Goal: Information Seeking & Learning: Find specific fact

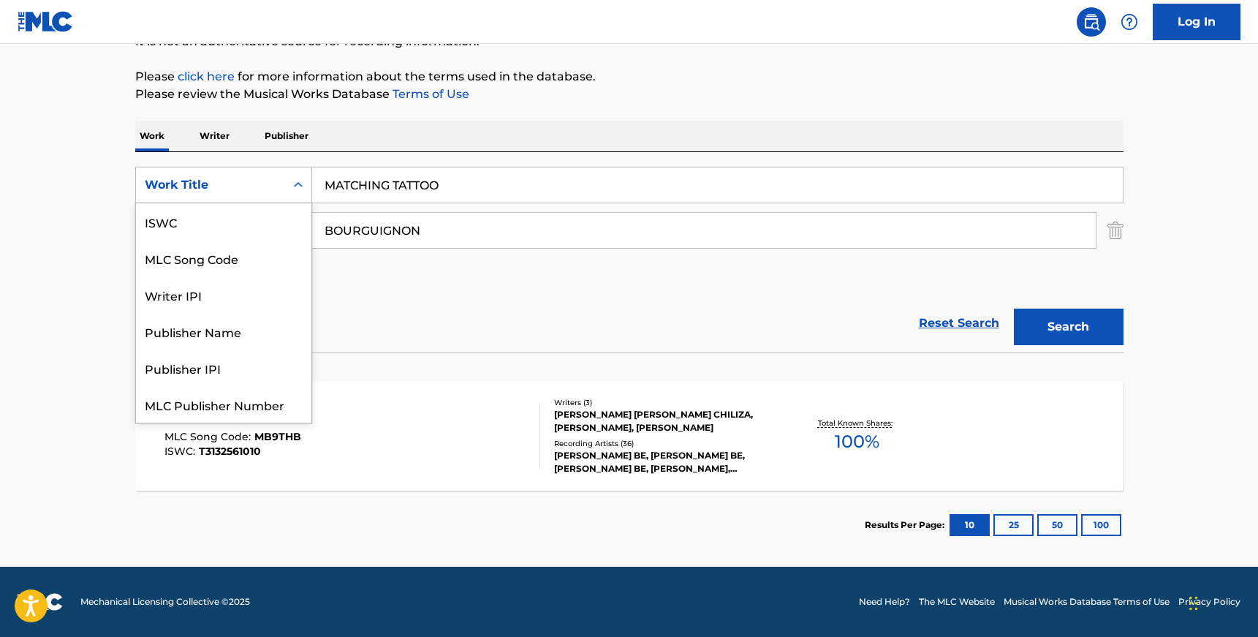
scroll to position [37, 0]
click at [293, 189] on icon "Search Form" at bounding box center [298, 185] width 15 height 15
click at [252, 225] on div "ISWC" at bounding box center [223, 221] width 175 height 37
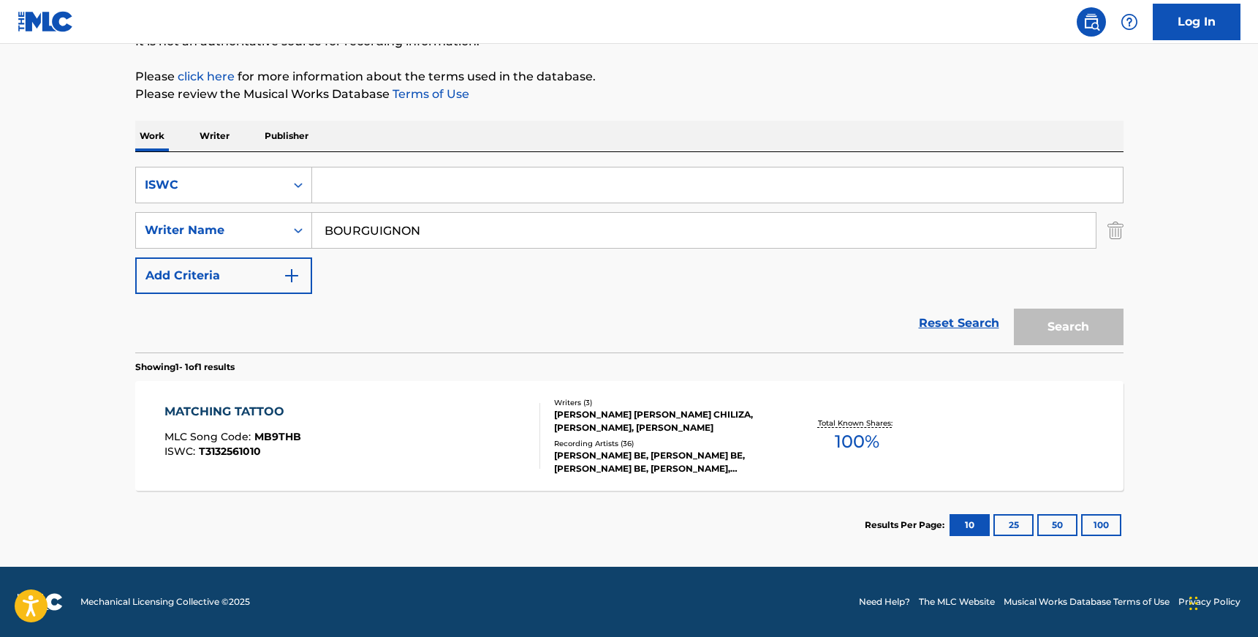
click at [375, 182] on input "Search Form" at bounding box center [717, 184] width 811 height 35
paste input "T3044883032"
type input "T3044883032"
click at [390, 225] on input "BOURGUIGNON" at bounding box center [704, 230] width 784 height 35
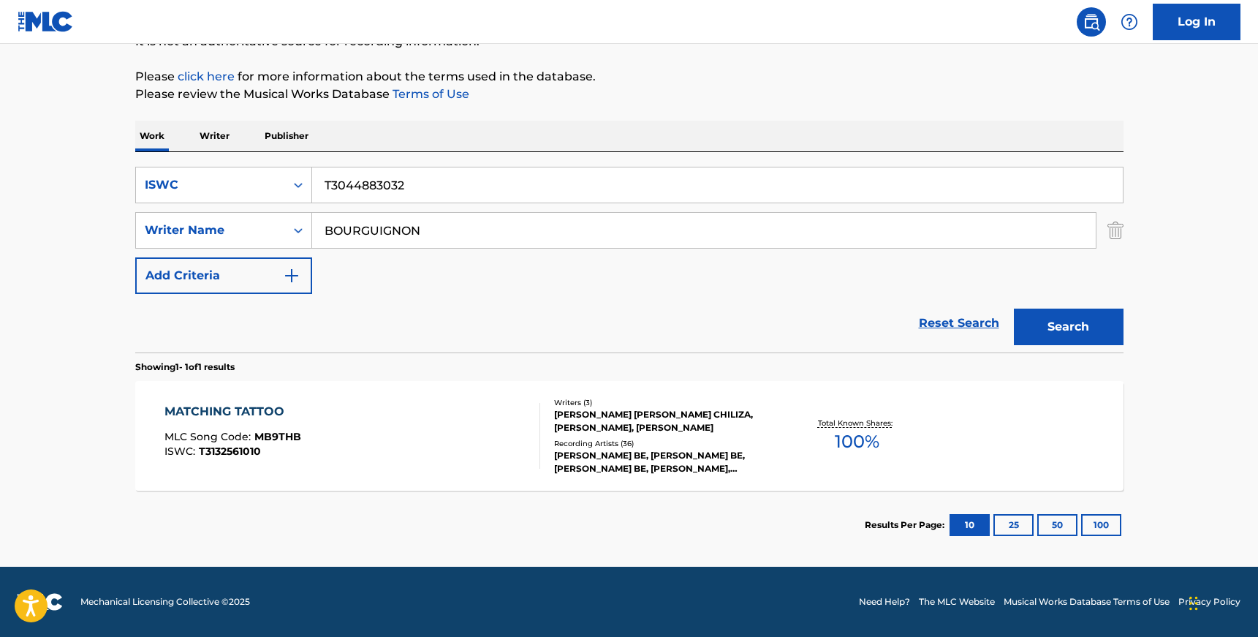
click at [390, 225] on input "BOURGUIGNON" at bounding box center [704, 230] width 784 height 35
click at [1014, 309] on button "Search" at bounding box center [1069, 327] width 110 height 37
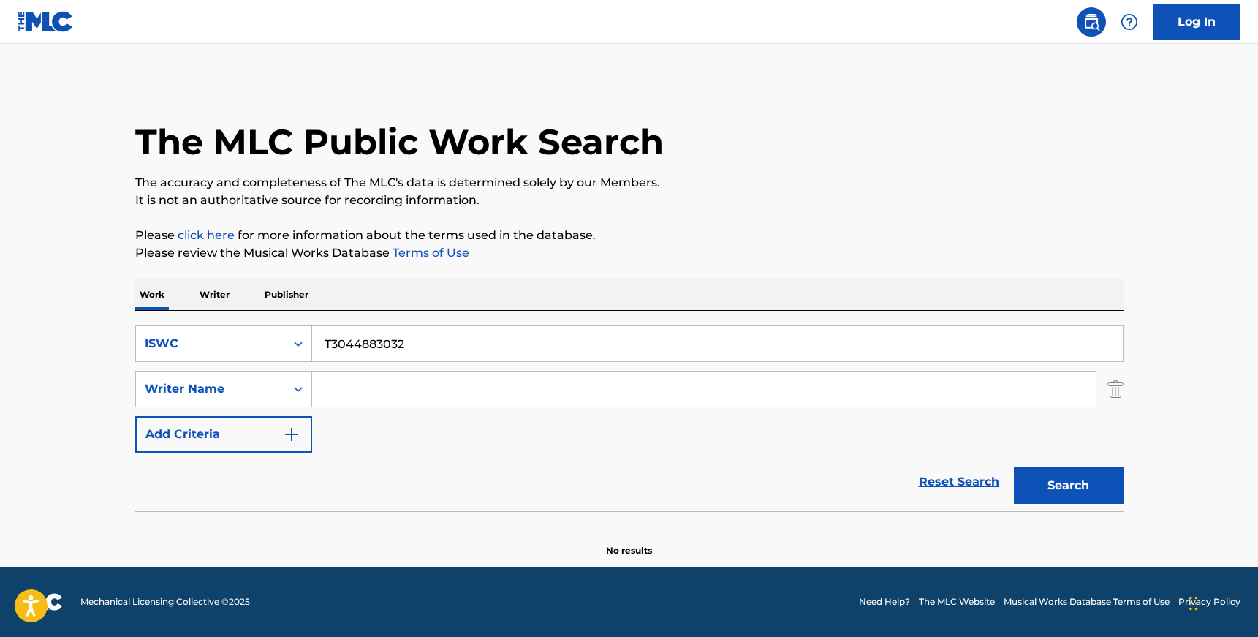
paste input "[PERSON_NAME]"
type input "[PERSON_NAME]"
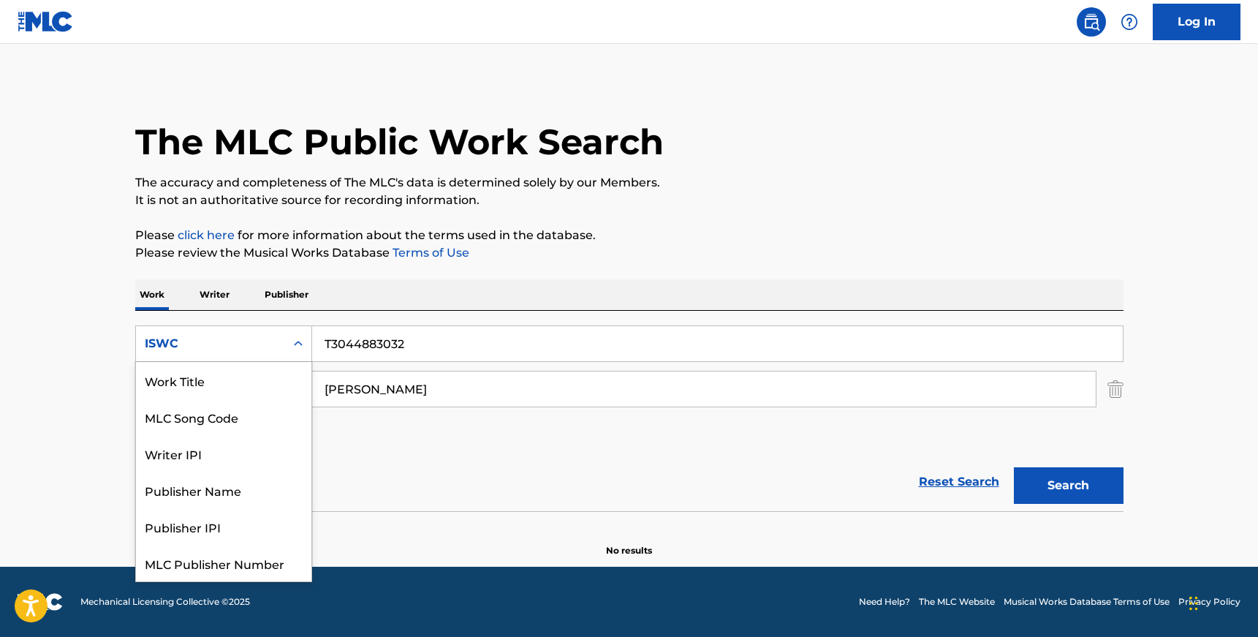
scroll to position [37, 0]
click at [303, 335] on div "Search Form" at bounding box center [298, 343] width 26 height 26
click at [243, 384] on div "Work Title" at bounding box center [223, 380] width 175 height 37
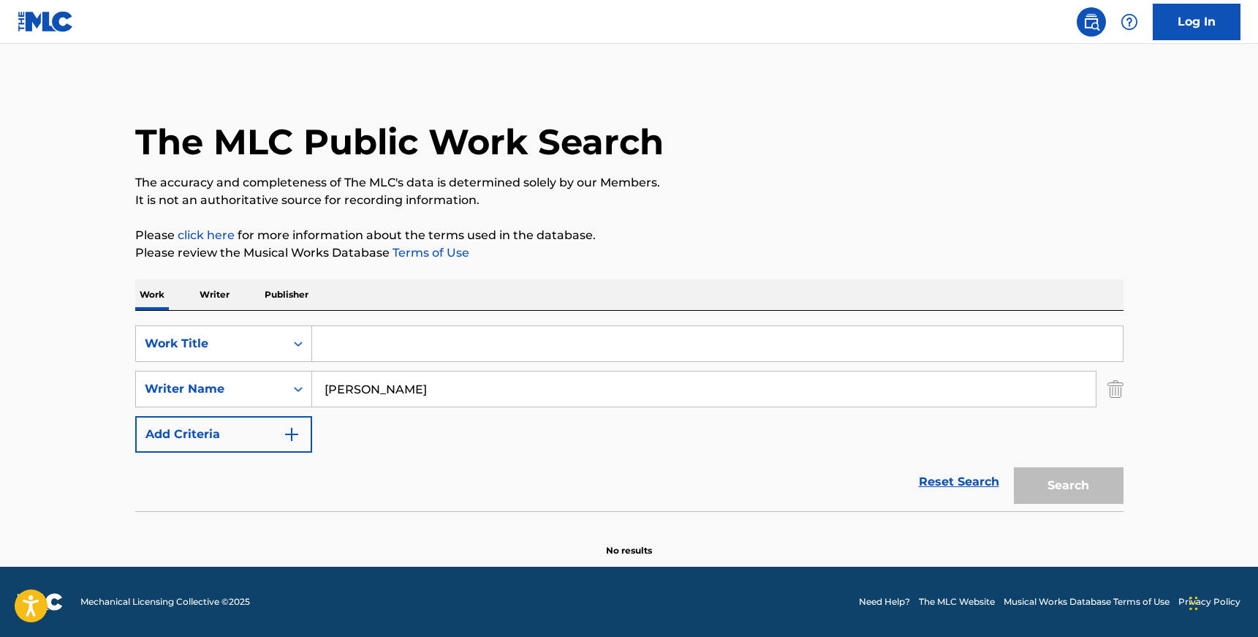
click at [349, 349] on input "Search Form" at bounding box center [717, 343] width 811 height 35
paste input "12 CAN T STOP SHIT OUTRO"
type input "12 CAN T STOP SHIT OUTRO"
click at [1014, 467] on button "Search" at bounding box center [1069, 485] width 110 height 37
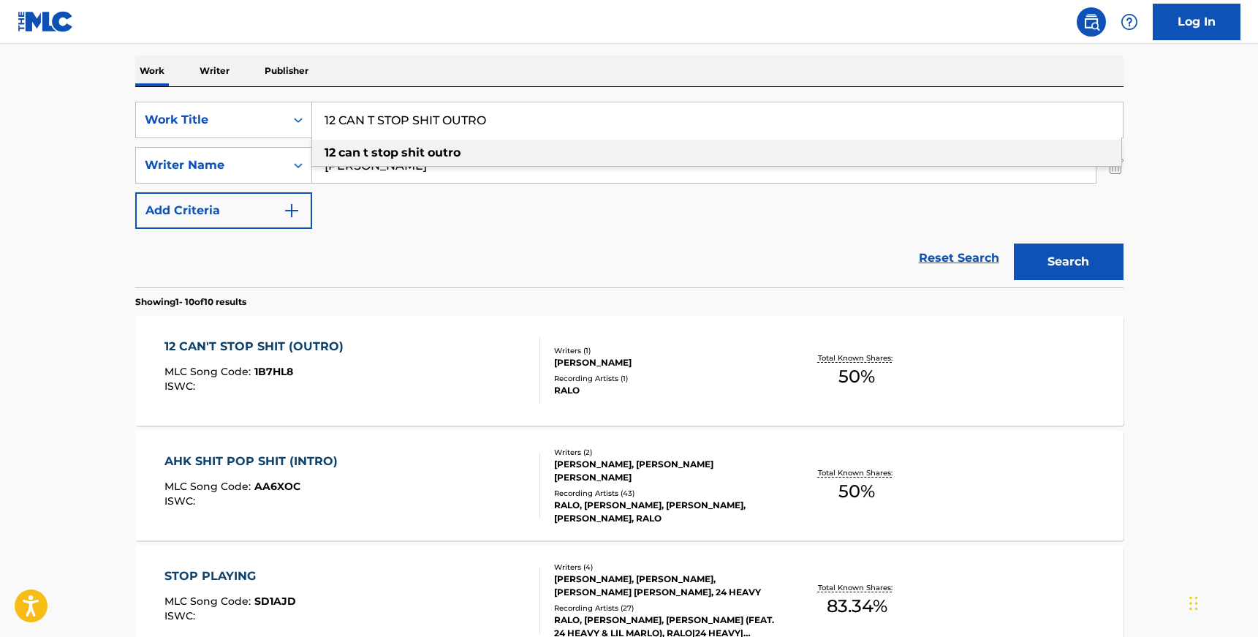
scroll to position [224, 0]
click at [627, 281] on div "Reset Search Search" at bounding box center [629, 257] width 989 height 58
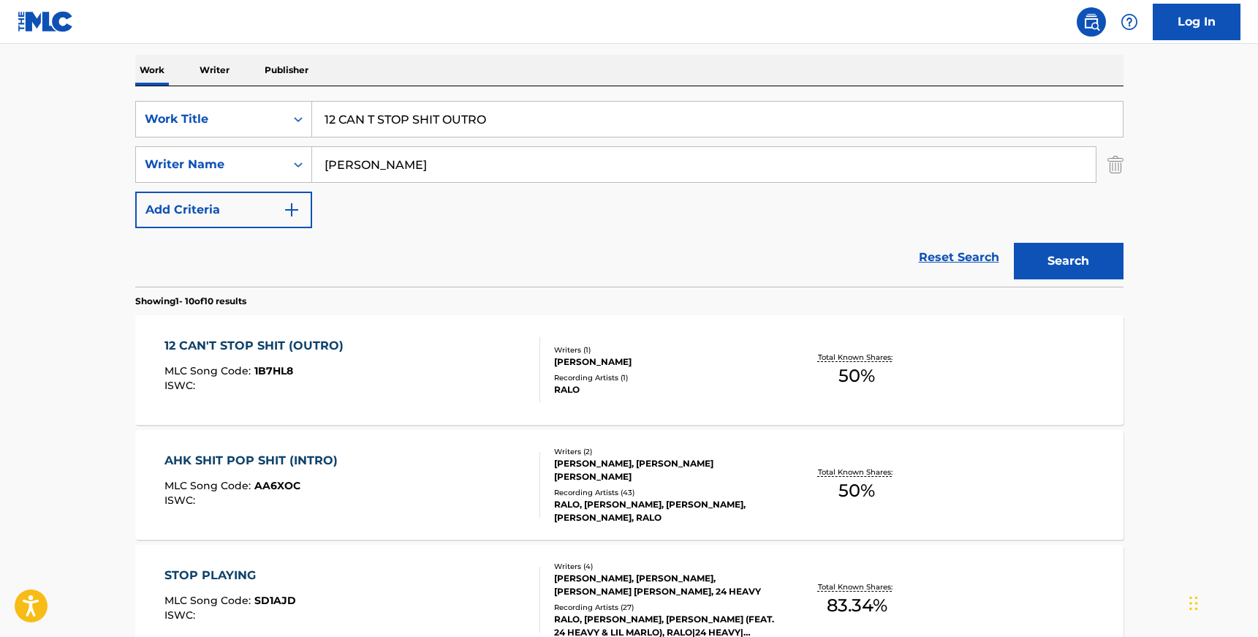
click at [617, 387] on div "RALO" at bounding box center [664, 389] width 221 height 13
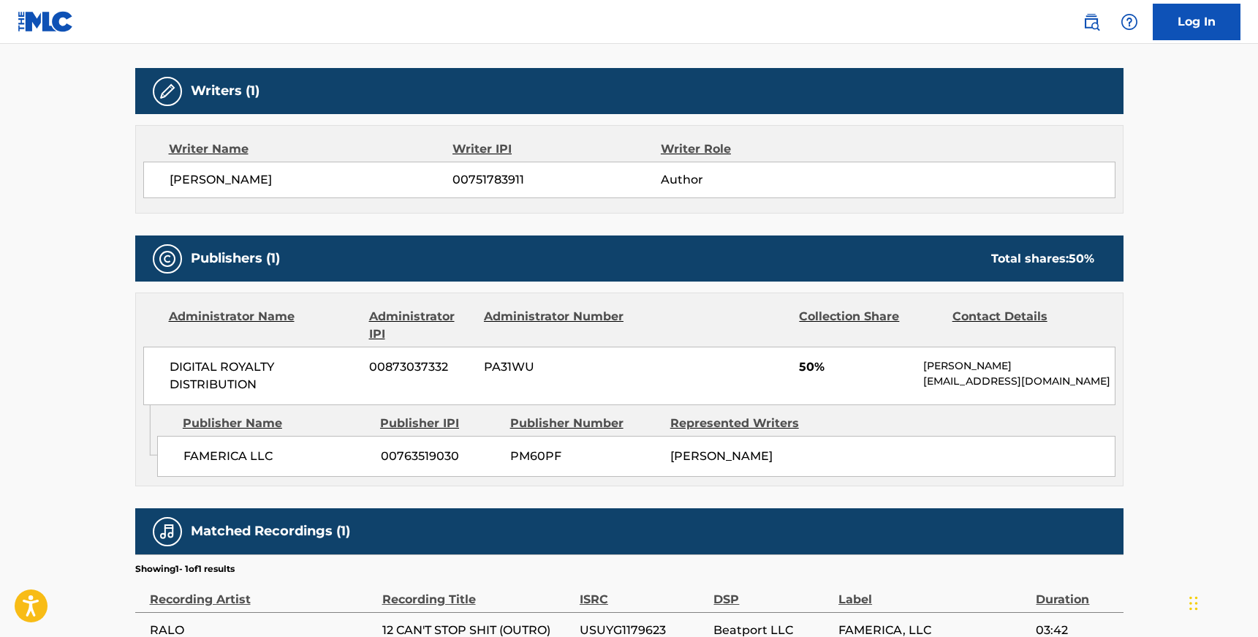
scroll to position [482, 0]
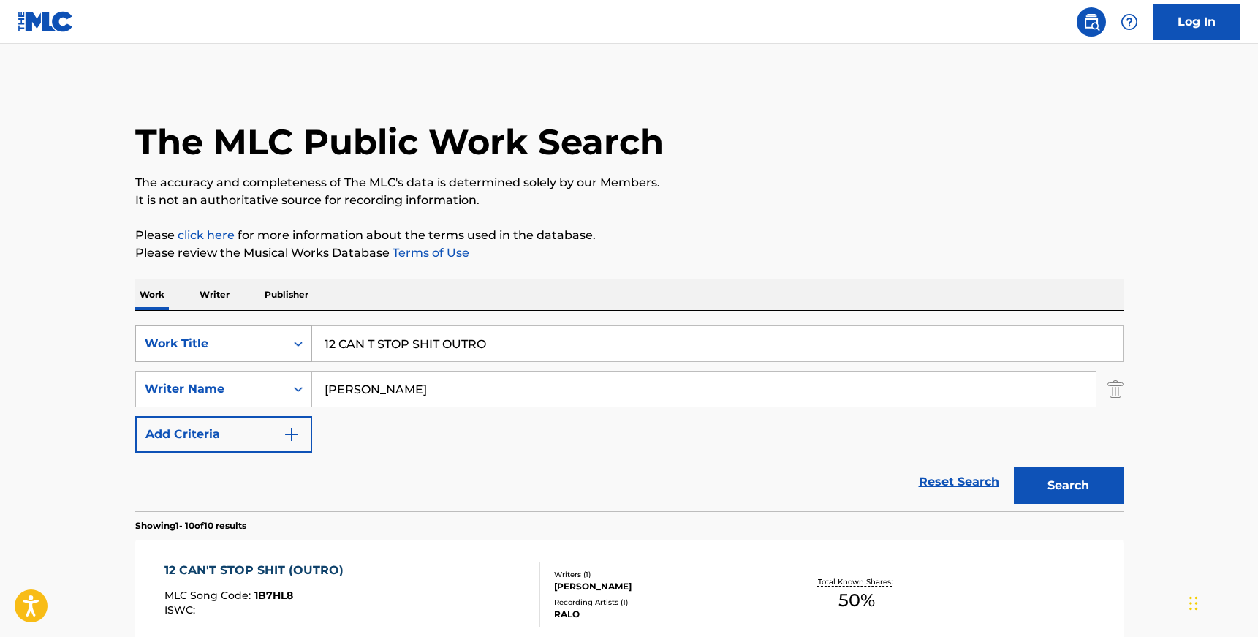
click at [299, 347] on icon "Search Form" at bounding box center [298, 343] width 15 height 15
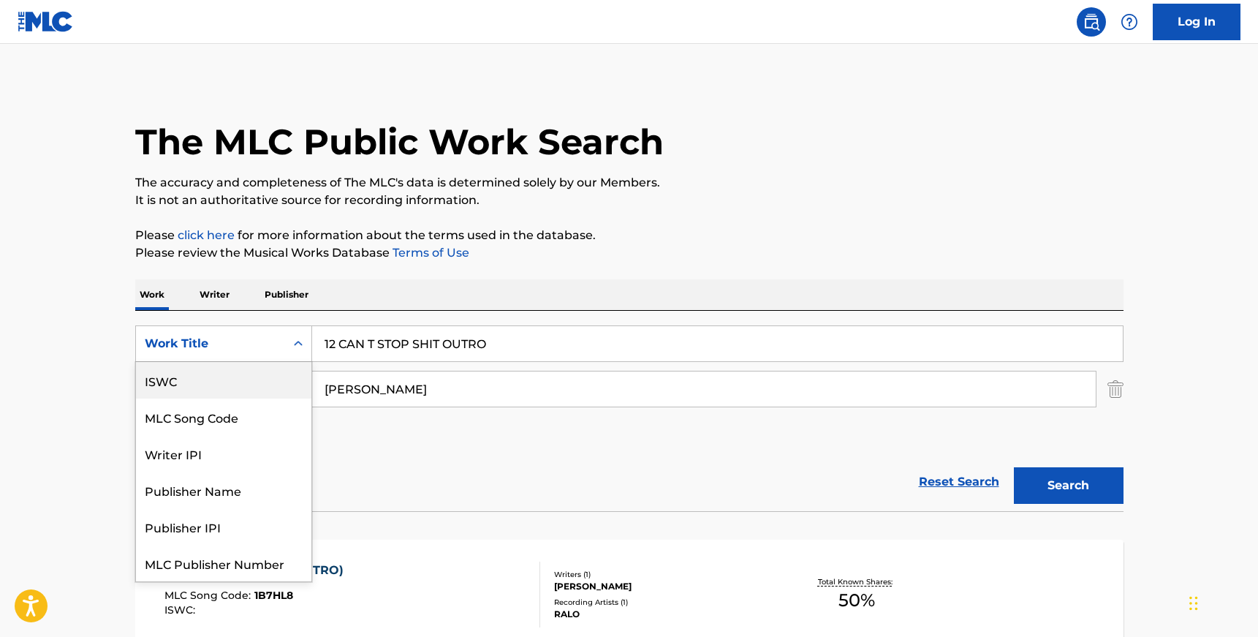
click at [251, 387] on div "ISWC" at bounding box center [223, 380] width 175 height 37
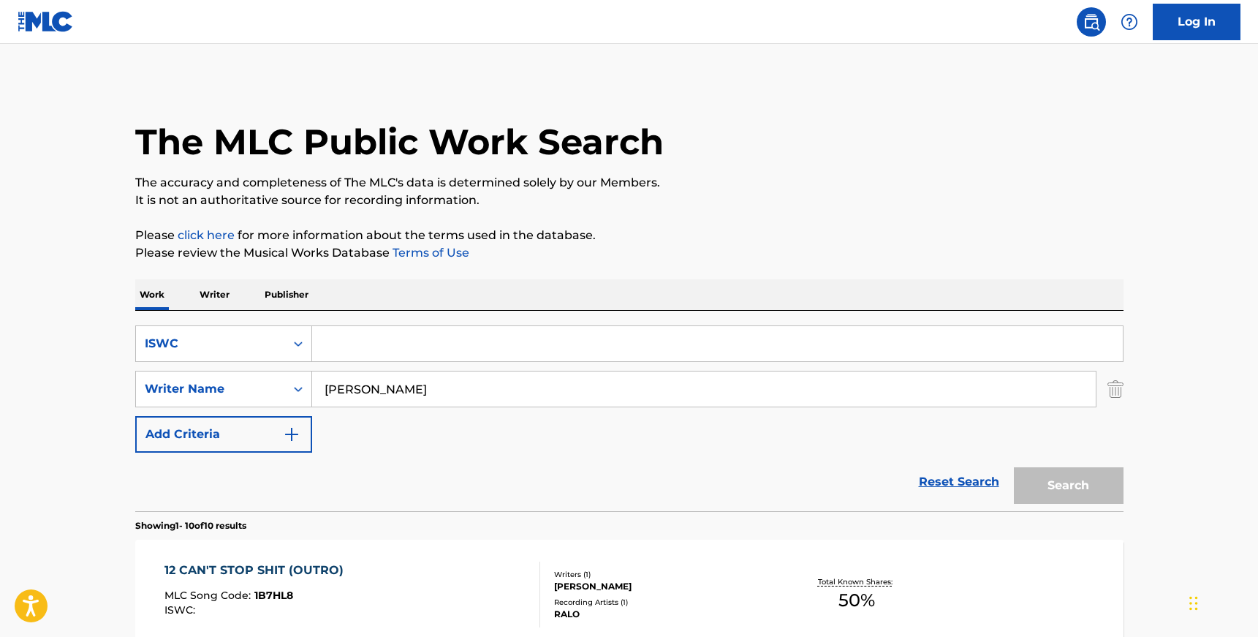
click at [379, 384] on input "[PERSON_NAME]" at bounding box center [704, 388] width 784 height 35
click at [390, 336] on input "Search Form" at bounding box center [717, 343] width 811 height 35
paste input "T9026608093"
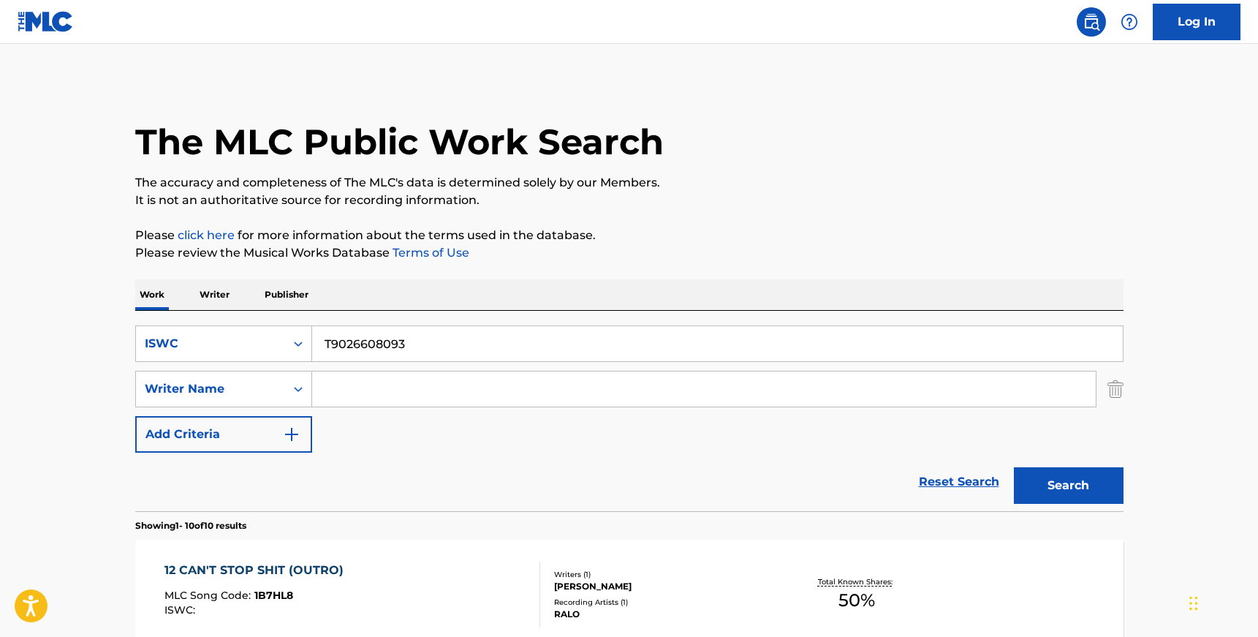
type input "T9026608093"
click at [1014, 467] on button "Search" at bounding box center [1069, 485] width 110 height 37
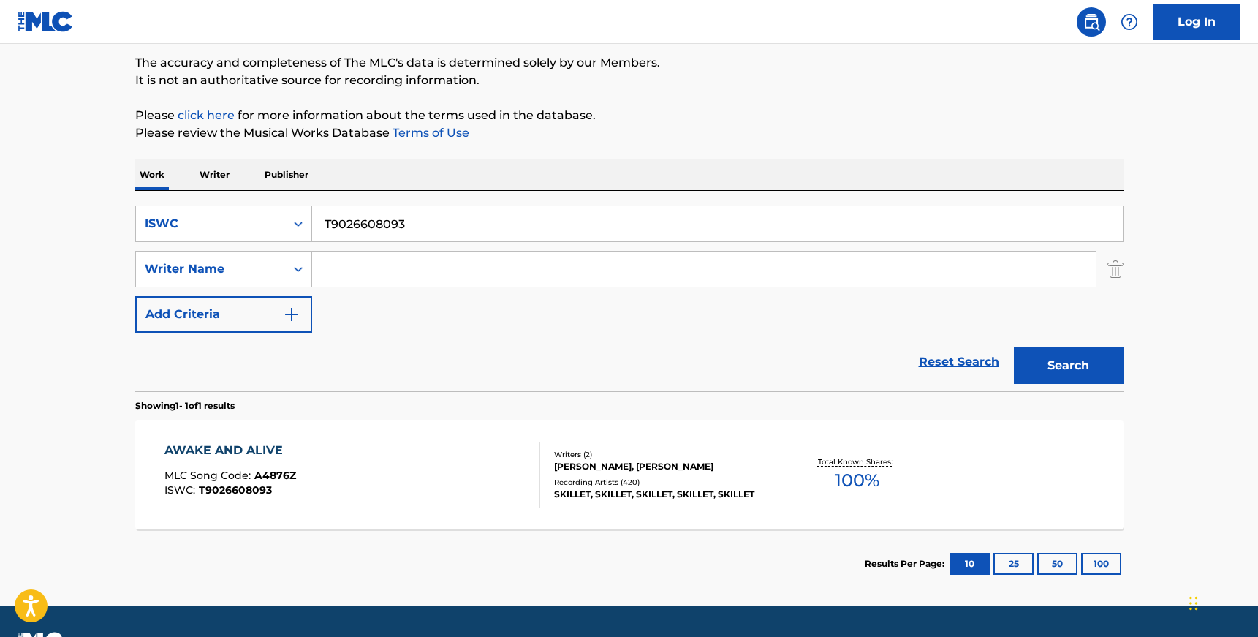
scroll to position [145, 0]
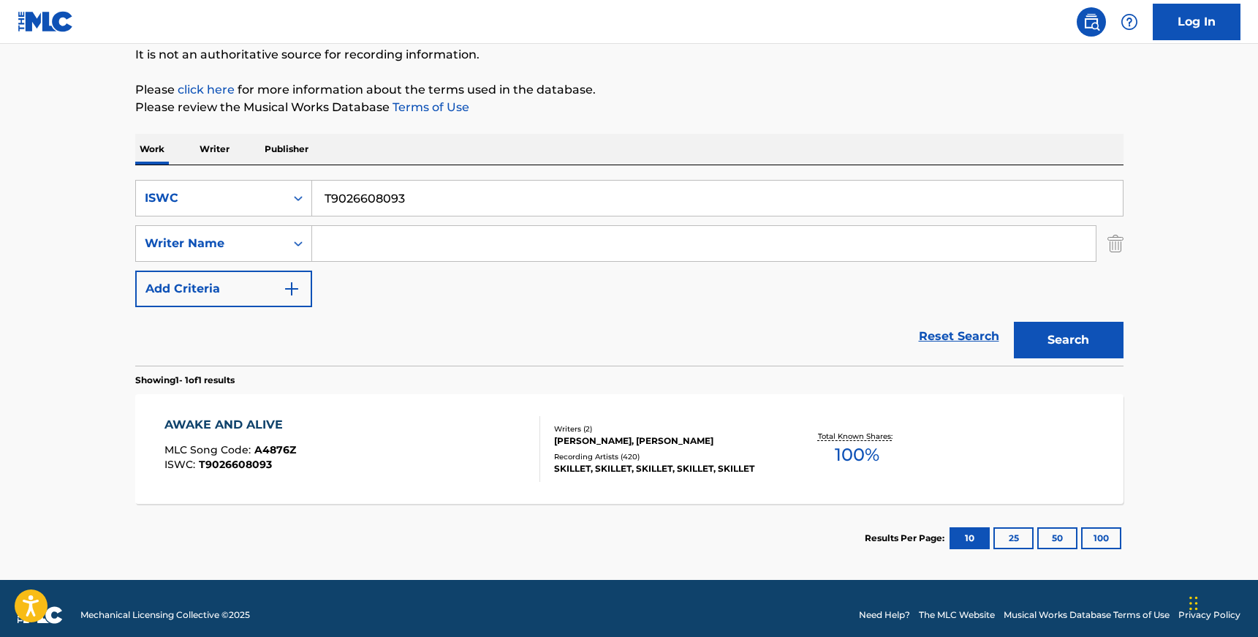
click at [384, 436] on div "AWAKE AND ALIVE MLC Song Code : A4876Z ISWC : T9026608093" at bounding box center [353, 449] width 376 height 66
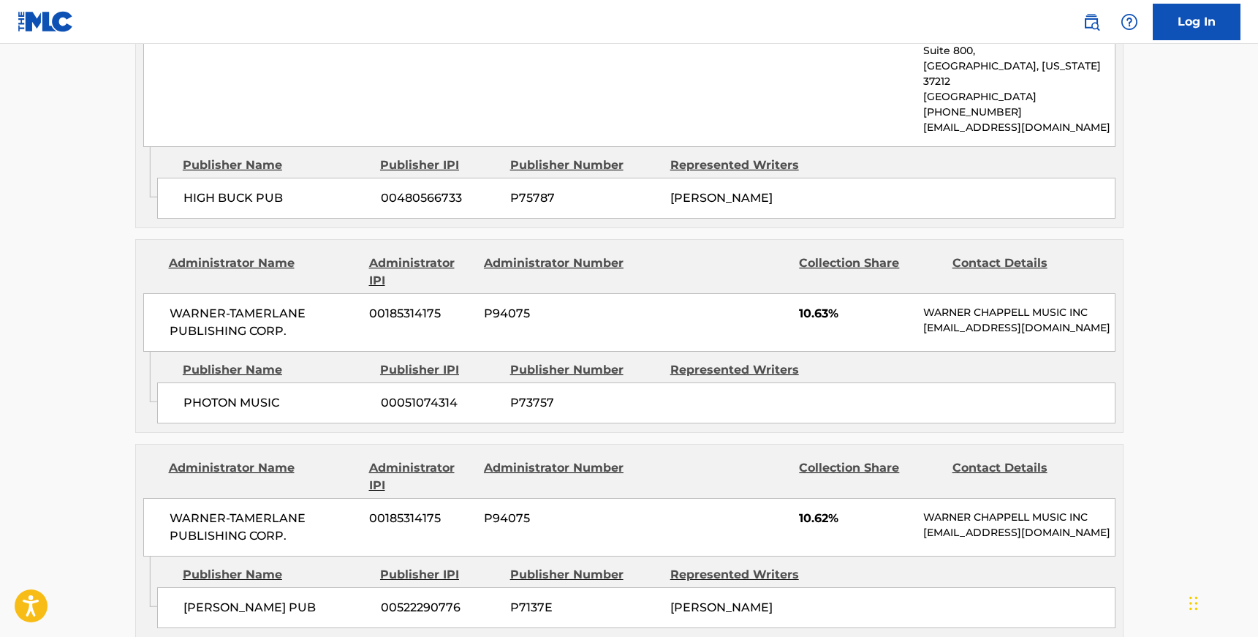
scroll to position [953, 0]
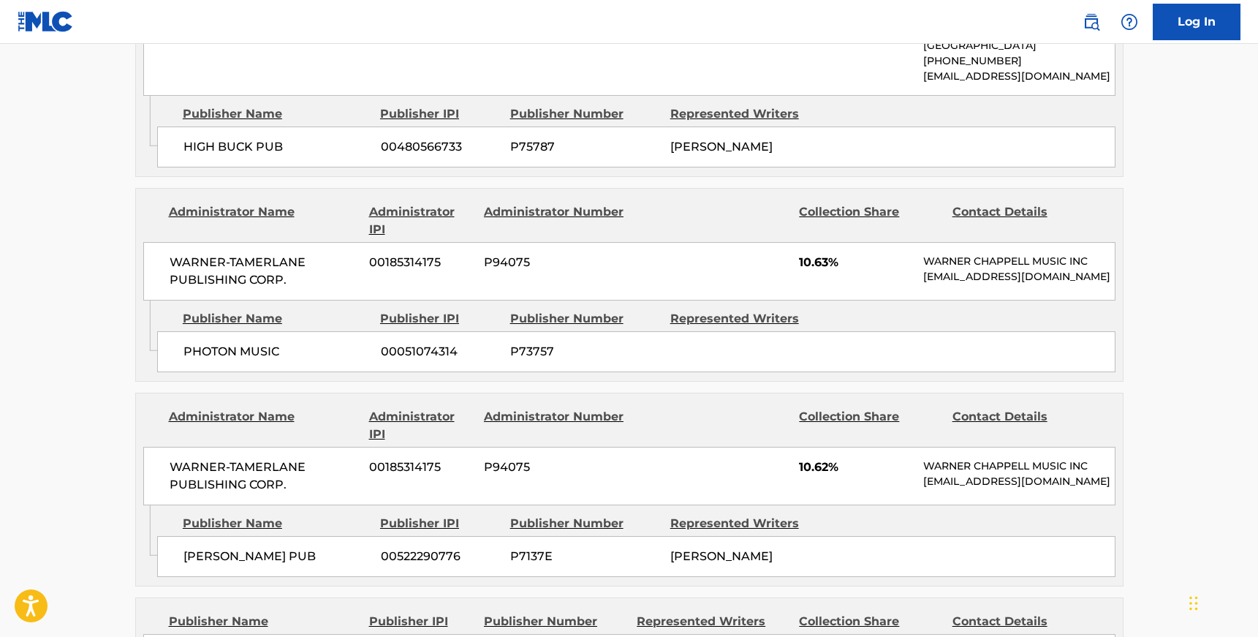
scroll to position [159, 0]
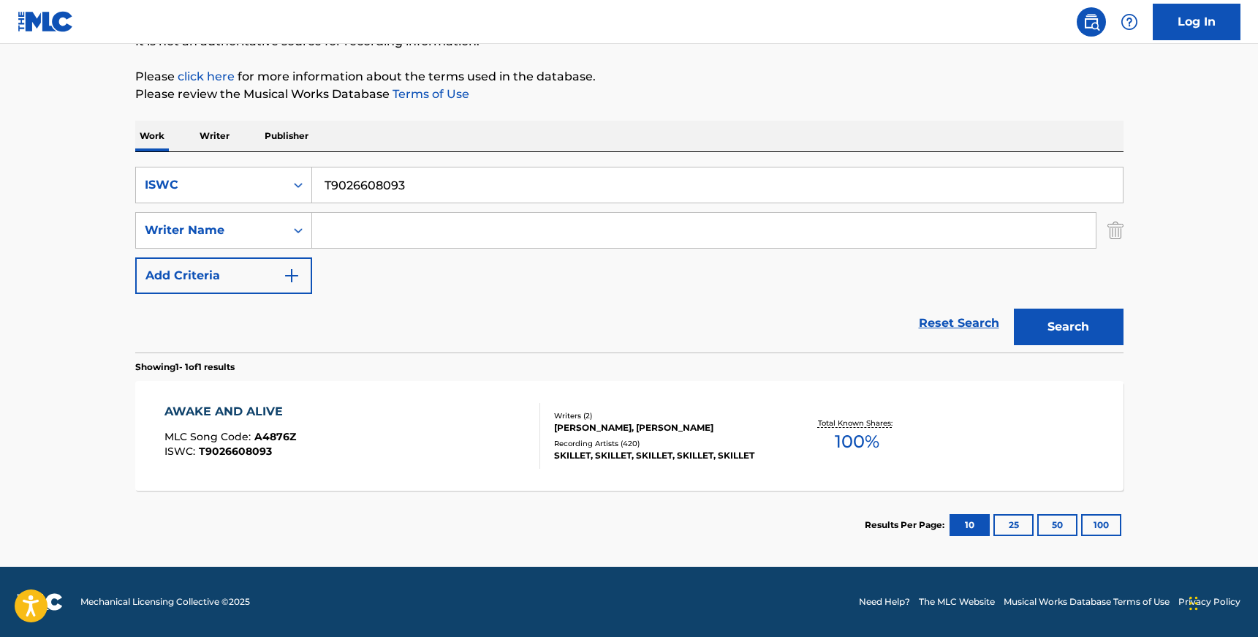
click at [340, 176] on input "T9026608093" at bounding box center [717, 184] width 811 height 35
paste input "15593552"
type input "T9015593552"
click at [1014, 309] on button "Search" at bounding box center [1069, 327] width 110 height 37
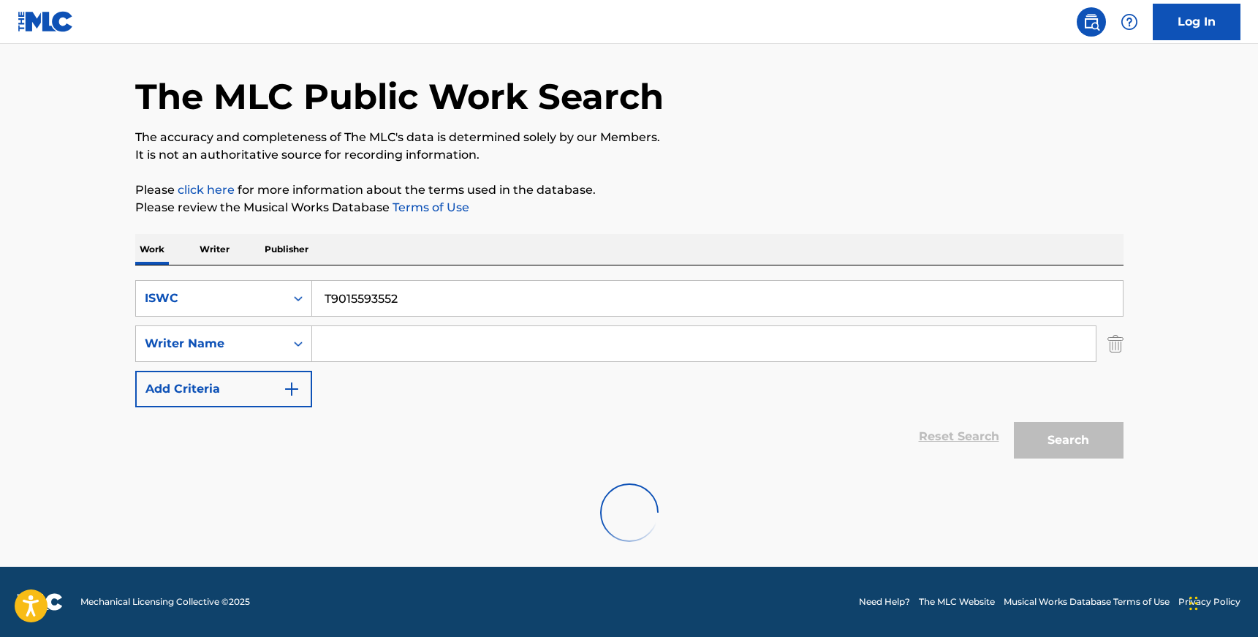
scroll to position [0, 0]
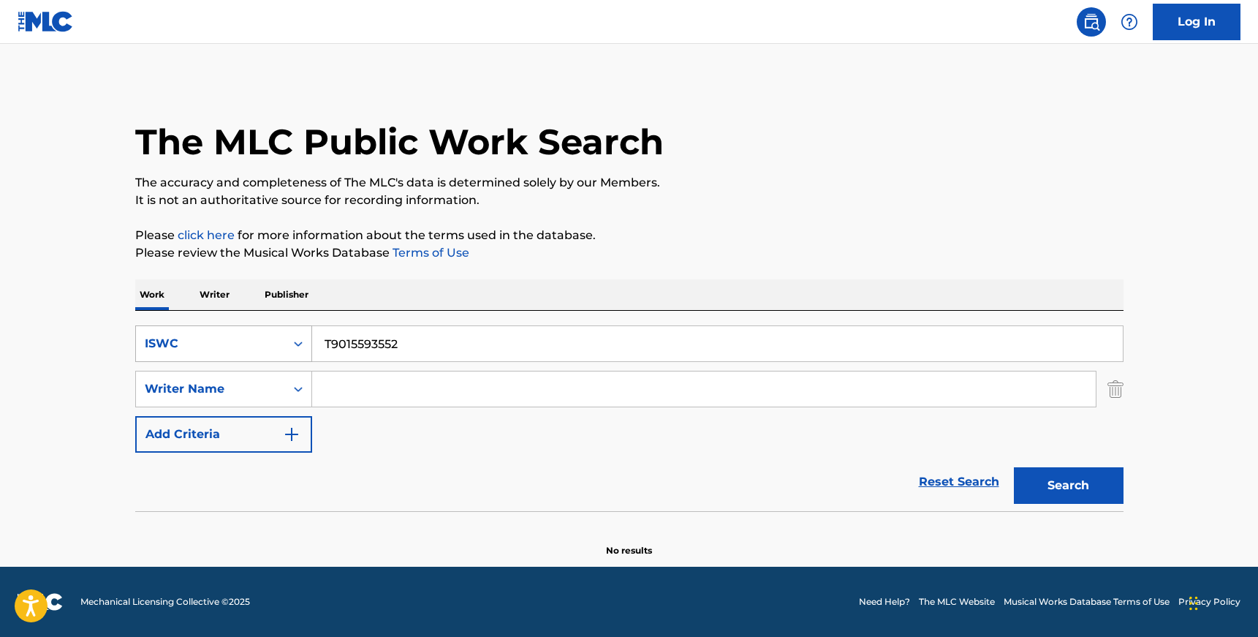
click at [270, 339] on div "ISWC" at bounding box center [211, 344] width 132 height 18
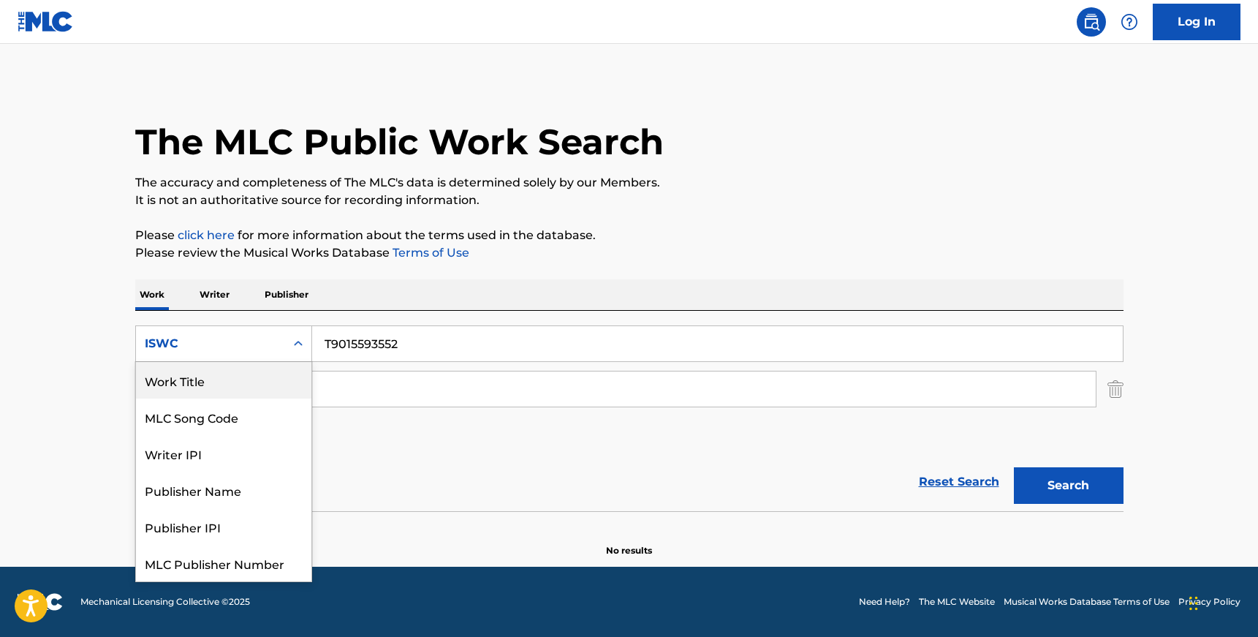
click at [254, 377] on div "Work Title" at bounding box center [223, 380] width 175 height 37
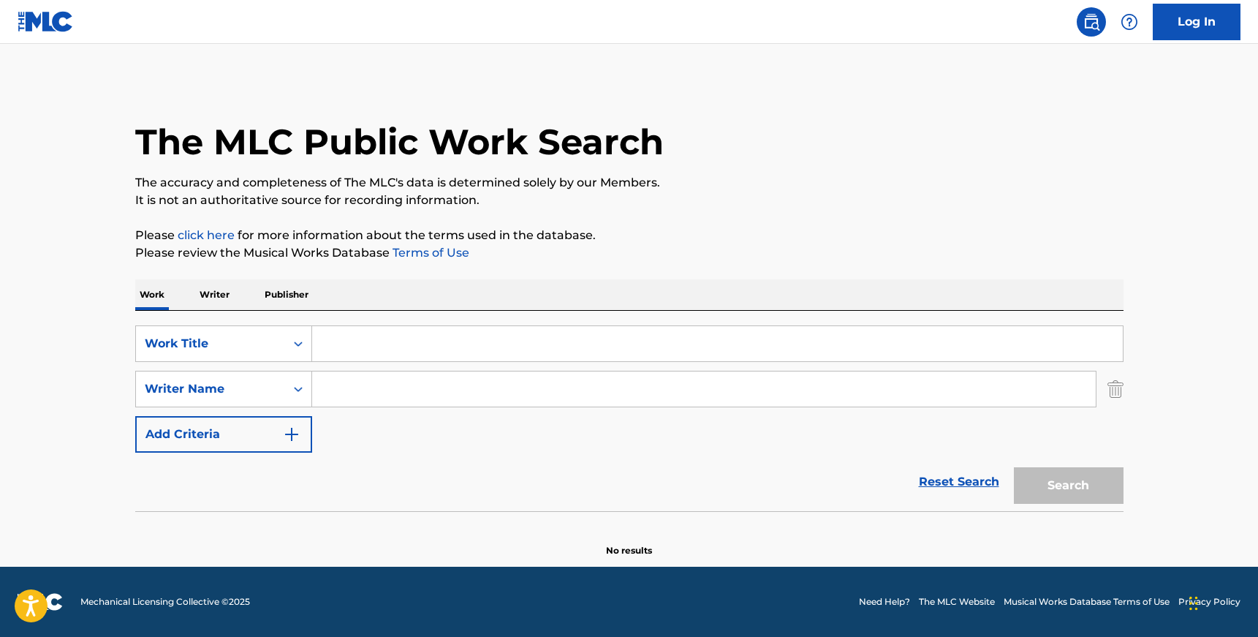
click at [384, 332] on input "Search Form" at bounding box center [717, 343] width 811 height 35
paste input "CUNX [DATE]"
type input "CUNX [DATE]"
click at [1014, 467] on button "Search" at bounding box center [1069, 485] width 110 height 37
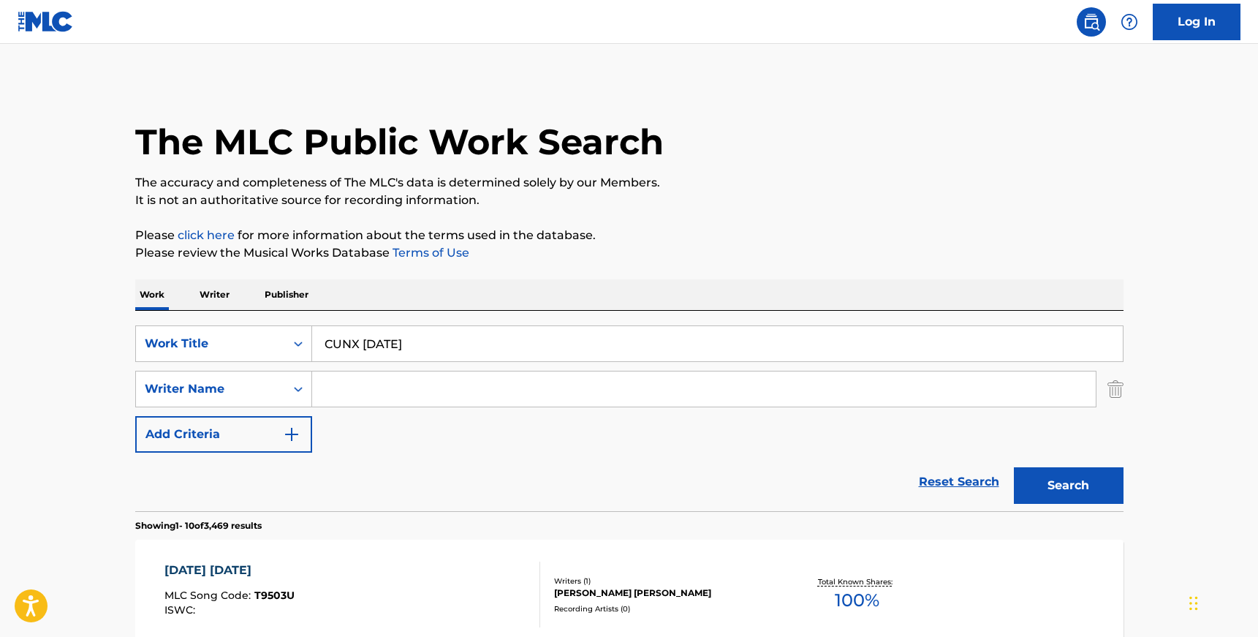
click at [416, 390] on input "Search Form" at bounding box center [704, 388] width 784 height 35
paste input "[PERSON_NAME]"
click at [1014, 467] on button "Search" at bounding box center [1069, 485] width 110 height 37
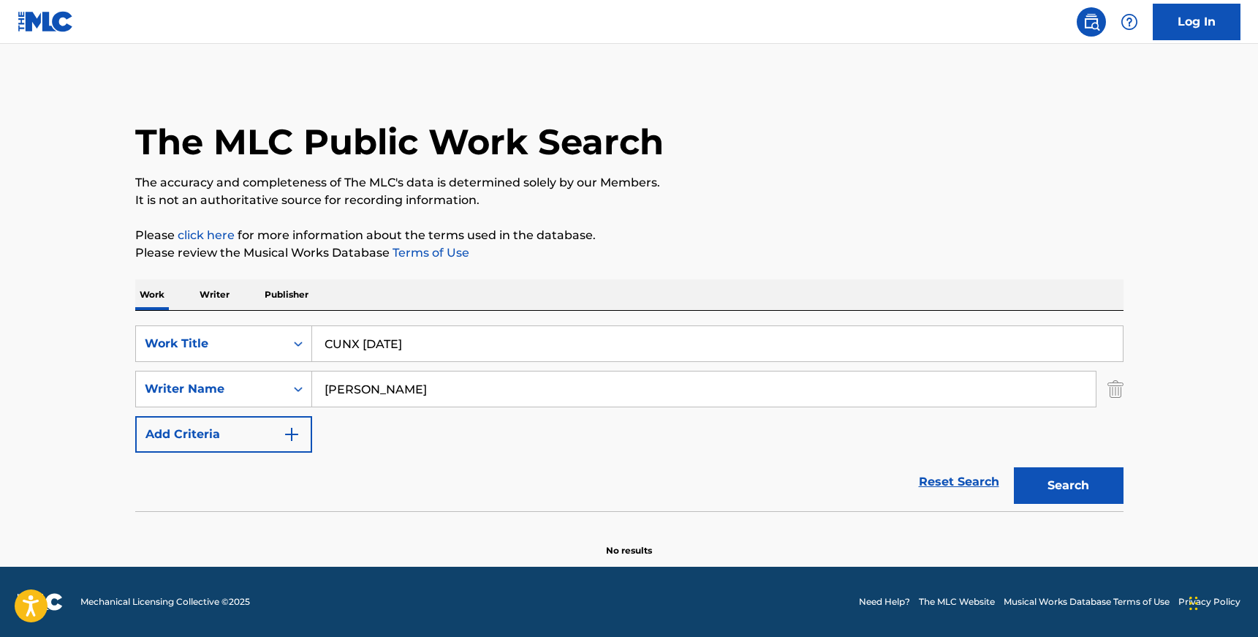
click at [382, 393] on input "[PERSON_NAME]" at bounding box center [704, 388] width 784 height 35
paste input "[PERSON_NAME]"
type input "[PERSON_NAME]"
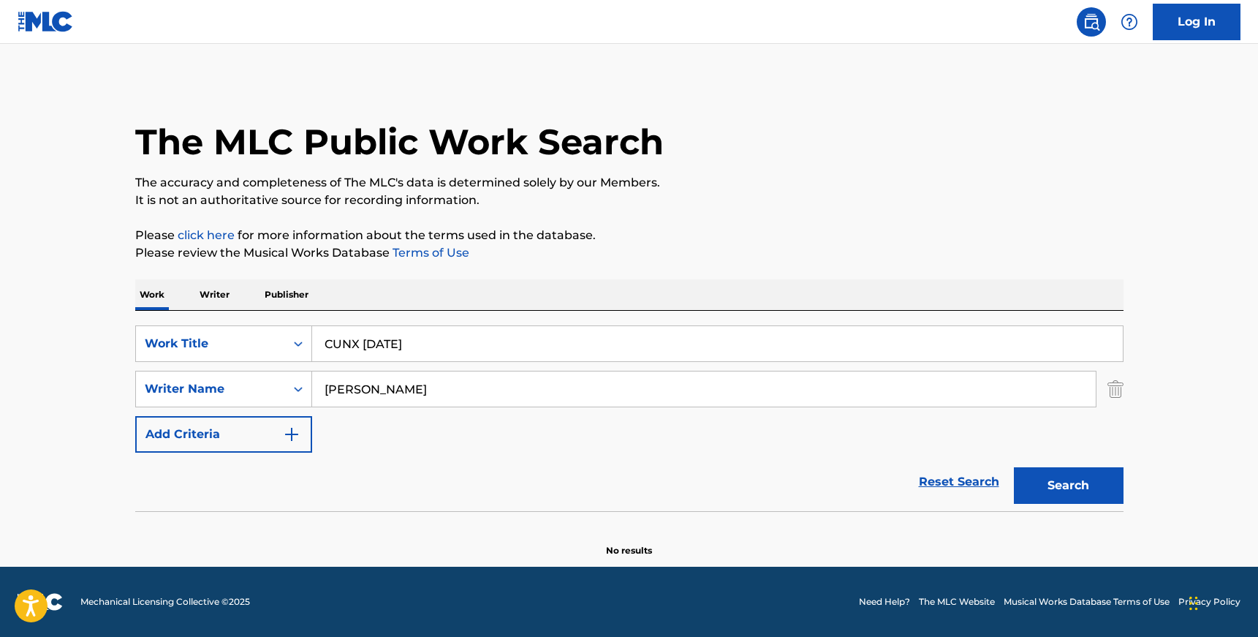
click at [1014, 467] on button "Search" at bounding box center [1069, 485] width 110 height 37
click at [287, 343] on div "Search Form" at bounding box center [298, 343] width 26 height 26
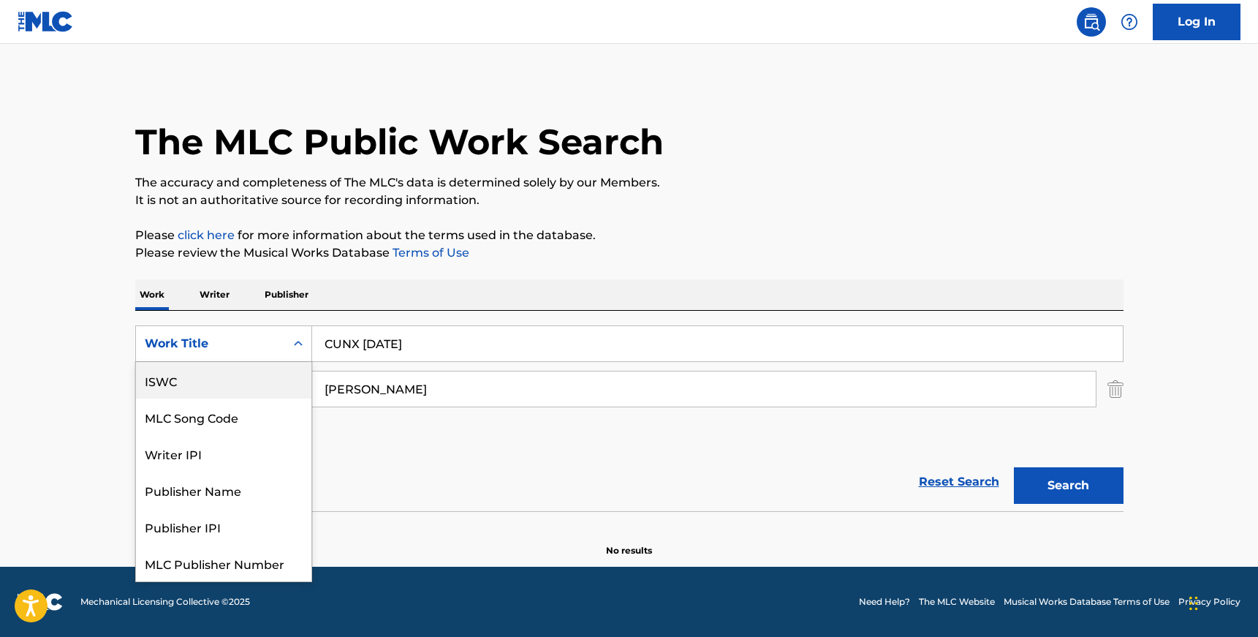
click at [247, 382] on div "ISWC" at bounding box center [223, 380] width 175 height 37
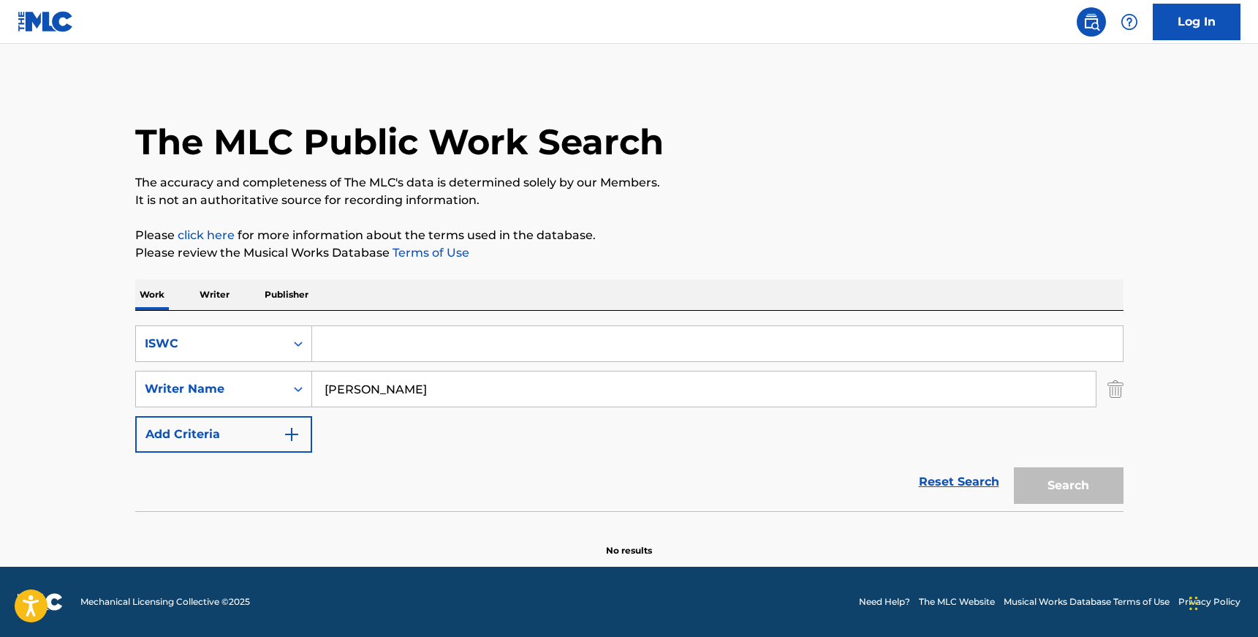
click at [365, 342] on input "Search Form" at bounding box center [717, 343] width 811 height 35
paste input "T3240637707"
type input "T3240637707"
click at [368, 380] on input "[PERSON_NAME]" at bounding box center [704, 388] width 784 height 35
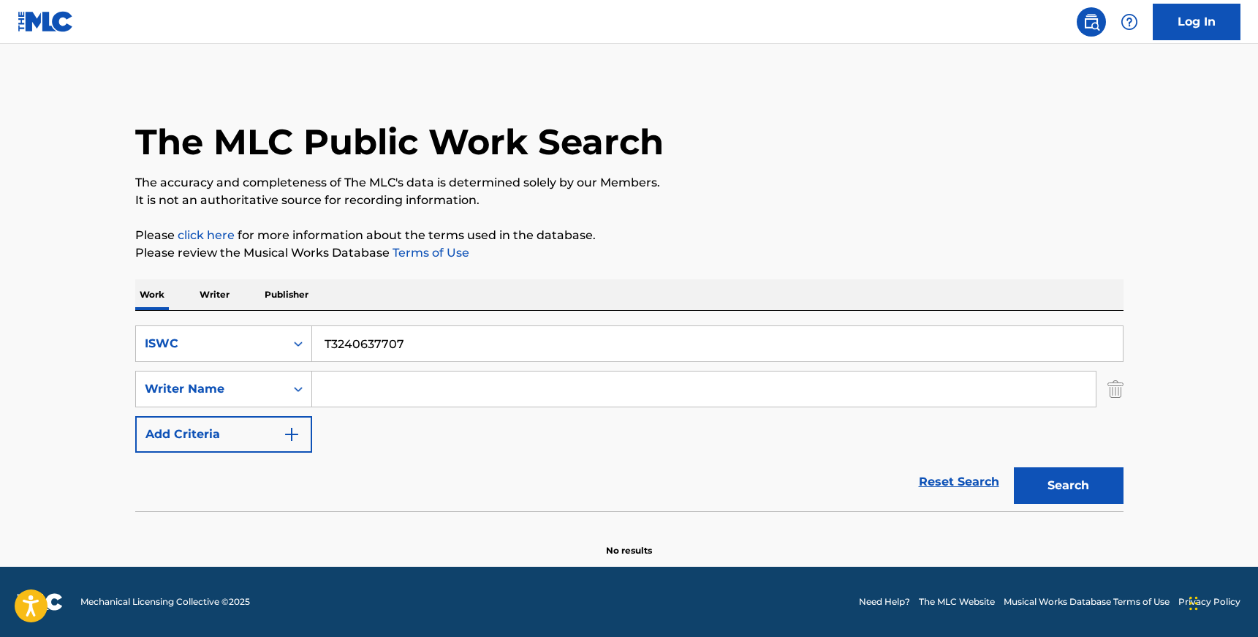
click at [1014, 467] on button "Search" at bounding box center [1069, 485] width 110 height 37
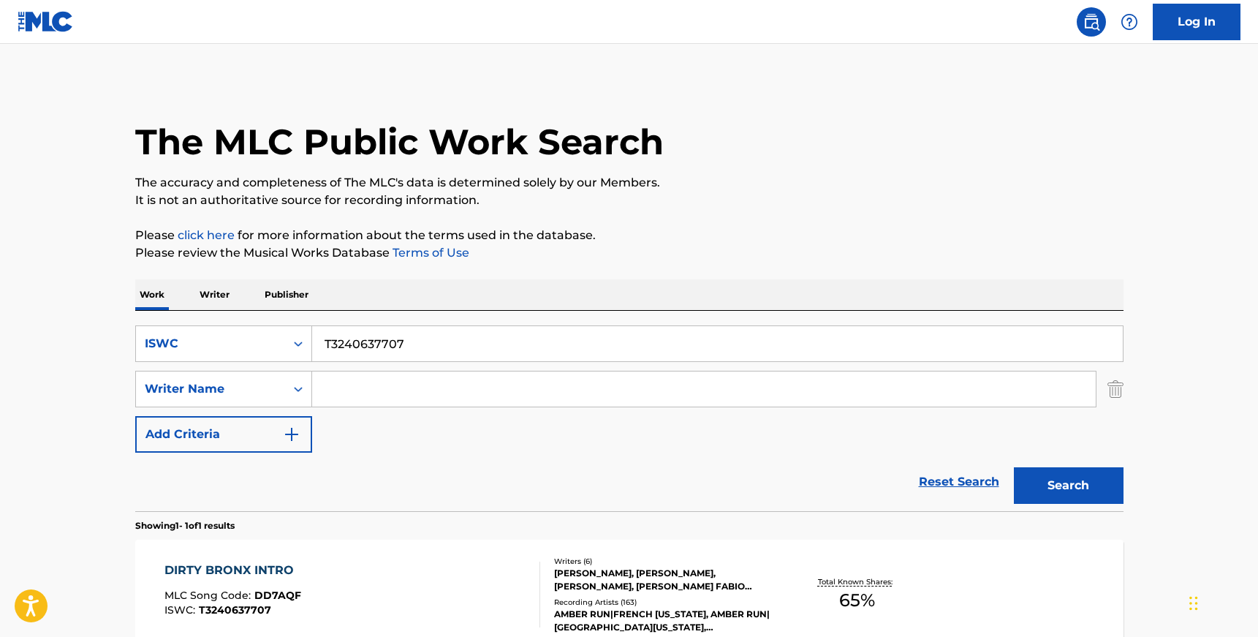
scroll to position [159, 0]
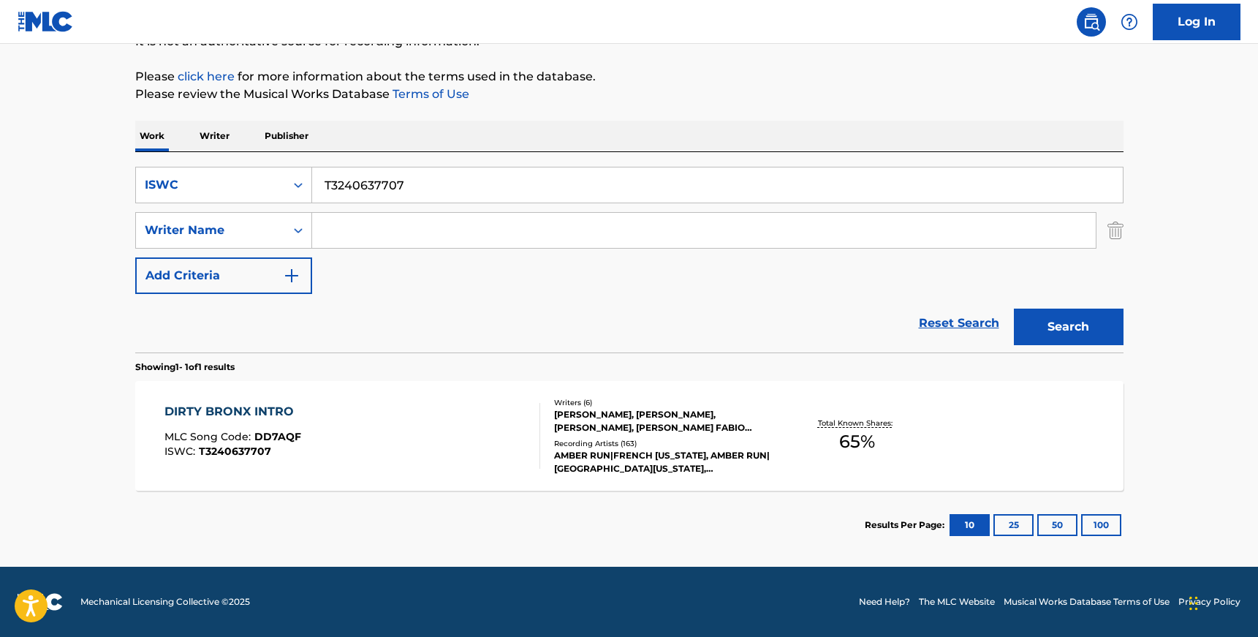
click at [576, 447] on div "Recording Artists ( 163 )" at bounding box center [664, 443] width 221 height 11
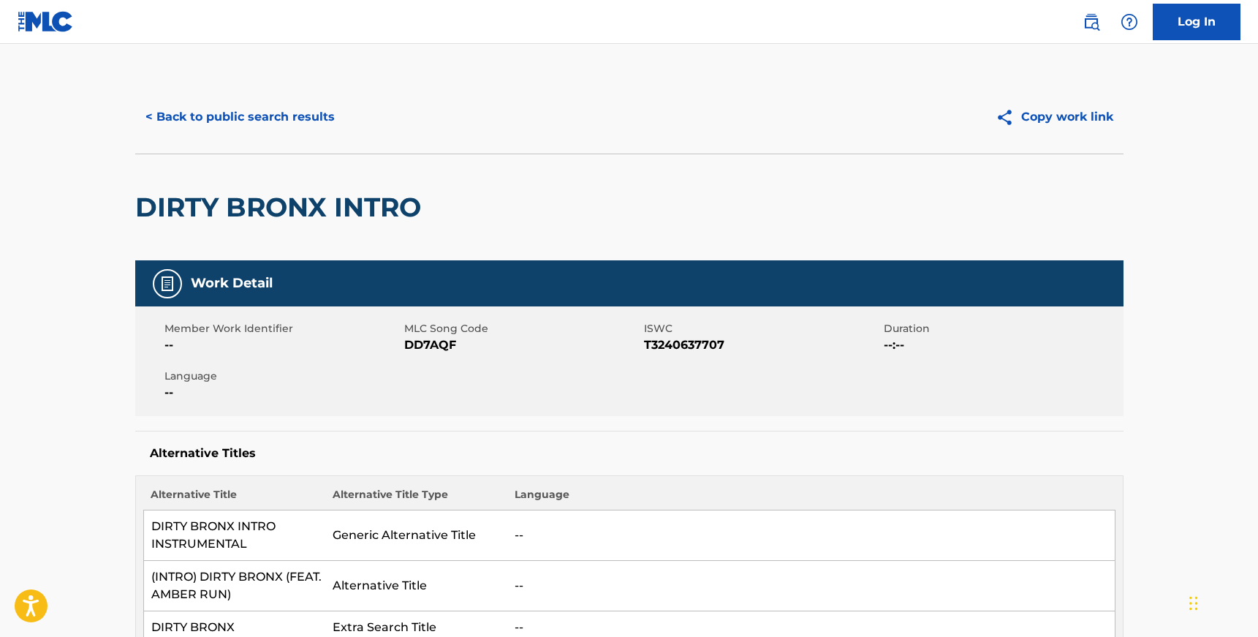
click at [312, 109] on button "< Back to public search results" at bounding box center [240, 117] width 210 height 37
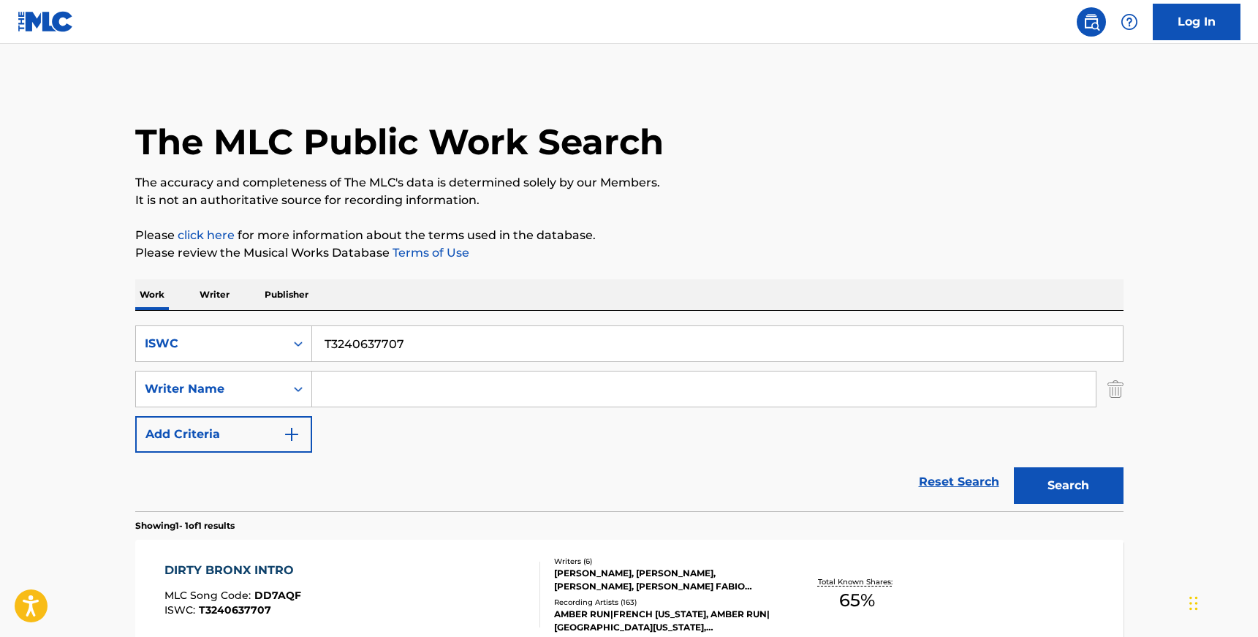
scroll to position [75, 0]
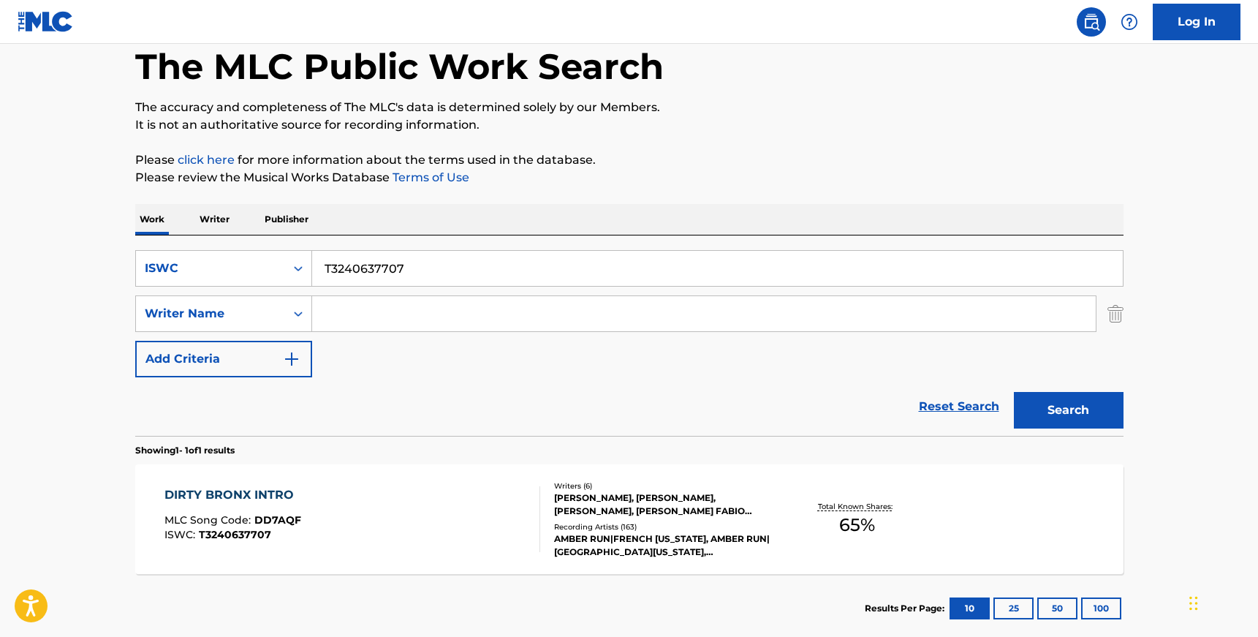
click at [382, 265] on input "T3240637707" at bounding box center [717, 268] width 811 height 35
paste input "9225830615"
type input "T9225830615"
click at [1054, 401] on button "Search" at bounding box center [1069, 410] width 110 height 37
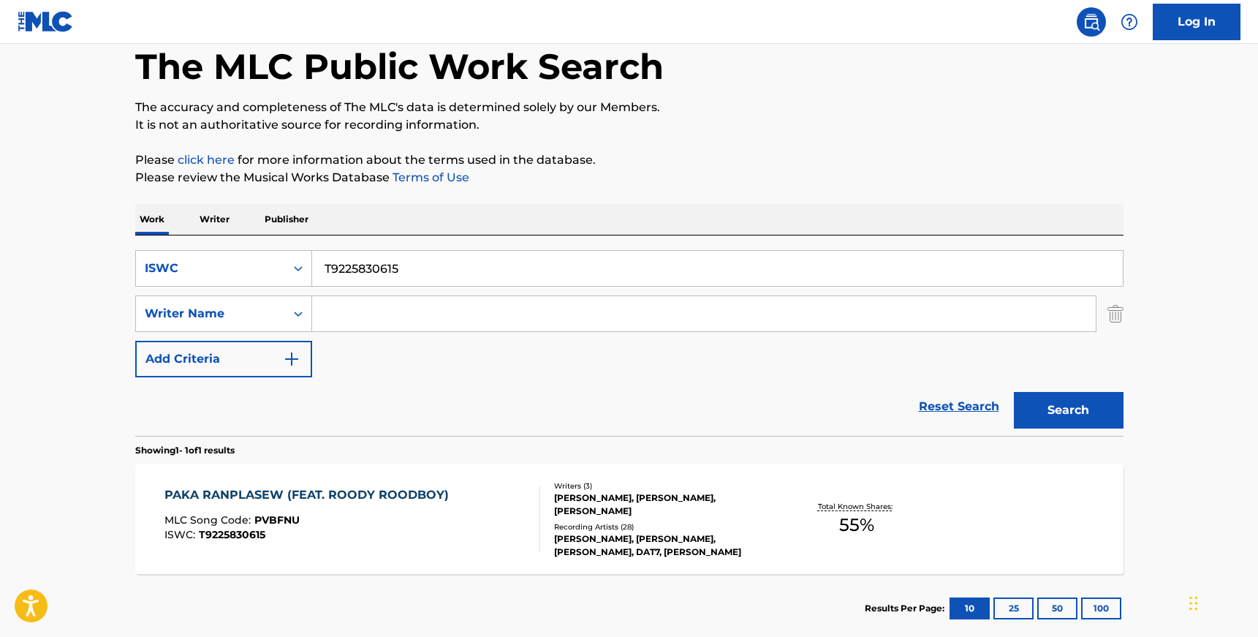
click at [545, 541] on div "Writers ( 3 ) [PERSON_NAME], [PERSON_NAME], [PERSON_NAME] Recording Artists ( 2…" at bounding box center [657, 519] width 235 height 78
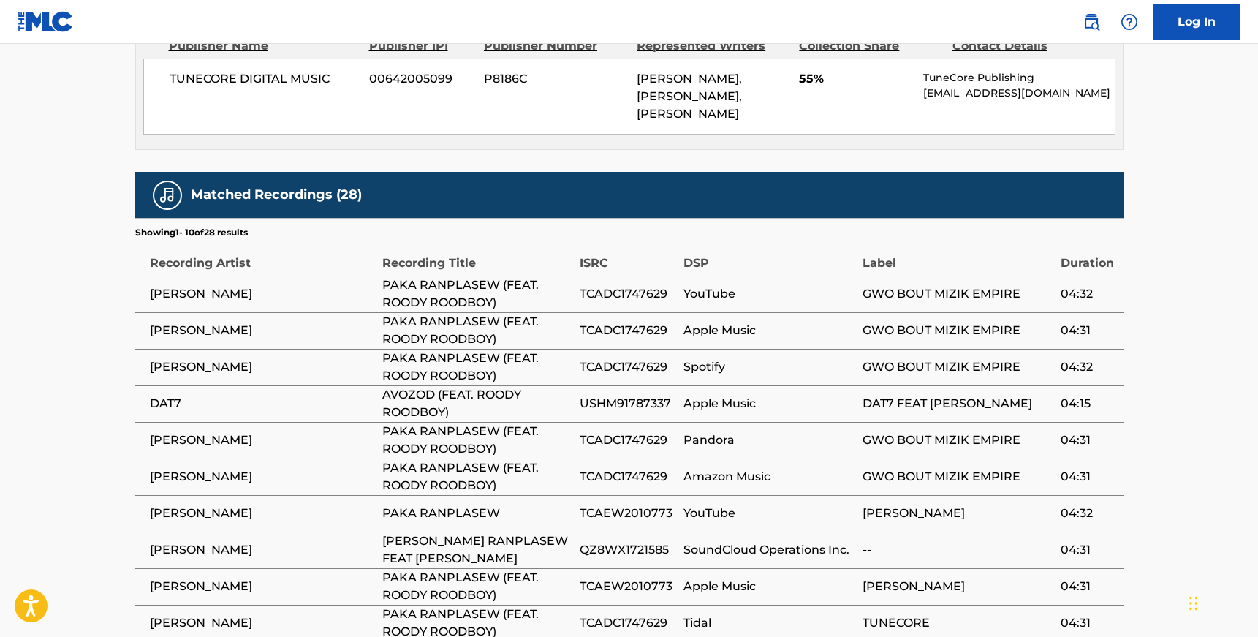
scroll to position [873, 0]
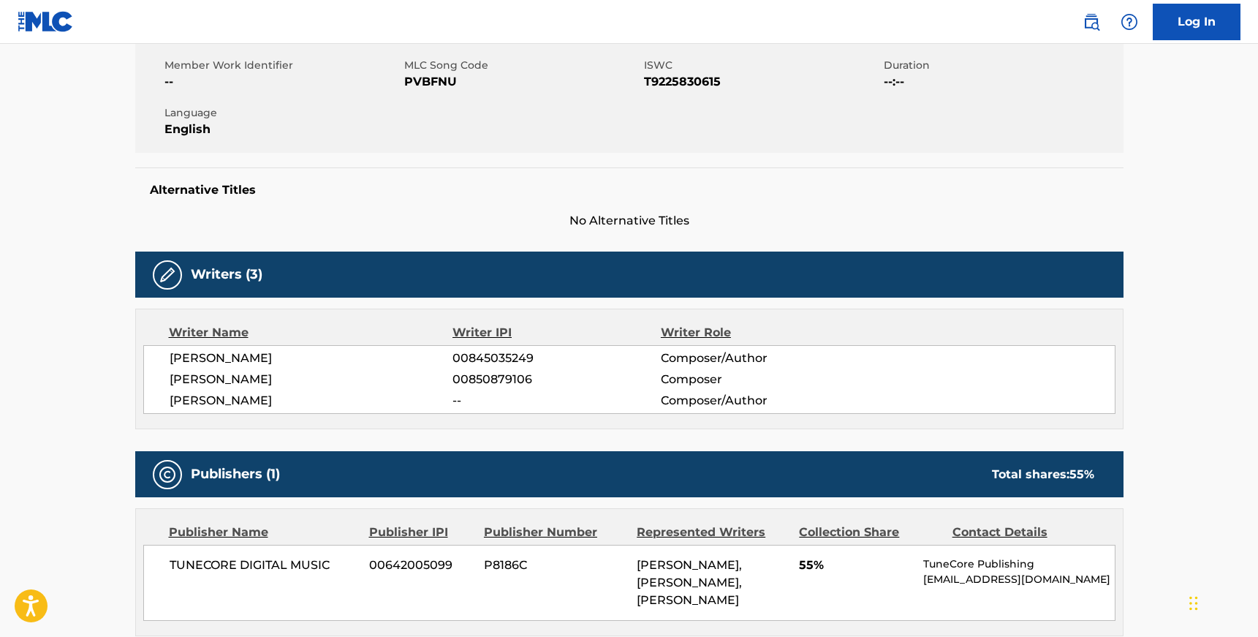
scroll to position [159, 0]
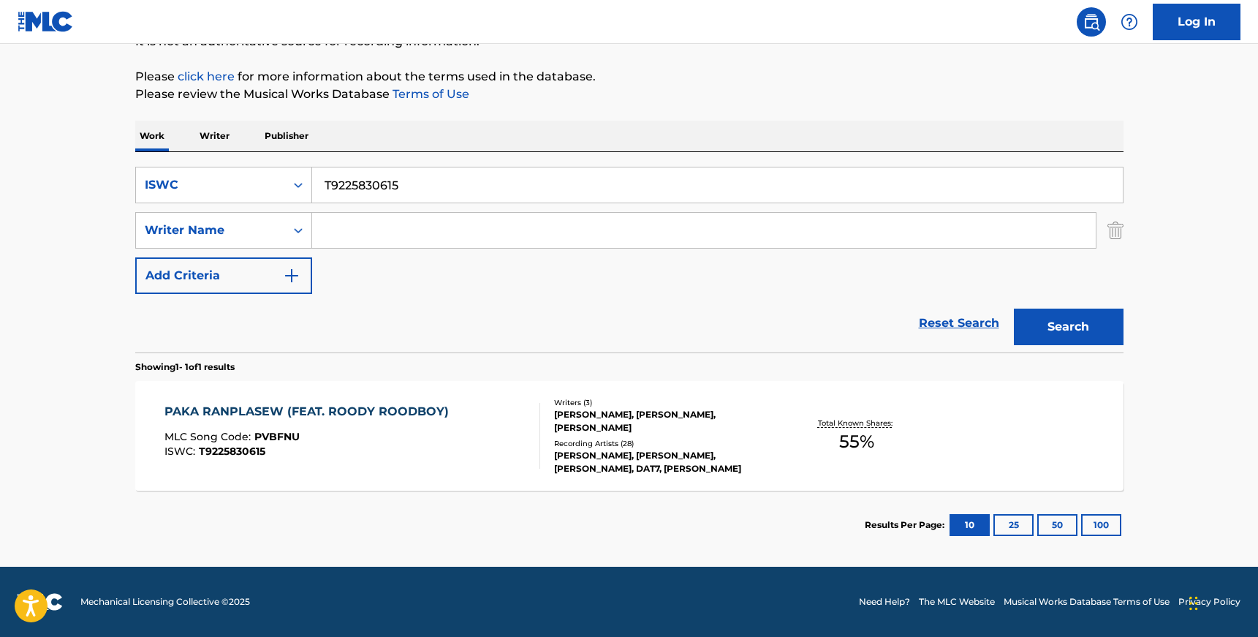
click at [625, 401] on div "PAKA RANPLASEW (FEAT. [PERSON_NAME]) MLC Song Code : PVBFNU ISWC : T9225830615 …" at bounding box center [629, 436] width 989 height 110
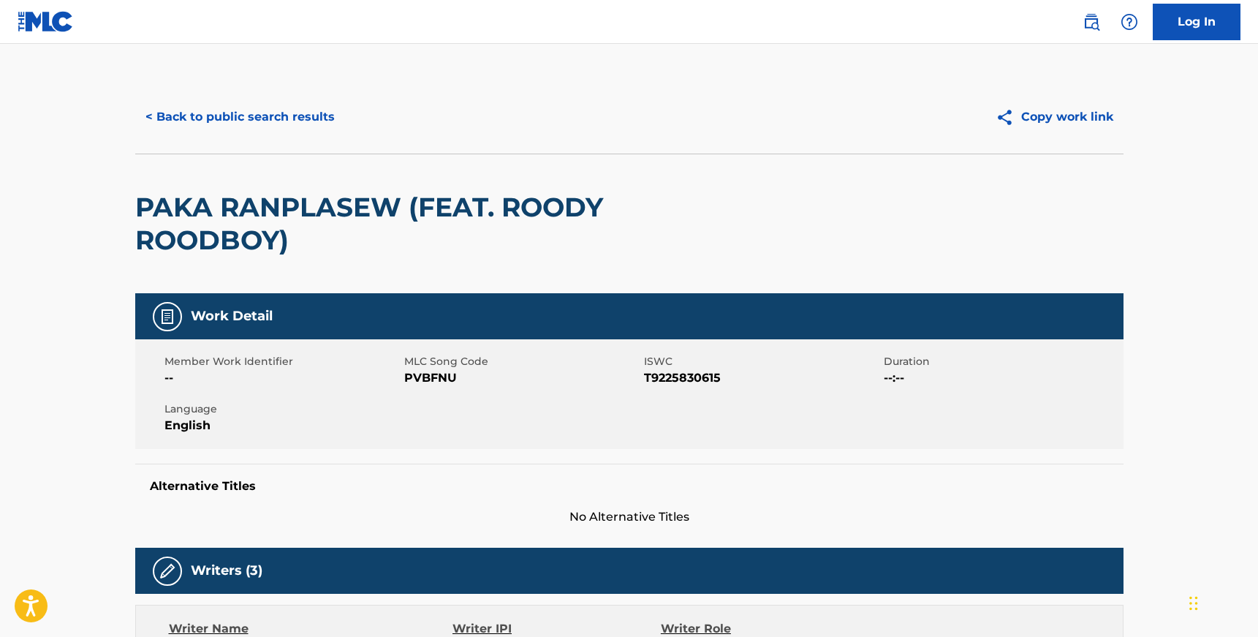
click at [239, 114] on button "< Back to public search results" at bounding box center [240, 117] width 210 height 37
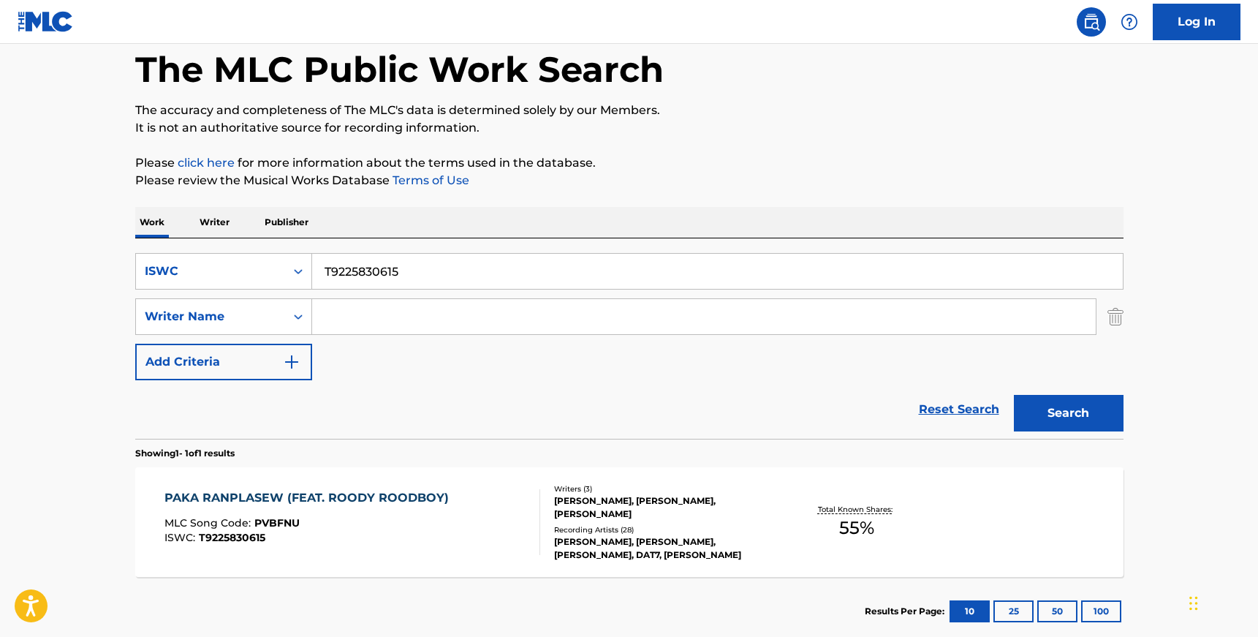
click at [381, 263] on input "T9225830615" at bounding box center [717, 271] width 811 height 35
paste input "023160283"
type input "T9023160283"
click at [1014, 395] on button "Search" at bounding box center [1069, 413] width 110 height 37
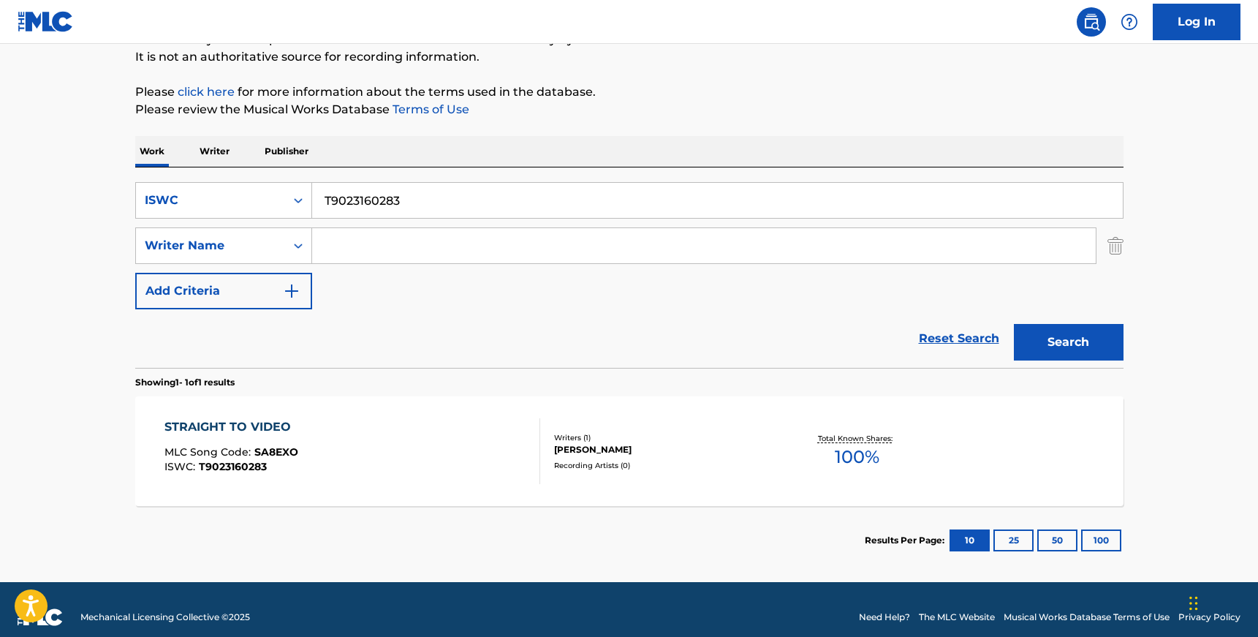
scroll to position [159, 0]
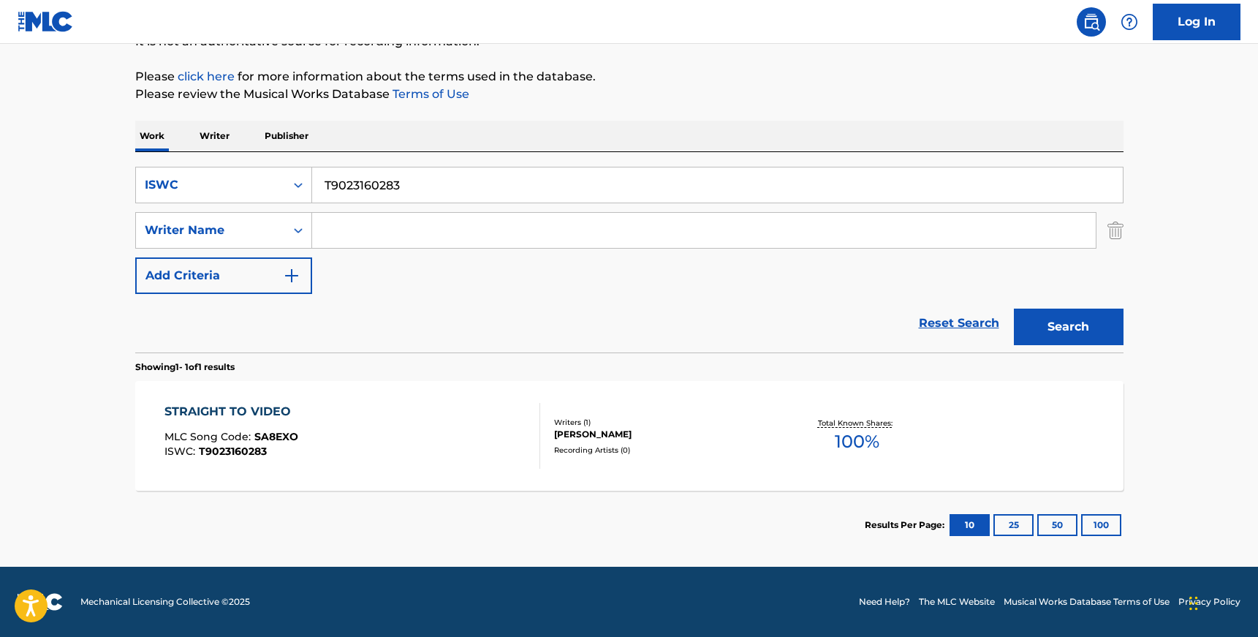
click at [409, 434] on div "STRAIGHT TO VIDEO MLC Song Code : SA8EXO ISWC : T9023160283" at bounding box center [353, 436] width 376 height 66
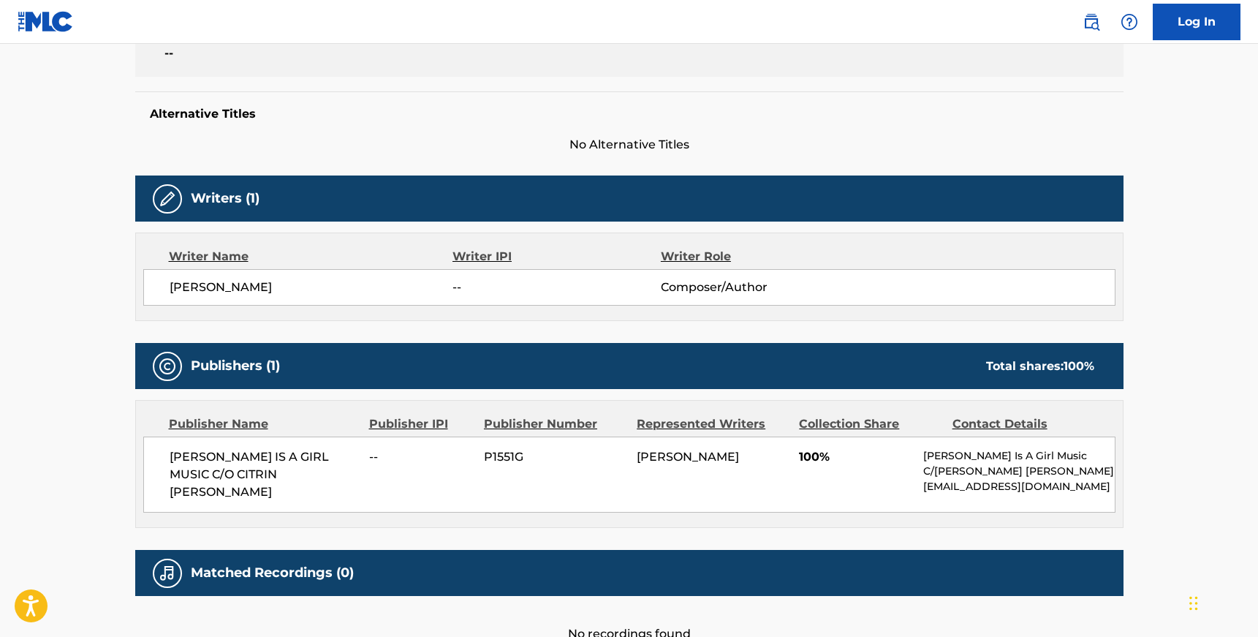
scroll to position [356, 0]
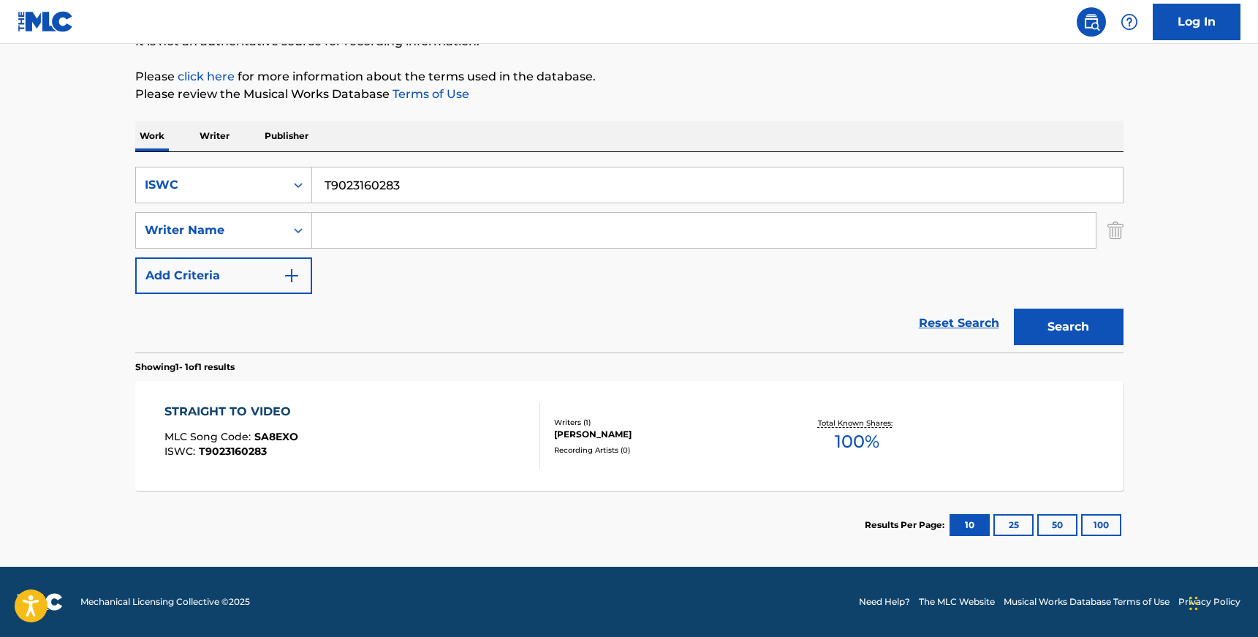
scroll to position [159, 0]
click at [371, 186] on input "T9023160283" at bounding box center [717, 184] width 811 height 35
paste input "196103818"
type input "T9196103818"
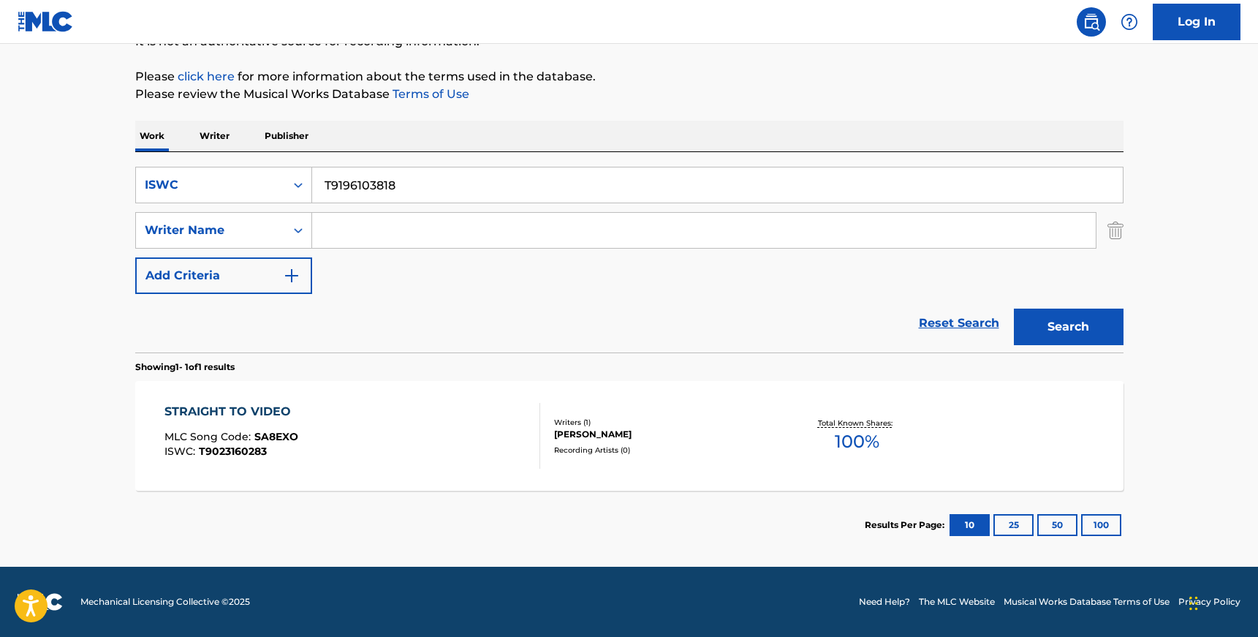
click at [1014, 309] on button "Search" at bounding box center [1069, 327] width 110 height 37
click at [582, 447] on div "Recording Artists ( 43 )" at bounding box center [664, 450] width 221 height 11
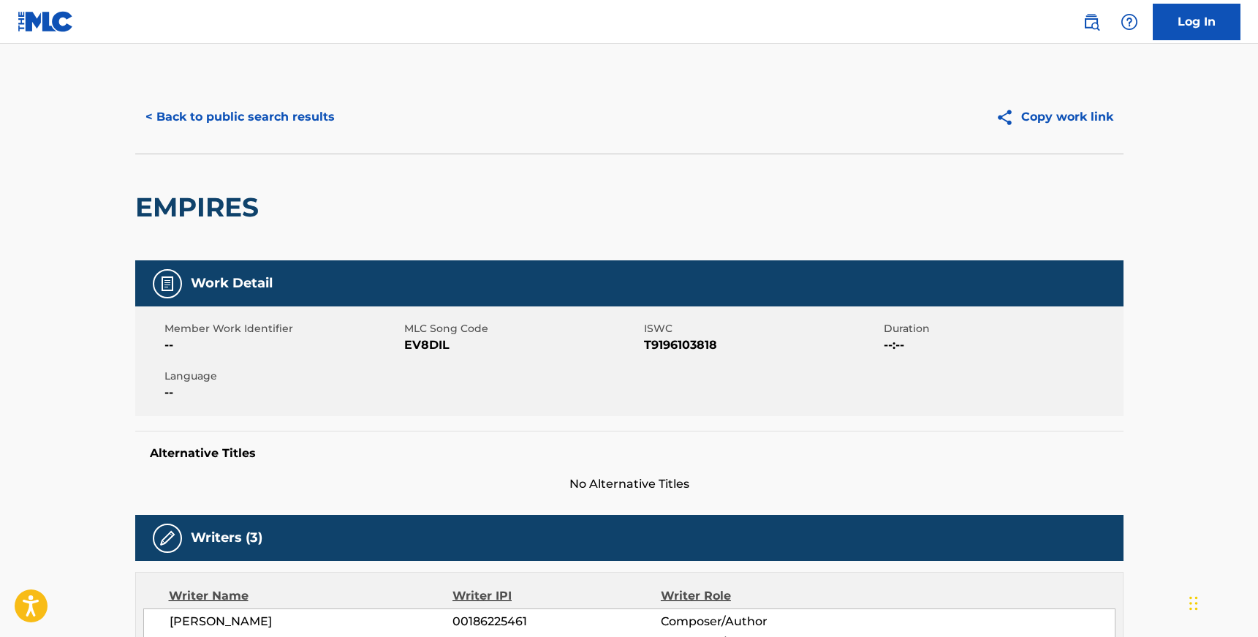
click at [227, 119] on button "< Back to public search results" at bounding box center [240, 117] width 210 height 37
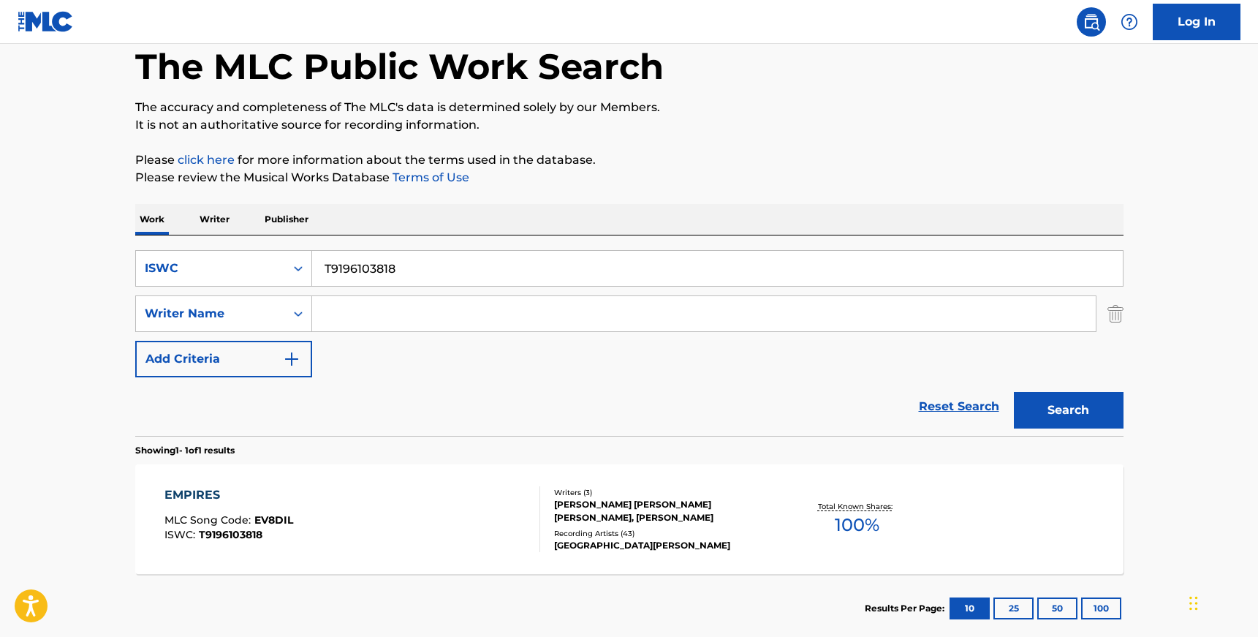
click at [358, 271] on input "T9196103818" at bounding box center [717, 268] width 811 height 35
paste input "3267856059"
type input "T3267856059"
click at [1014, 392] on button "Search" at bounding box center [1069, 410] width 110 height 37
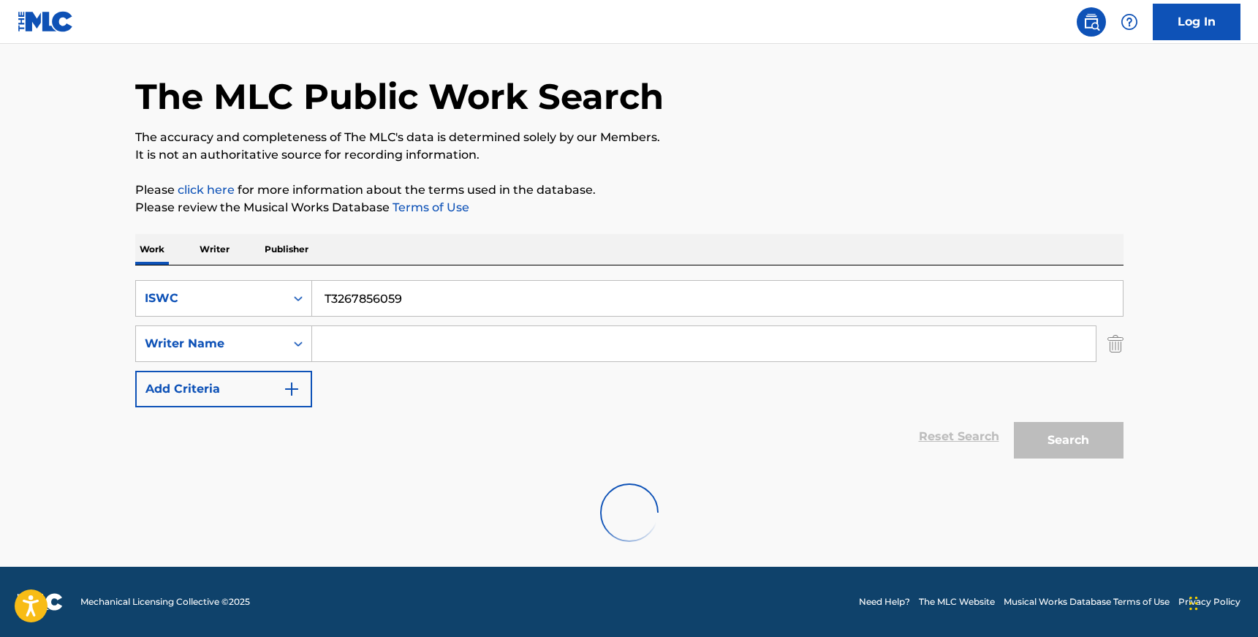
scroll to position [0, 0]
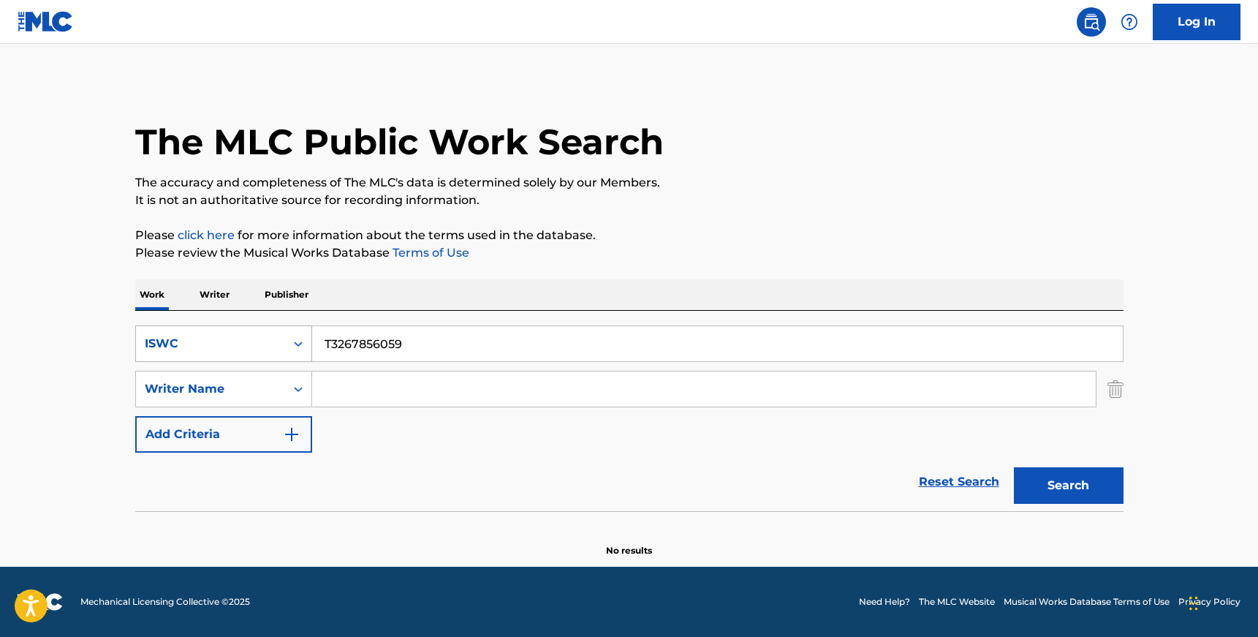
click at [253, 335] on div "ISWC" at bounding box center [211, 344] width 132 height 18
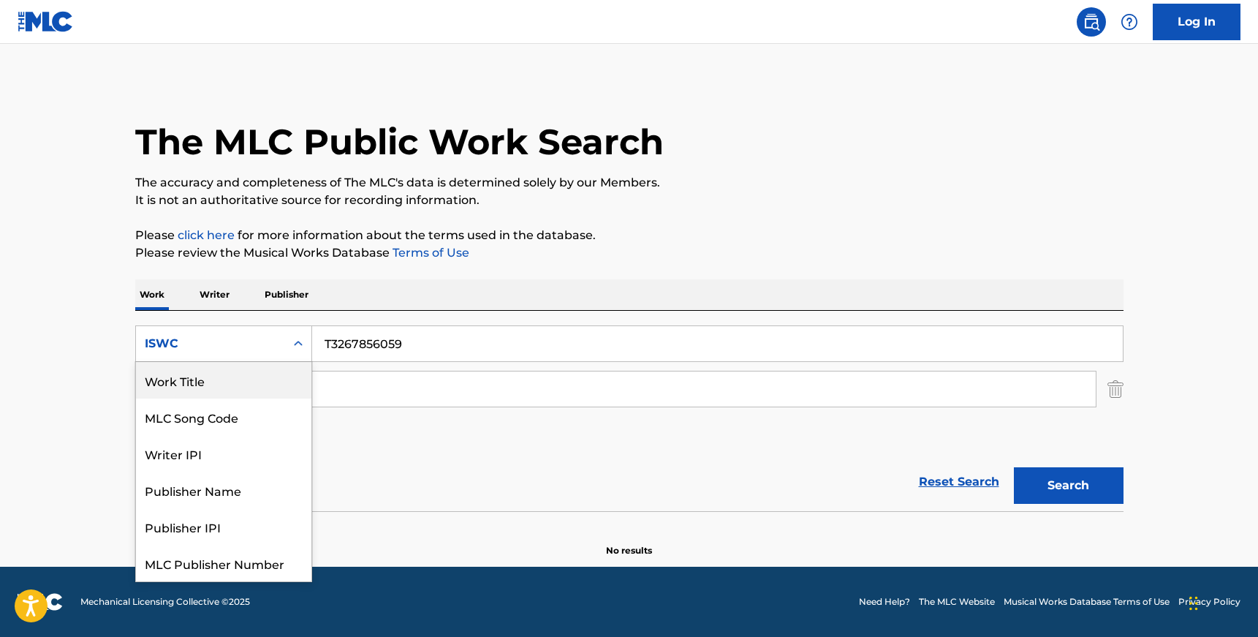
click at [242, 382] on div "Work Title" at bounding box center [223, 380] width 175 height 37
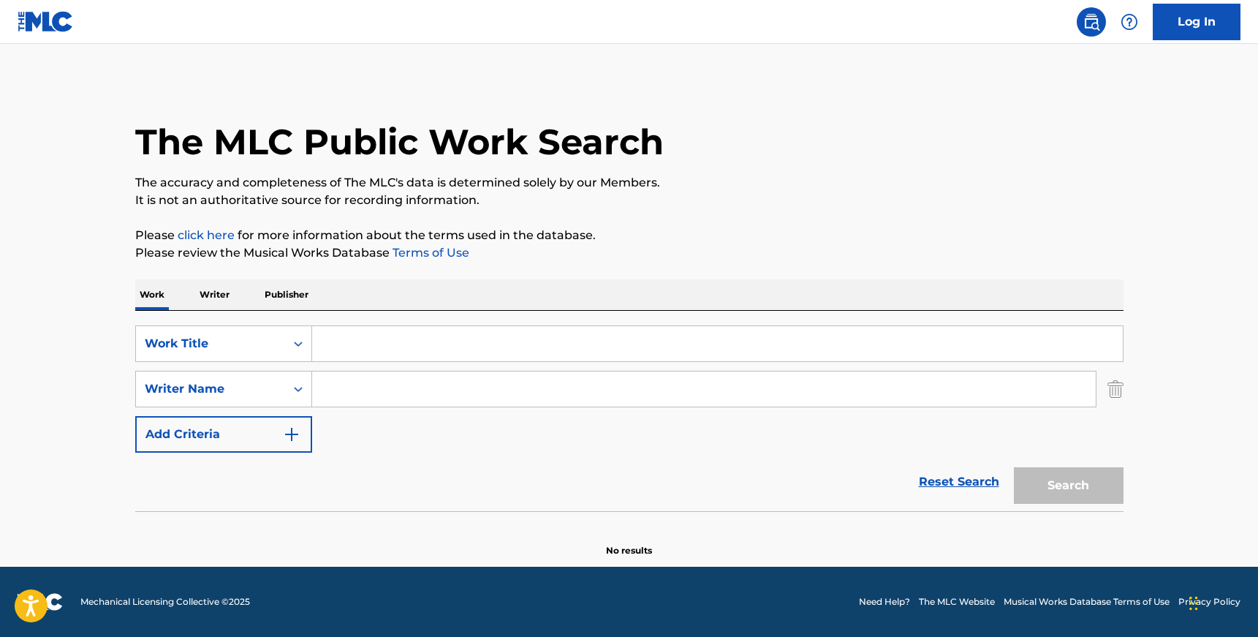
click at [386, 336] on input "Search Form" at bounding box center [717, 343] width 811 height 35
paste input "TOWN"
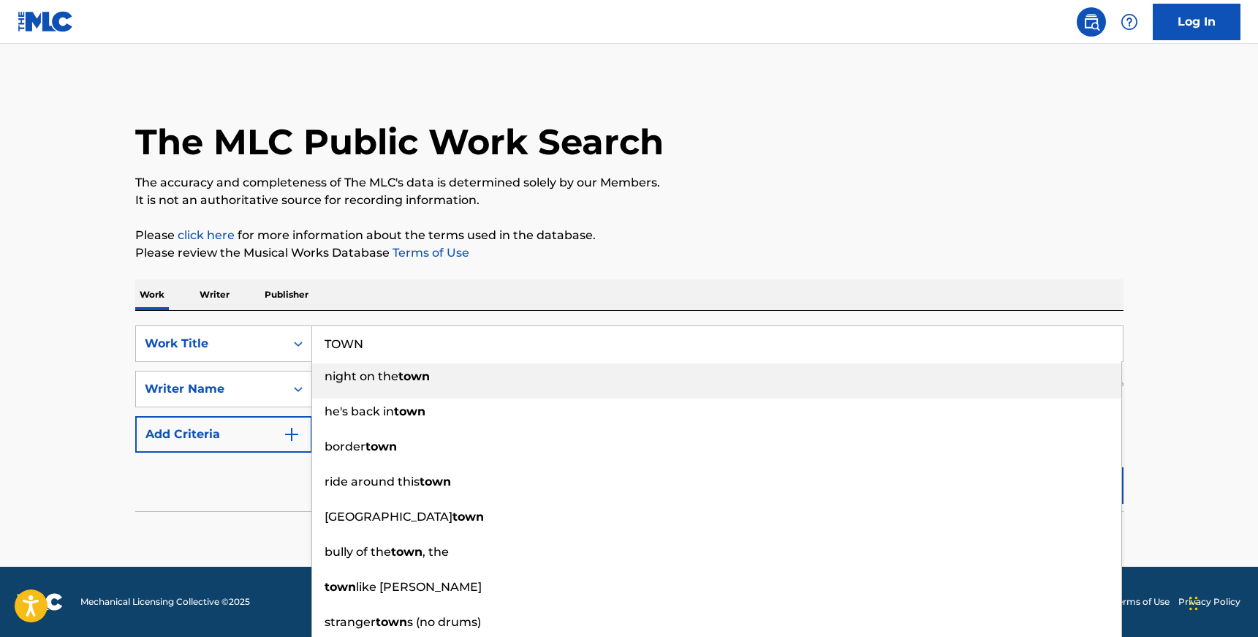
type input "TOWN"
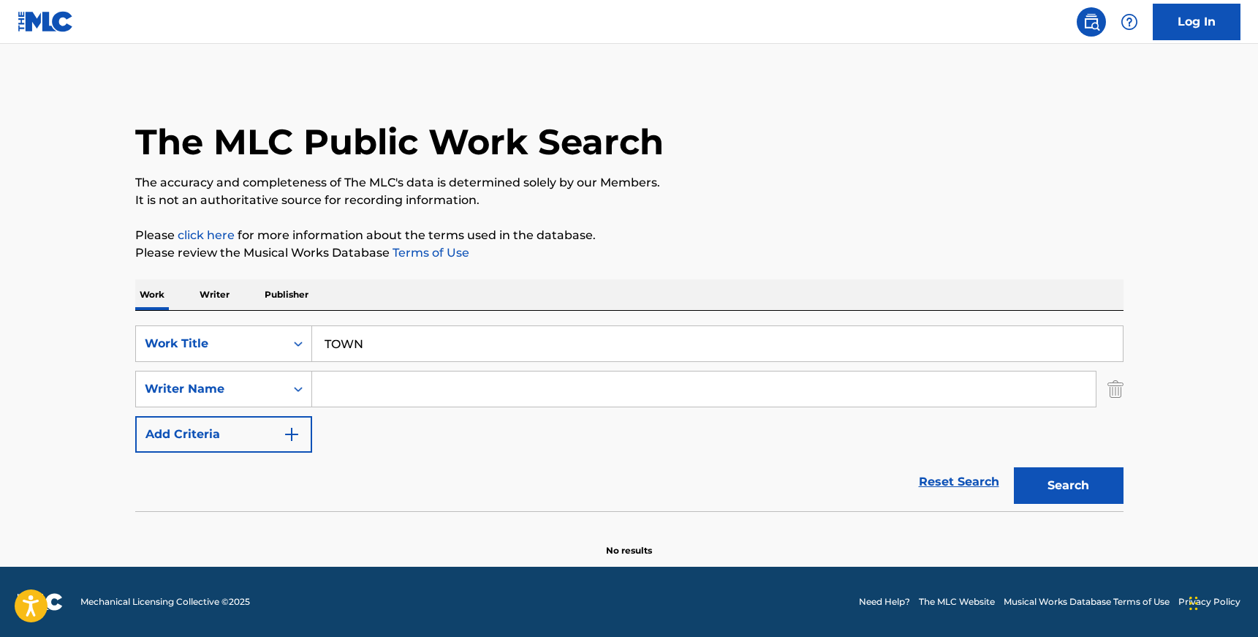
click at [107, 371] on main "The MLC Public Work Search The accuracy and completeness of The MLC's data is d…" at bounding box center [629, 305] width 1258 height 523
click at [363, 395] on input "Search Form" at bounding box center [704, 388] width 784 height 35
paste input "[PERSON_NAME]'IL"
drag, startPoint x: 369, startPoint y: 388, endPoint x: 454, endPoint y: 394, distance: 85.8
click at [454, 393] on input "[PERSON_NAME]'IL" at bounding box center [704, 388] width 784 height 35
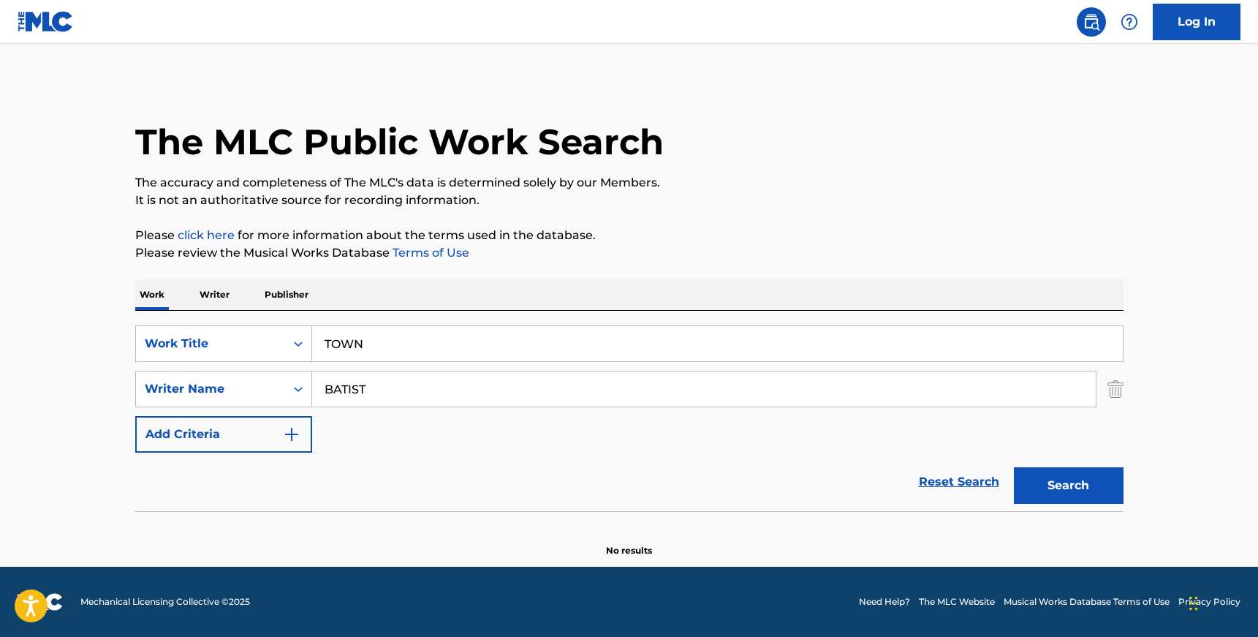
type input "BATIST"
click at [1014, 467] on button "Search" at bounding box center [1069, 485] width 110 height 37
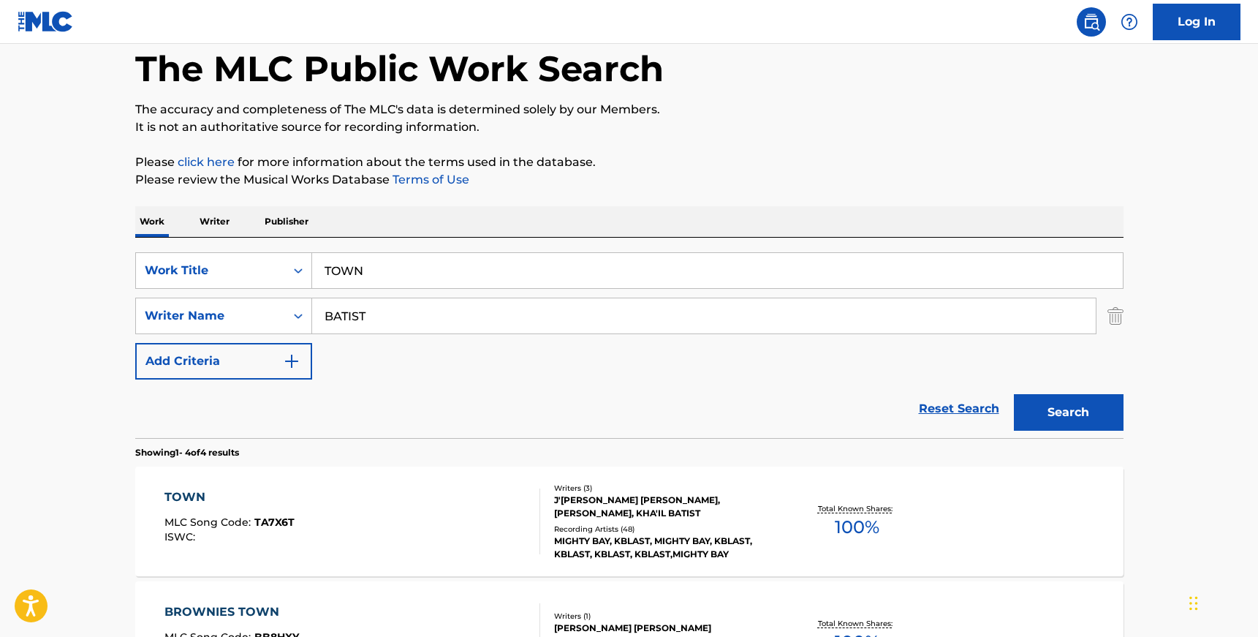
scroll to position [96, 0]
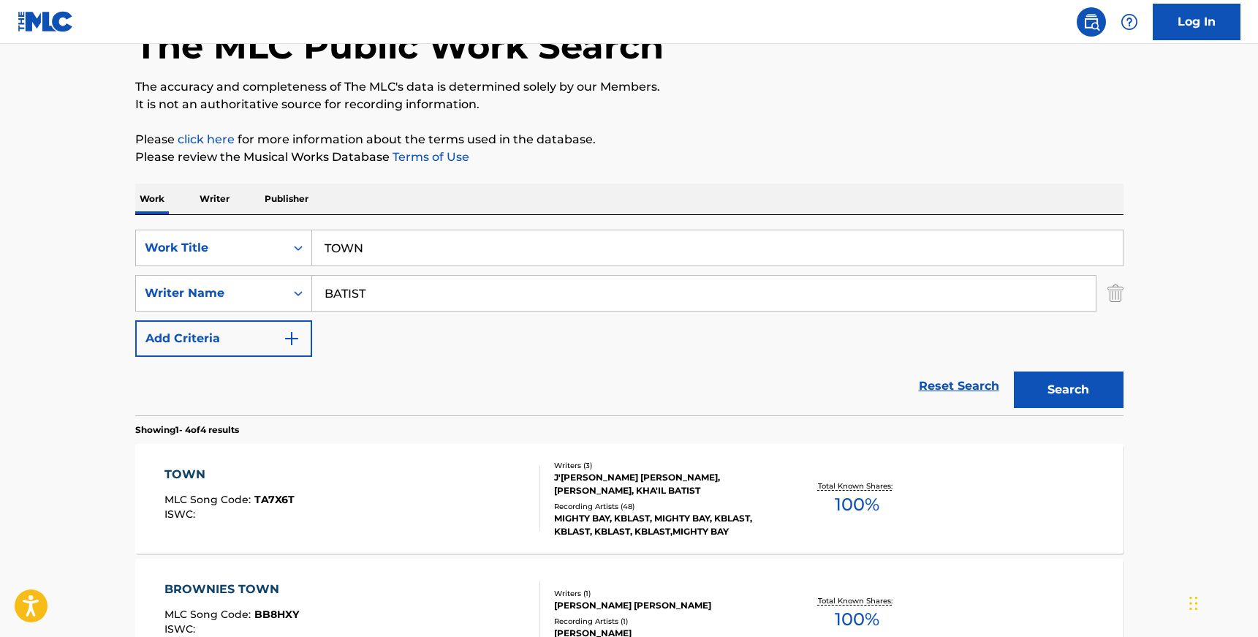
click at [602, 494] on div "J'[PERSON_NAME] [PERSON_NAME], [PERSON_NAME], KHA'IL BATIST" at bounding box center [664, 484] width 221 height 26
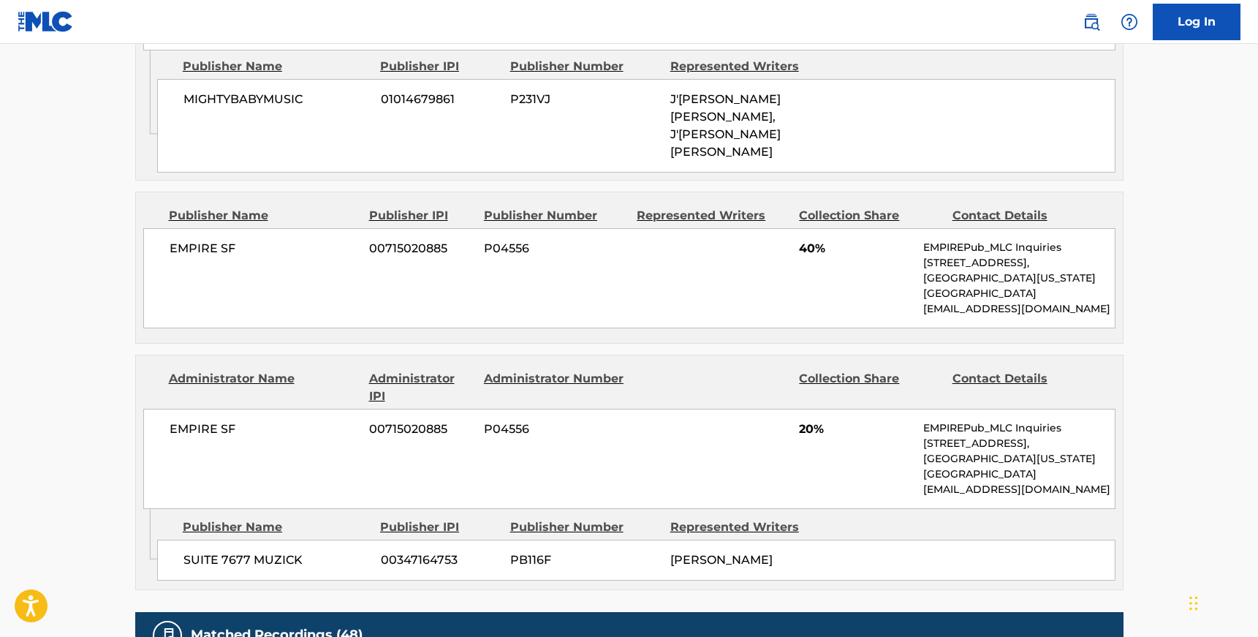
scroll to position [1116, 0]
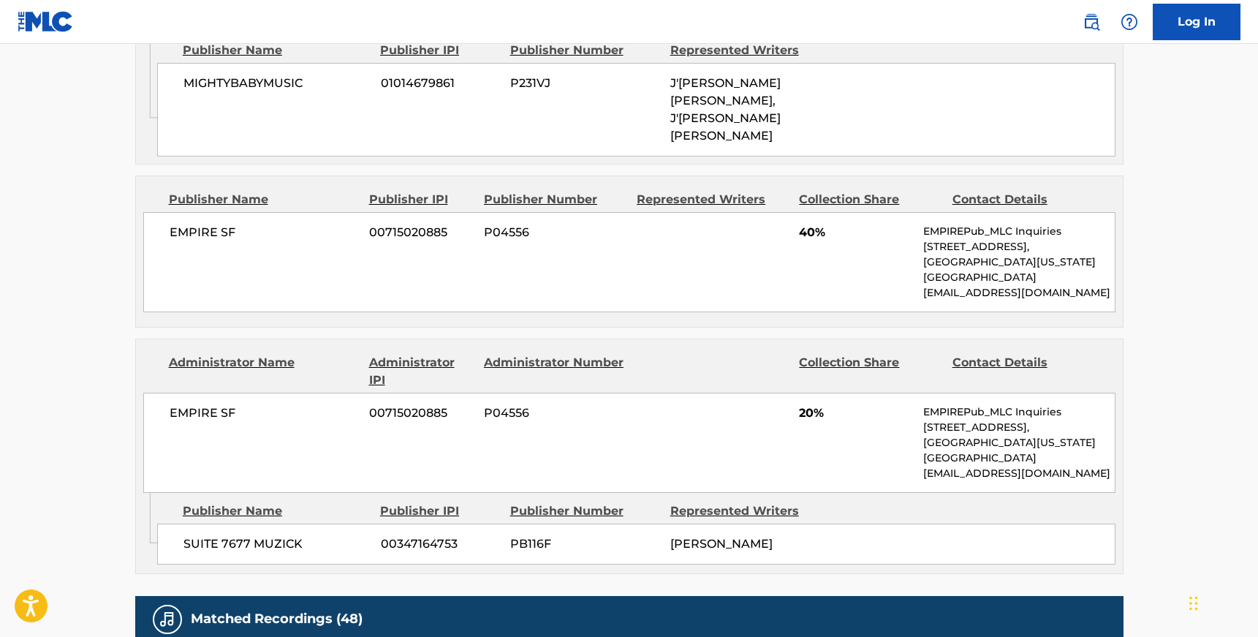
scroll to position [96, 0]
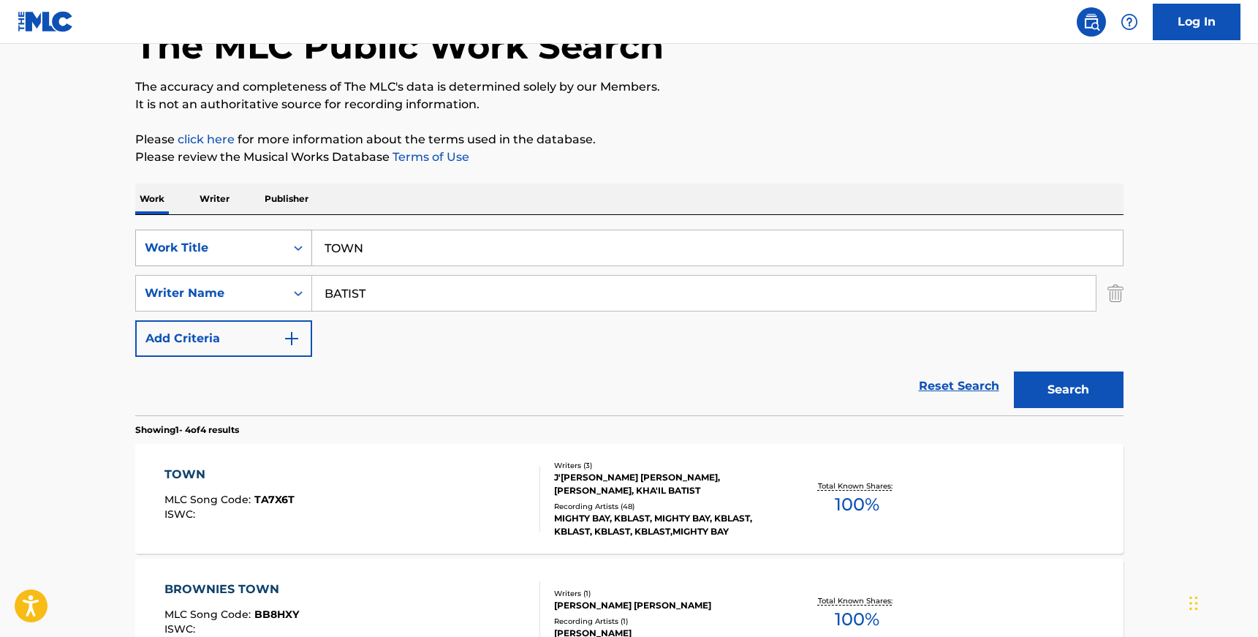
click at [278, 244] on div "Work Title" at bounding box center [210, 248] width 149 height 28
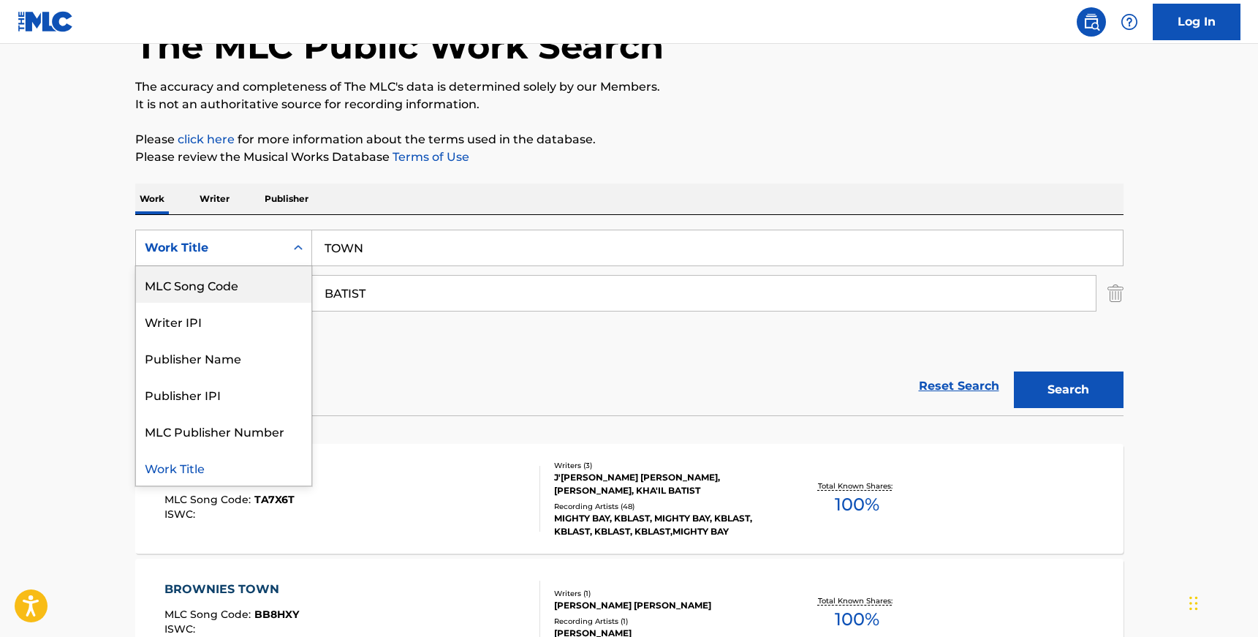
scroll to position [0, 0]
click at [257, 287] on div "ISWC" at bounding box center [223, 284] width 175 height 37
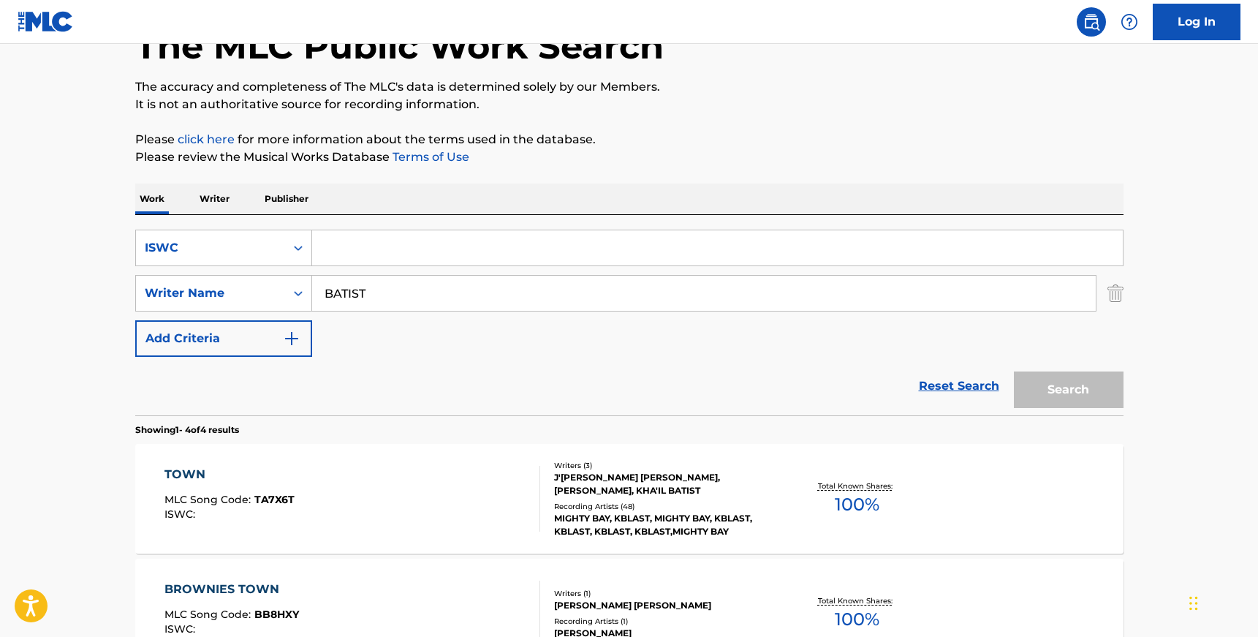
click at [374, 252] on input "Search Form" at bounding box center [717, 247] width 811 height 35
paste input "T3122200668"
type input "T3122200668"
click at [372, 283] on input "BATIST" at bounding box center [704, 293] width 784 height 35
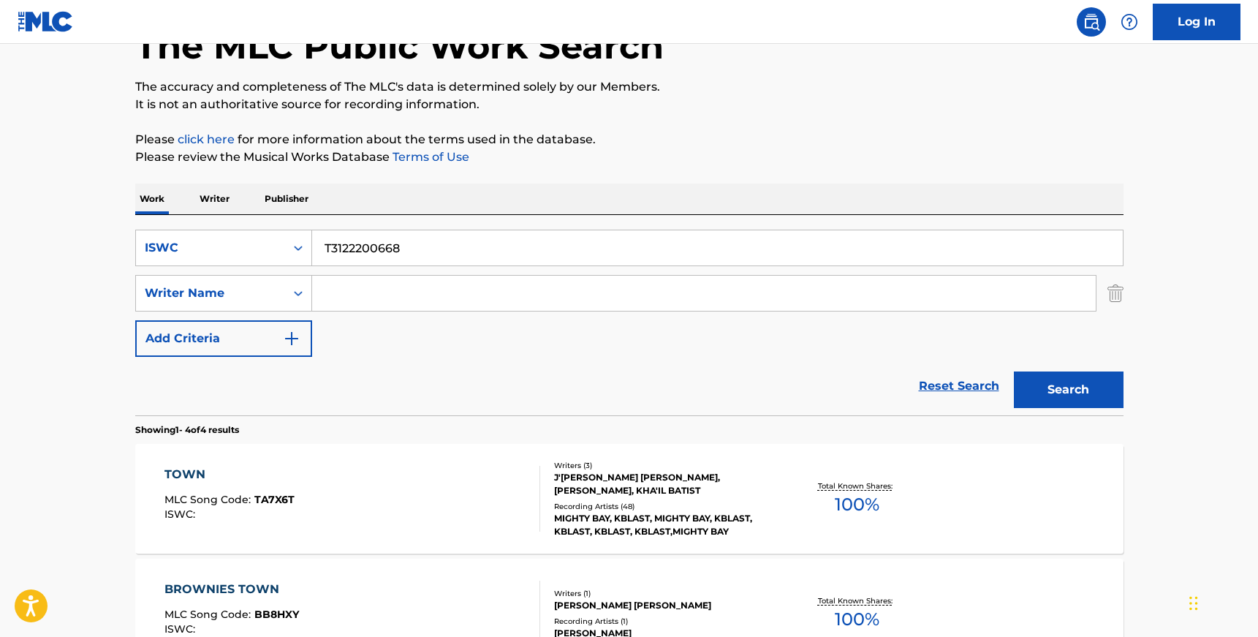
click at [1014, 371] on button "Search" at bounding box center [1069, 389] width 110 height 37
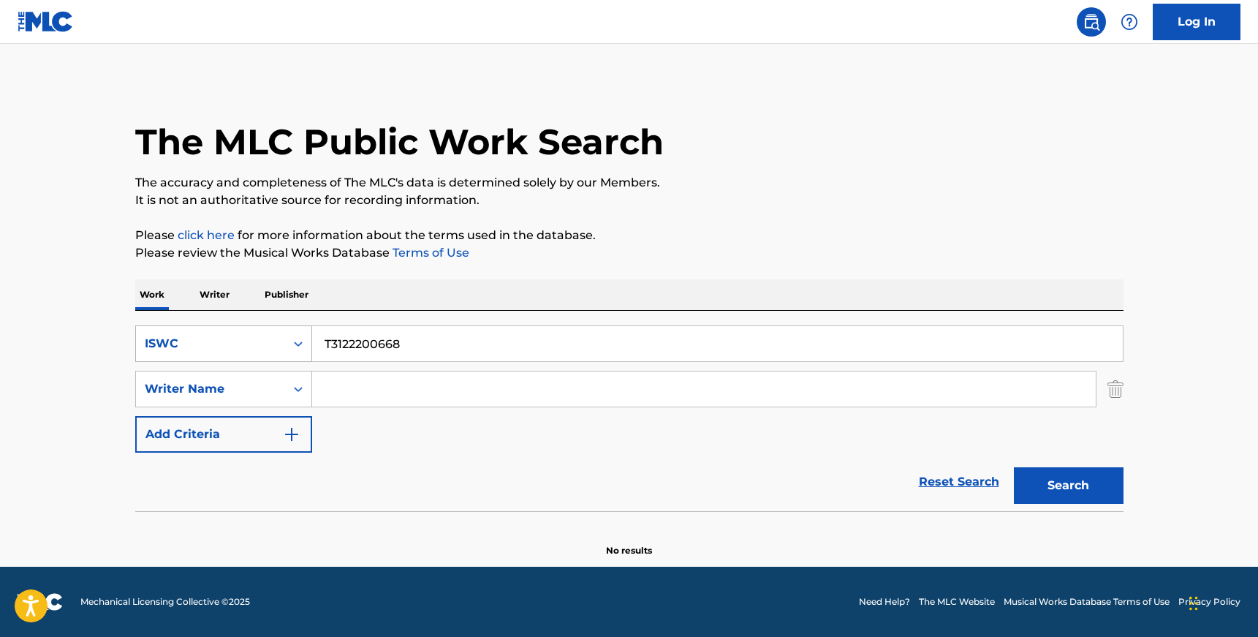
click at [291, 344] on icon "Search Form" at bounding box center [298, 343] width 15 height 15
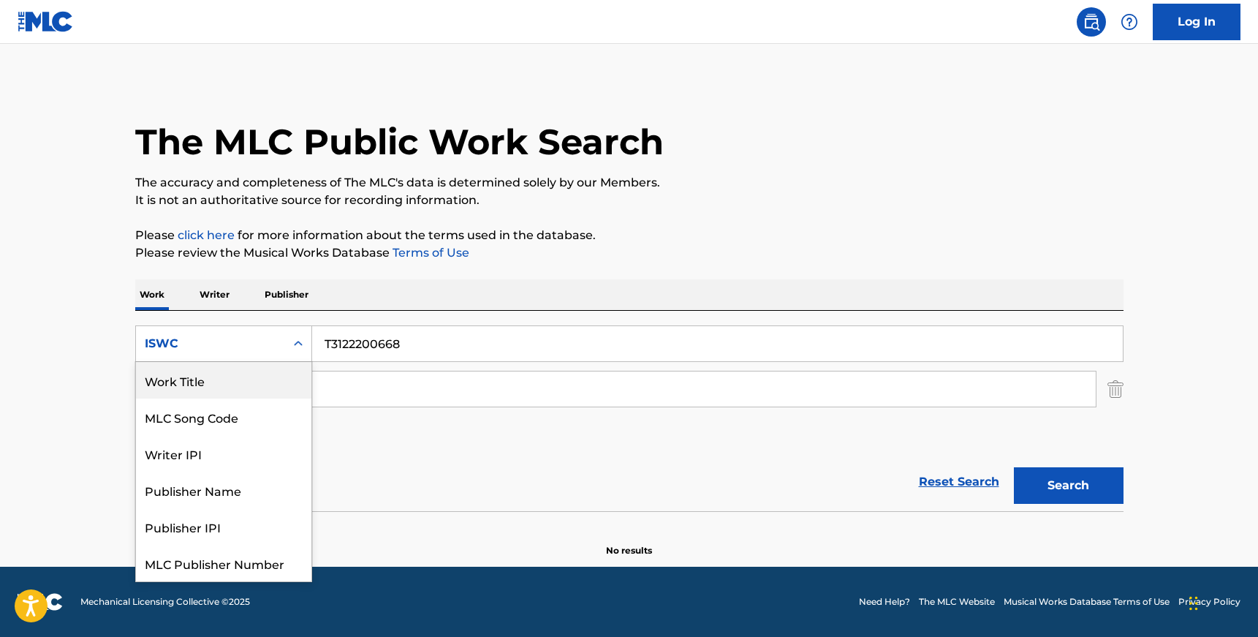
click at [265, 385] on div "Work Title" at bounding box center [223, 380] width 175 height 37
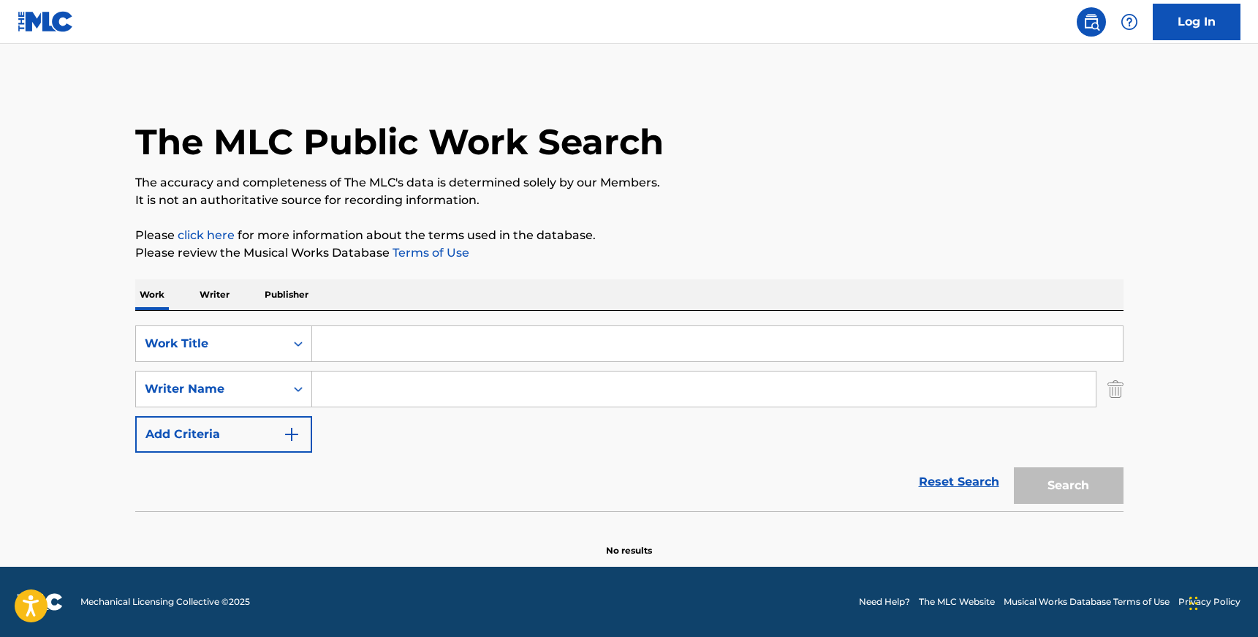
click at [374, 347] on input "Search Form" at bounding box center [717, 343] width 811 height 35
paste input "DONT CHECK ME"
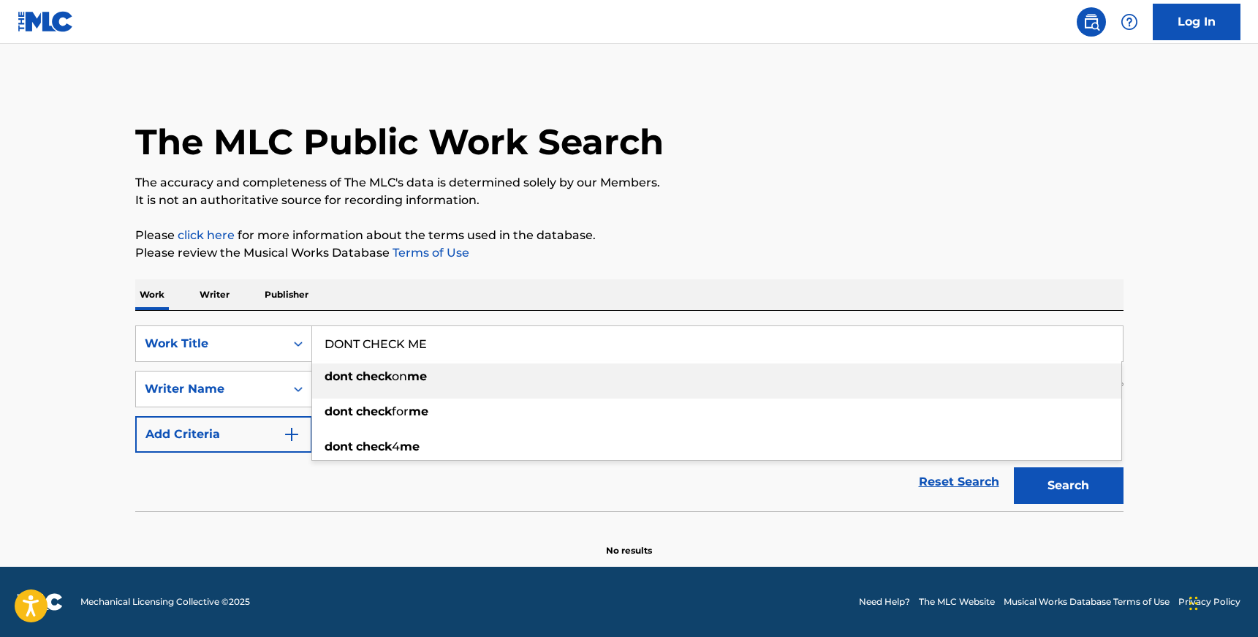
type input "DONT CHECK ME"
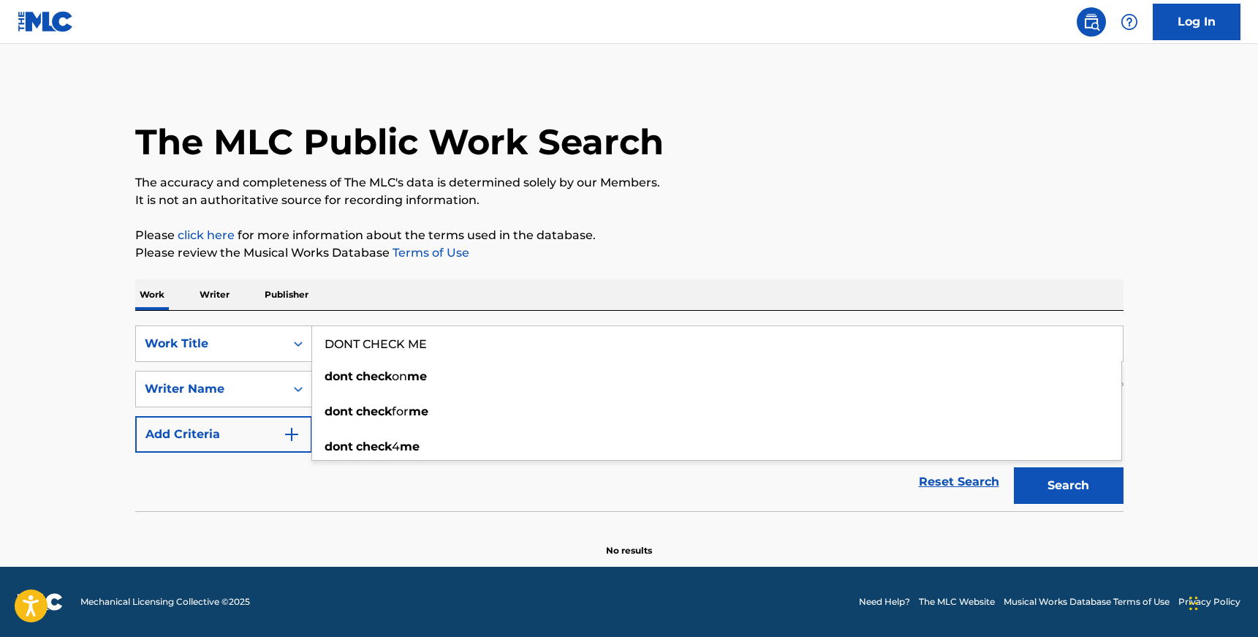
click at [88, 377] on main "The MLC Public Work Search The accuracy and completeness of The MLC's data is d…" at bounding box center [629, 305] width 1258 height 523
click at [369, 397] on input "Search Form" at bounding box center [704, 388] width 784 height 35
paste input "[PERSON_NAME]"
type input "[PERSON_NAME]"
click at [1014, 467] on button "Search" at bounding box center [1069, 485] width 110 height 37
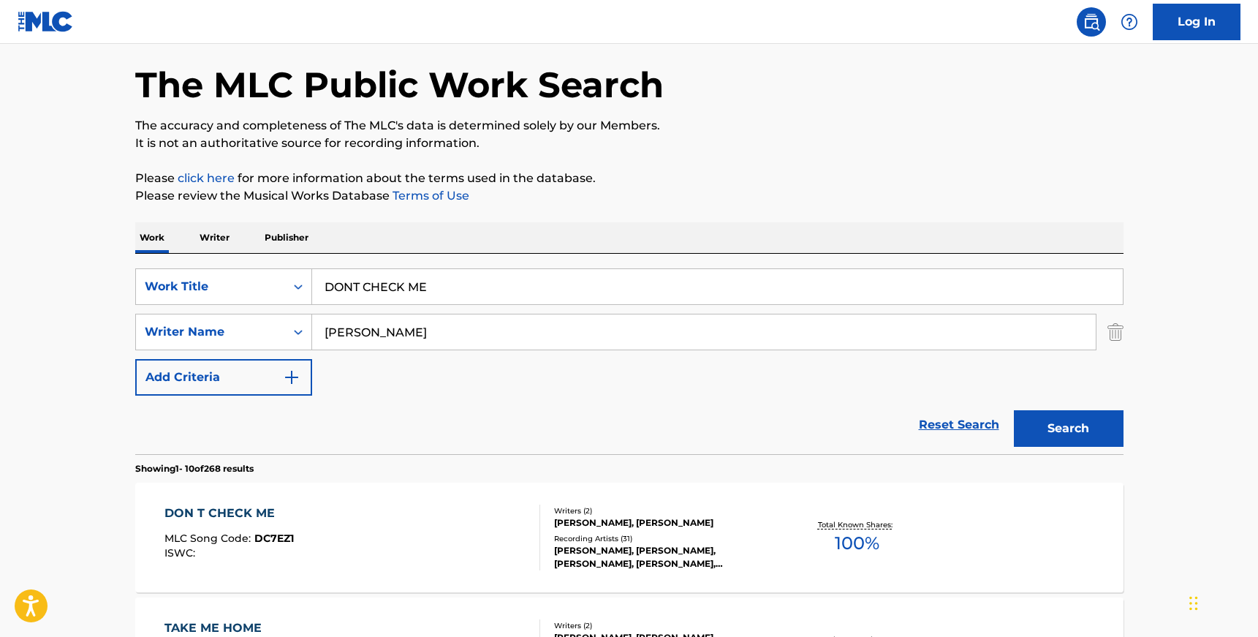
scroll to position [74, 0]
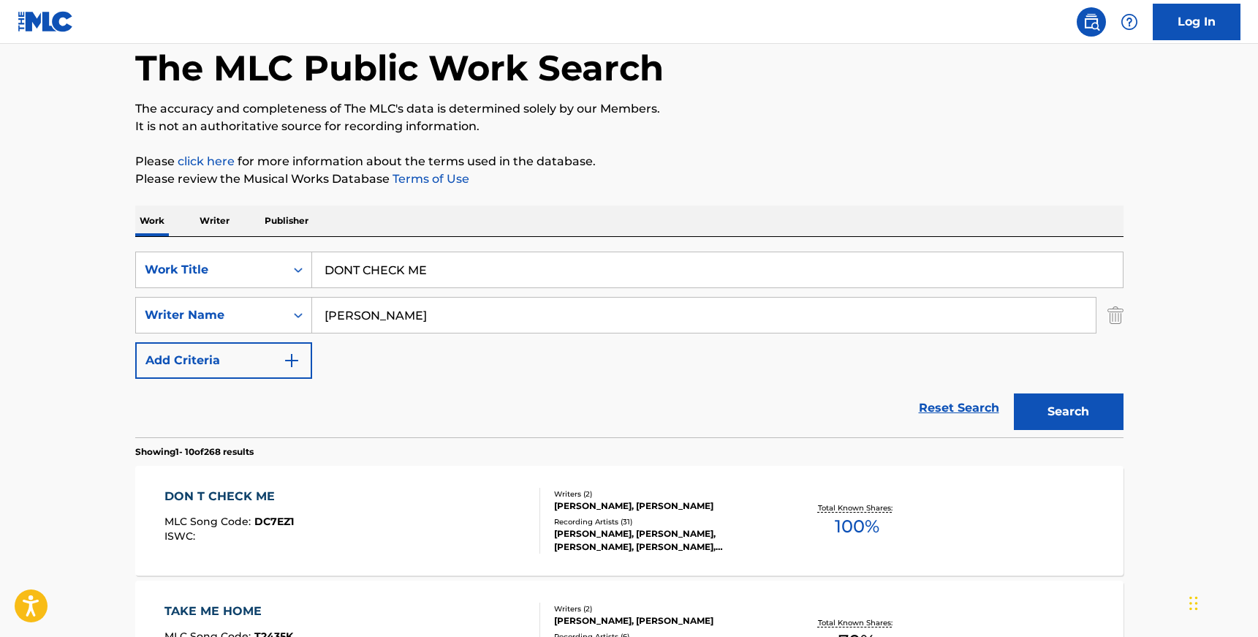
click at [443, 509] on div "DON T CHECK ME MLC Song Code : DC7EZ1 ISWC :" at bounding box center [353, 521] width 376 height 66
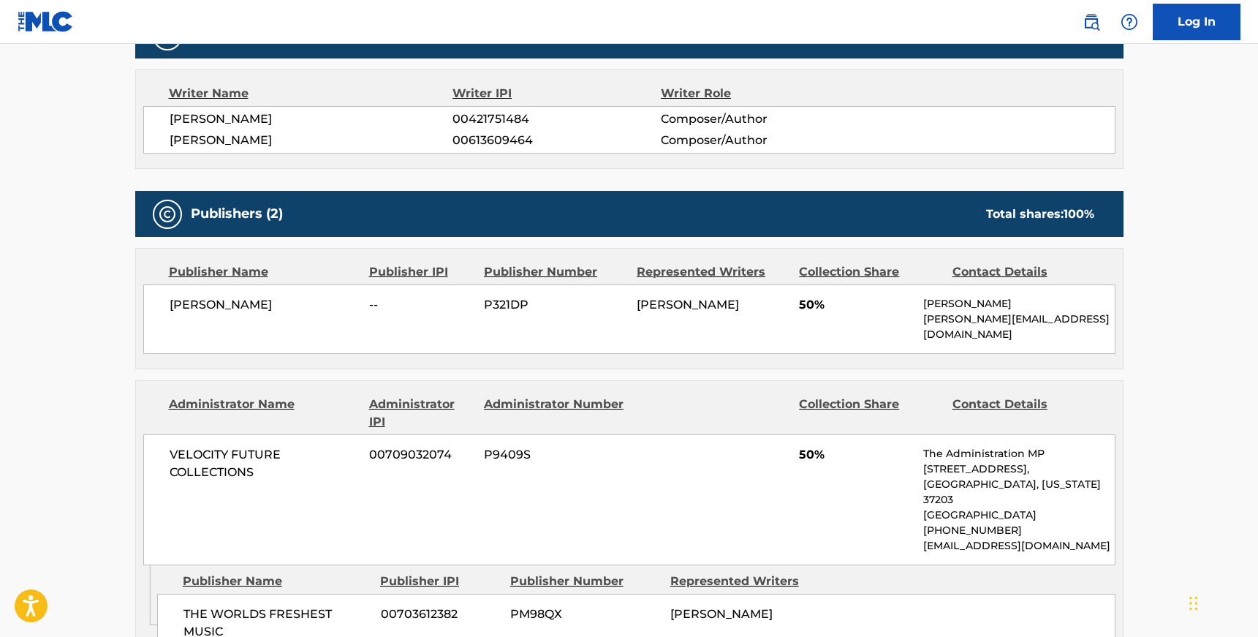
scroll to position [567, 0]
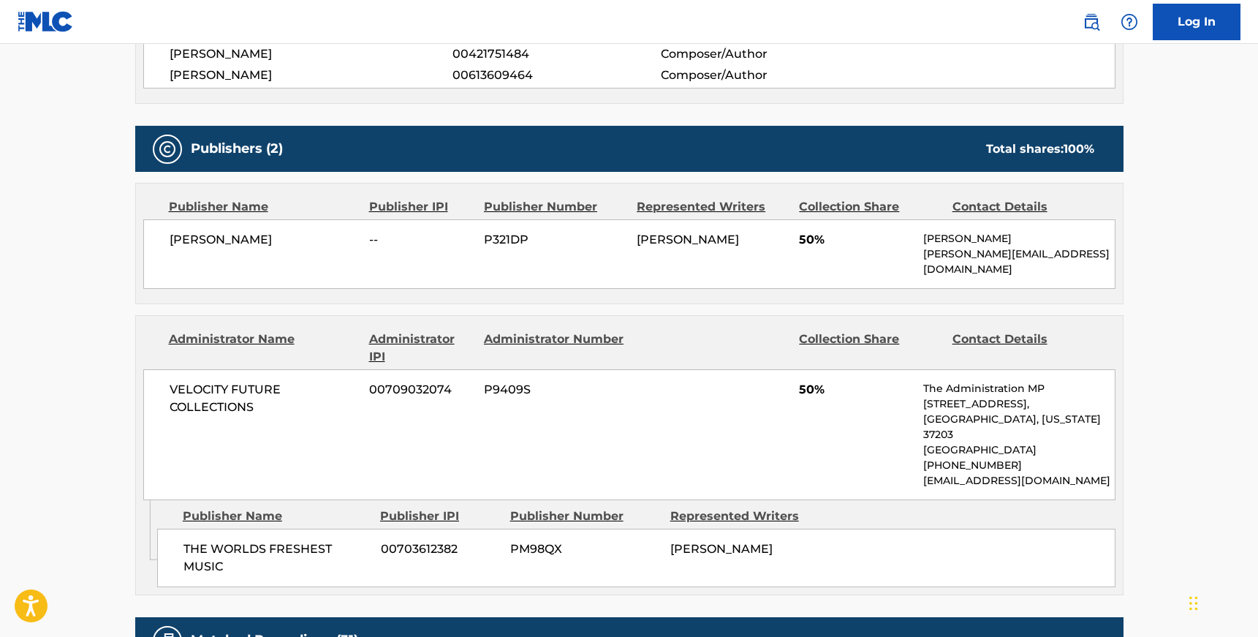
scroll to position [74, 0]
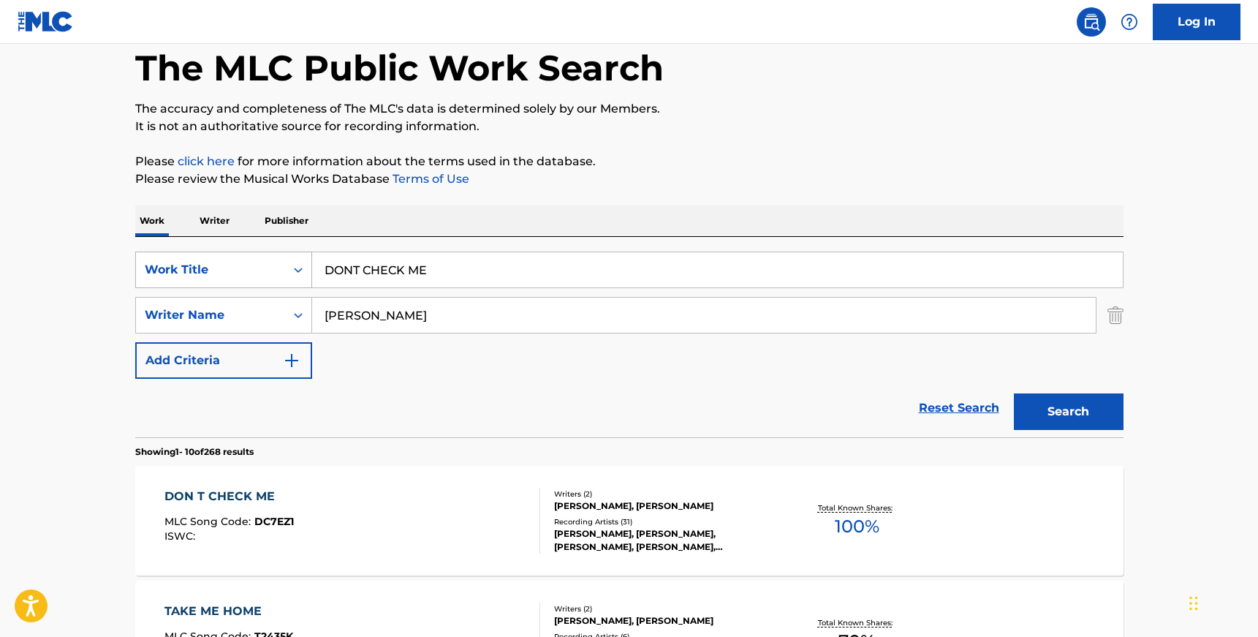
click at [294, 271] on icon "Search Form" at bounding box center [298, 269] width 15 height 15
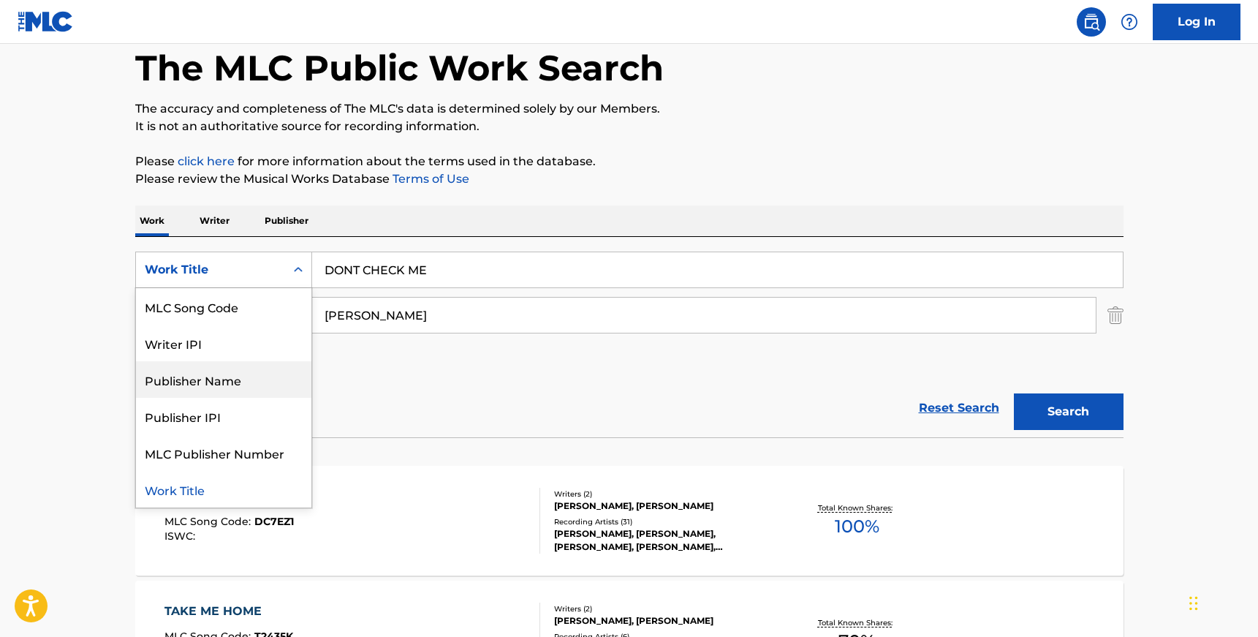
scroll to position [0, 0]
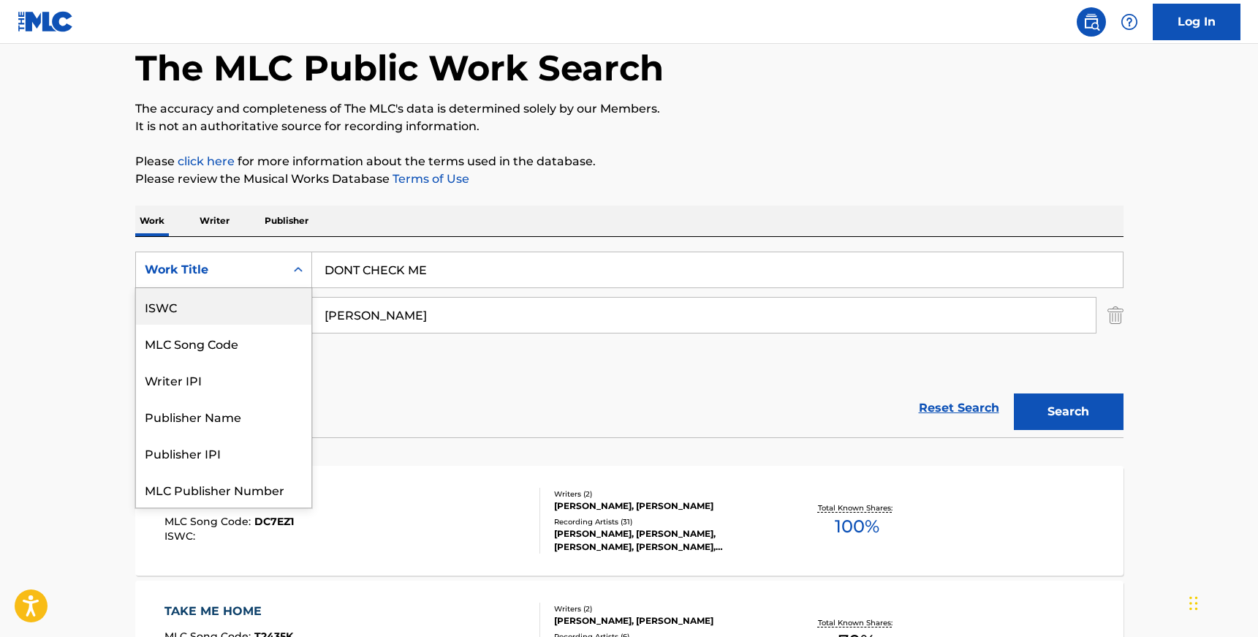
click at [243, 312] on div "ISWC" at bounding box center [223, 306] width 175 height 37
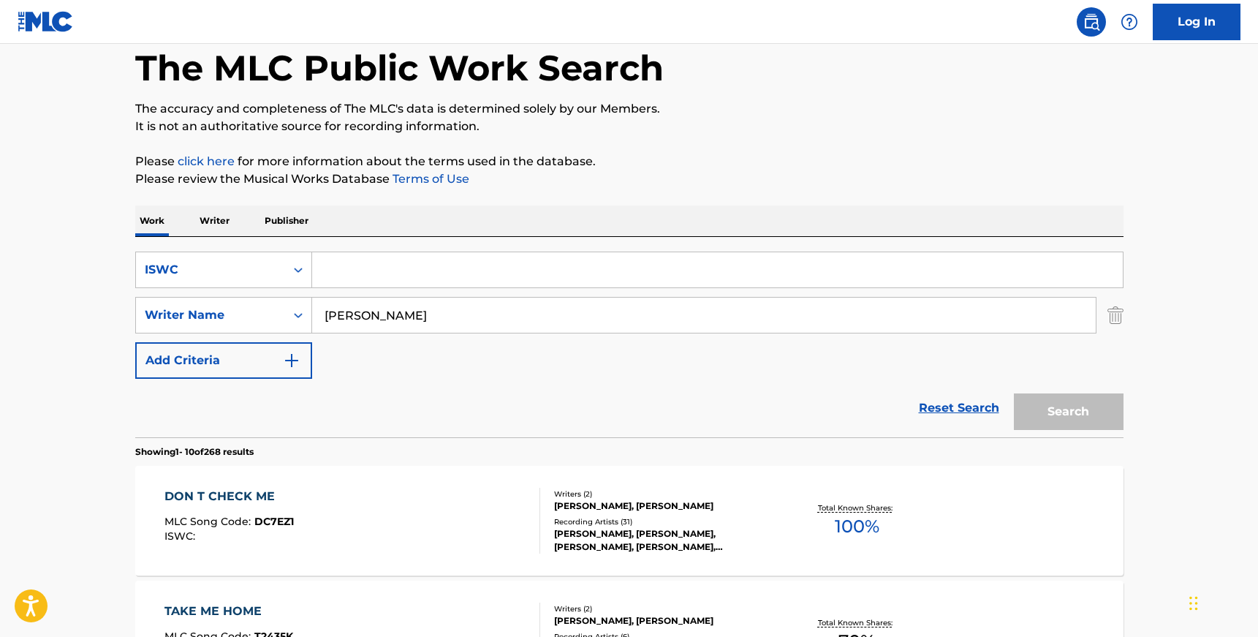
click at [385, 265] on input "Search Form" at bounding box center [717, 269] width 811 height 35
paste input "T3090366562"
type input "T3090366562"
click at [393, 301] on input "[PERSON_NAME]" at bounding box center [704, 315] width 784 height 35
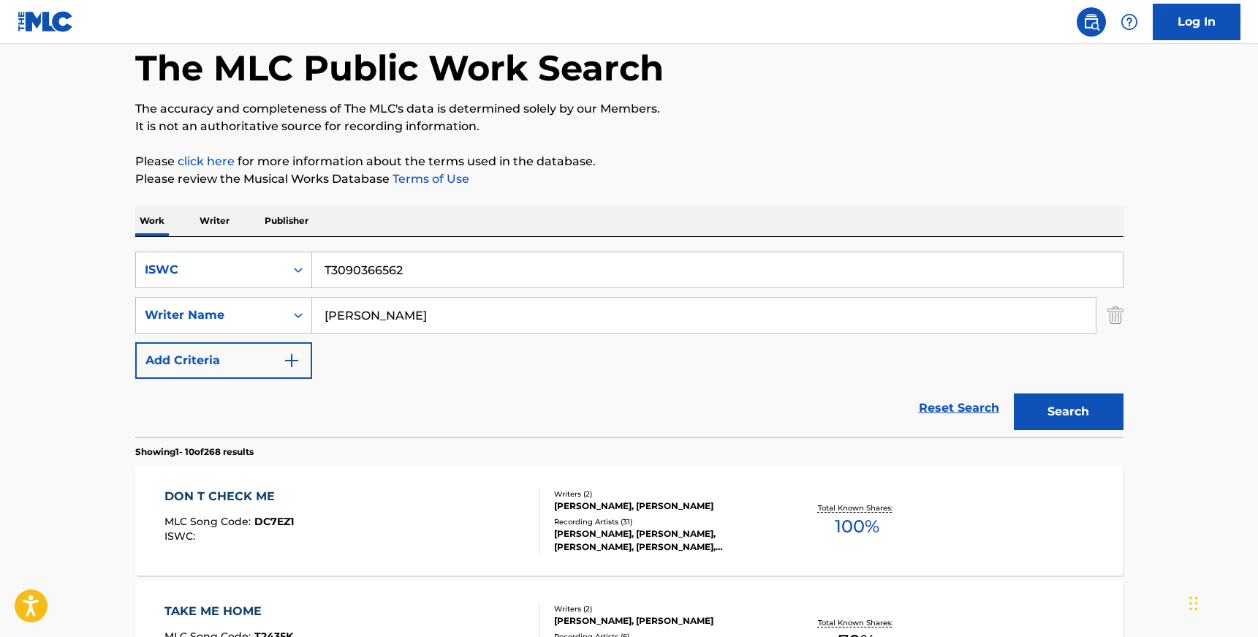
click at [393, 301] on input "[PERSON_NAME]" at bounding box center [704, 315] width 784 height 35
click at [1014, 393] on button "Search" at bounding box center [1069, 411] width 110 height 37
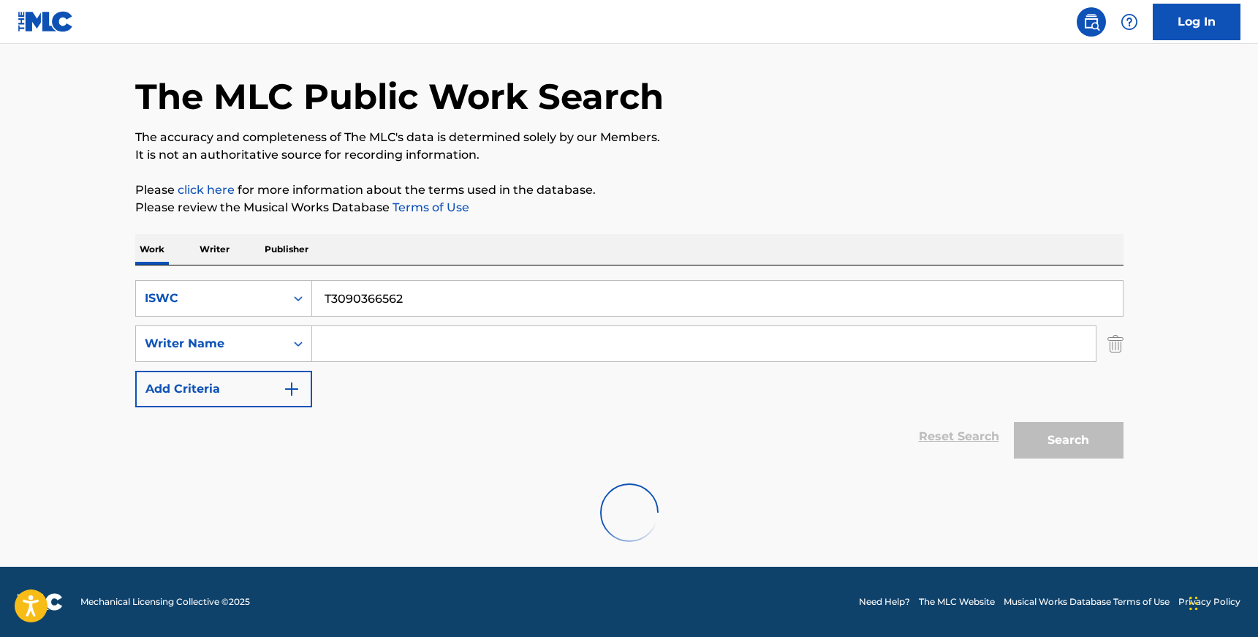
scroll to position [74, 0]
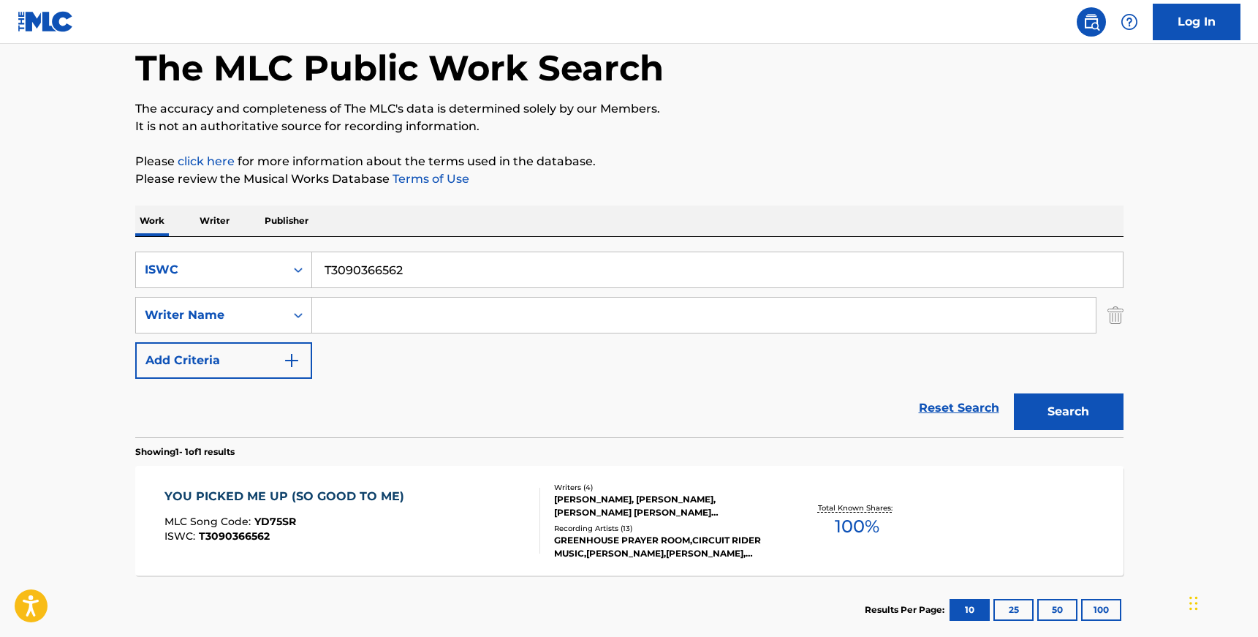
click at [605, 518] on div "[PERSON_NAME], [PERSON_NAME], [PERSON_NAME] [PERSON_NAME] [PERSON_NAME]" at bounding box center [664, 506] width 221 height 26
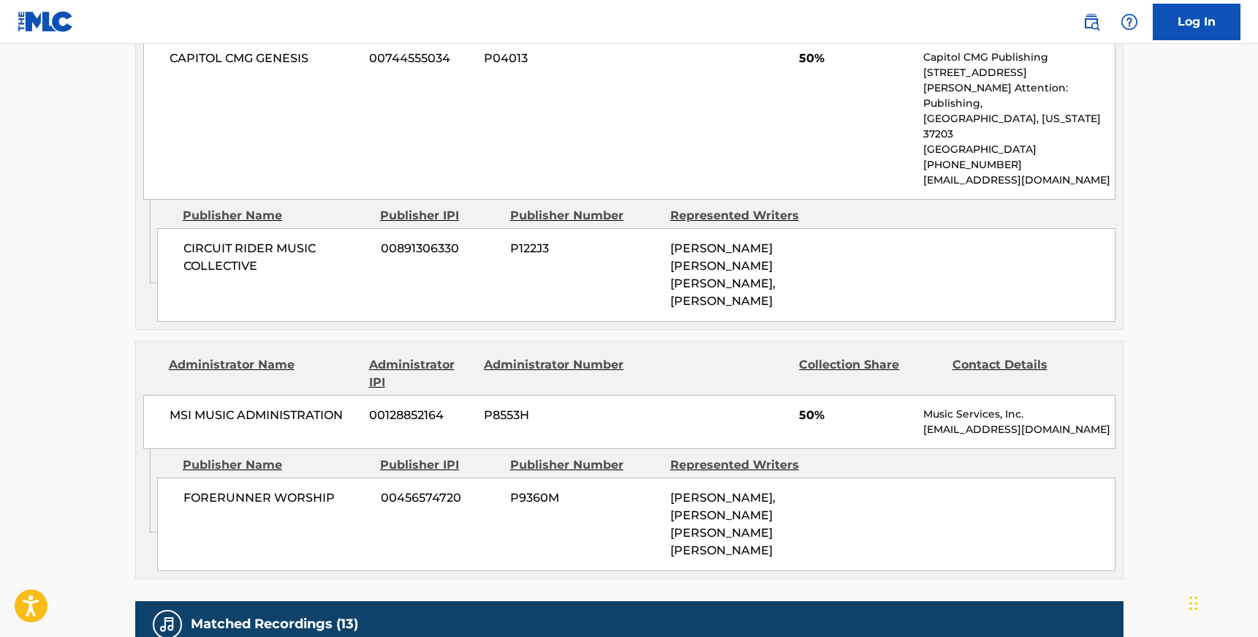
scroll to position [833, 0]
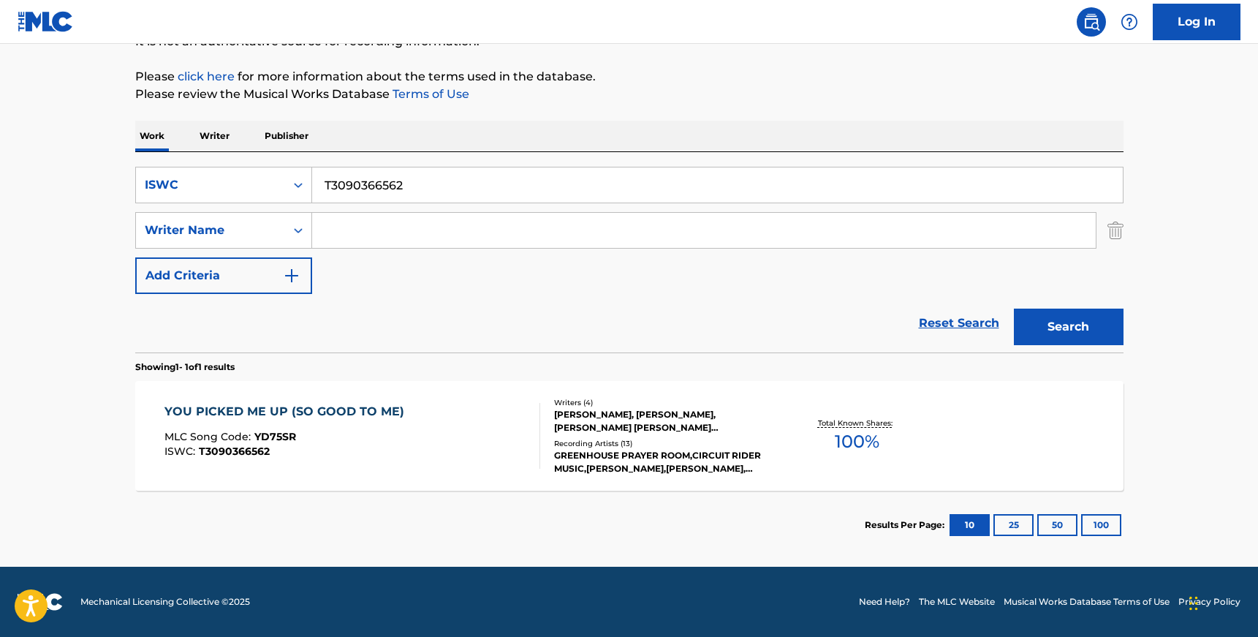
scroll to position [74, 0]
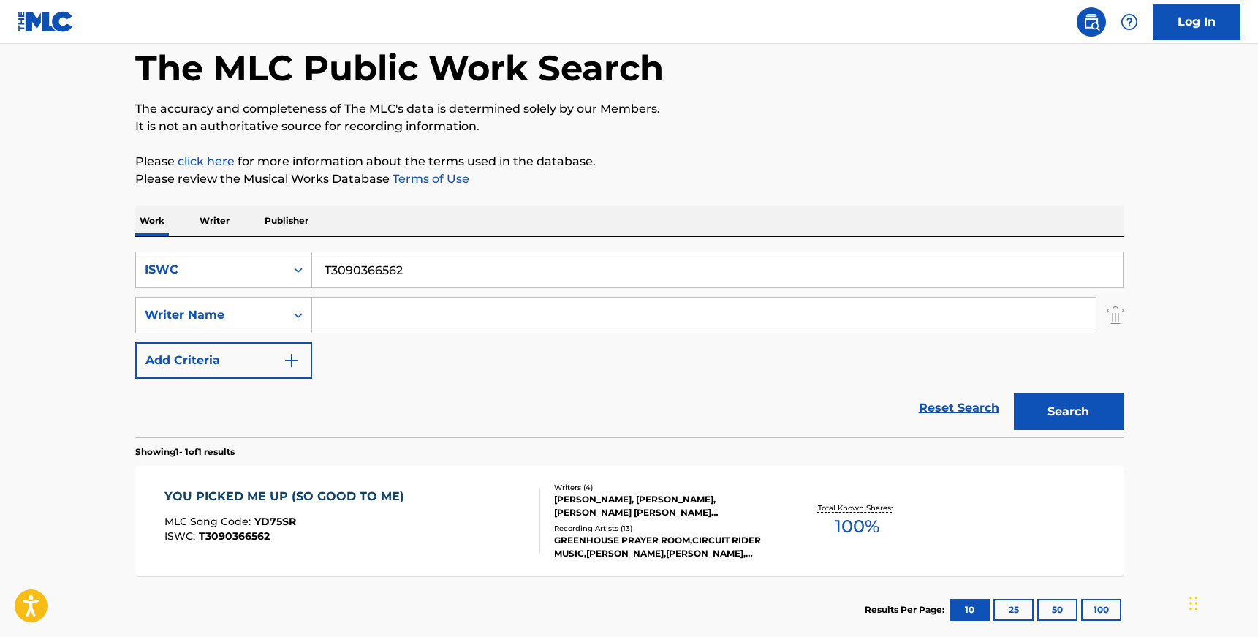
click at [366, 254] on input "T3090366562" at bounding box center [717, 269] width 811 height 35
paste input "8447195"
type input "T3098447195"
click at [1014, 393] on button "Search" at bounding box center [1069, 411] width 110 height 37
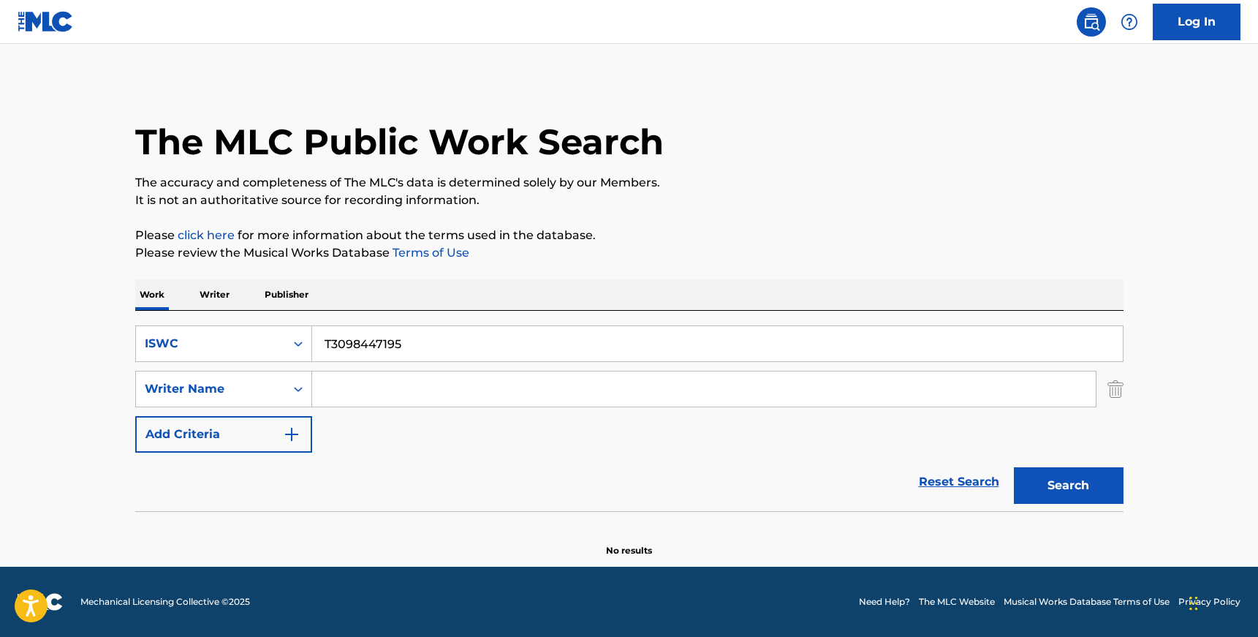
scroll to position [0, 0]
click at [303, 342] on icon "Search Form" at bounding box center [298, 343] width 15 height 15
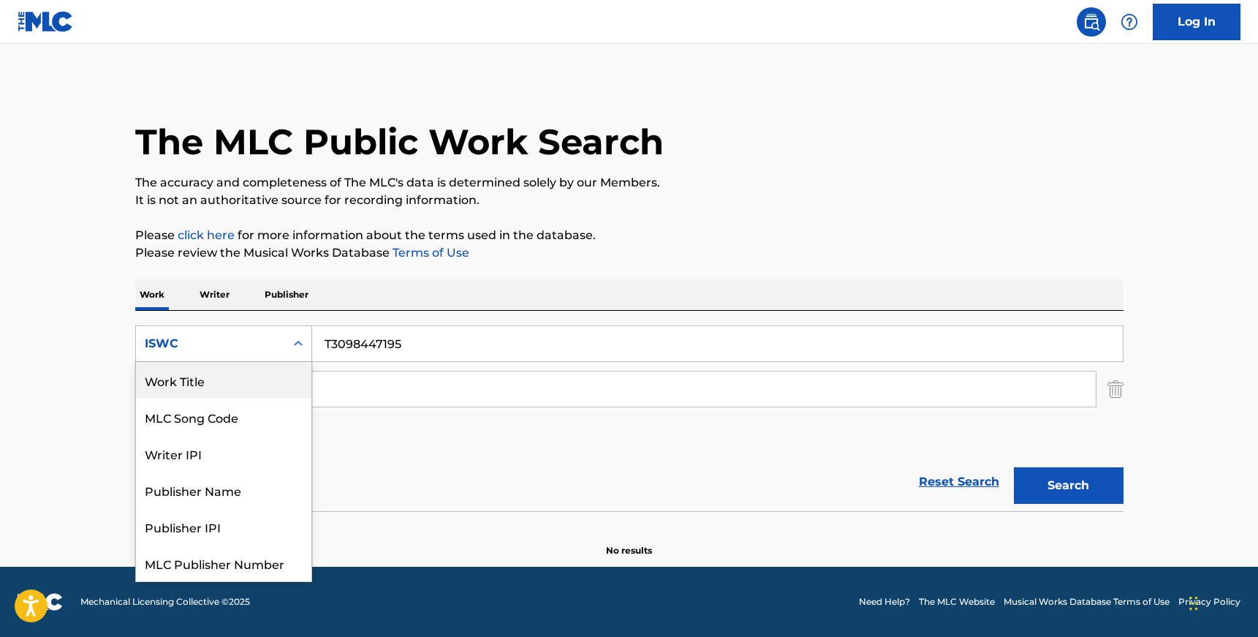
click at [235, 382] on div "Work Title" at bounding box center [223, 380] width 175 height 37
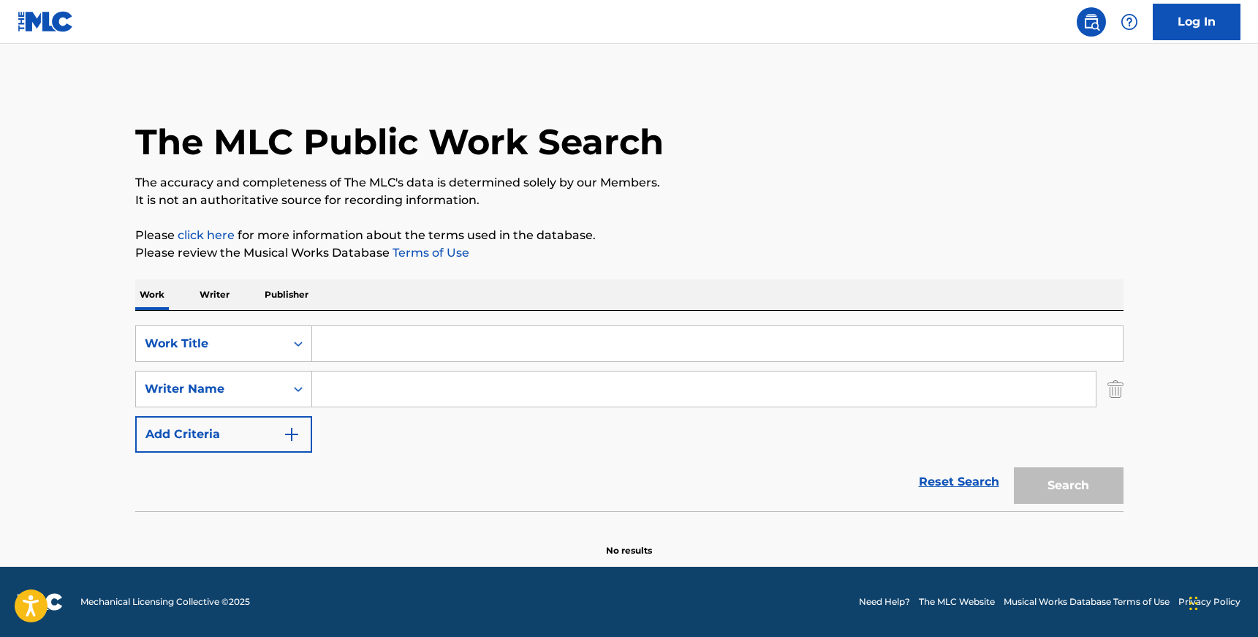
click at [336, 385] on input "Search Form" at bounding box center [704, 388] width 784 height 35
paste input "[PERSON_NAME]"
type input "[PERSON_NAME]"
click at [350, 341] on input "Search Form" at bounding box center [717, 343] width 811 height 35
paste input "HEAVY POUR"
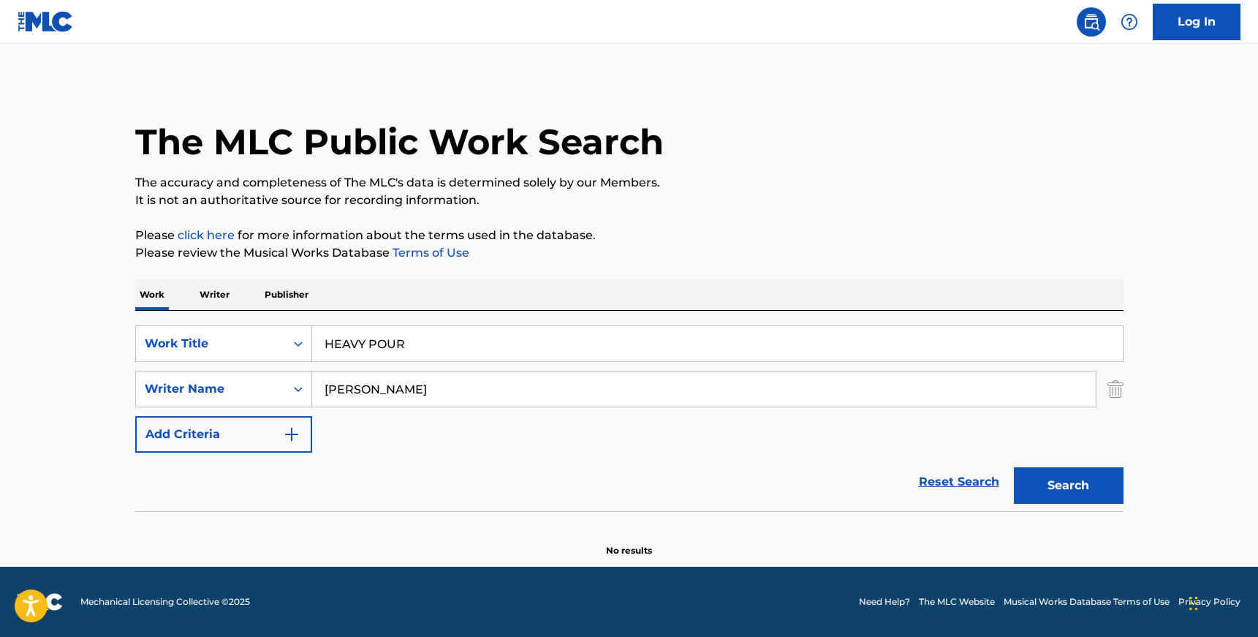
type input "HEAVY POUR"
click at [1014, 467] on button "Search" at bounding box center [1069, 485] width 110 height 37
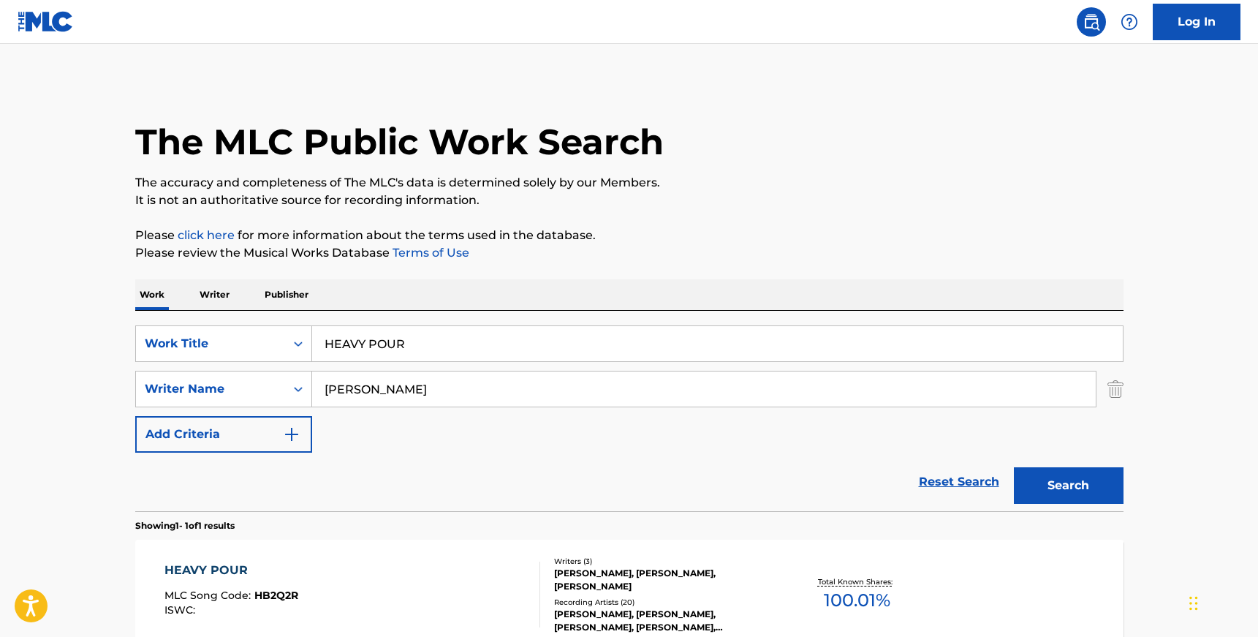
click at [620, 231] on p "Please click here for more information about the terms used in the database." at bounding box center [629, 236] width 989 height 18
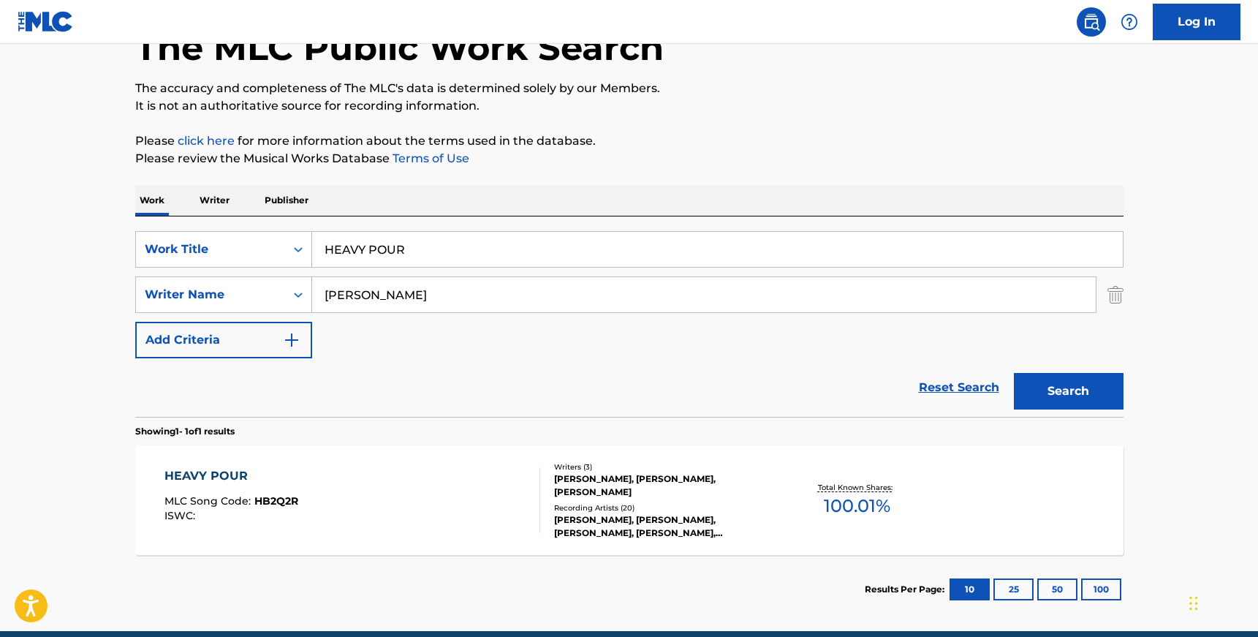
scroll to position [127, 0]
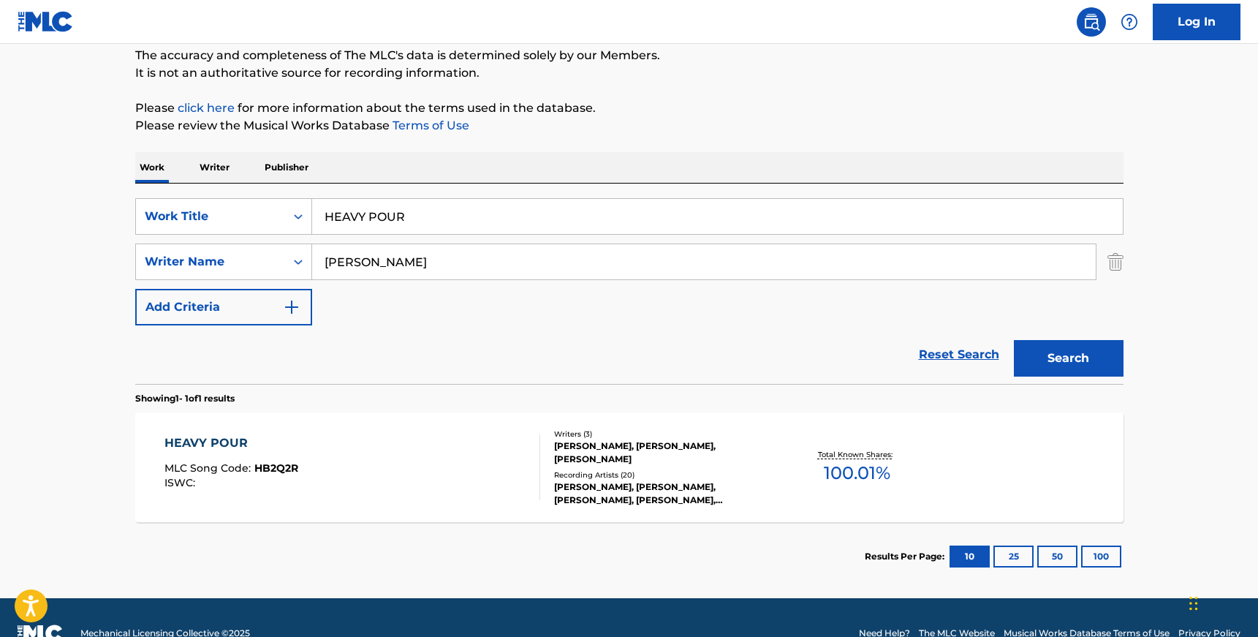
click at [499, 447] on div "HEAVY POUR MLC Song Code : HB2Q2R ISWC :" at bounding box center [353, 467] width 376 height 66
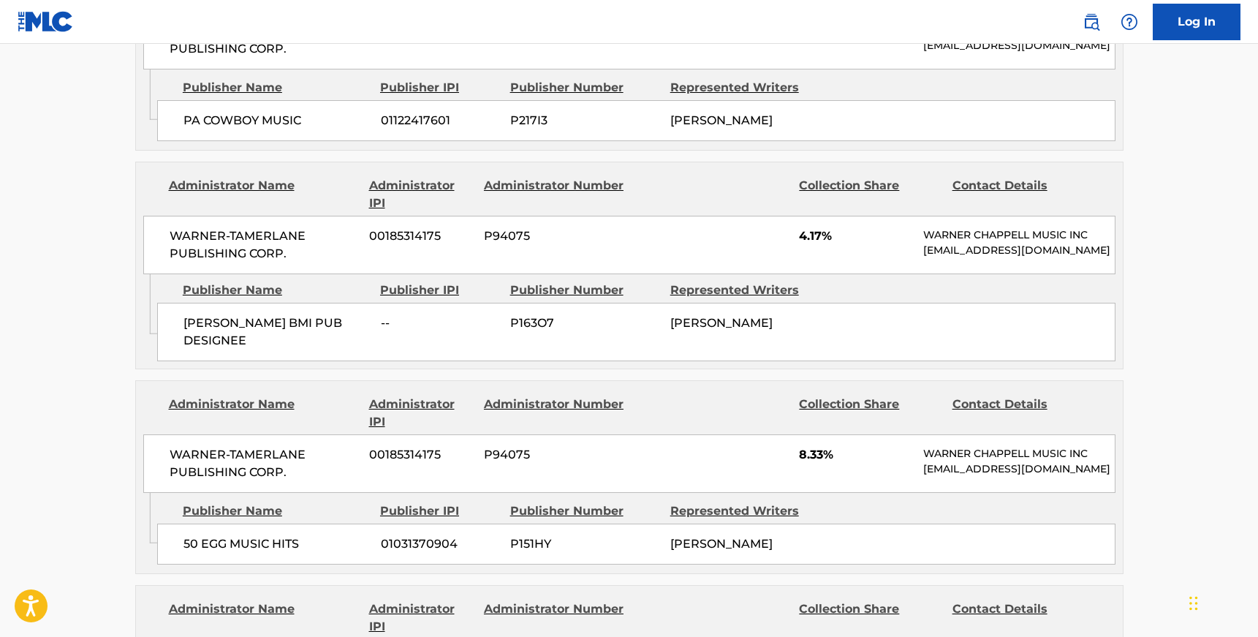
scroll to position [1044, 0]
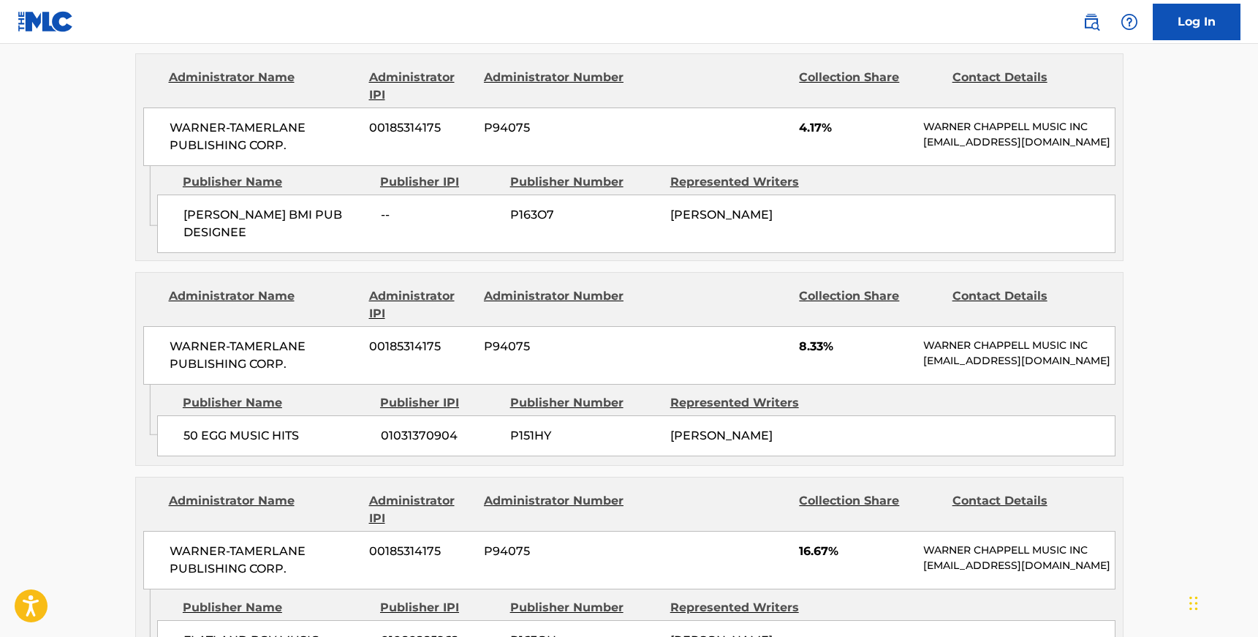
scroll to position [159, 0]
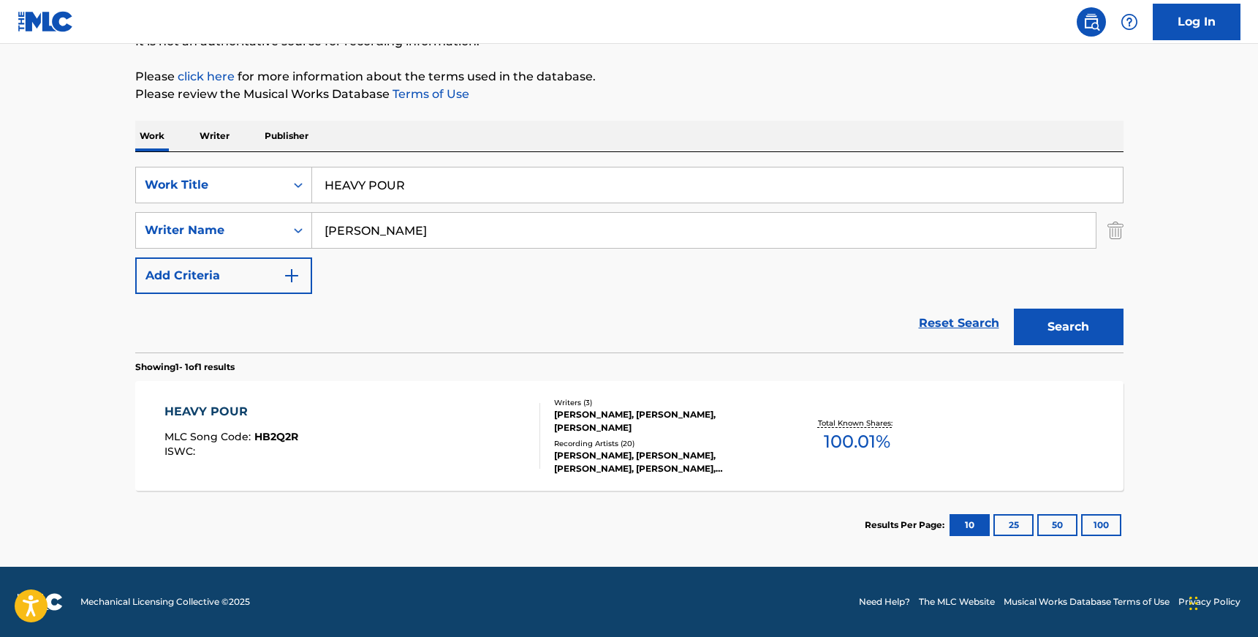
click at [651, 438] on div "Recording Artists ( 20 )" at bounding box center [664, 443] width 221 height 11
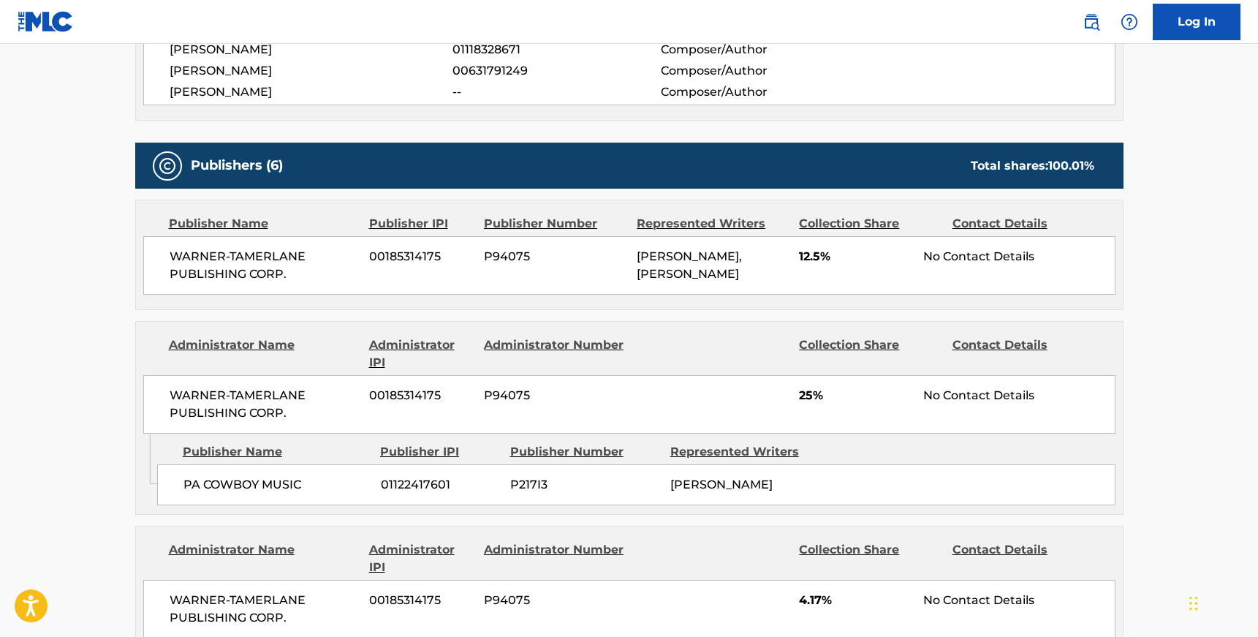
scroll to position [586, 0]
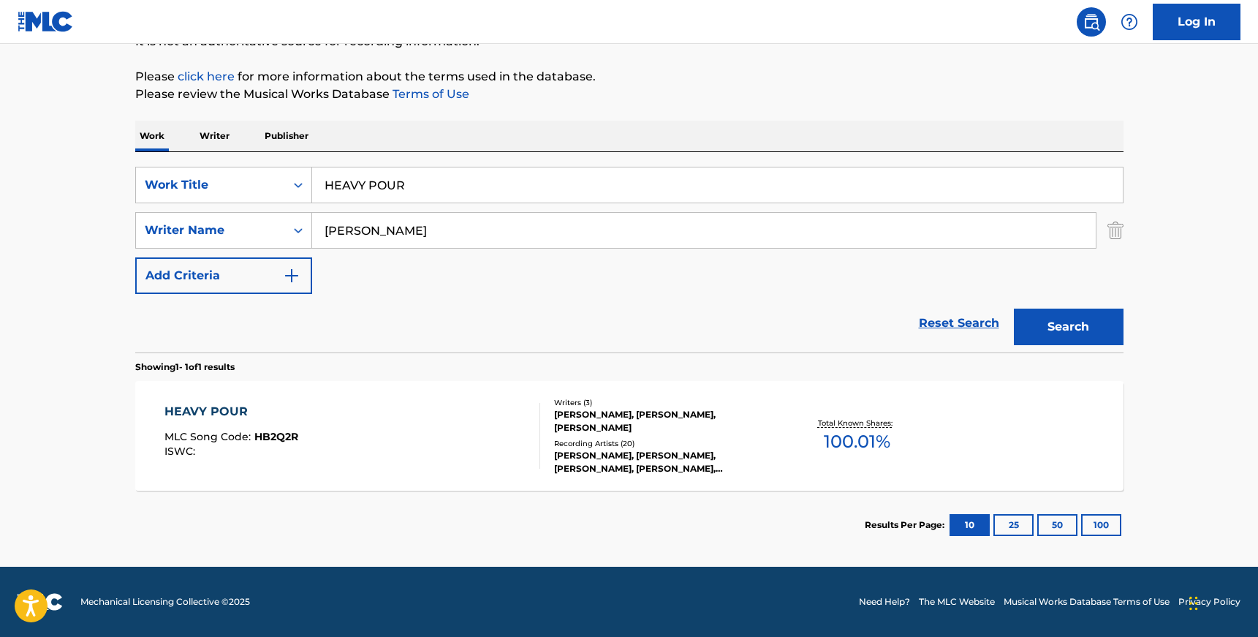
scroll to position [159, 0]
click at [285, 190] on div "Search Form" at bounding box center [298, 185] width 26 height 26
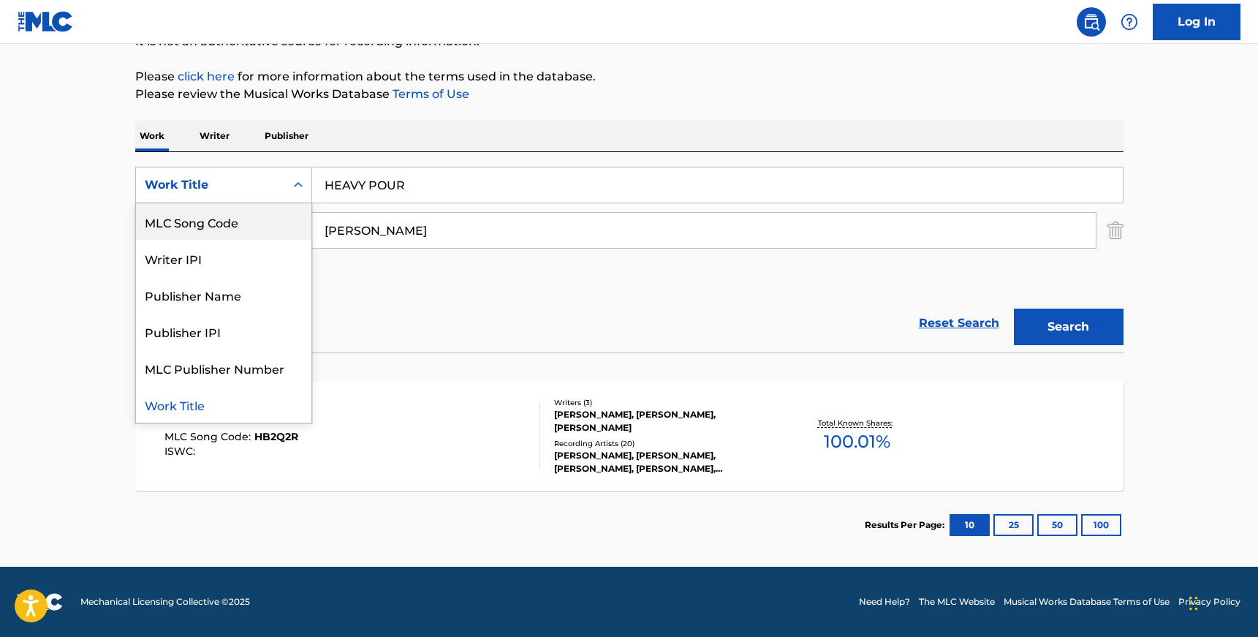
scroll to position [0, 0]
click at [249, 233] on div "ISWC" at bounding box center [223, 221] width 175 height 37
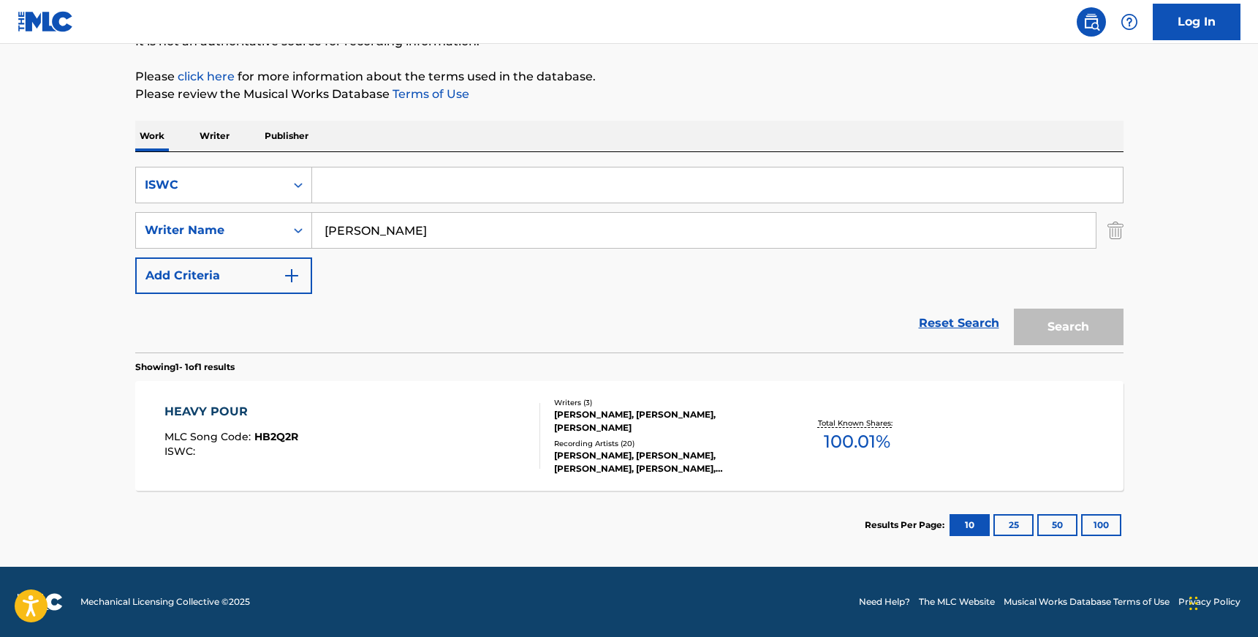
click at [376, 167] on div "Search Form" at bounding box center [718, 185] width 812 height 37
click at [374, 180] on input "Search Form" at bounding box center [717, 184] width 811 height 35
paste input "T9095542339"
type input "T9095542339"
click at [379, 242] on input "[PERSON_NAME]" at bounding box center [704, 230] width 784 height 35
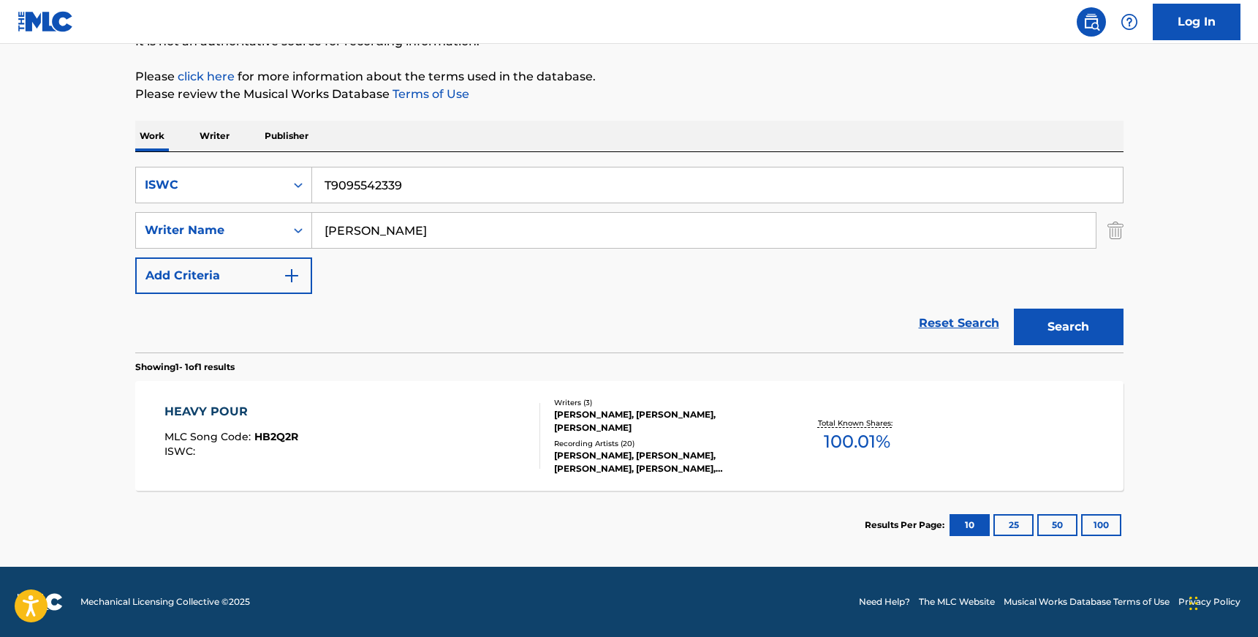
click at [379, 242] on input "[PERSON_NAME]" at bounding box center [704, 230] width 784 height 35
click at [1014, 309] on button "Search" at bounding box center [1069, 327] width 110 height 37
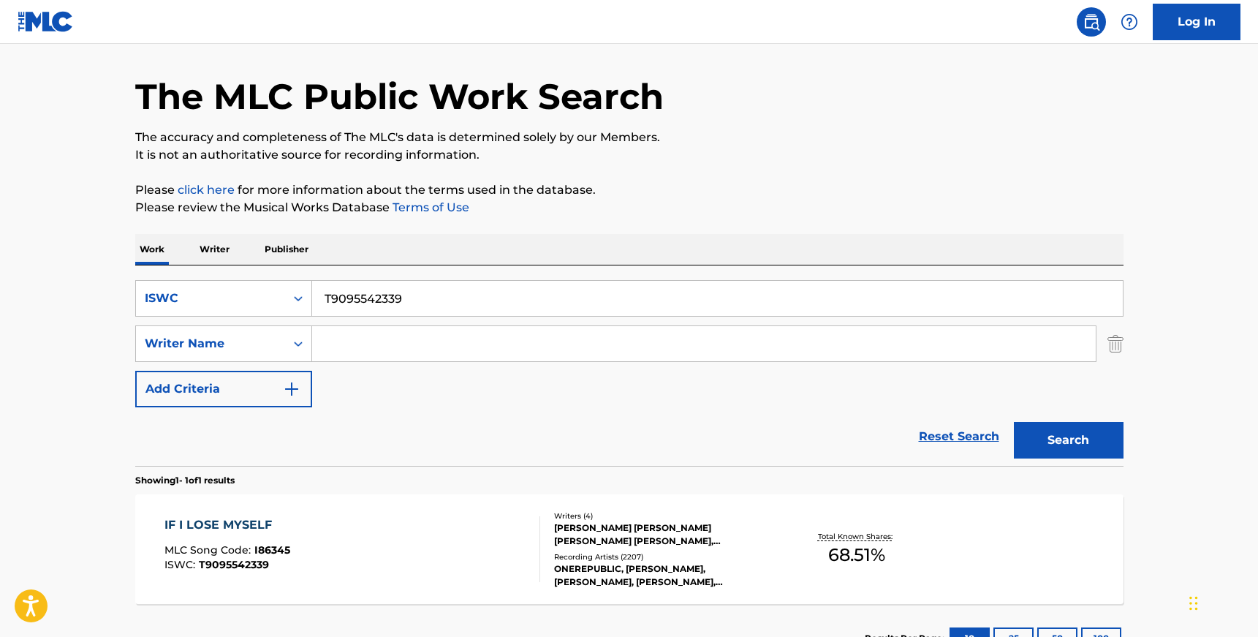
scroll to position [159, 0]
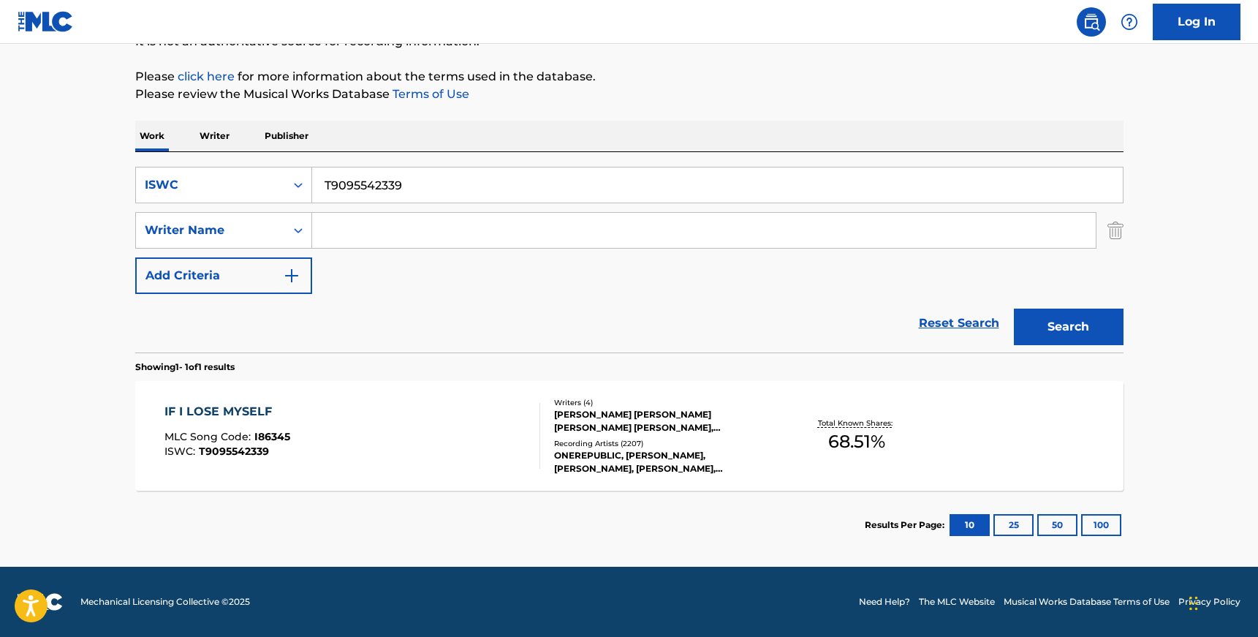
click at [615, 462] on div "ONEREPUBLIC, [PERSON_NAME], [PERSON_NAME], [PERSON_NAME], [PERSON_NAME], ONEREP…" at bounding box center [664, 462] width 221 height 26
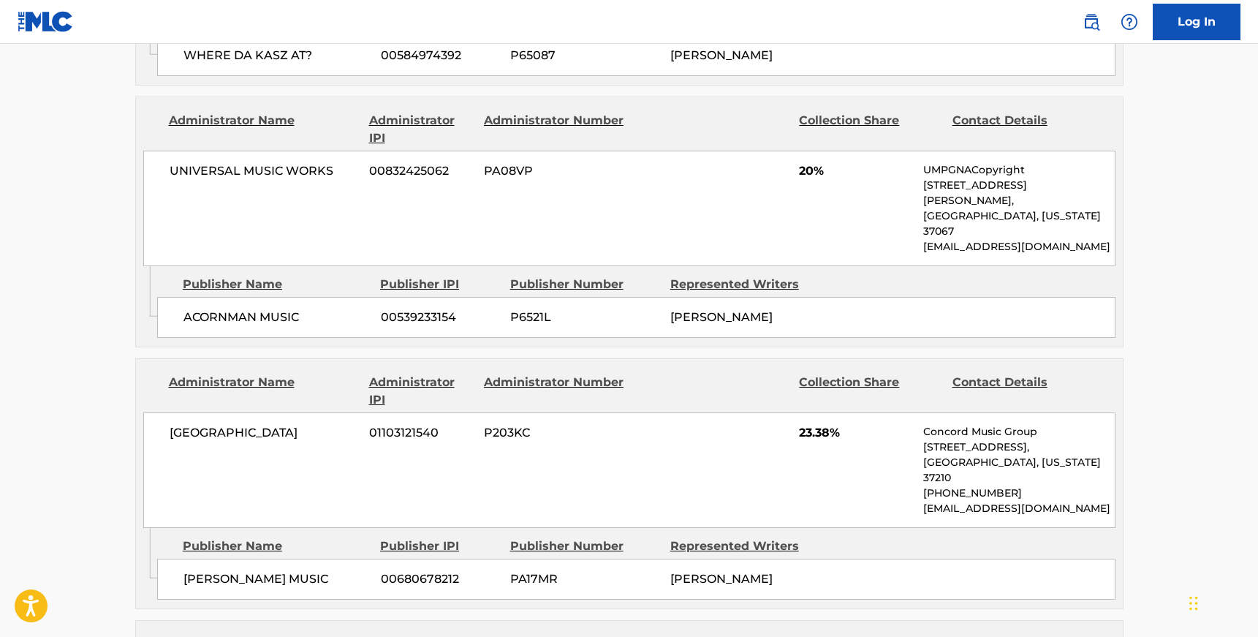
scroll to position [1323, 0]
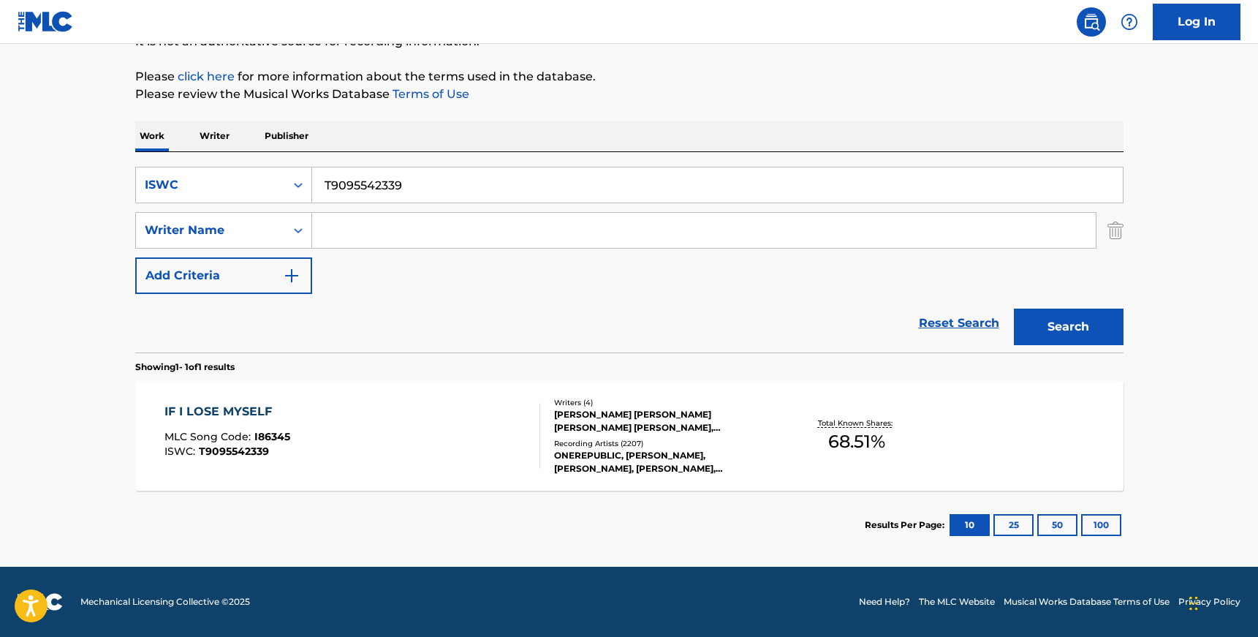
scroll to position [159, 0]
click at [414, 186] on input "T9095542339" at bounding box center [717, 184] width 811 height 35
paste input "3213711236"
type input "T3213711236"
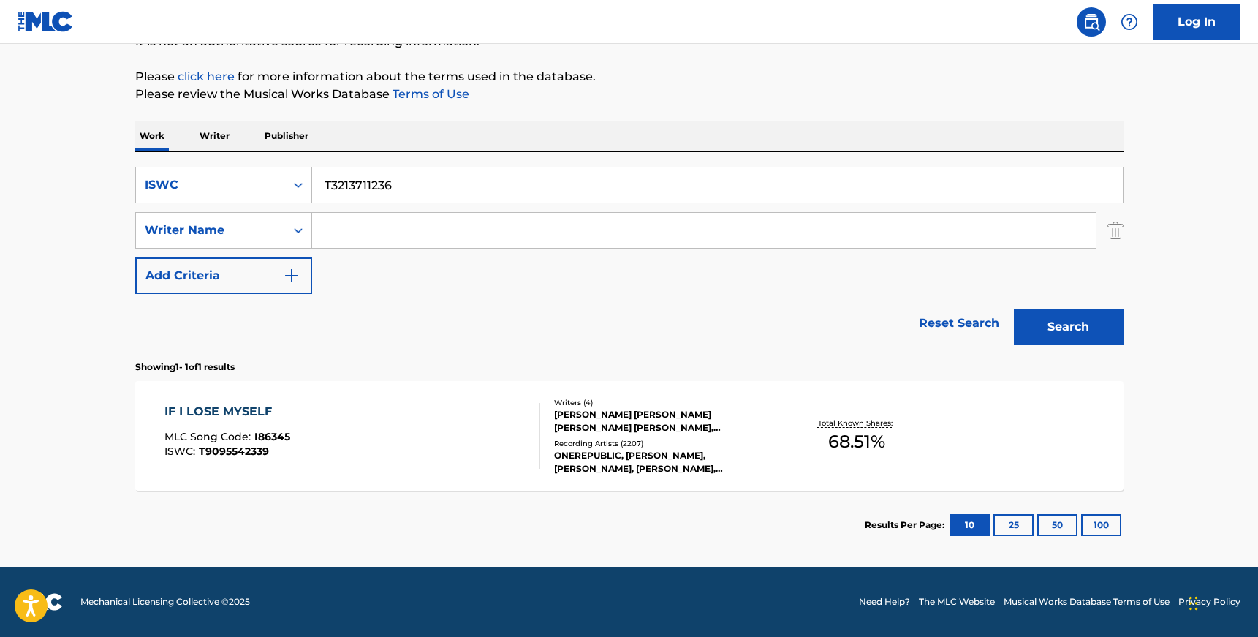
click at [1014, 309] on button "Search" at bounding box center [1069, 327] width 110 height 37
click at [589, 434] on div "Writers ( 4 ) [PERSON_NAME] [PERSON_NAME], [PERSON_NAME] [PERSON_NAME] [PERSON_…" at bounding box center [657, 436] width 235 height 78
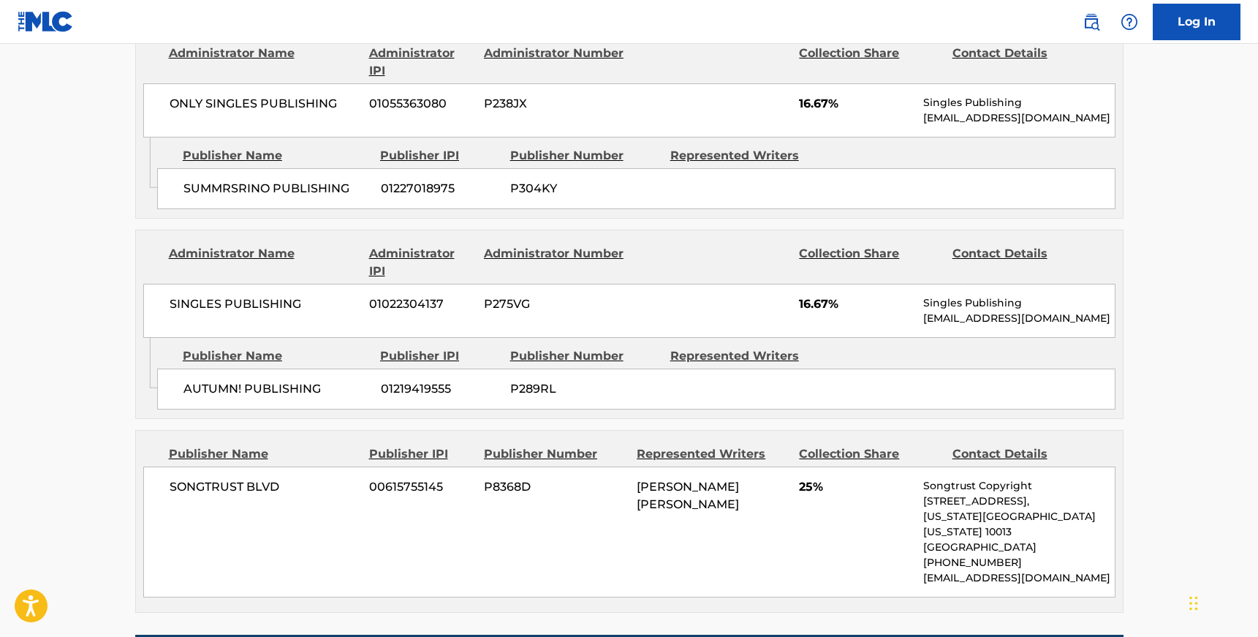
scroll to position [731, 0]
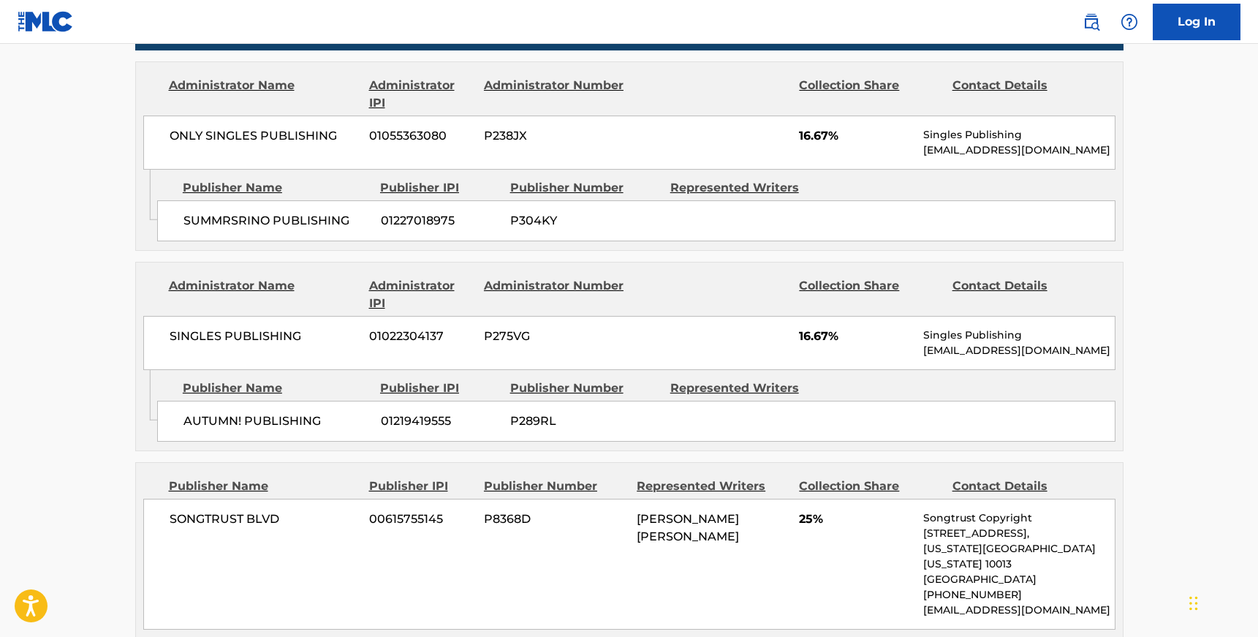
scroll to position [159, 0]
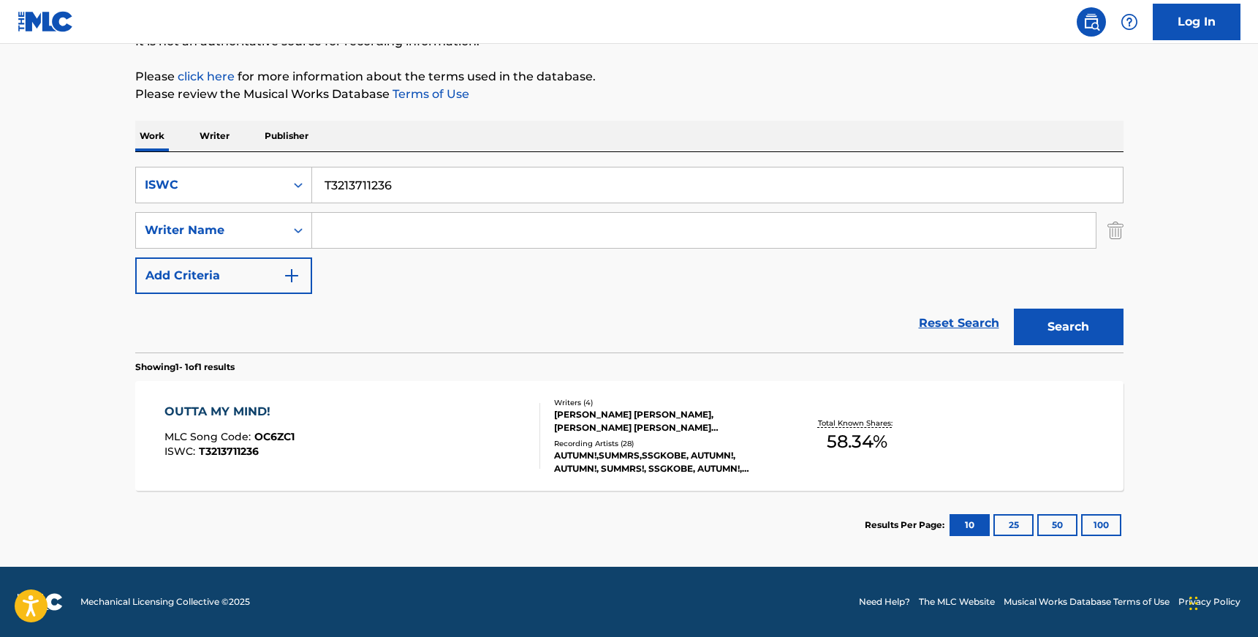
click at [334, 184] on input "T3213711236" at bounding box center [717, 184] width 811 height 35
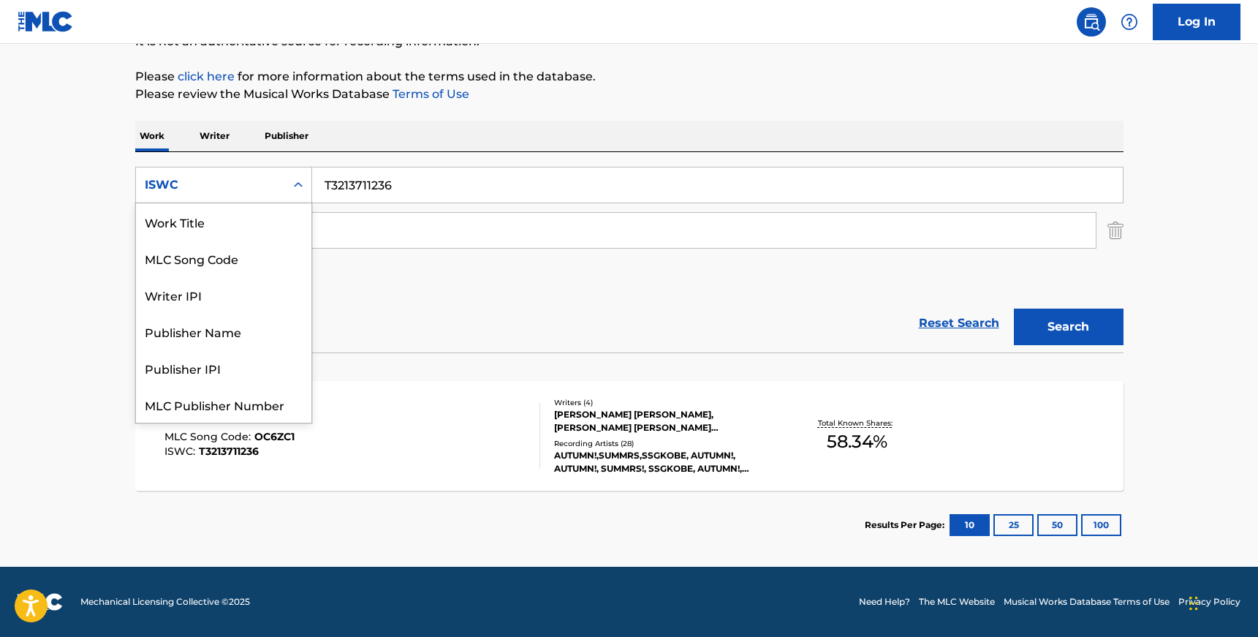
click at [303, 184] on icon "Search Form" at bounding box center [298, 185] width 15 height 15
click at [260, 224] on div "Work Title" at bounding box center [223, 221] width 175 height 37
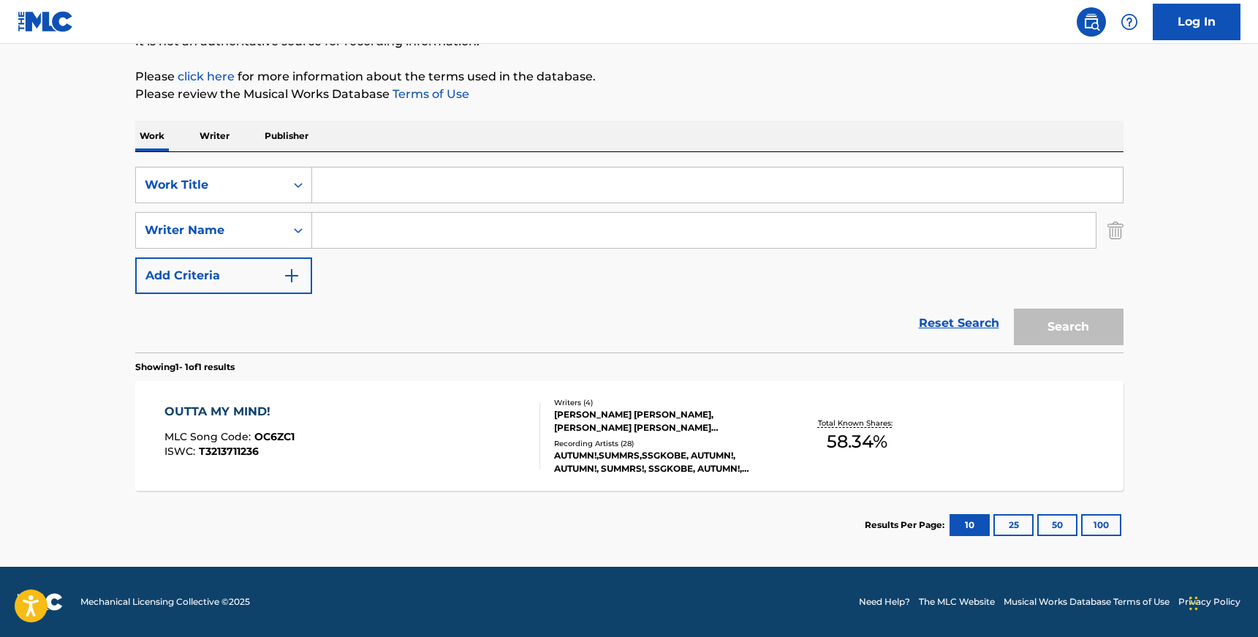
click at [362, 181] on input "Search Form" at bounding box center [717, 184] width 811 height 35
paste input "BOUNCE"
type input "BOUNCE"
click at [69, 244] on main "The MLC Public Work Search The accuracy and completeness of The MLC's data is d…" at bounding box center [629, 225] width 1258 height 681
click at [351, 235] on input "Search Form" at bounding box center [704, 230] width 784 height 35
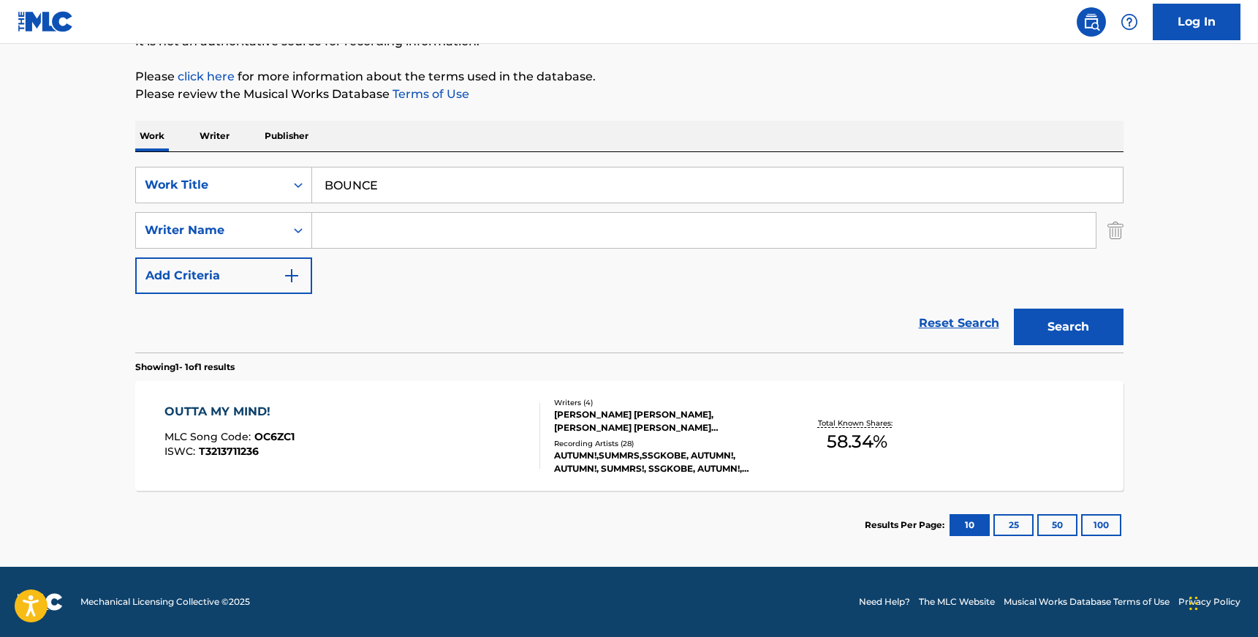
paste input "[PERSON_NAME]"
type input "[PERSON_NAME]"
click at [1014, 309] on button "Search" at bounding box center [1069, 327] width 110 height 37
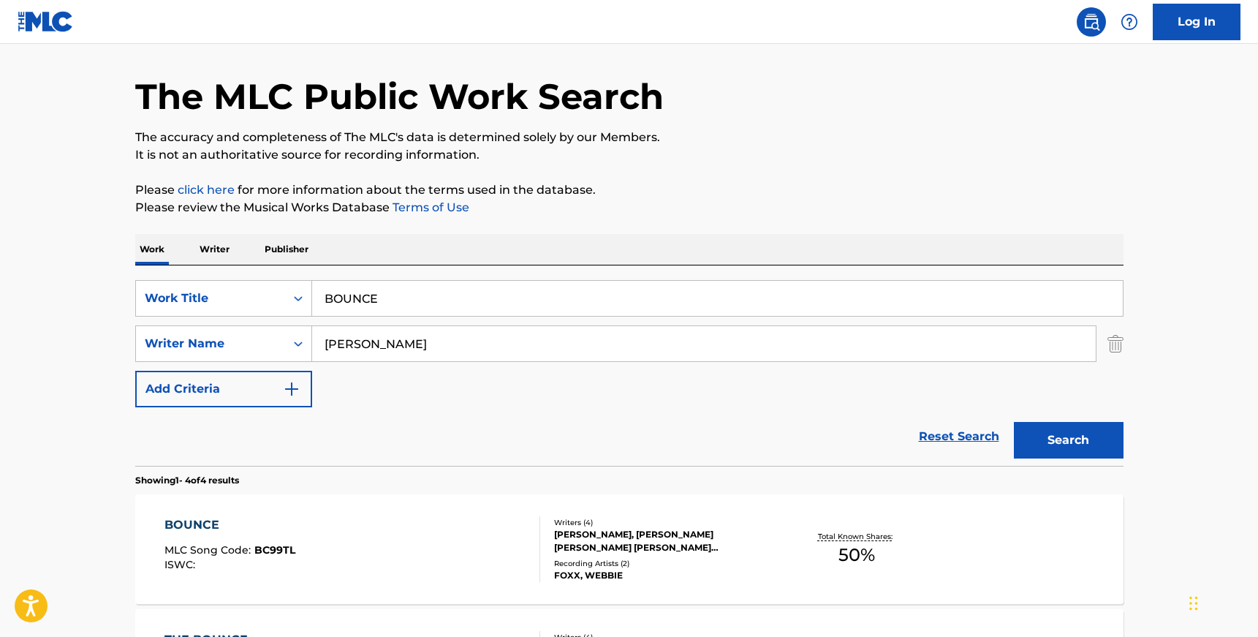
scroll to position [159, 0]
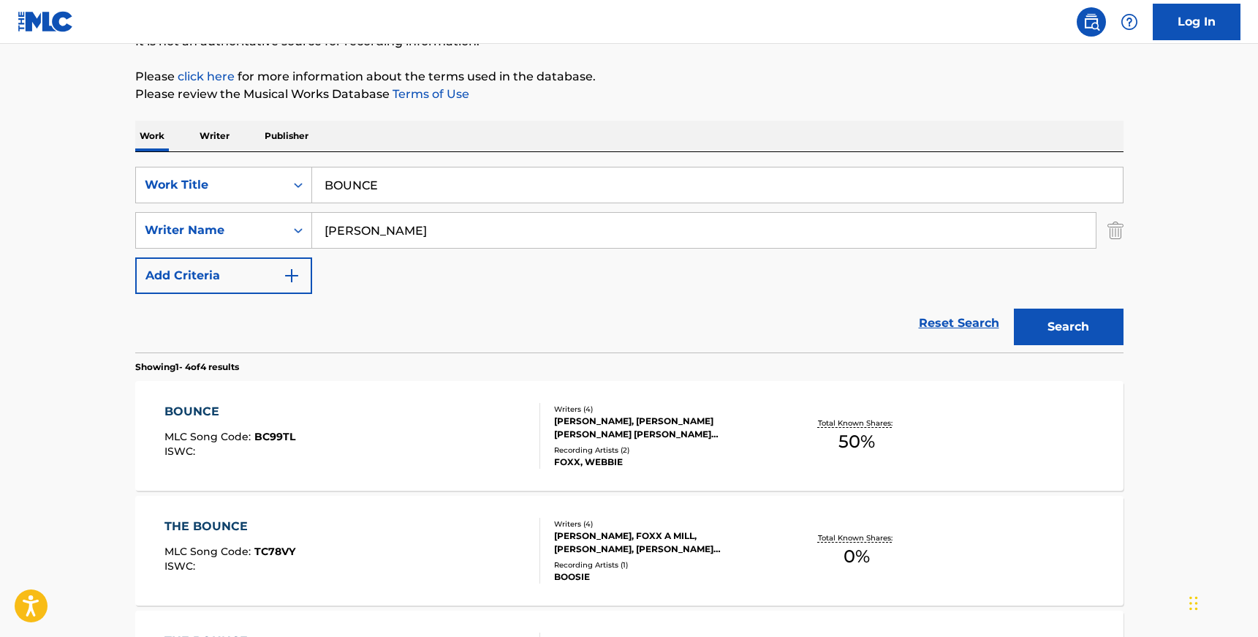
click at [516, 429] on div "BOUNCE MLC Song Code : BC99TL ISWC :" at bounding box center [353, 436] width 376 height 66
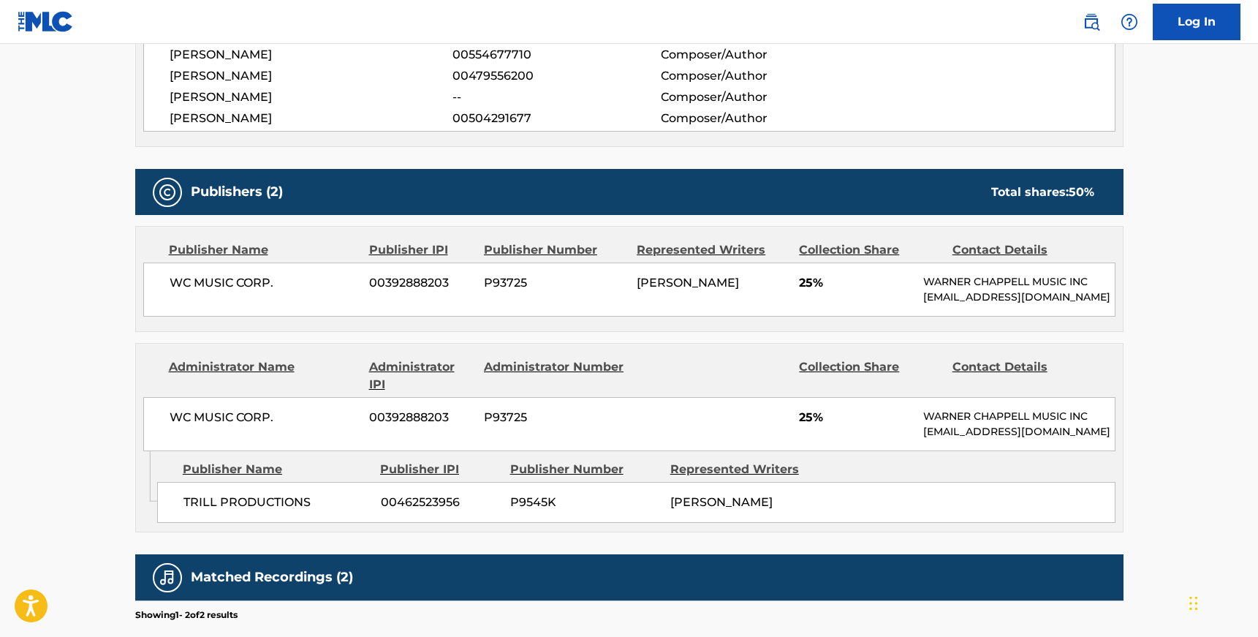
scroll to position [575, 0]
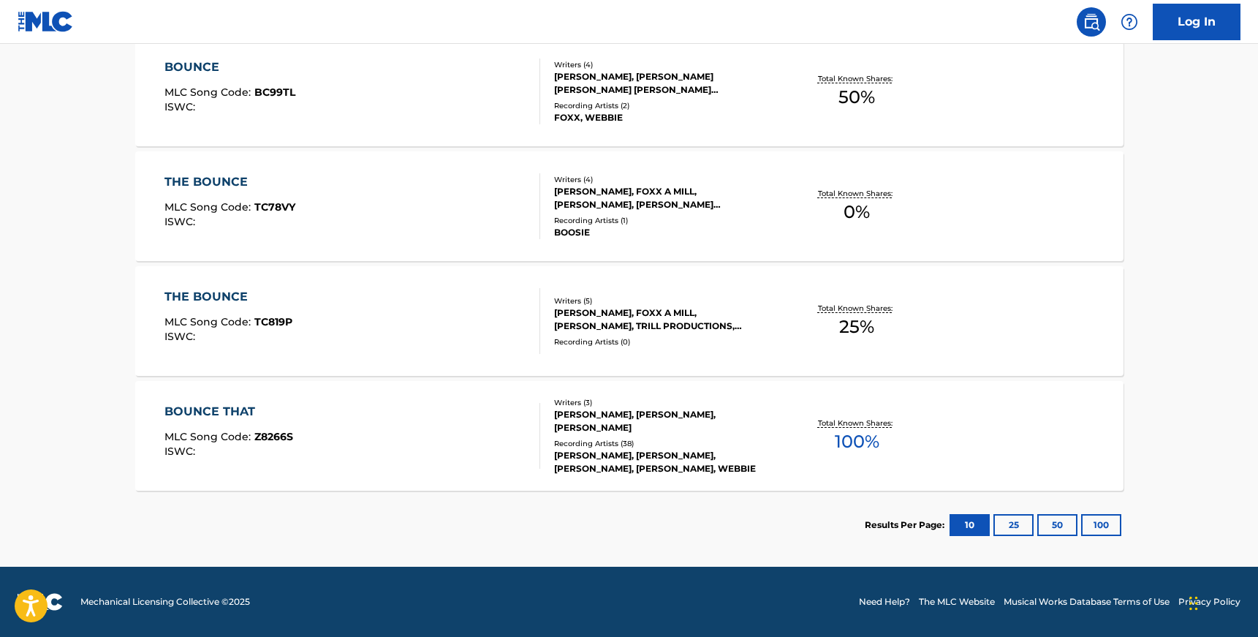
scroll to position [159, 0]
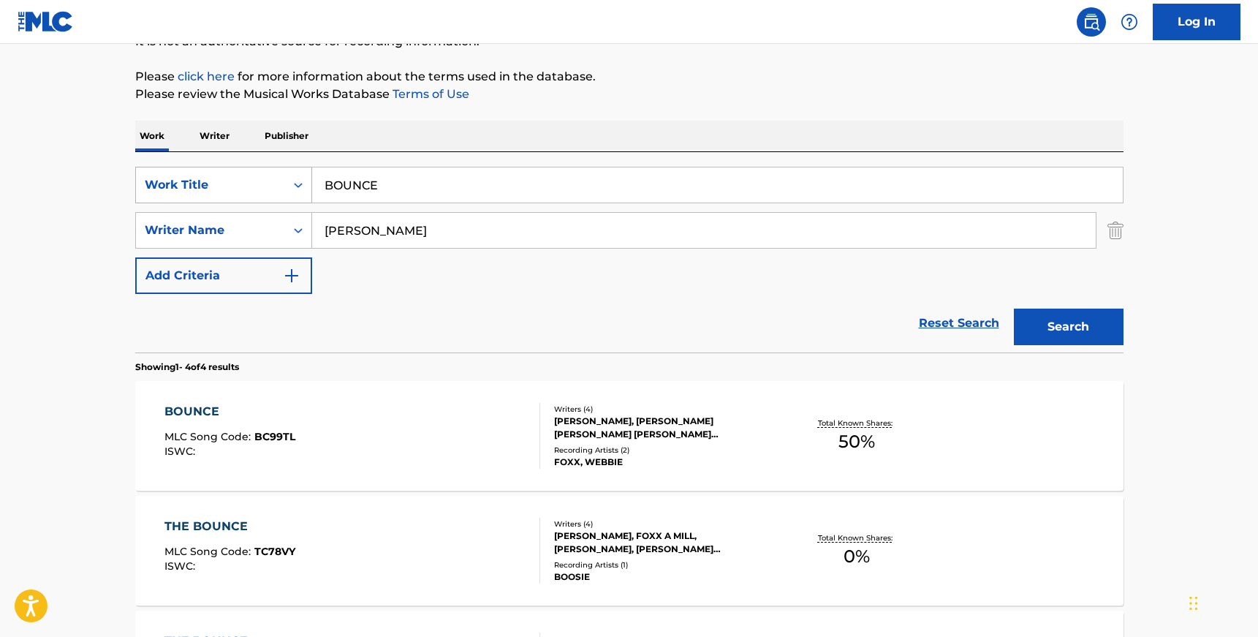
click at [281, 191] on div "Work Title" at bounding box center [210, 185] width 149 height 28
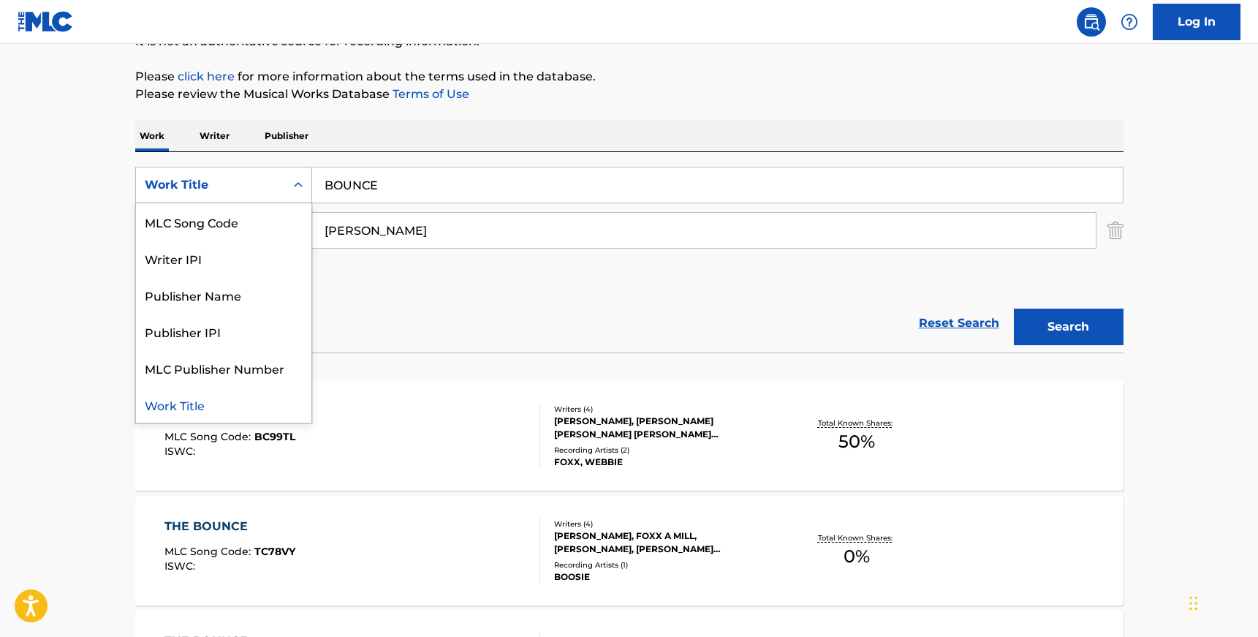
scroll to position [0, 0]
click at [252, 219] on div "ISWC" at bounding box center [223, 221] width 175 height 37
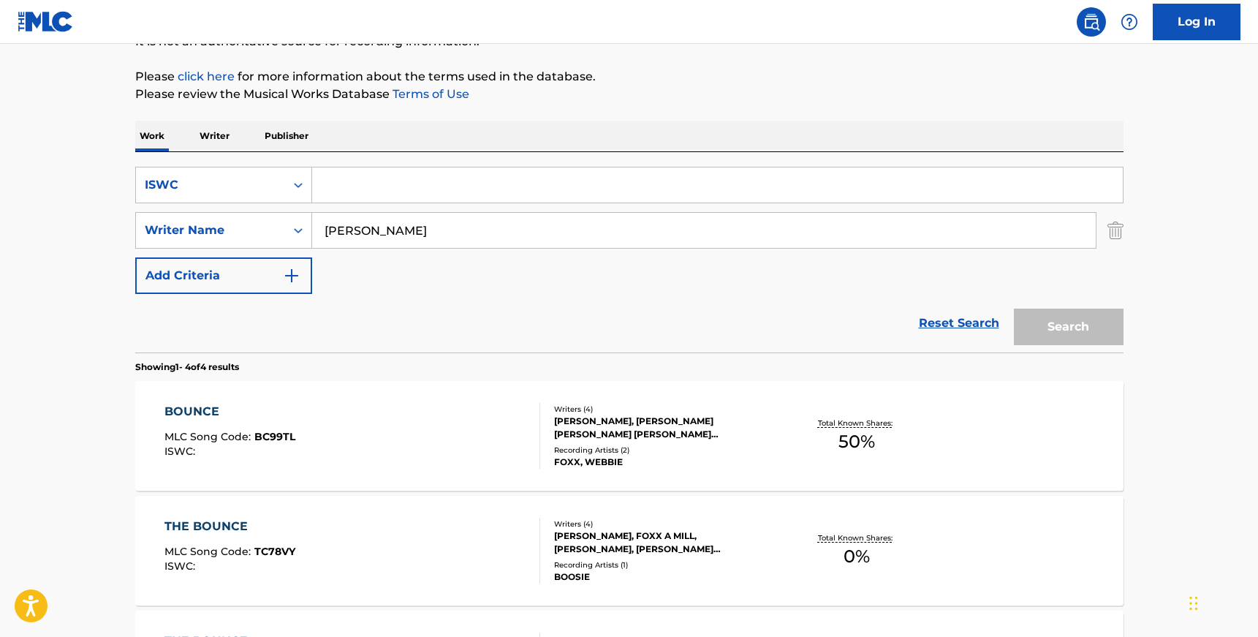
click at [383, 175] on input "Search Form" at bounding box center [717, 184] width 811 height 35
paste input "T0708817235"
type input "T0708817235"
click at [379, 220] on input "[PERSON_NAME]" at bounding box center [704, 230] width 784 height 35
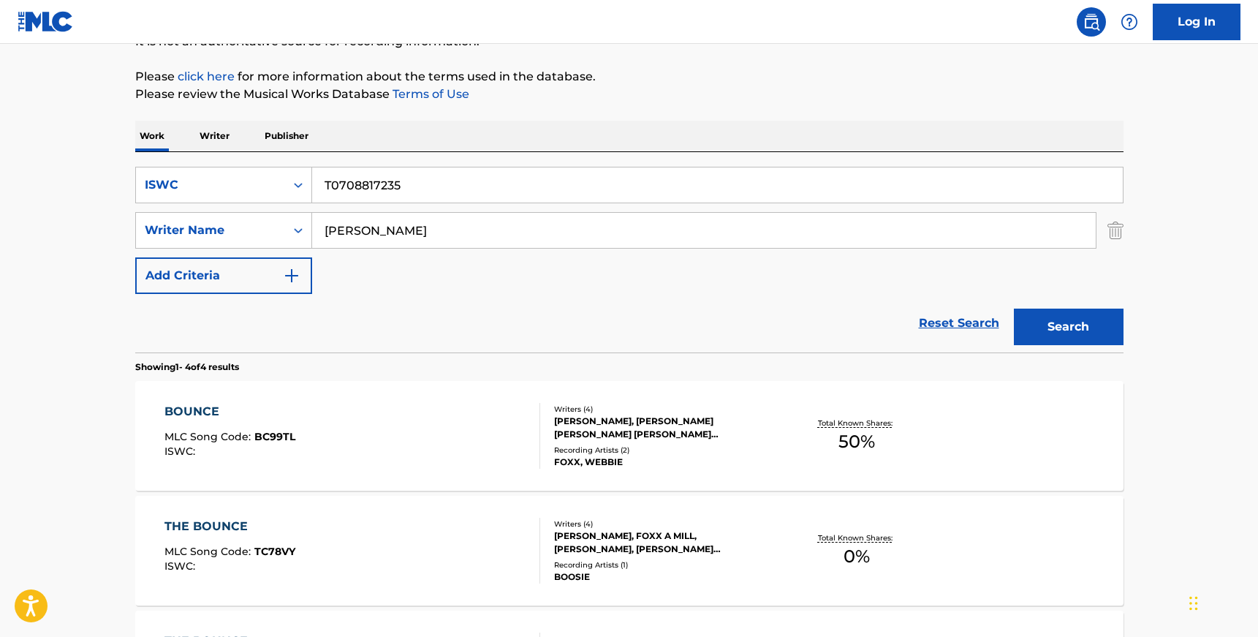
click at [379, 220] on input "[PERSON_NAME]" at bounding box center [704, 230] width 784 height 35
click at [1014, 309] on button "Search" at bounding box center [1069, 327] width 110 height 37
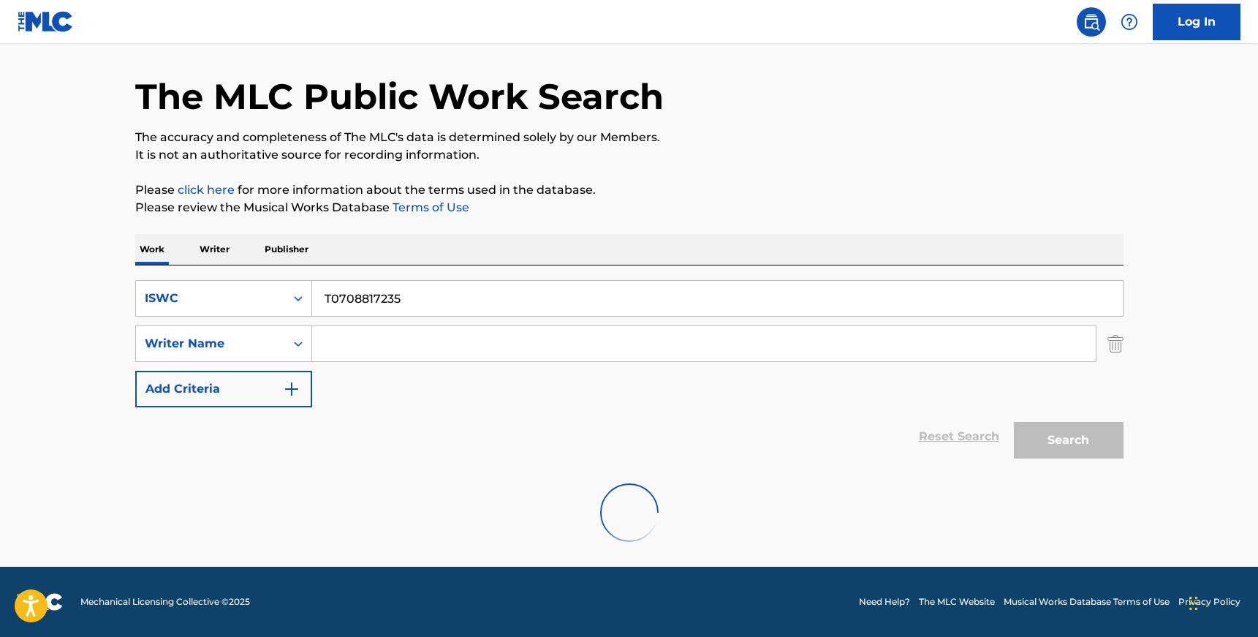
scroll to position [159, 0]
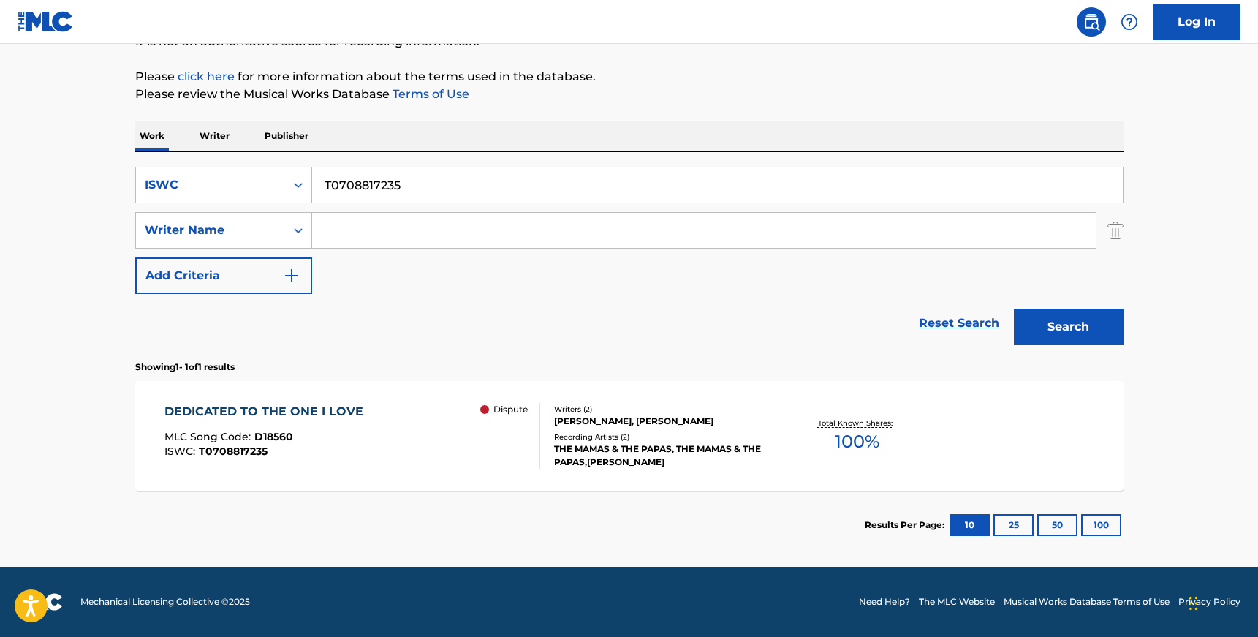
click at [595, 415] on div "[PERSON_NAME], [PERSON_NAME]" at bounding box center [664, 421] width 221 height 13
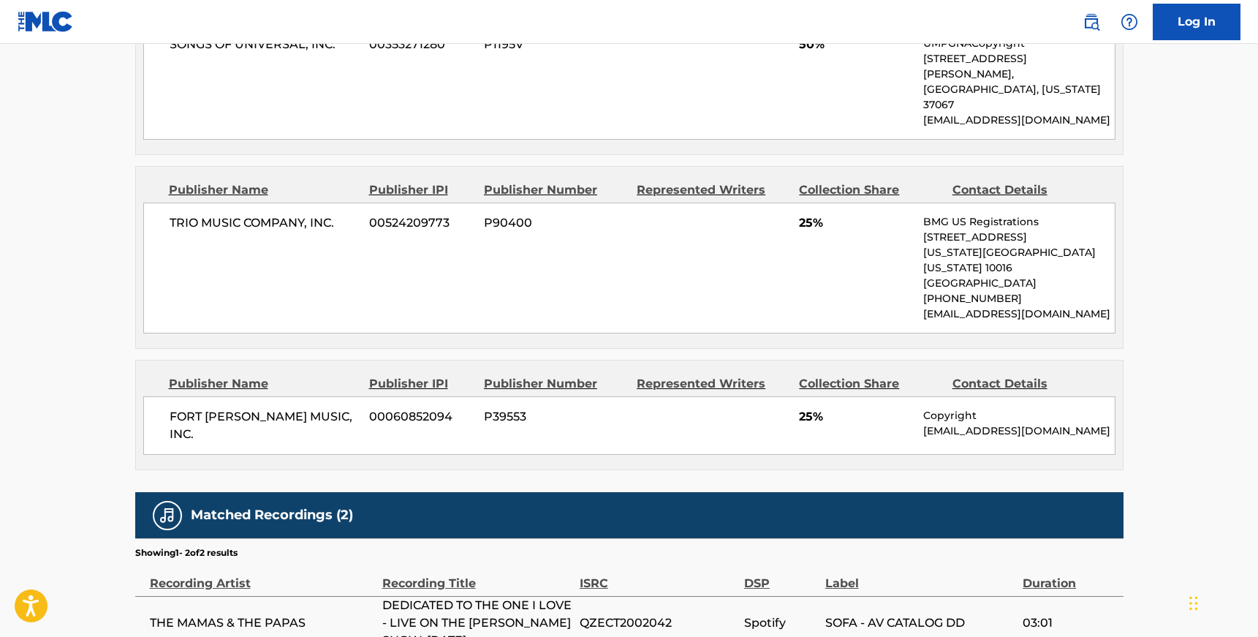
scroll to position [632, 0]
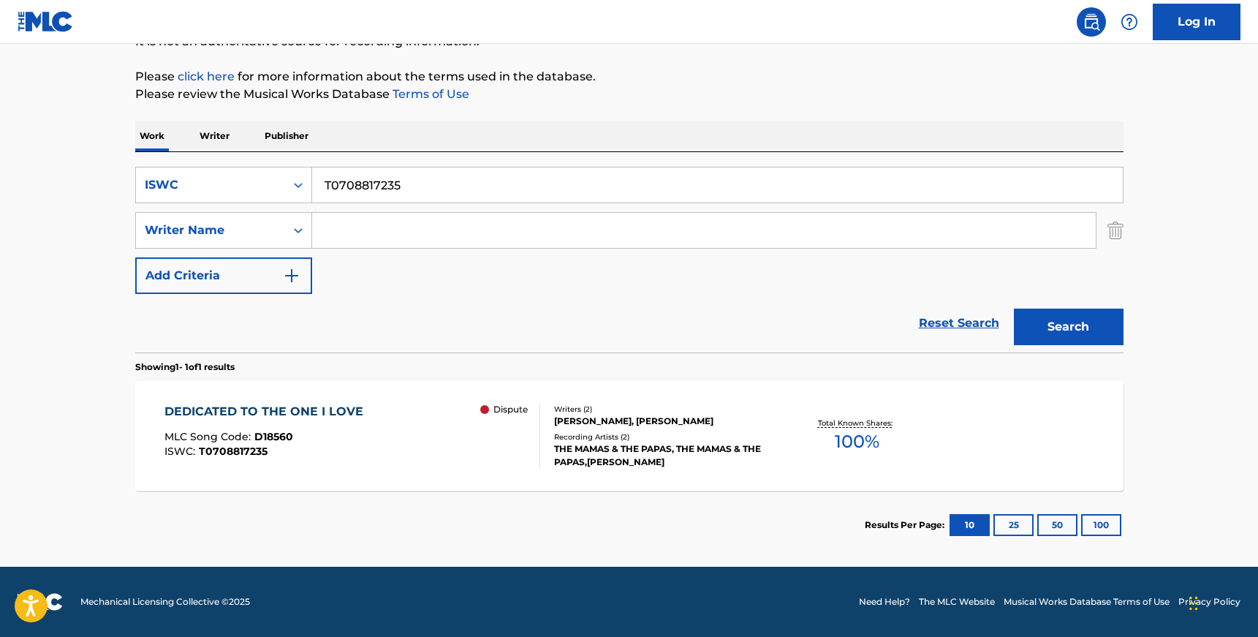
scroll to position [159, 0]
click at [366, 178] on input "T0708817235" at bounding box center [717, 184] width 811 height 35
paste input "3003436059"
type input "T3003436059"
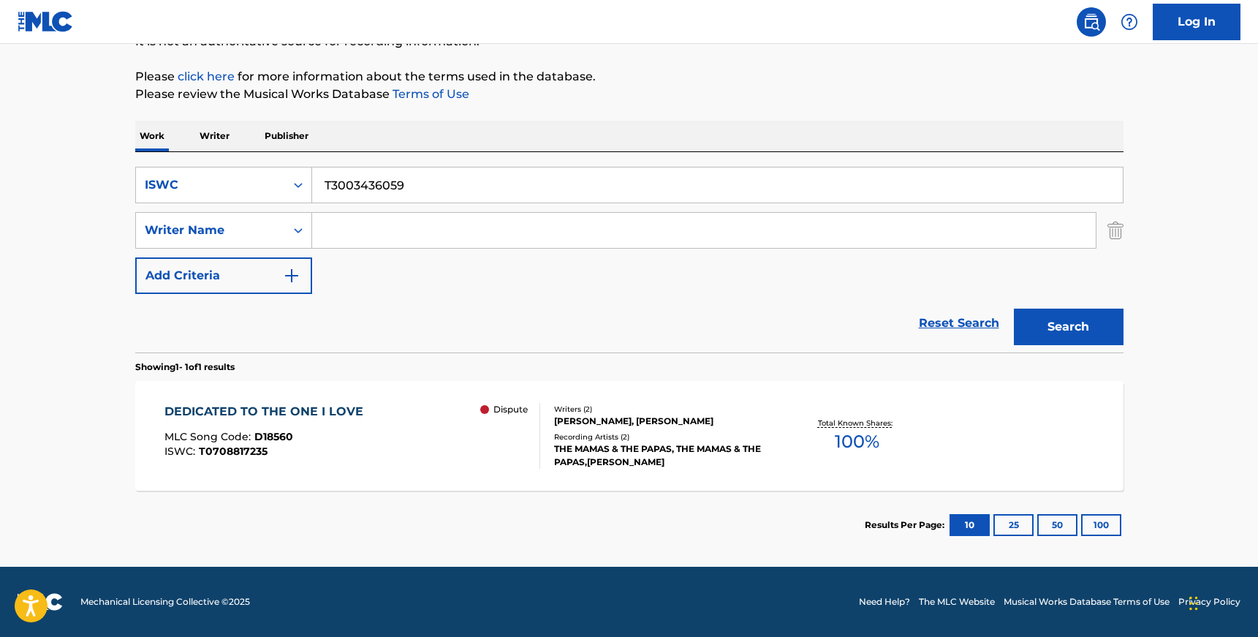
click at [1014, 309] on button "Search" at bounding box center [1069, 327] width 110 height 37
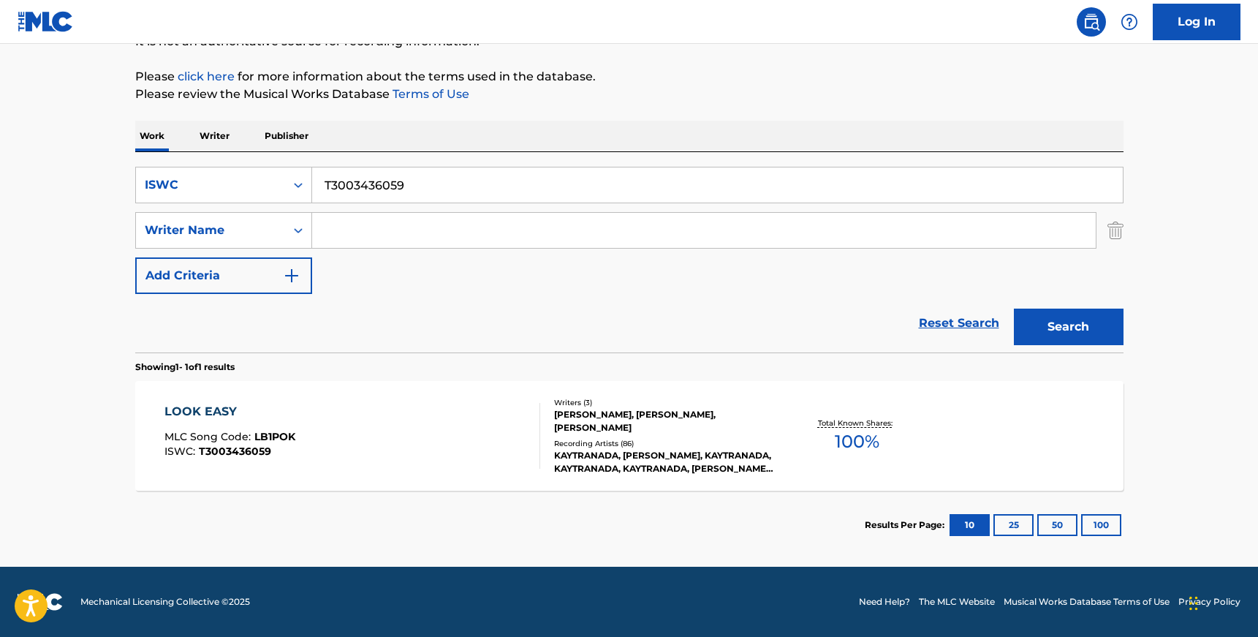
click at [616, 444] on div "Recording Artists ( 86 )" at bounding box center [664, 443] width 221 height 11
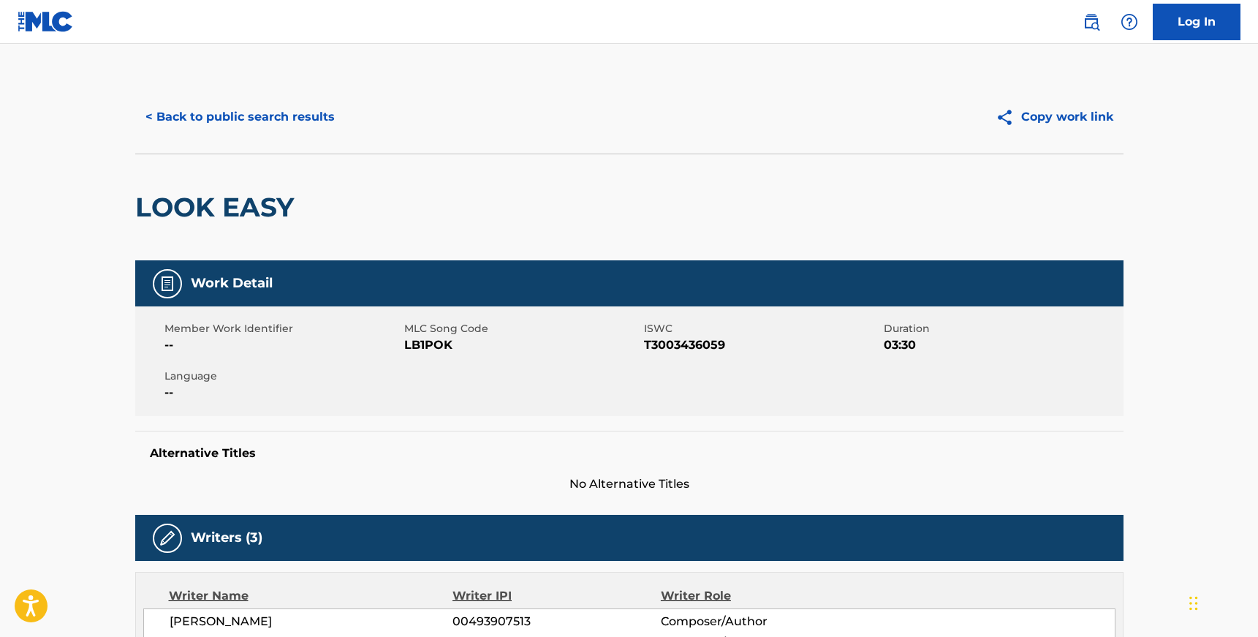
click at [302, 121] on button "< Back to public search results" at bounding box center [240, 117] width 210 height 37
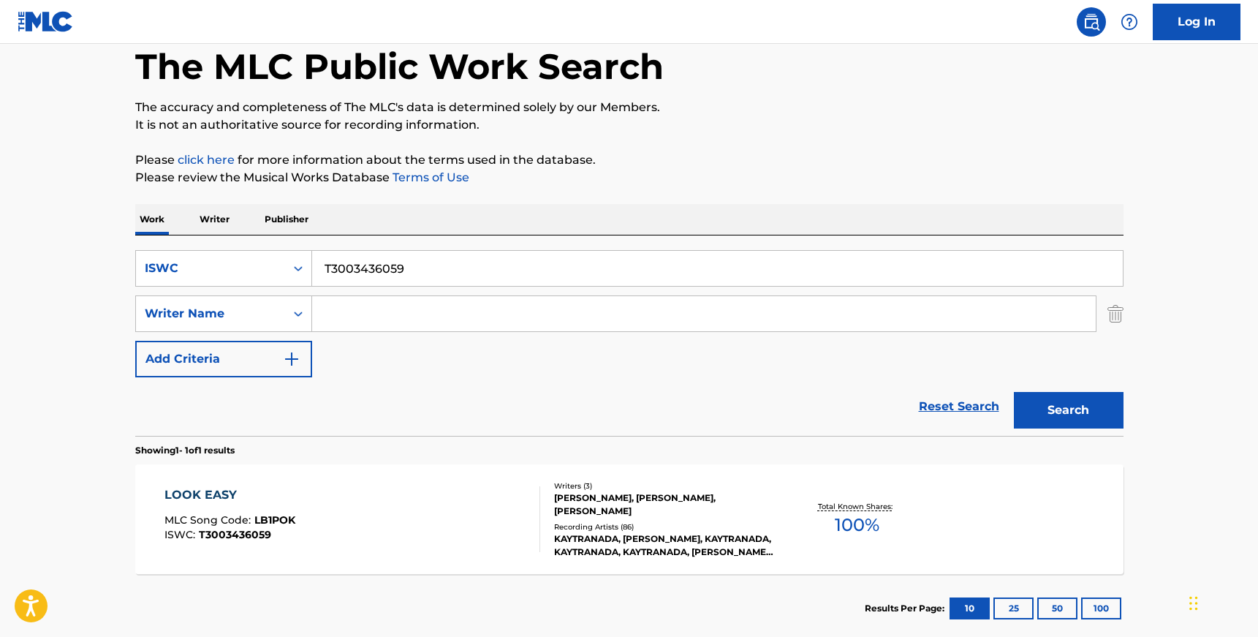
click at [391, 271] on input "T3003436059" at bounding box center [717, 268] width 811 height 35
paste input "9062685750"
type input "T9062685750"
click at [1014, 392] on button "Search" at bounding box center [1069, 410] width 110 height 37
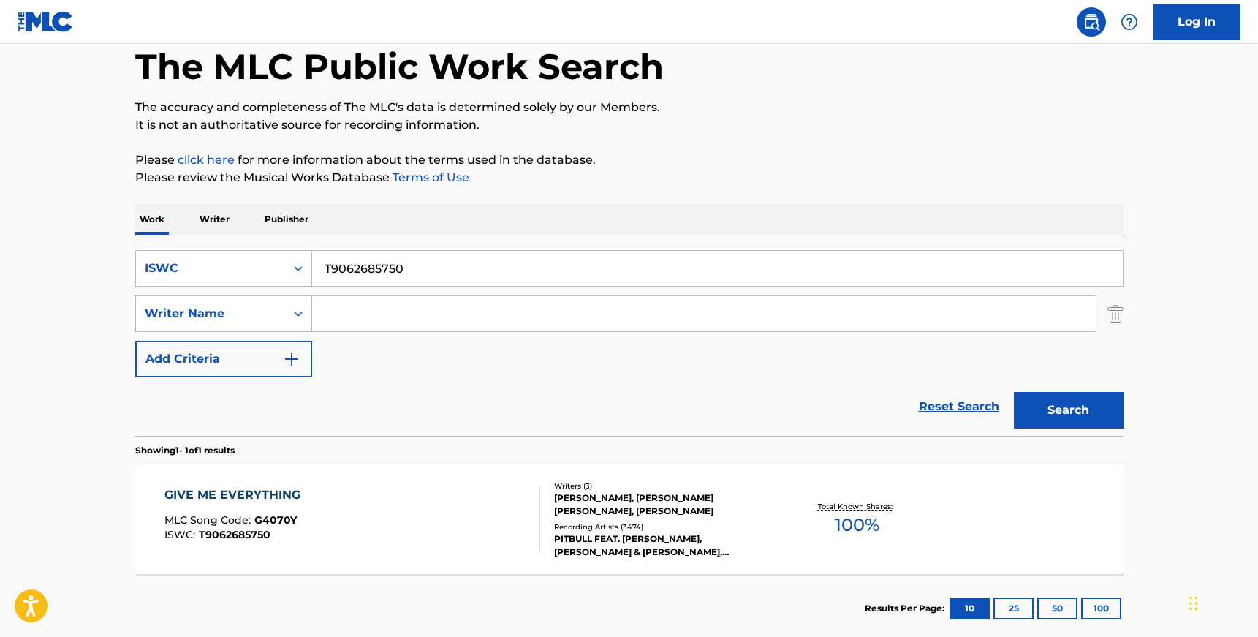
click at [578, 537] on div "PITBULL FEAT. [PERSON_NAME], [PERSON_NAME] & [PERSON_NAME], [PERSON_NAME], [PER…" at bounding box center [664, 545] width 221 height 26
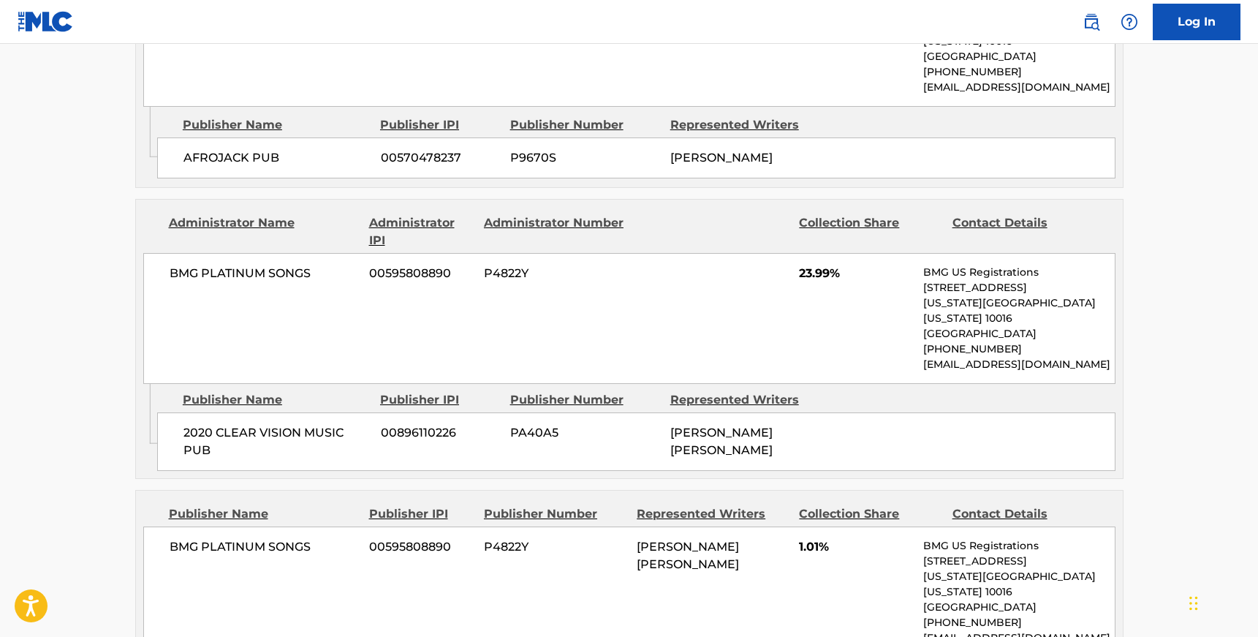
scroll to position [1204, 0]
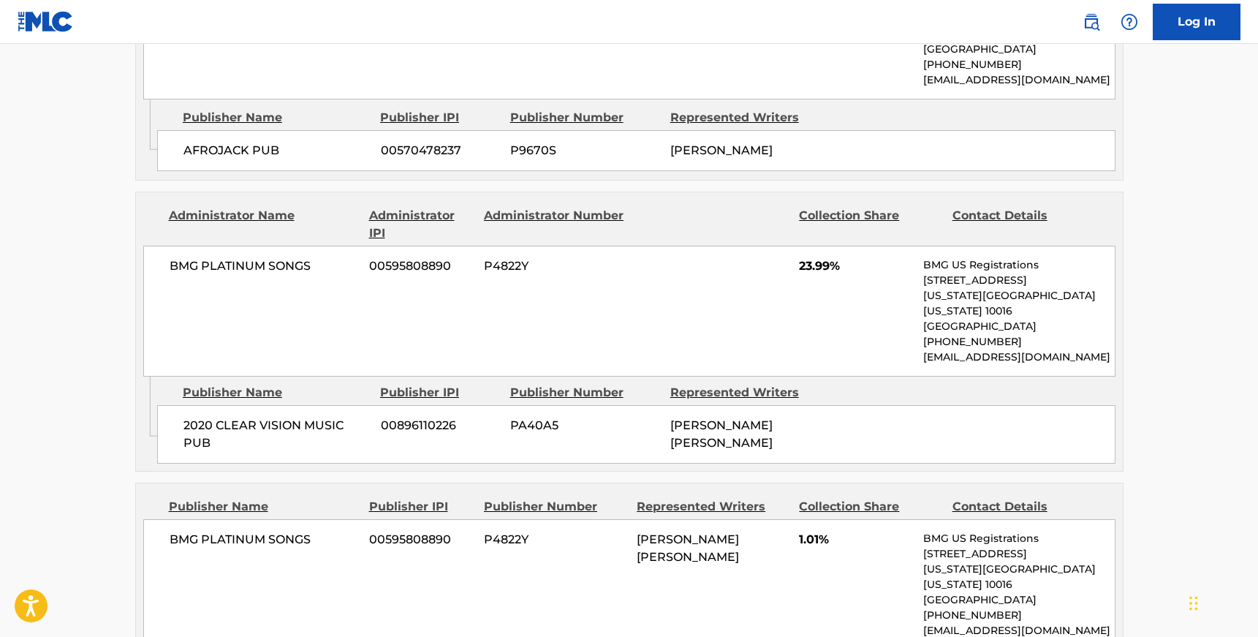
scroll to position [159, 0]
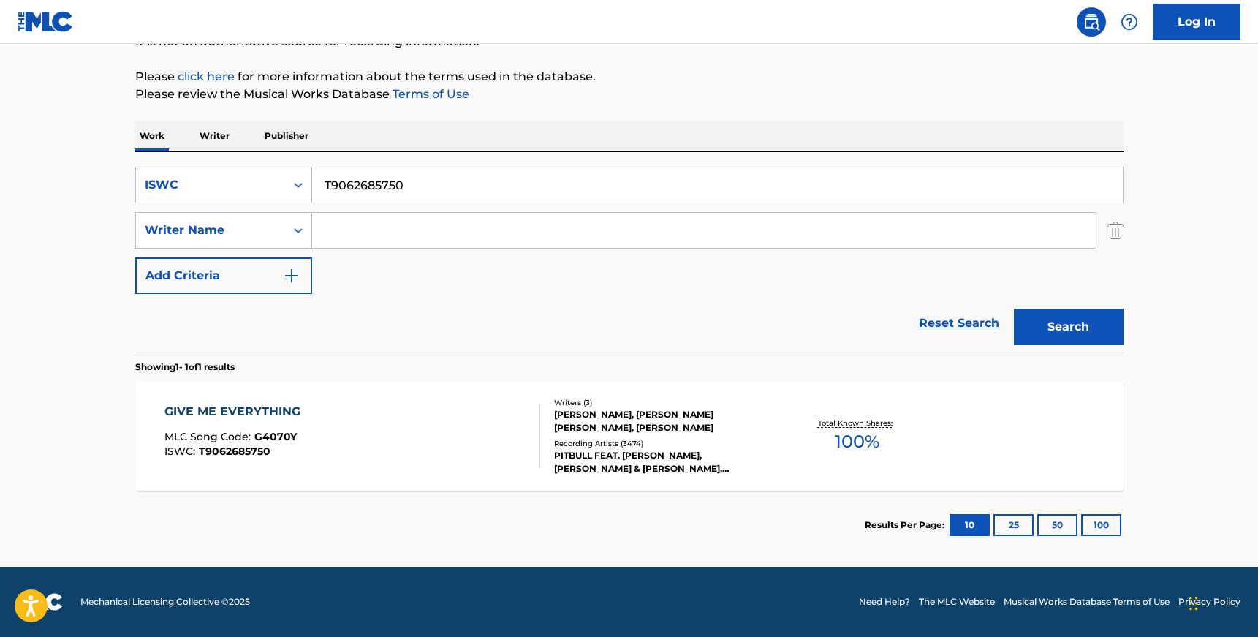
click at [372, 180] on input "T9062685750" at bounding box center [717, 184] width 811 height 35
paste input "0719398341"
type input "T0719398341"
click at [1014, 309] on button "Search" at bounding box center [1069, 327] width 110 height 37
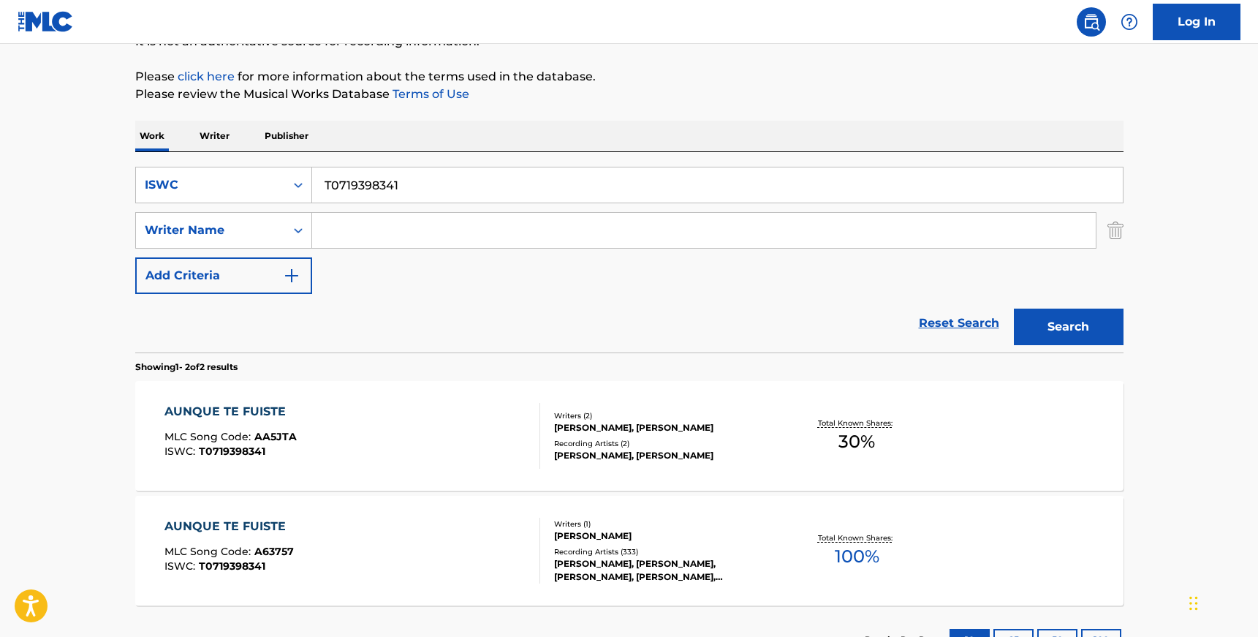
click at [472, 435] on div "AUNQUE TE FUISTE MLC Song Code : AA5JTA ISWC : T0719398341" at bounding box center [353, 436] width 376 height 66
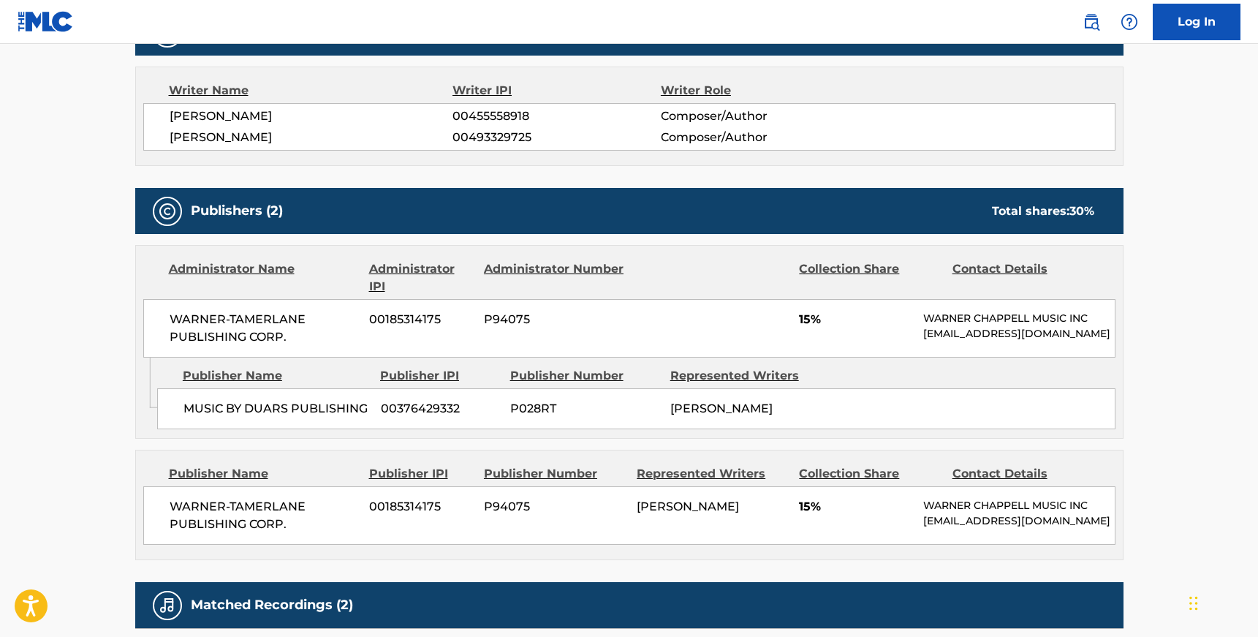
scroll to position [523, 0]
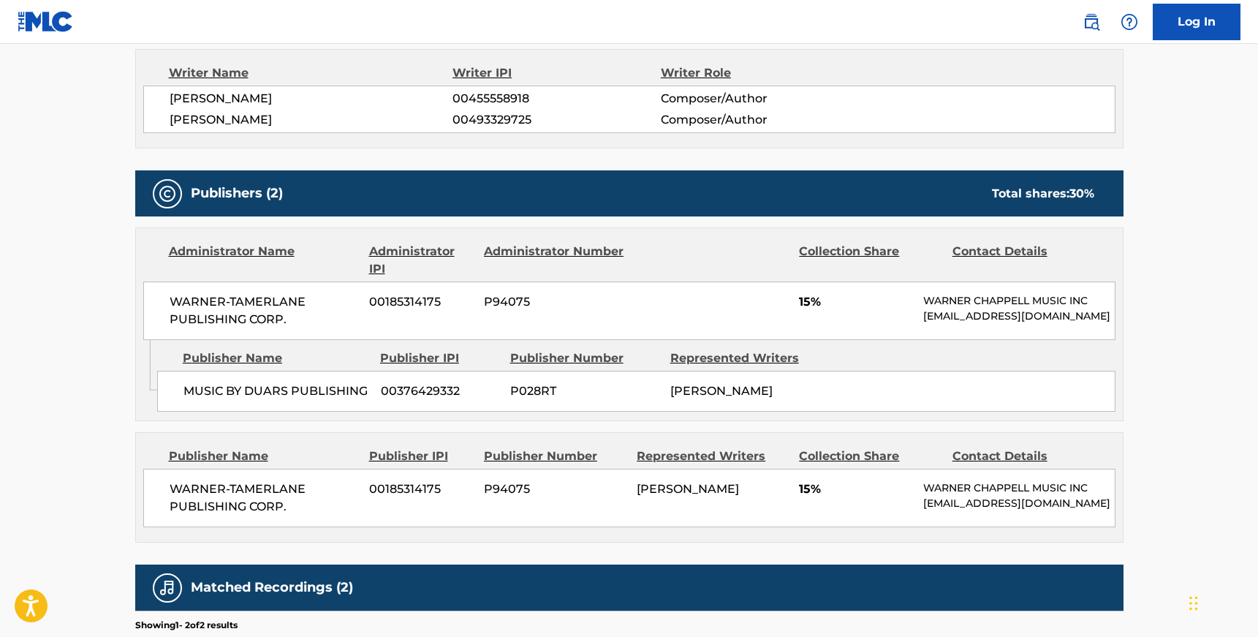
scroll to position [159, 0]
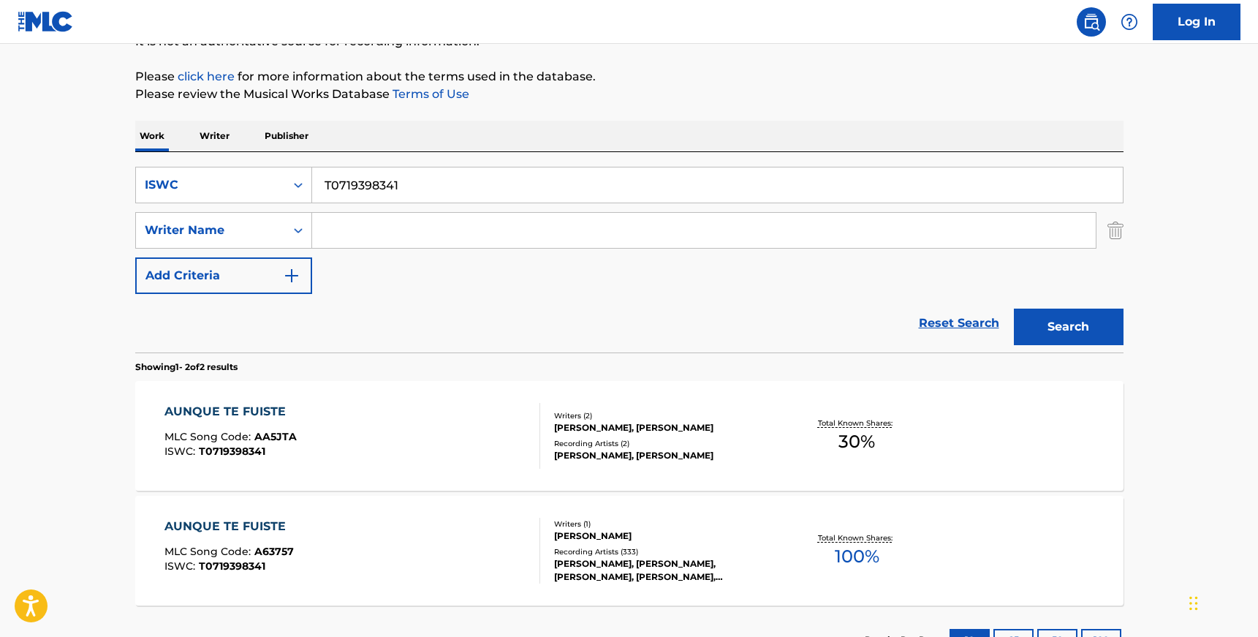
click at [621, 559] on div "[PERSON_NAME], [PERSON_NAME], [PERSON_NAME], [PERSON_NAME], [PERSON_NAME]" at bounding box center [664, 570] width 221 height 26
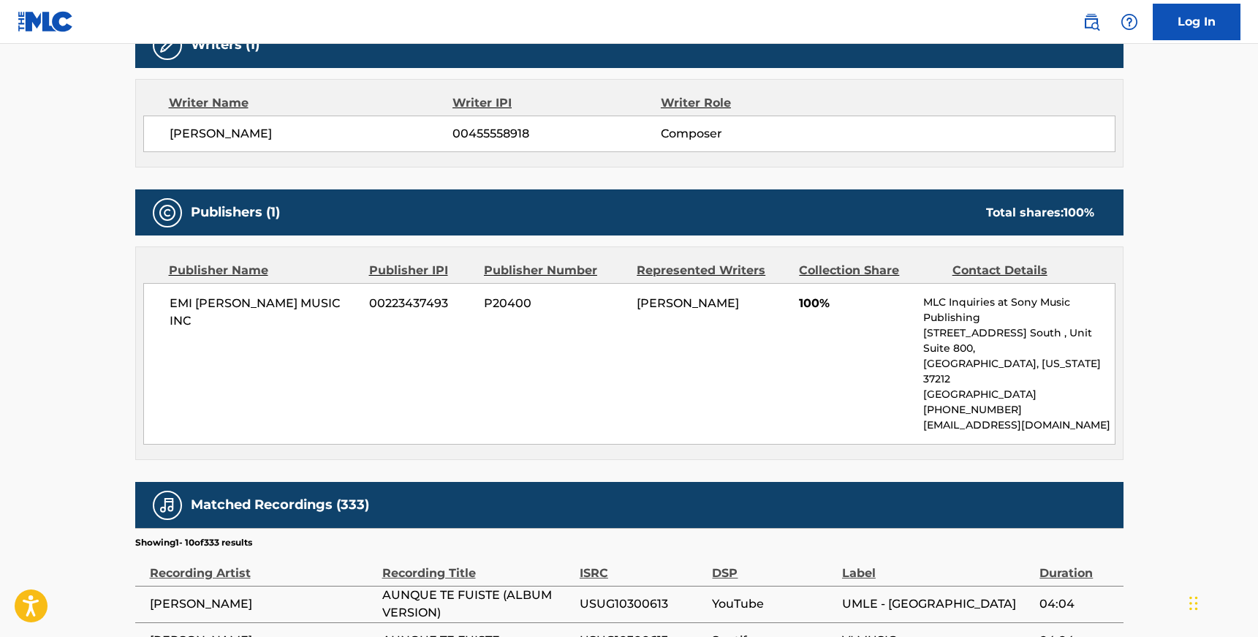
scroll to position [159, 0]
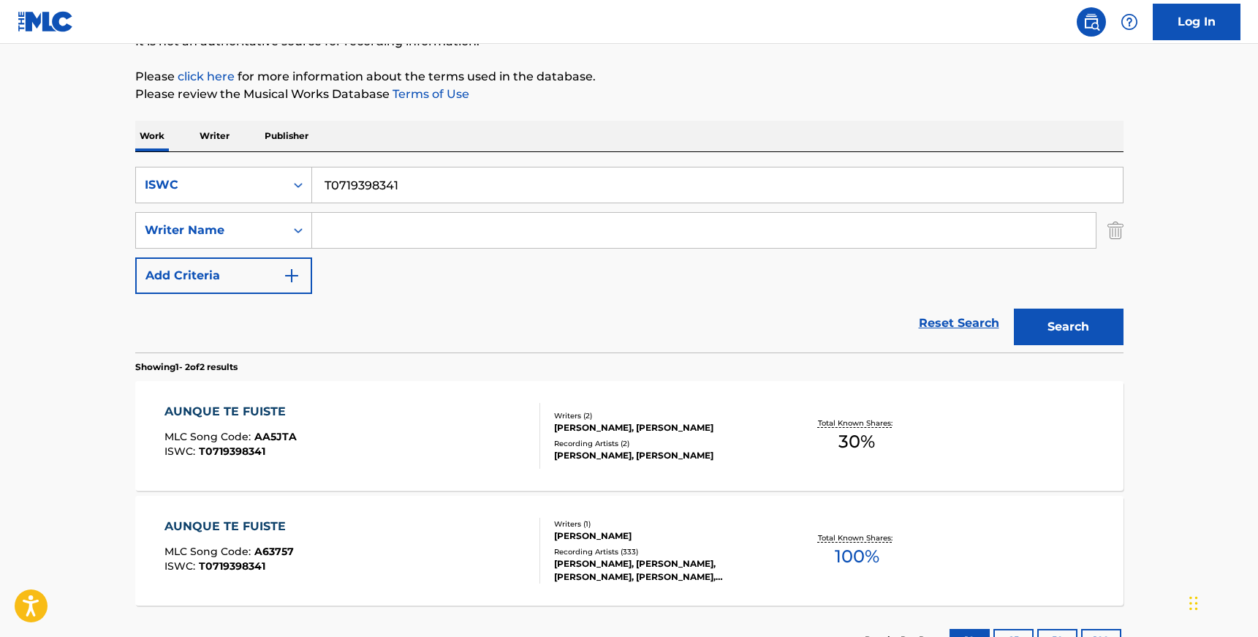
click at [344, 181] on input "T0719398341" at bounding box center [717, 184] width 811 height 35
paste input "9152635488"
type input "T9152635488"
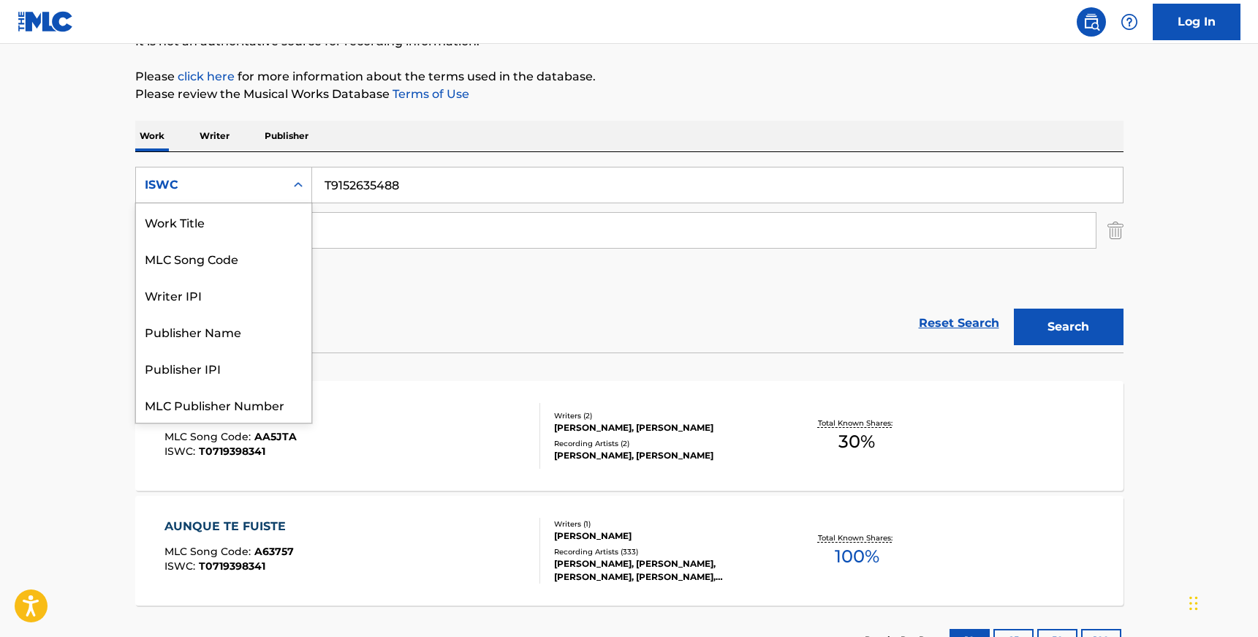
click at [282, 184] on div "ISWC" at bounding box center [210, 185] width 149 height 28
click at [222, 396] on div "ISWC" at bounding box center [223, 404] width 175 height 37
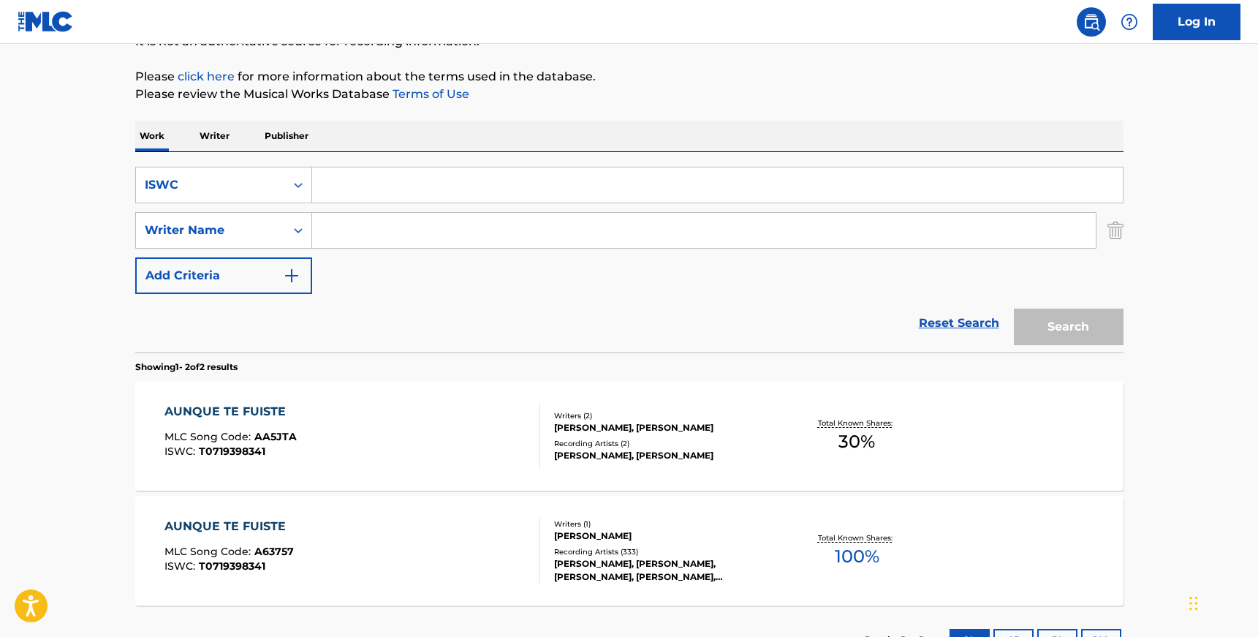
click at [504, 181] on input "Search Form" at bounding box center [717, 184] width 811 height 35
paste input "T9152635488"
type input "T9152635488"
click at [1078, 330] on button "Search" at bounding box center [1069, 327] width 110 height 37
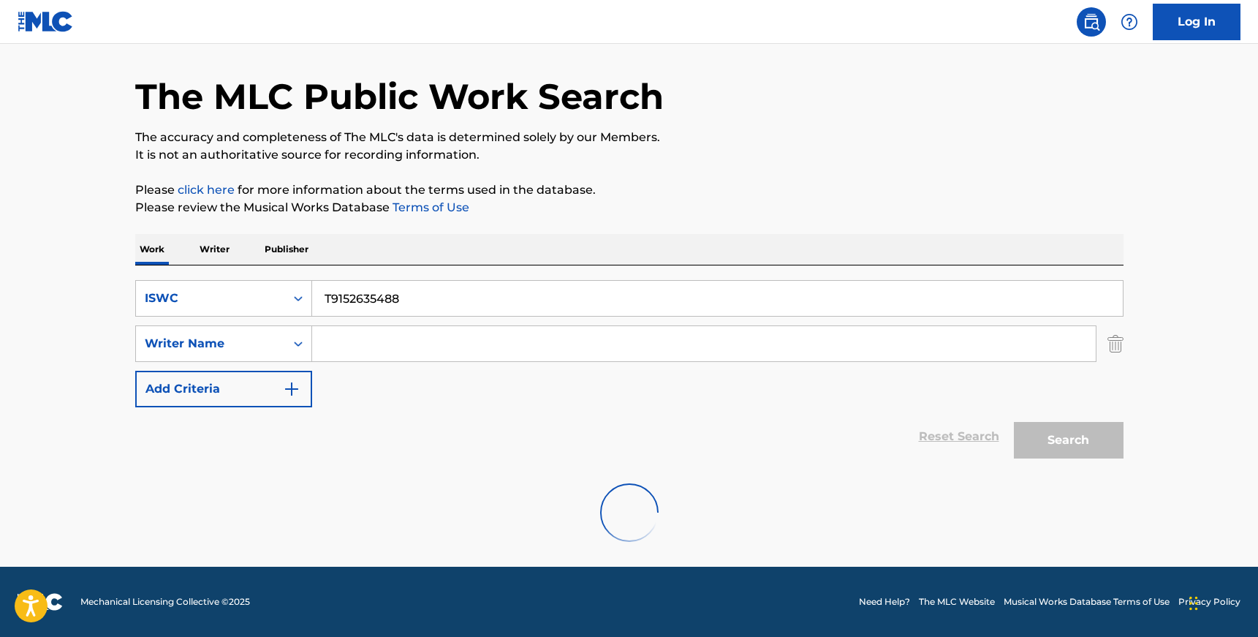
scroll to position [159, 0]
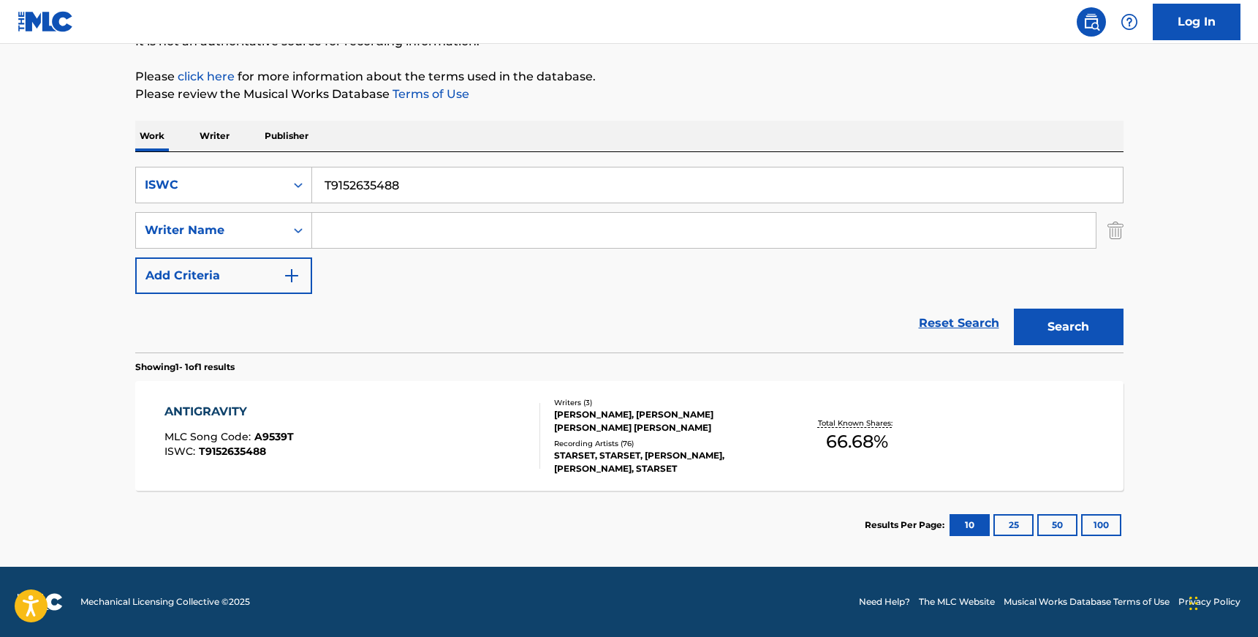
click at [527, 428] on div "ANTIGRAVITY MLC Song Code : A9539T ISWC : T9152635488" at bounding box center [353, 436] width 376 height 66
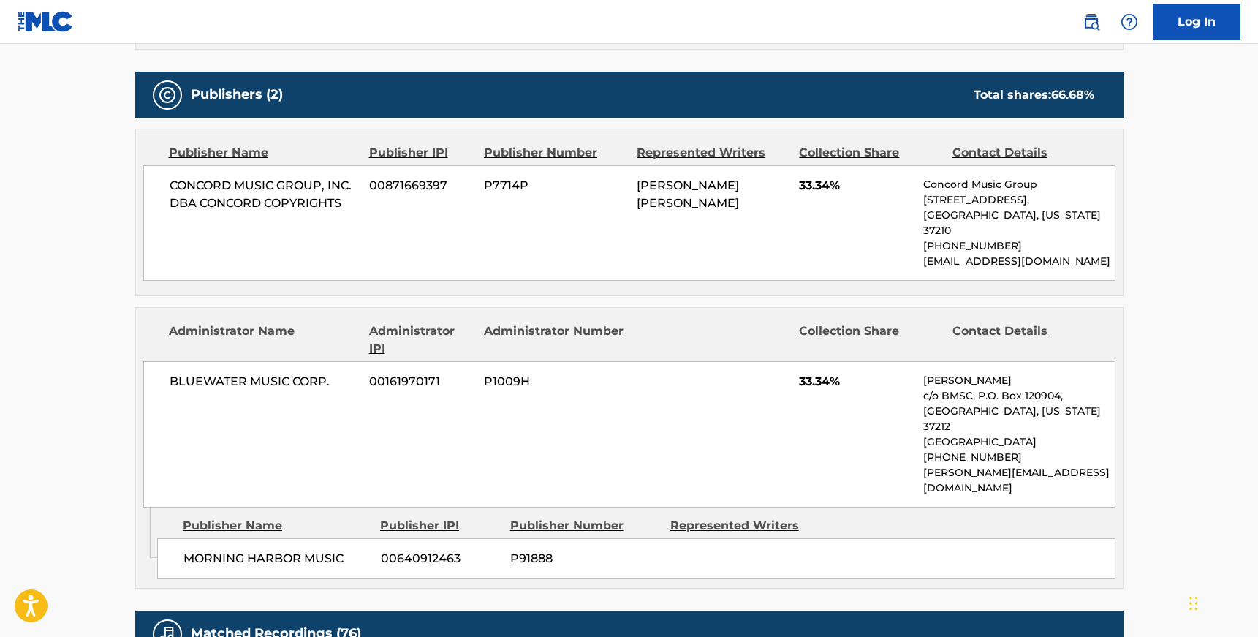
scroll to position [698, 0]
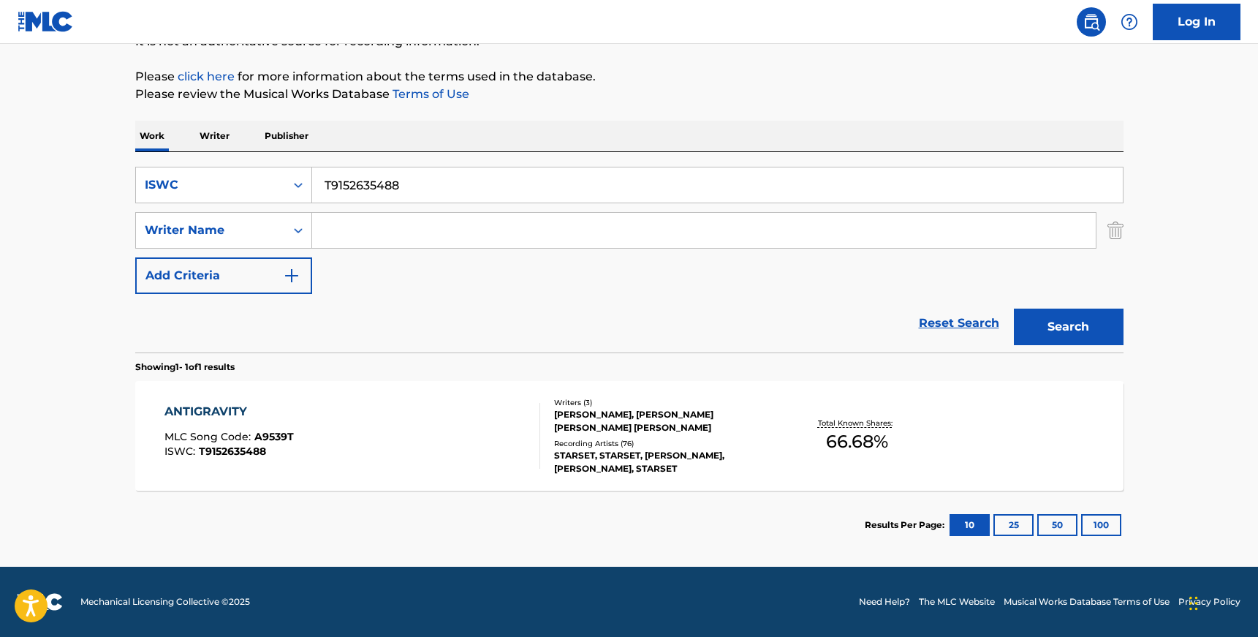
scroll to position [159, 0]
click at [352, 189] on input "T9152635488" at bounding box center [717, 184] width 811 height 35
paste input "0718772612"
type input "T0718772612"
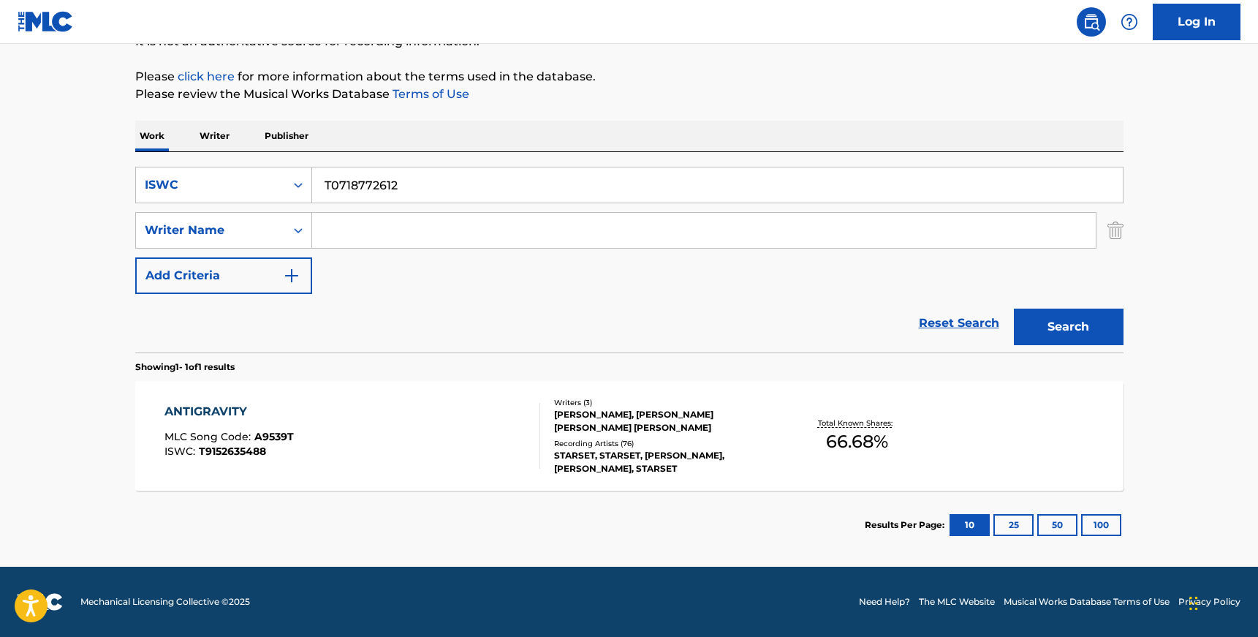
click at [1014, 309] on button "Search" at bounding box center [1069, 327] width 110 height 37
click at [567, 429] on div "[PERSON_NAME], [PERSON_NAME], [PERSON_NAME], [PERSON_NAME]" at bounding box center [664, 421] width 221 height 26
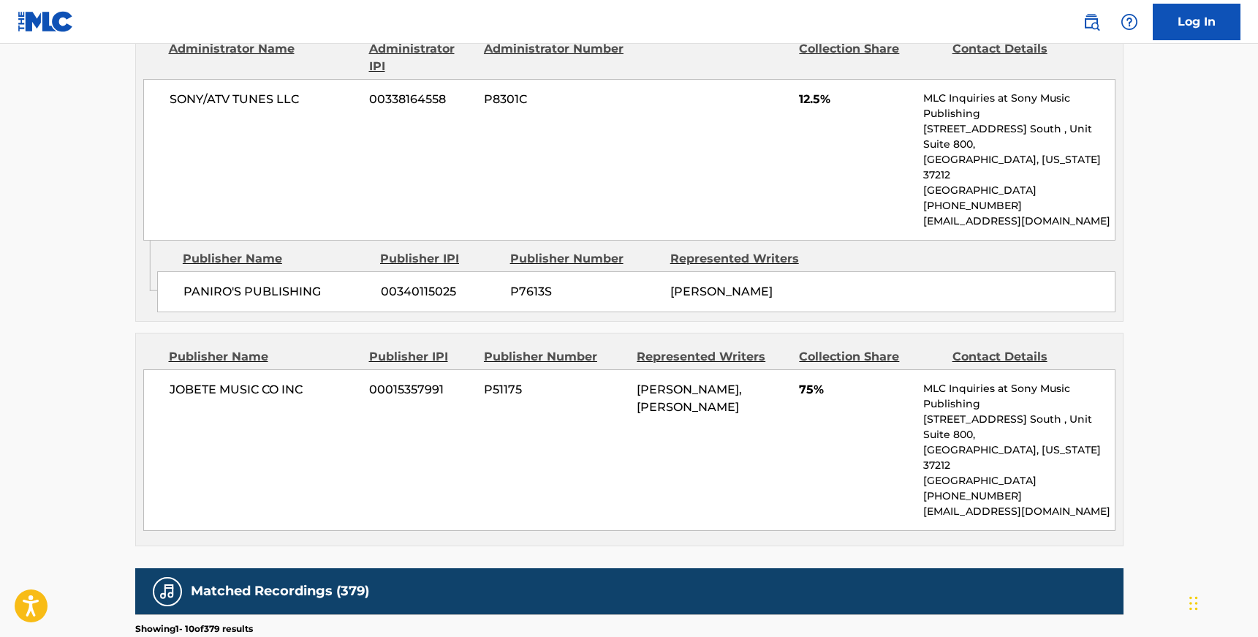
scroll to position [793, 0]
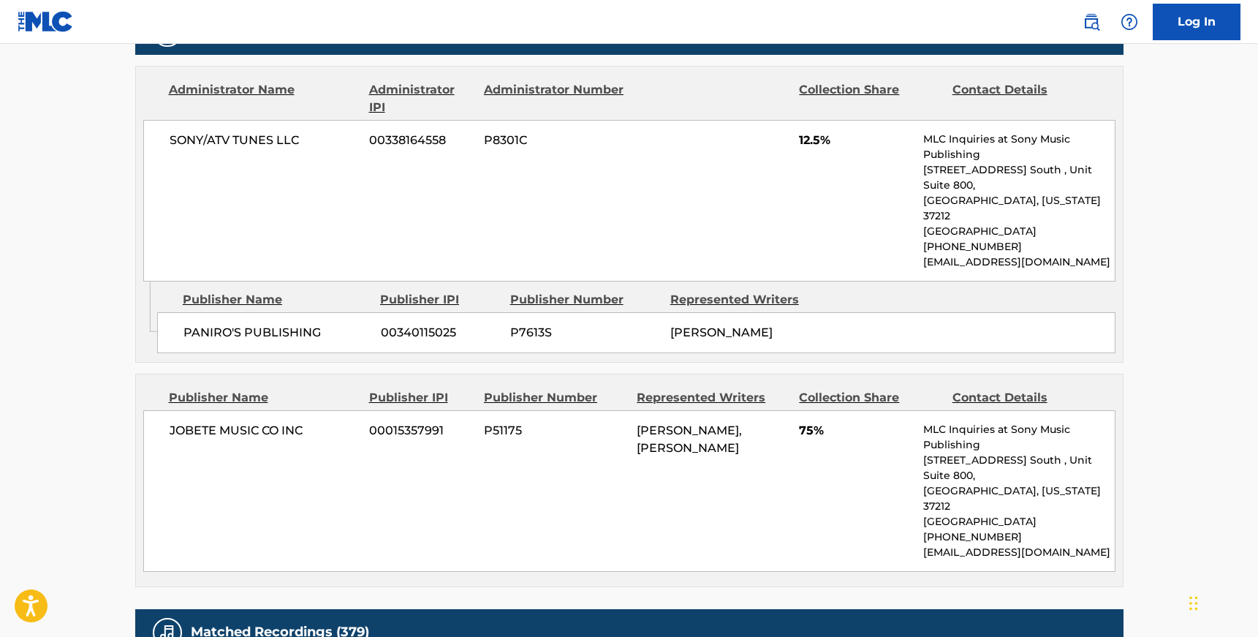
scroll to position [159, 0]
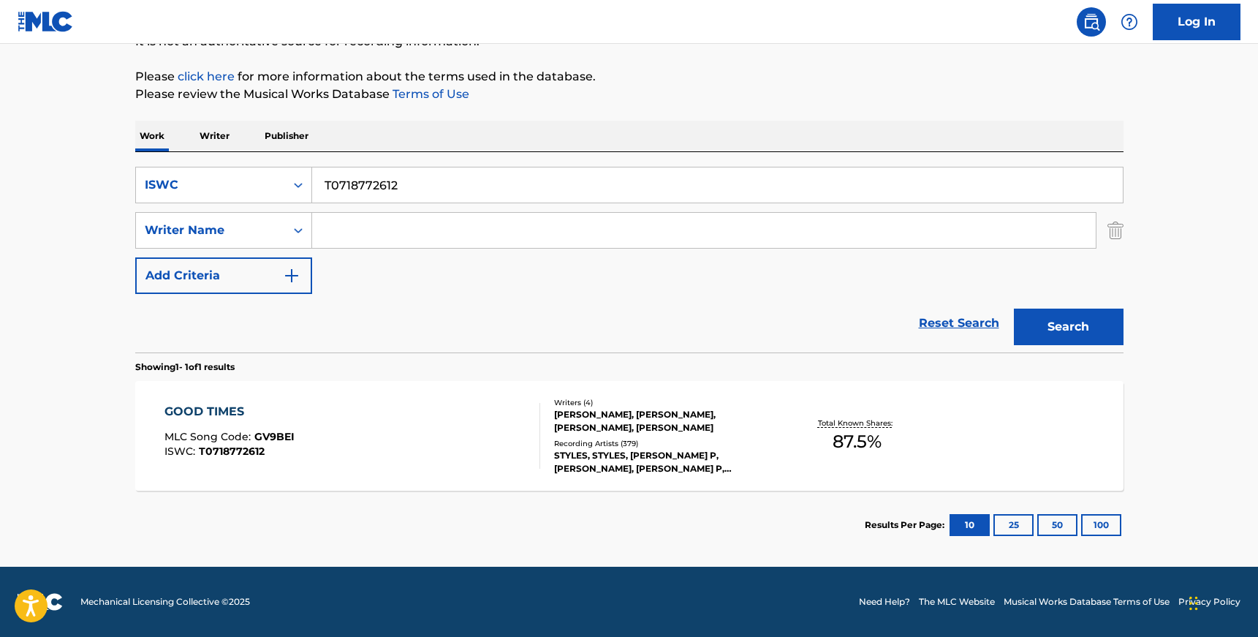
click at [354, 178] on input "T0718772612" at bounding box center [717, 184] width 811 height 35
paste input "3192159249"
type input "T3192159249"
click at [1014, 309] on button "Search" at bounding box center [1069, 327] width 110 height 37
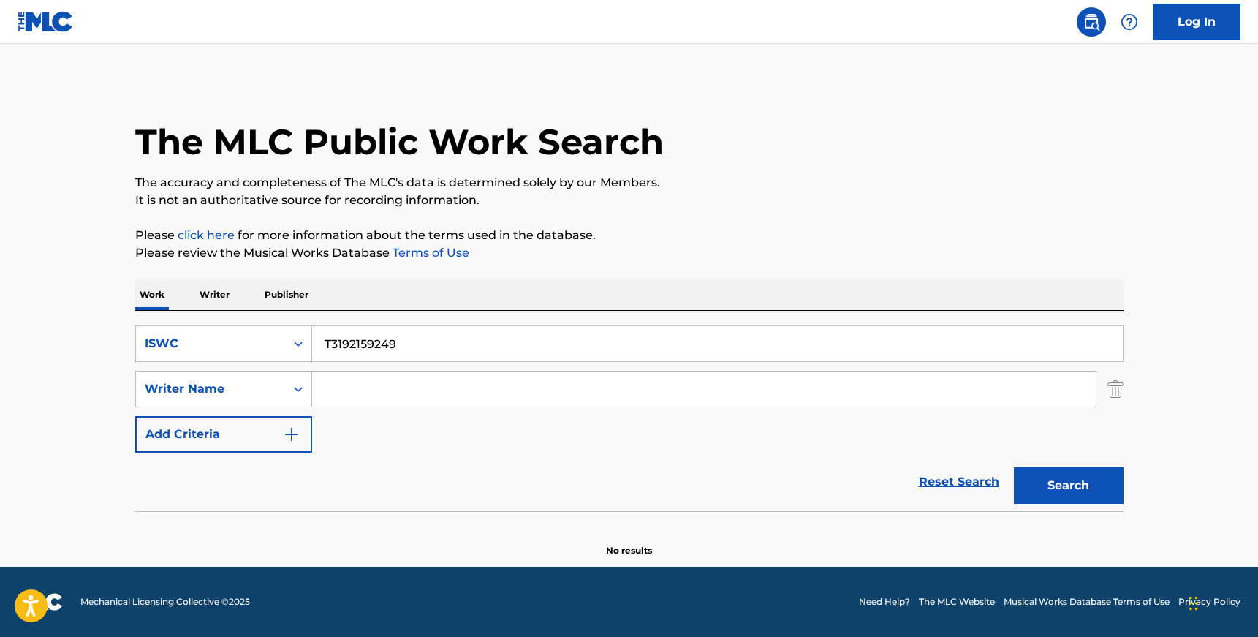
scroll to position [0, 0]
click at [294, 346] on icon "Search Form" at bounding box center [298, 343] width 15 height 15
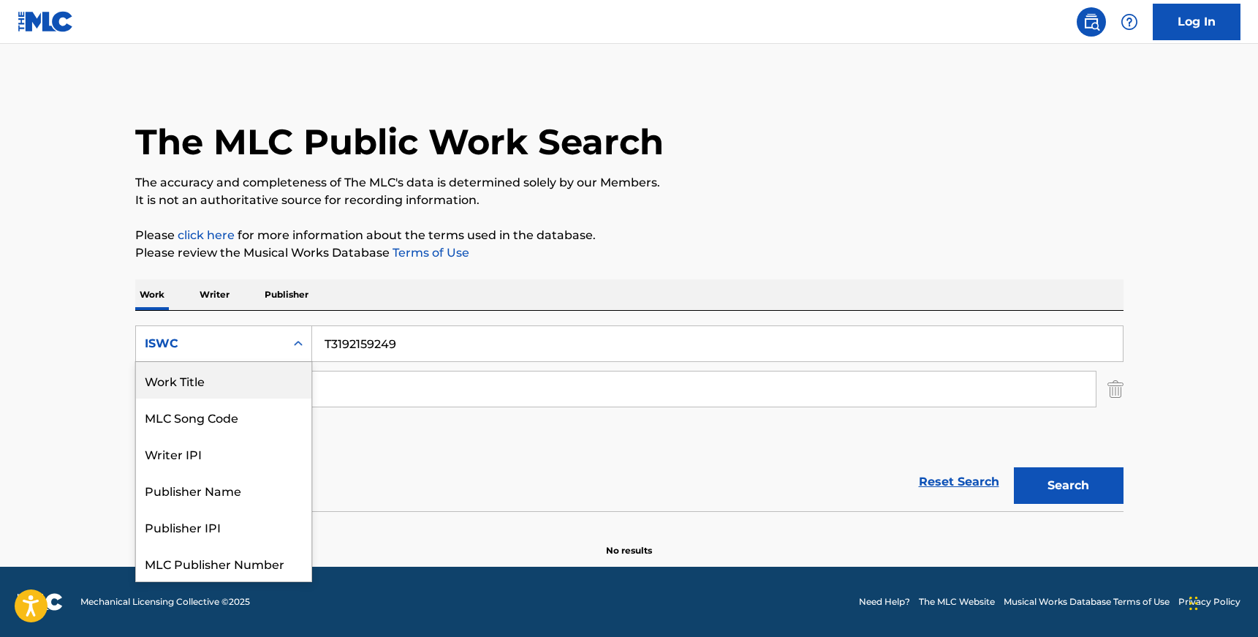
click at [275, 390] on div "Work Title" at bounding box center [223, 380] width 175 height 37
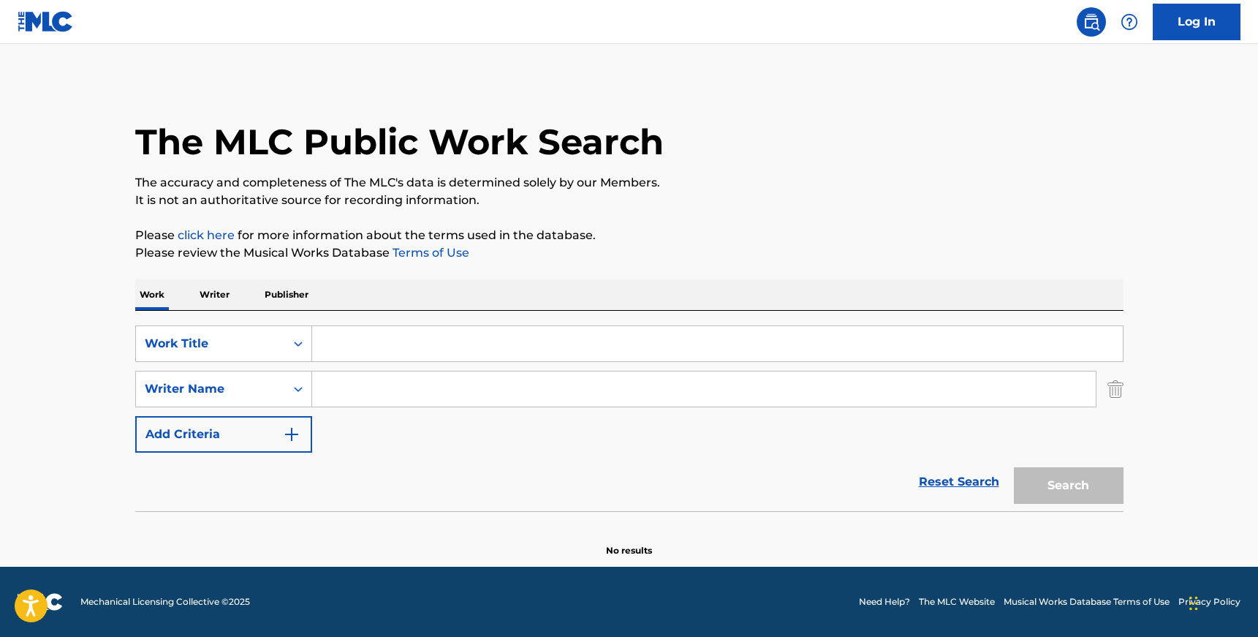
click at [399, 352] on input "Search Form" at bounding box center [717, 343] width 811 height 35
paste input "DWELL"
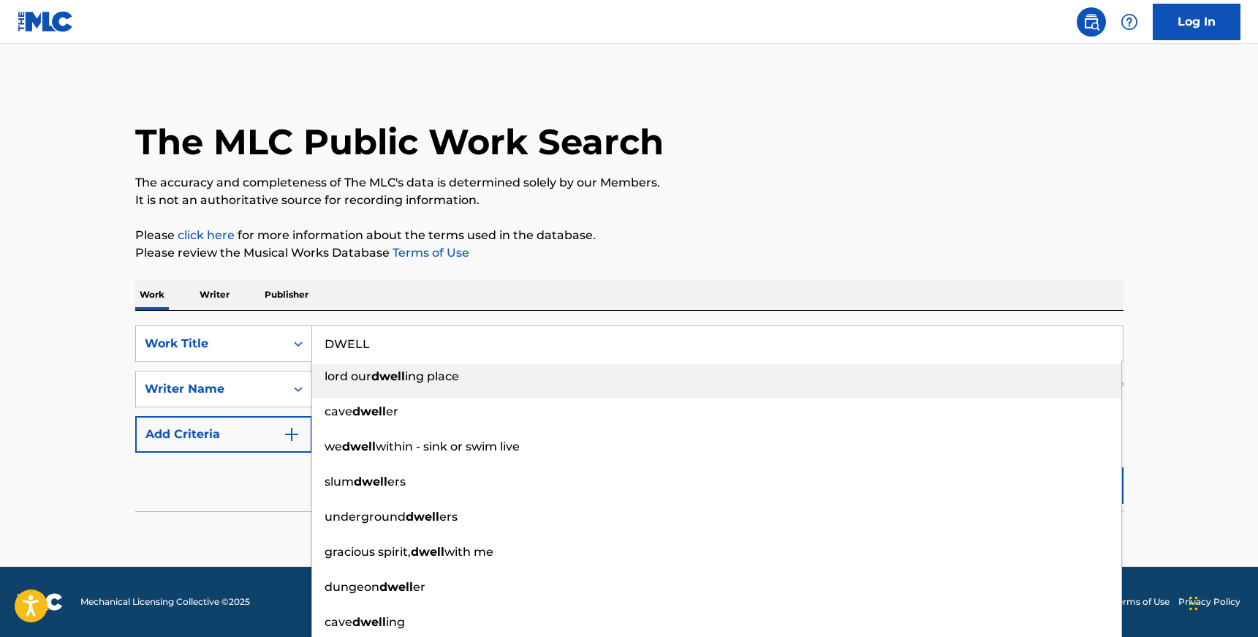
type input "DWELL"
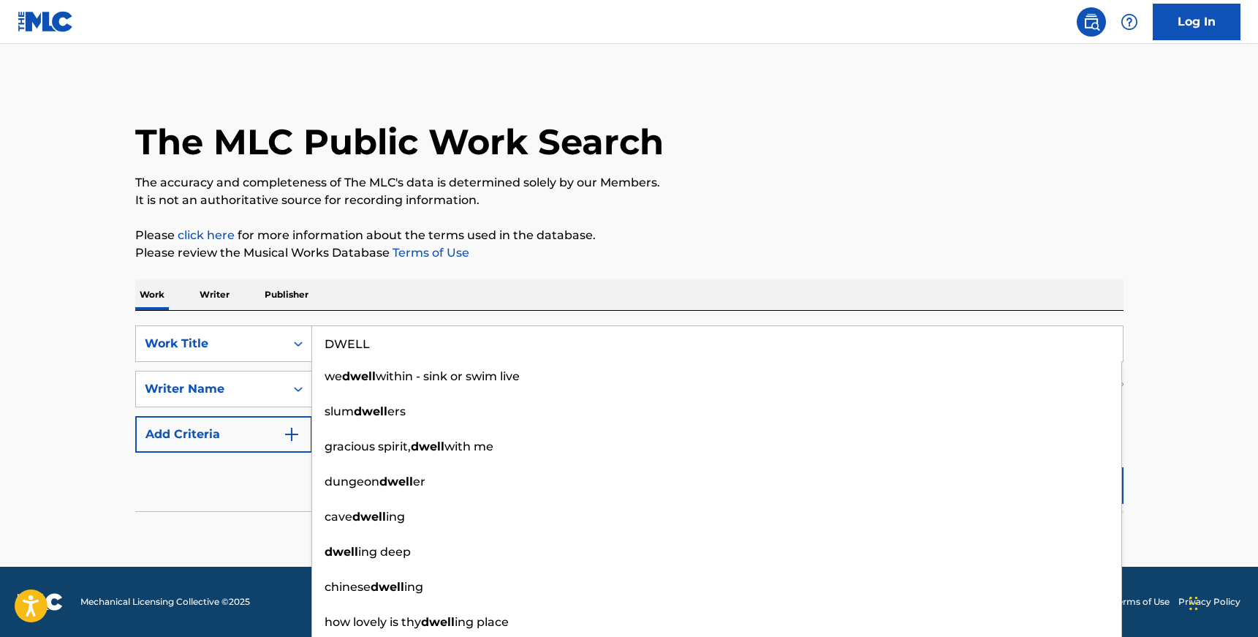
click at [85, 386] on main "The MLC Public Work Search The accuracy and completeness of The MLC's data is d…" at bounding box center [629, 305] width 1258 height 523
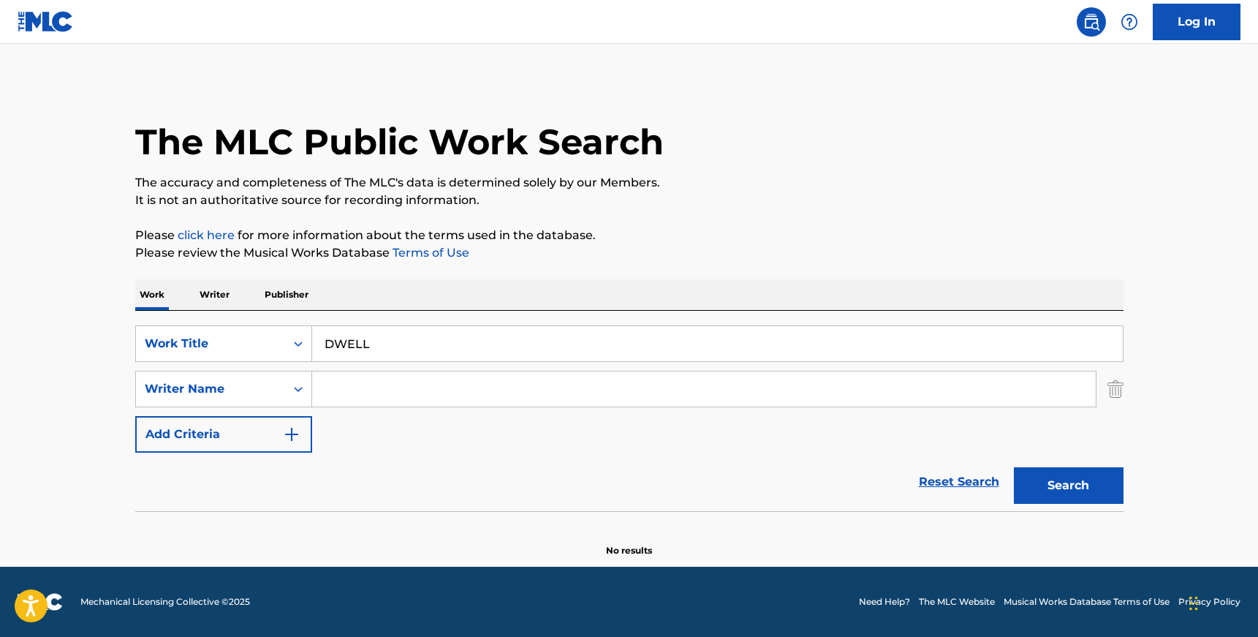
click at [378, 398] on input "Search Form" at bounding box center [704, 388] width 784 height 35
paste input "[PERSON_NAME]"
type input "[PERSON_NAME]"
click at [1014, 467] on button "Search" at bounding box center [1069, 485] width 110 height 37
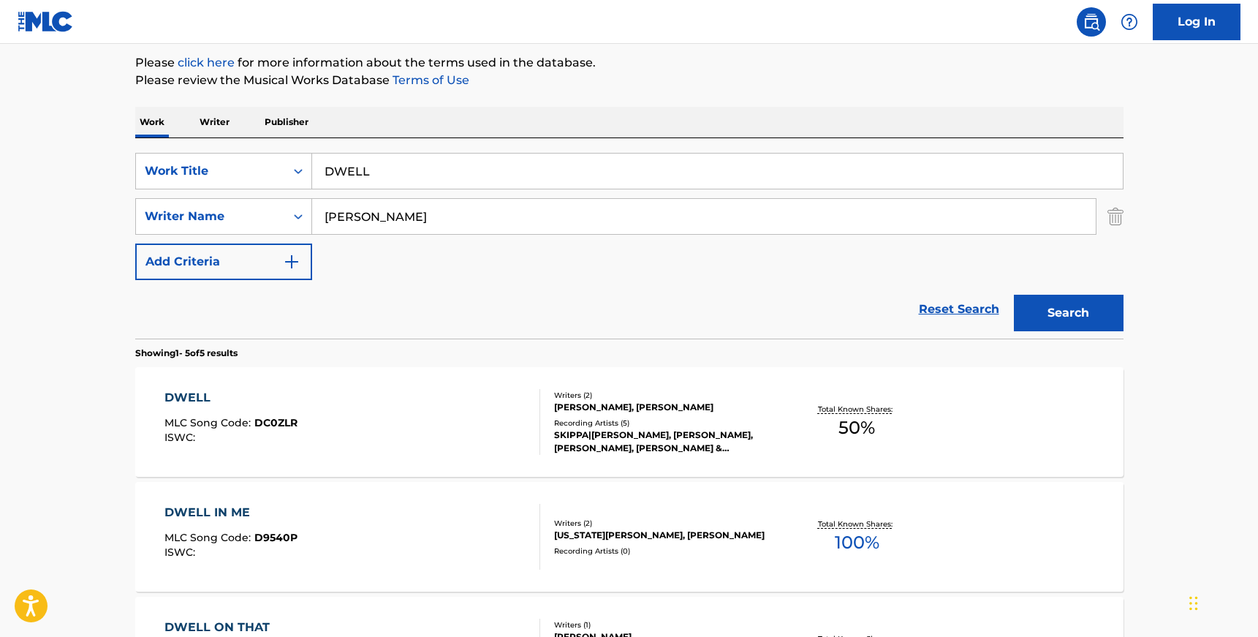
scroll to position [192, 0]
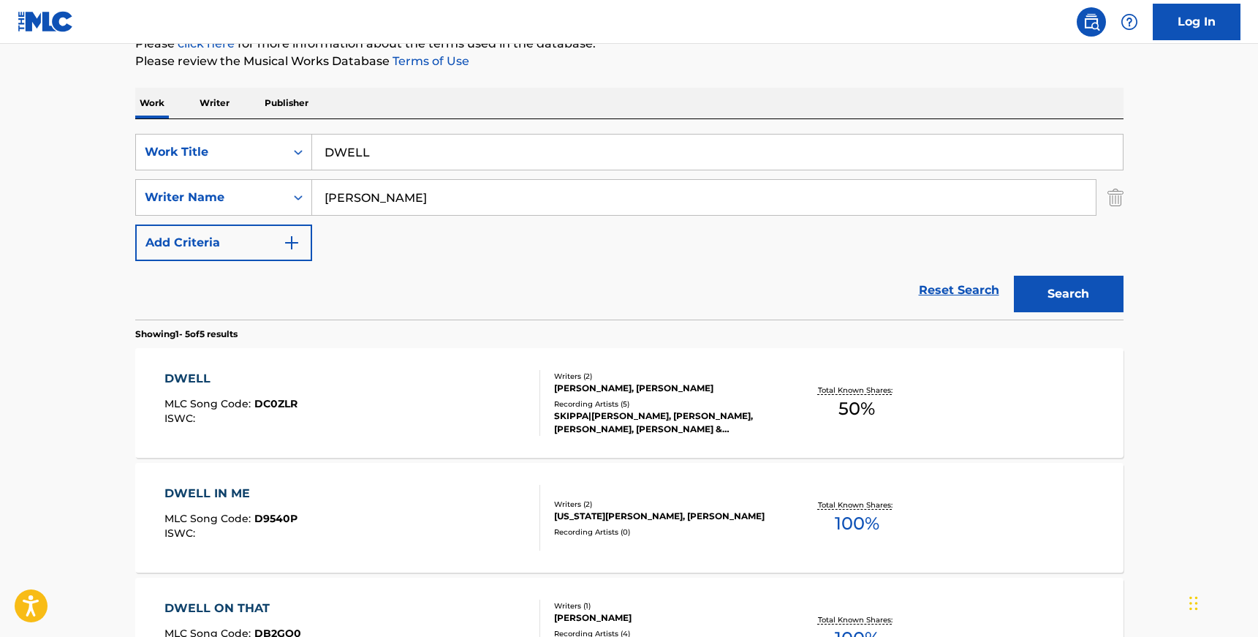
click at [581, 416] on div "SKIPPA|[PERSON_NAME], [PERSON_NAME],[PERSON_NAME], [PERSON_NAME] & [PERSON_NAME…" at bounding box center [664, 422] width 221 height 26
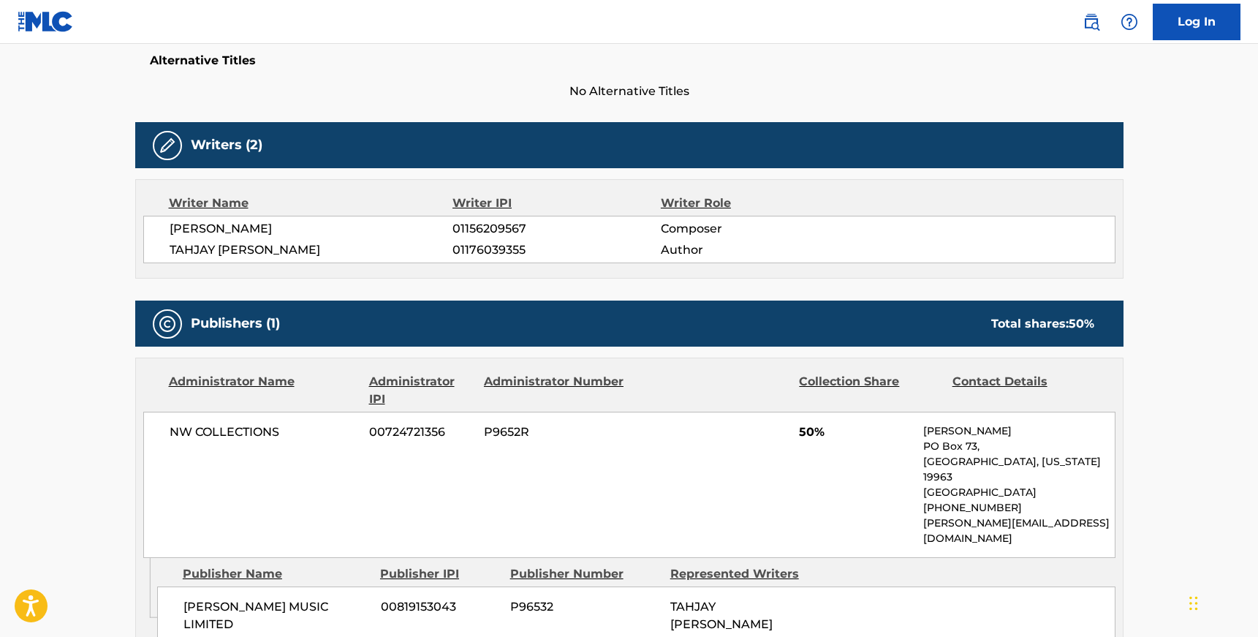
scroll to position [511, 0]
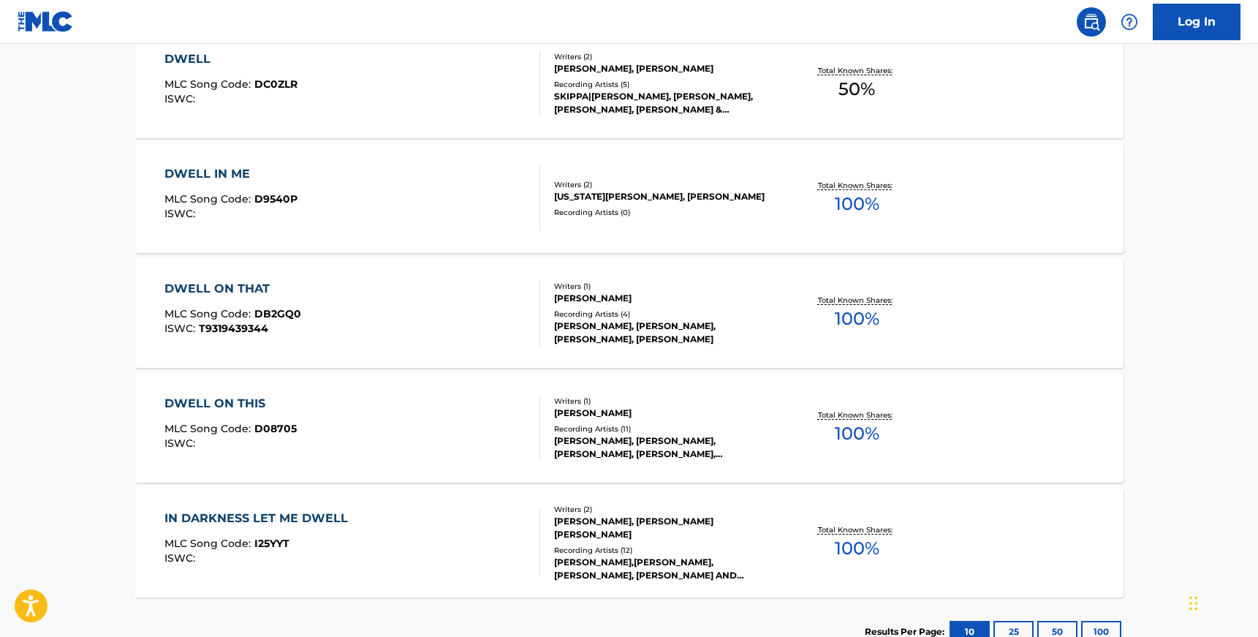
scroll to position [192, 0]
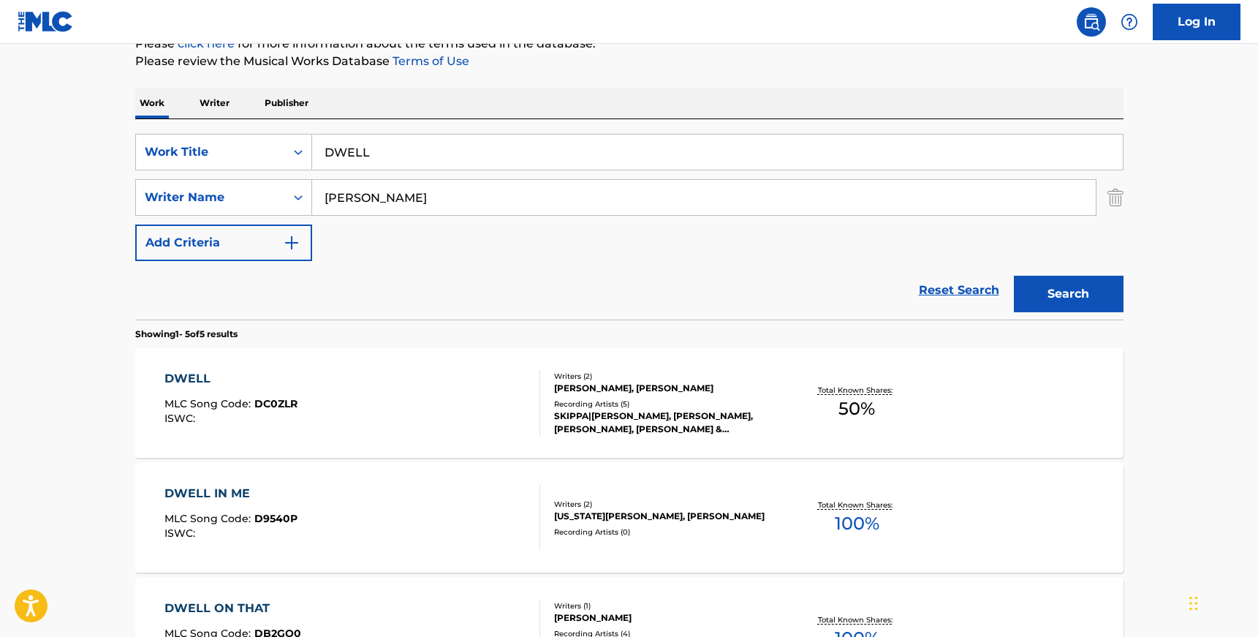
click at [355, 161] on input "DWELL" at bounding box center [717, 152] width 811 height 35
paste input "HOW MANY LICCS"
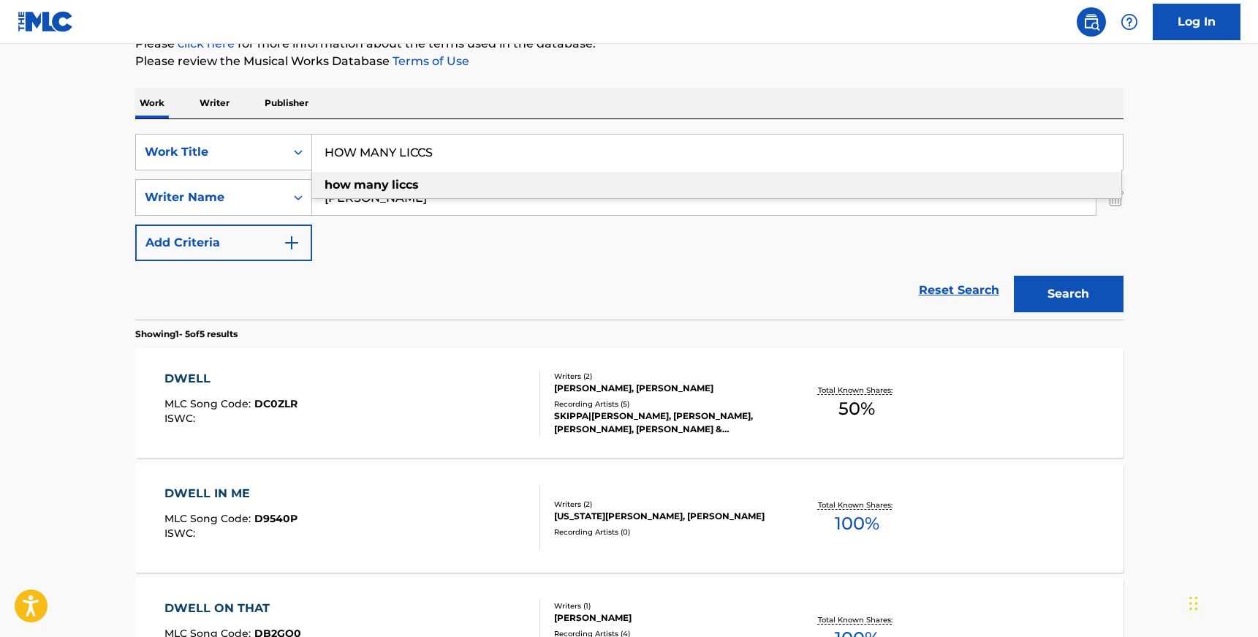
type input "HOW MANY LICCS"
click at [48, 224] on main "The MLC Public Work Search The accuracy and completeness of The MLC's data is d…" at bounding box center [629, 422] width 1258 height 1141
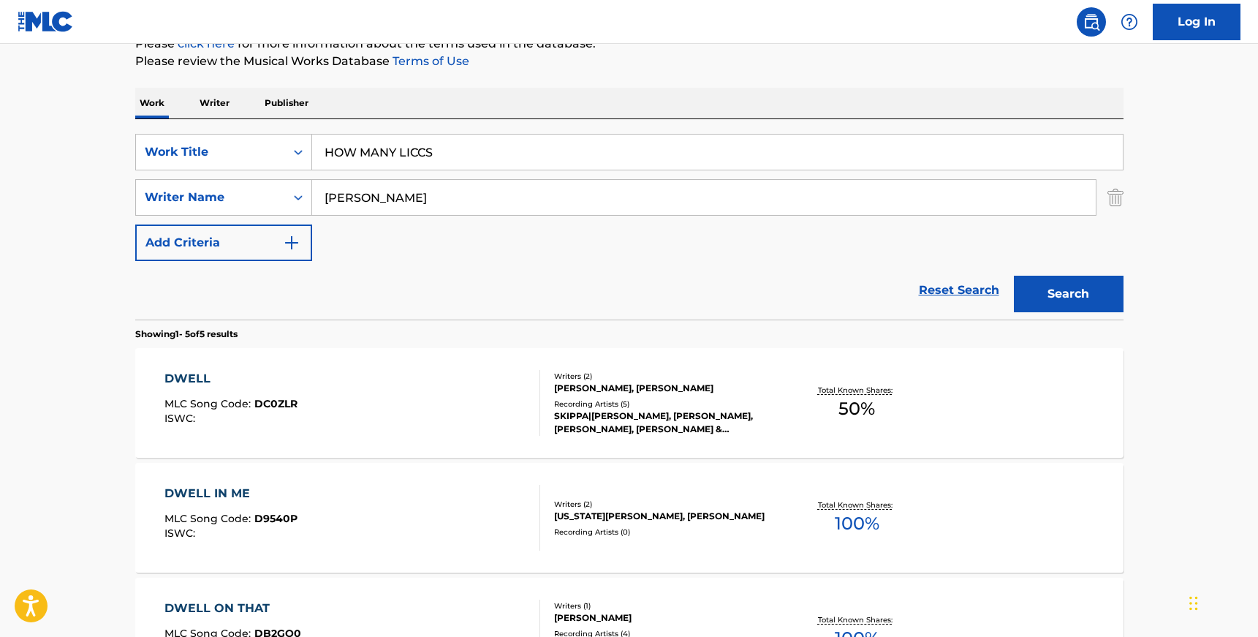
click at [355, 201] on input "[PERSON_NAME]" at bounding box center [704, 197] width 784 height 35
paste input "INCONNU COMPOSITEUR AUTEUR, UNKNOWN WRITER, [PERSON_NAME] [PERSON_NAME]"
drag, startPoint x: 727, startPoint y: 200, endPoint x: 872, endPoint y: 200, distance: 145.5
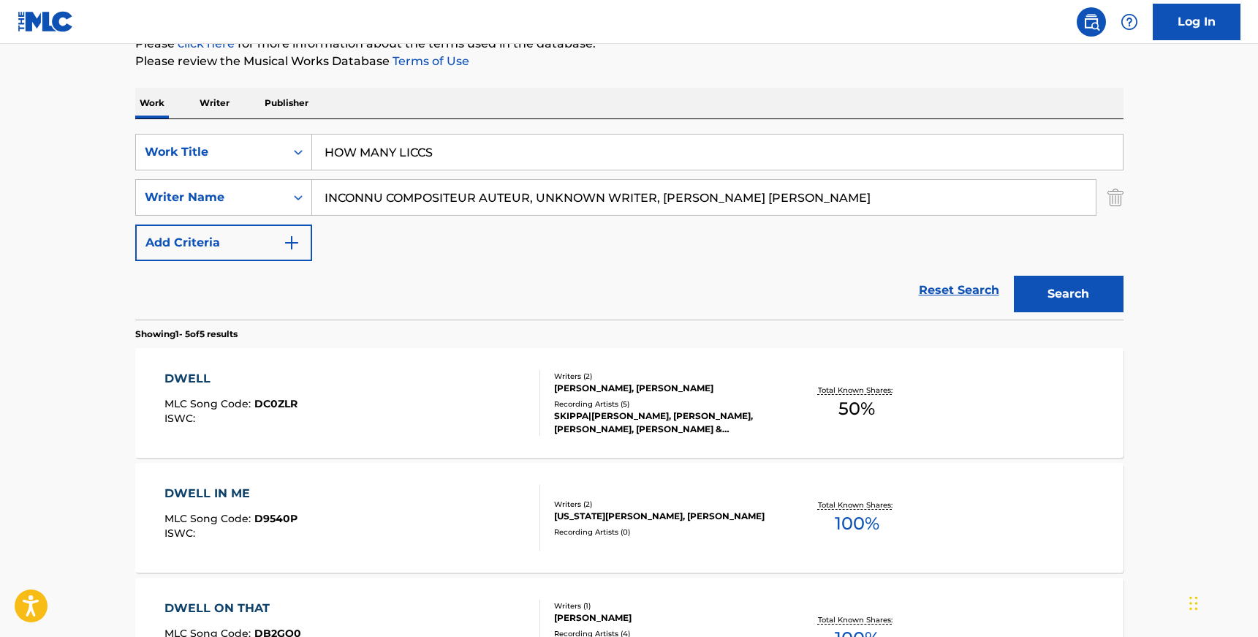
click at [872, 200] on input "INCONNU COMPOSITEUR AUTEUR, UNKNOWN WRITER, [PERSON_NAME] [PERSON_NAME]" at bounding box center [704, 197] width 784 height 35
drag, startPoint x: 661, startPoint y: 194, endPoint x: 323, endPoint y: 197, distance: 337.8
click at [323, 197] on input "INCONNU COMPOSITEUR AUTEUR, UNKNOWN WRITER, [PERSON_NAME]" at bounding box center [704, 197] width 784 height 35
type input "[PERSON_NAME]"
click at [1014, 276] on button "Search" at bounding box center [1069, 294] width 110 height 37
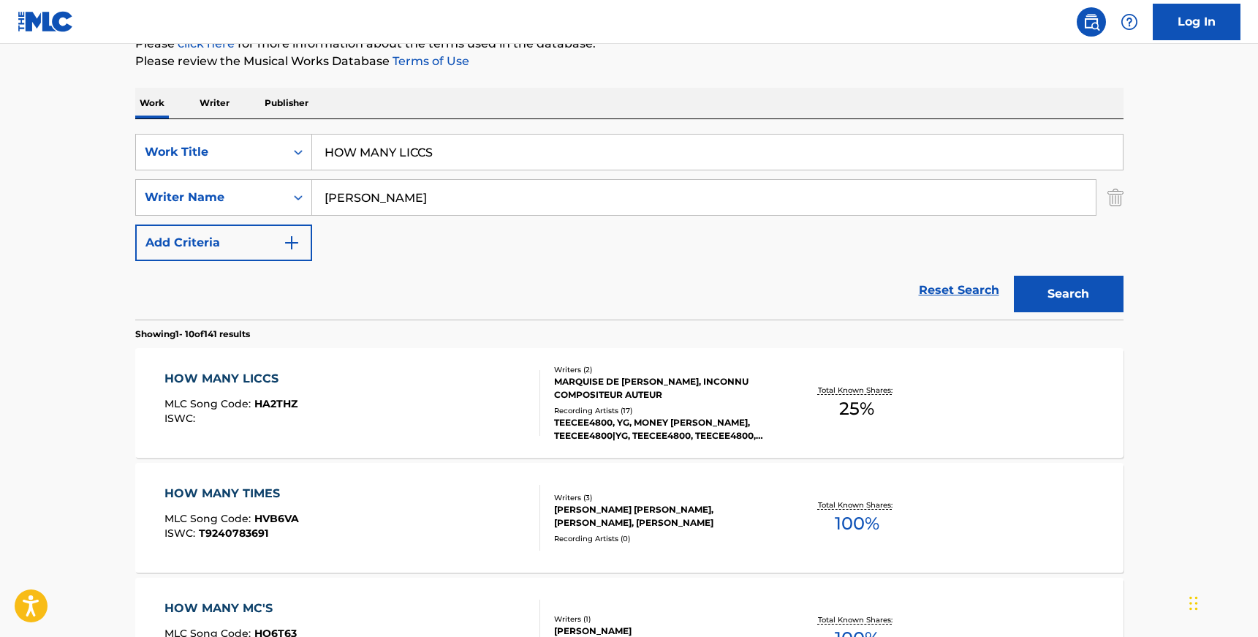
click at [503, 415] on div "HOW MANY LICCS MLC Song Code : HA2THZ ISWC :" at bounding box center [353, 403] width 376 height 66
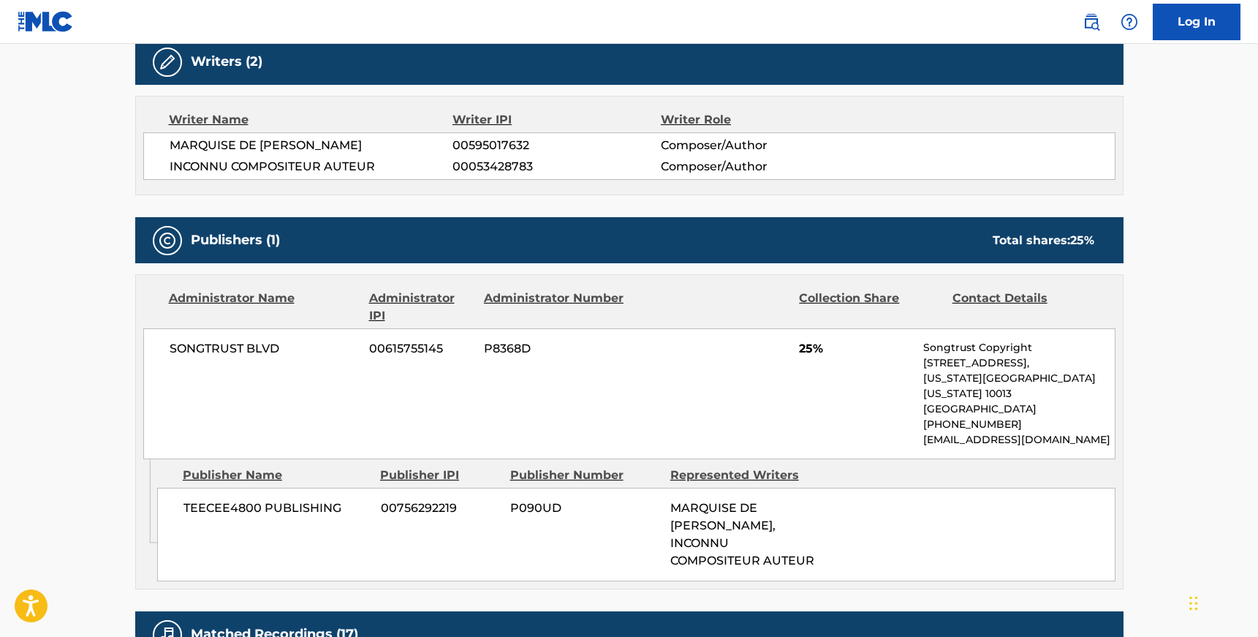
scroll to position [494, 0]
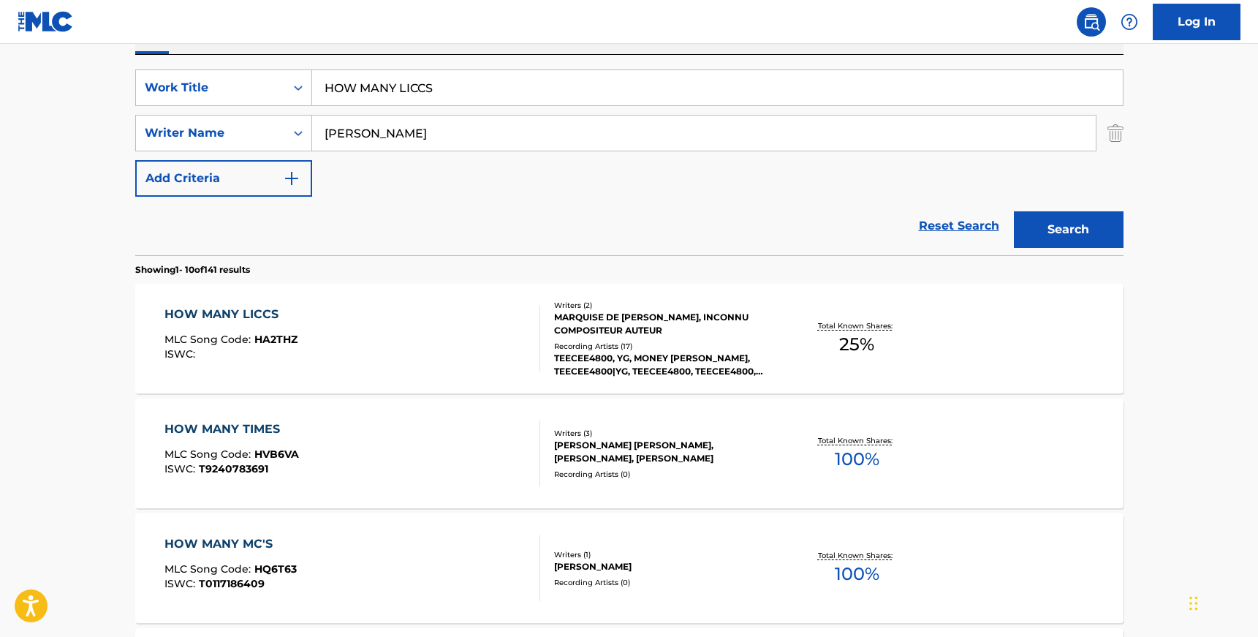
scroll to position [192, 0]
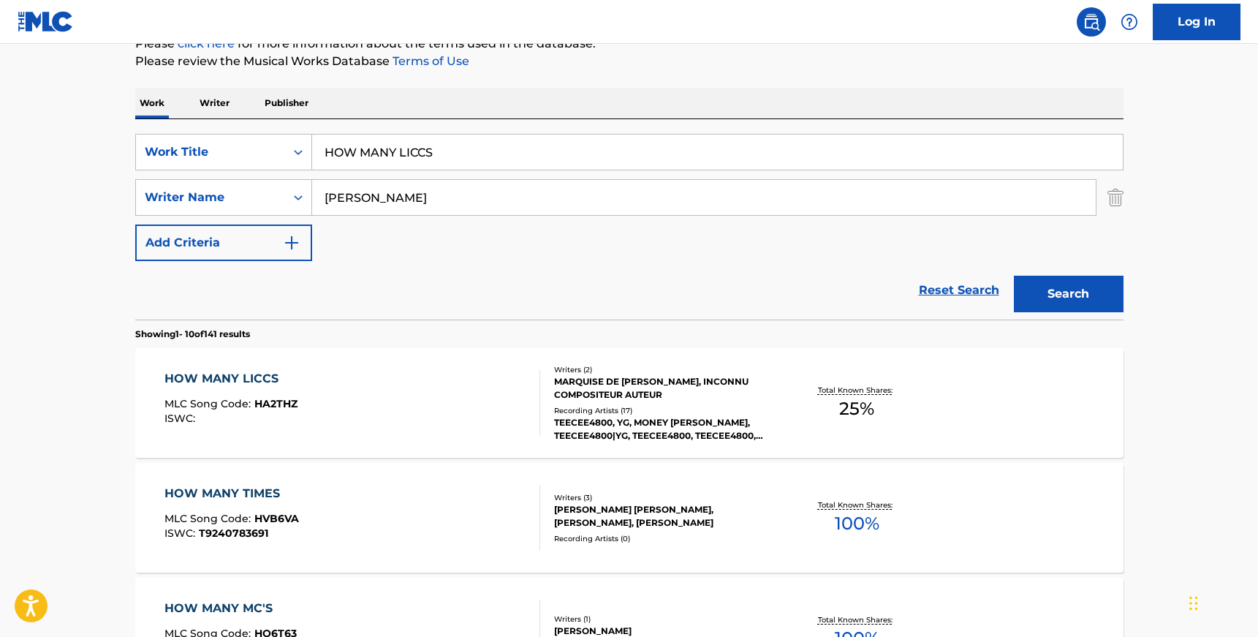
click at [349, 148] on input "HOW MANY LICCS" at bounding box center [717, 152] width 811 height 35
click at [285, 149] on div "Search Form" at bounding box center [298, 152] width 26 height 26
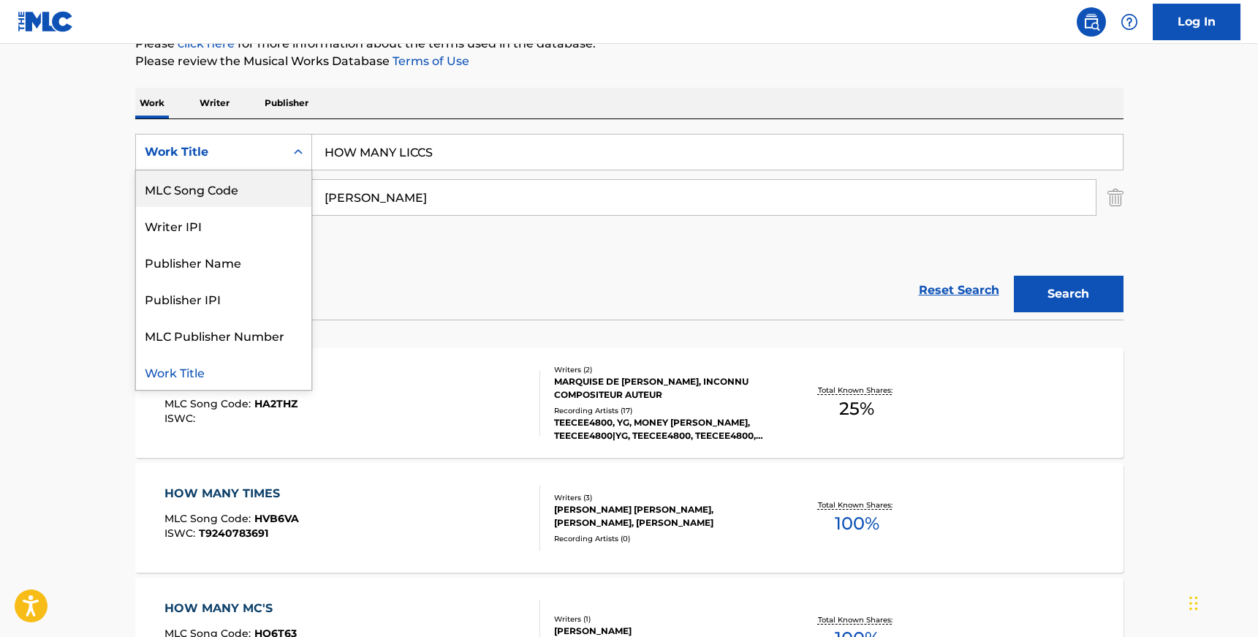
scroll to position [0, 0]
click at [257, 195] on div "ISWC" at bounding box center [223, 188] width 175 height 37
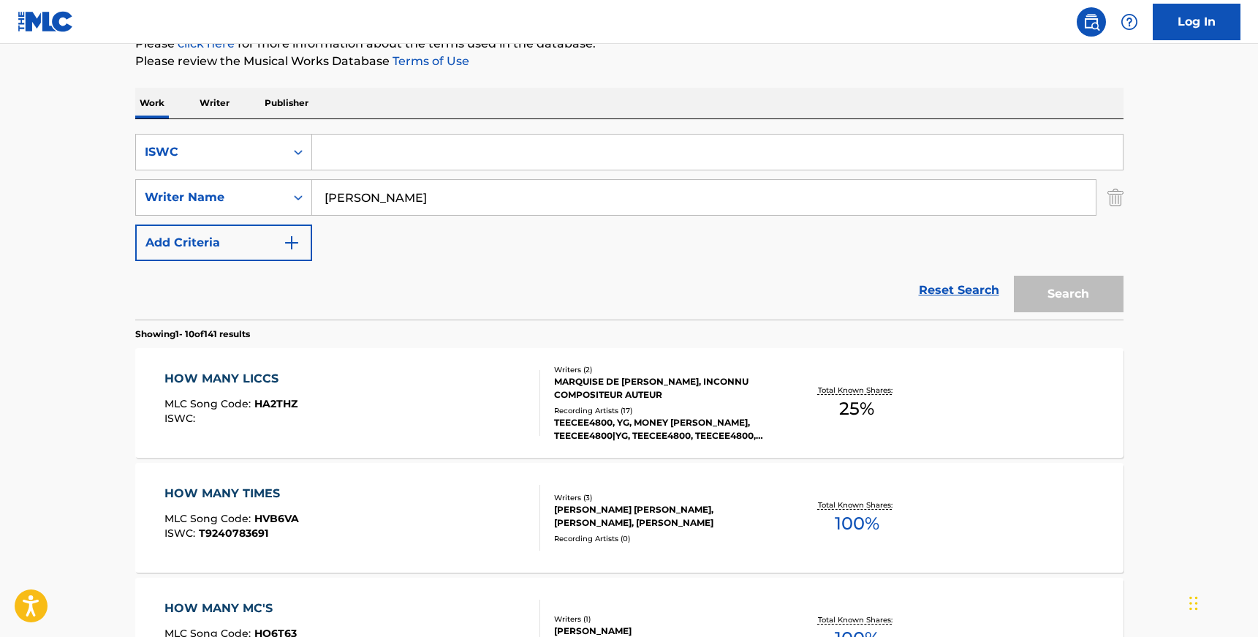
click at [371, 160] on input "Search Form" at bounding box center [717, 152] width 811 height 35
paste input "T3033727349"
type input "T3033727349"
click at [366, 191] on input "[PERSON_NAME]" at bounding box center [704, 197] width 784 height 35
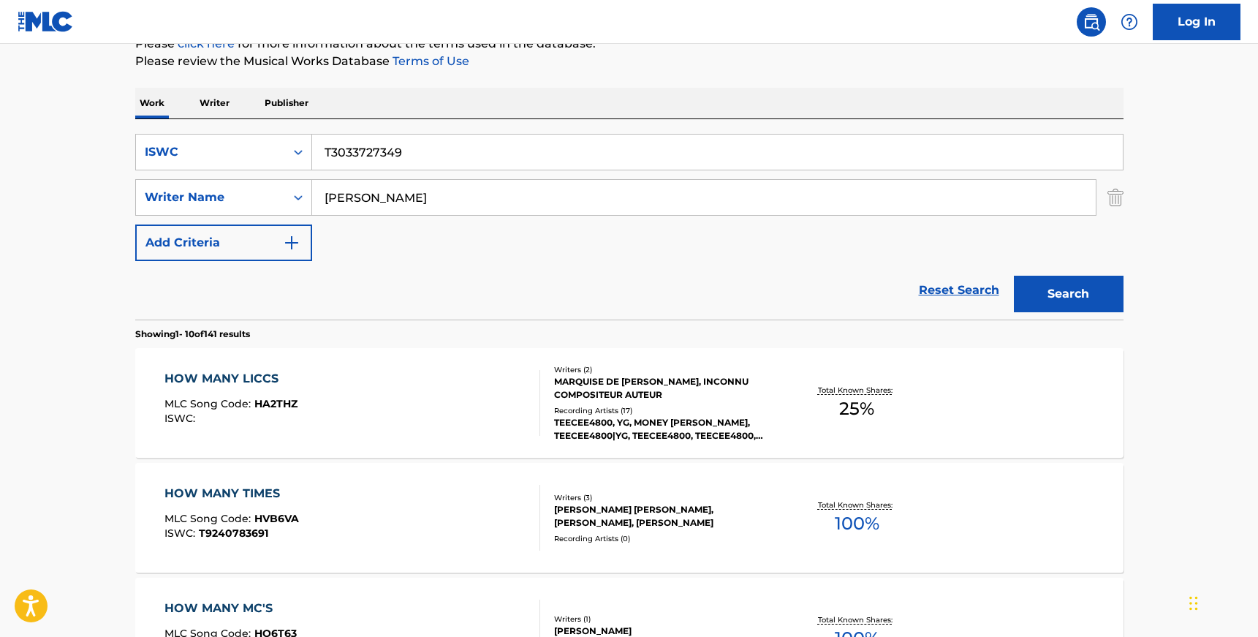
click at [366, 191] on input "[PERSON_NAME]" at bounding box center [704, 197] width 784 height 35
click at [1014, 276] on button "Search" at bounding box center [1069, 294] width 110 height 37
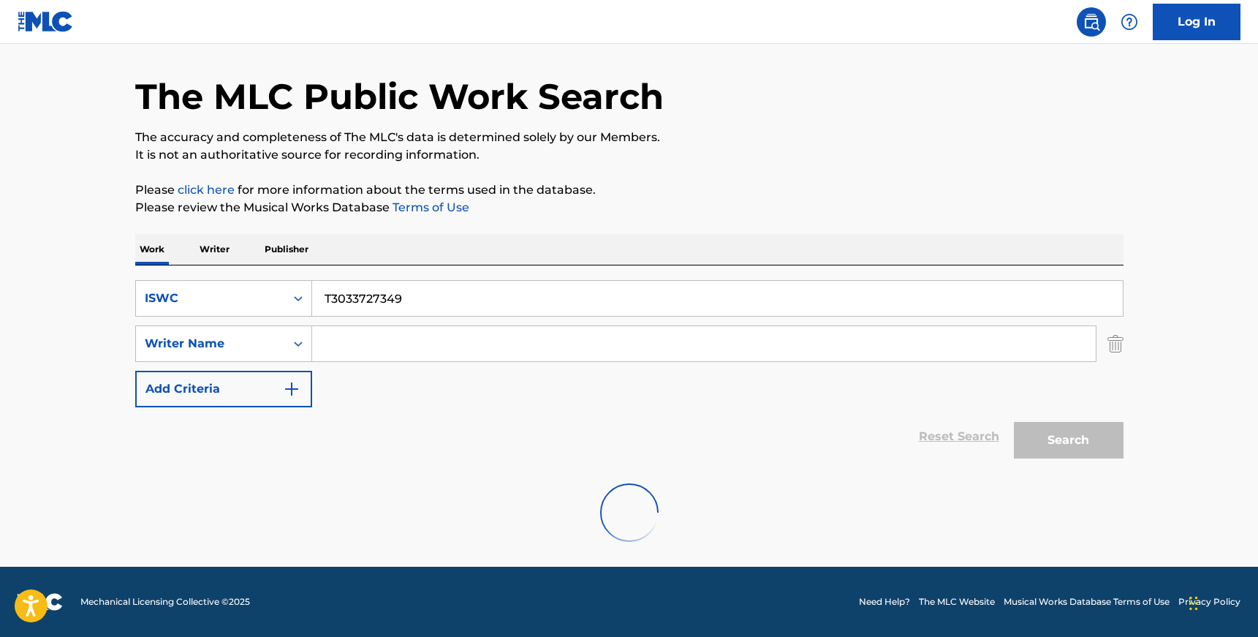
scroll to position [159, 0]
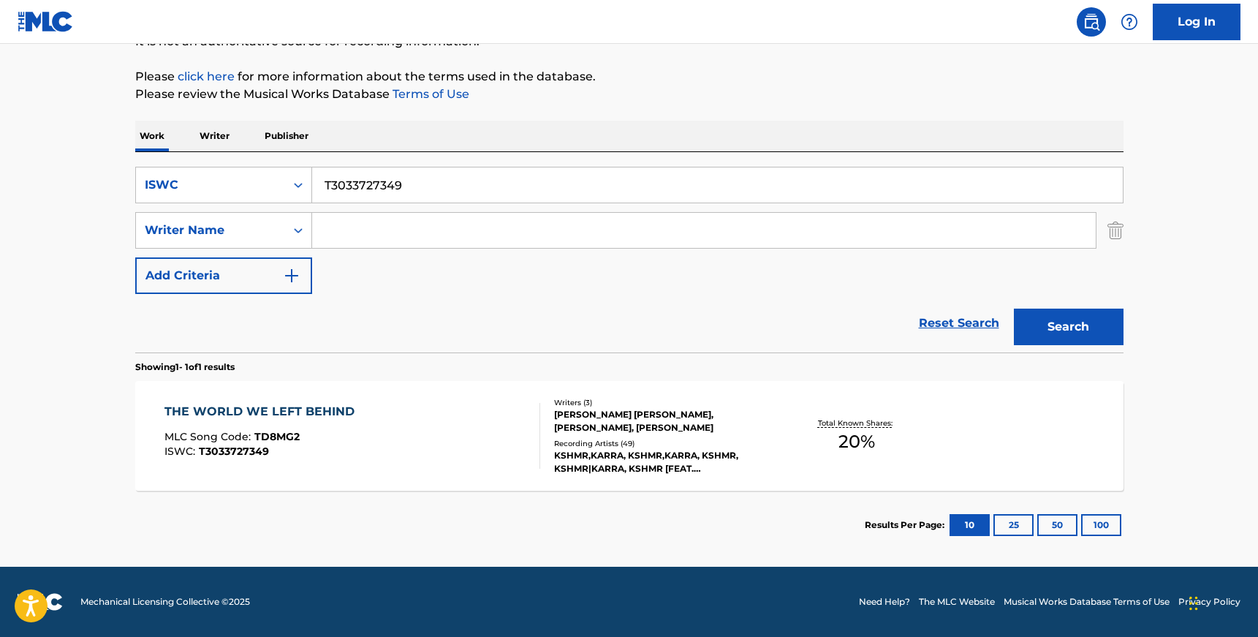
click at [610, 454] on div "KSHMR,KARRA, KSHMR,KARRA, KSHMR, KSHMR|KARRA, KSHMR [FEAT. [GEOGRAPHIC_DATA]]" at bounding box center [664, 462] width 221 height 26
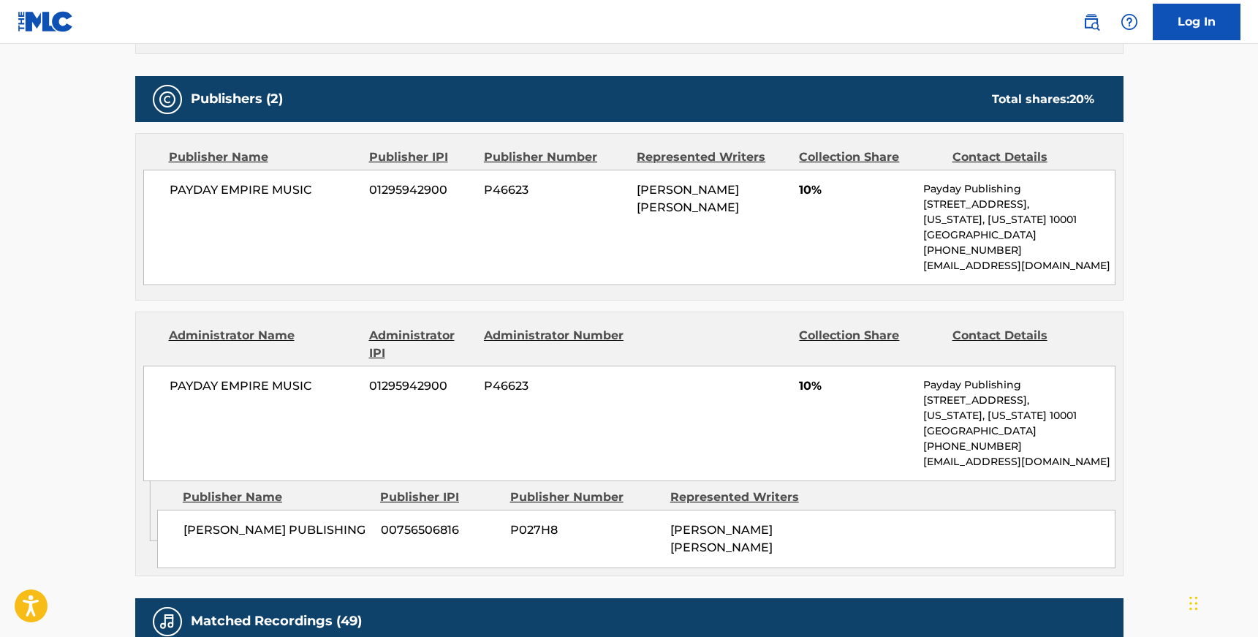
scroll to position [660, 0]
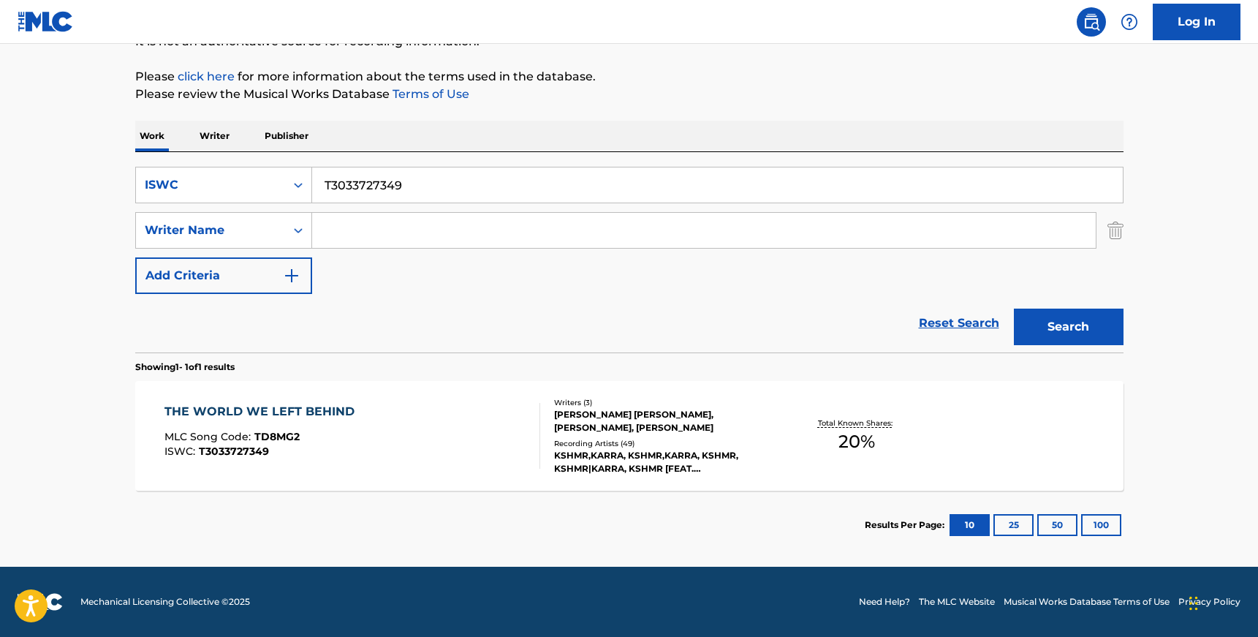
scroll to position [159, 0]
click at [335, 231] on input "Search Form" at bounding box center [704, 230] width 784 height 35
paste input "[PERSON_NAME]"
type input "[PERSON_NAME]"
click at [371, 193] on input "T3033727349" at bounding box center [717, 184] width 811 height 35
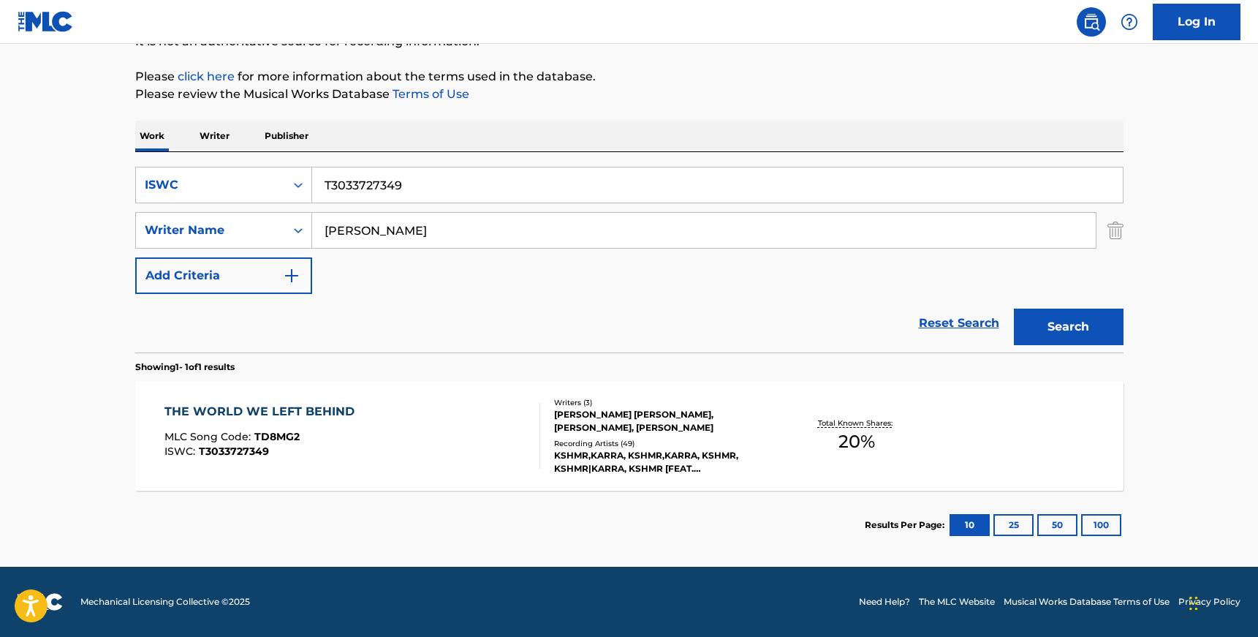
click at [371, 193] on input "T3033727349" at bounding box center [717, 184] width 811 height 35
click at [290, 176] on div "Search Form" at bounding box center [298, 185] width 26 height 26
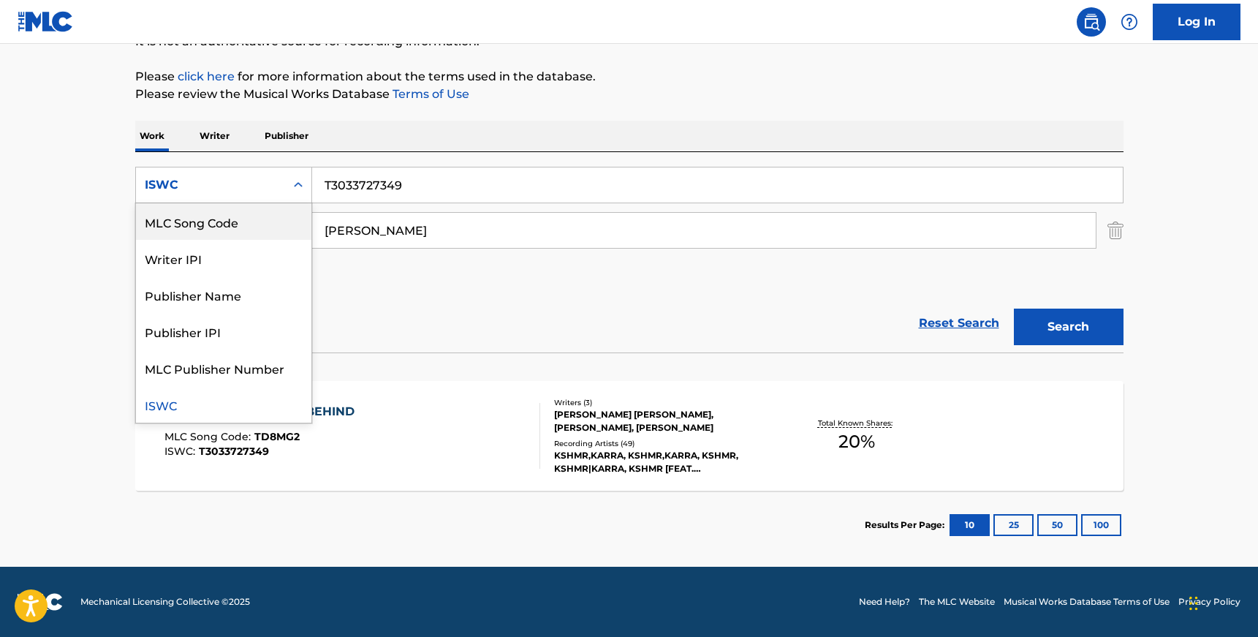
scroll to position [0, 0]
click at [261, 216] on div "Work Title" at bounding box center [223, 221] width 175 height 37
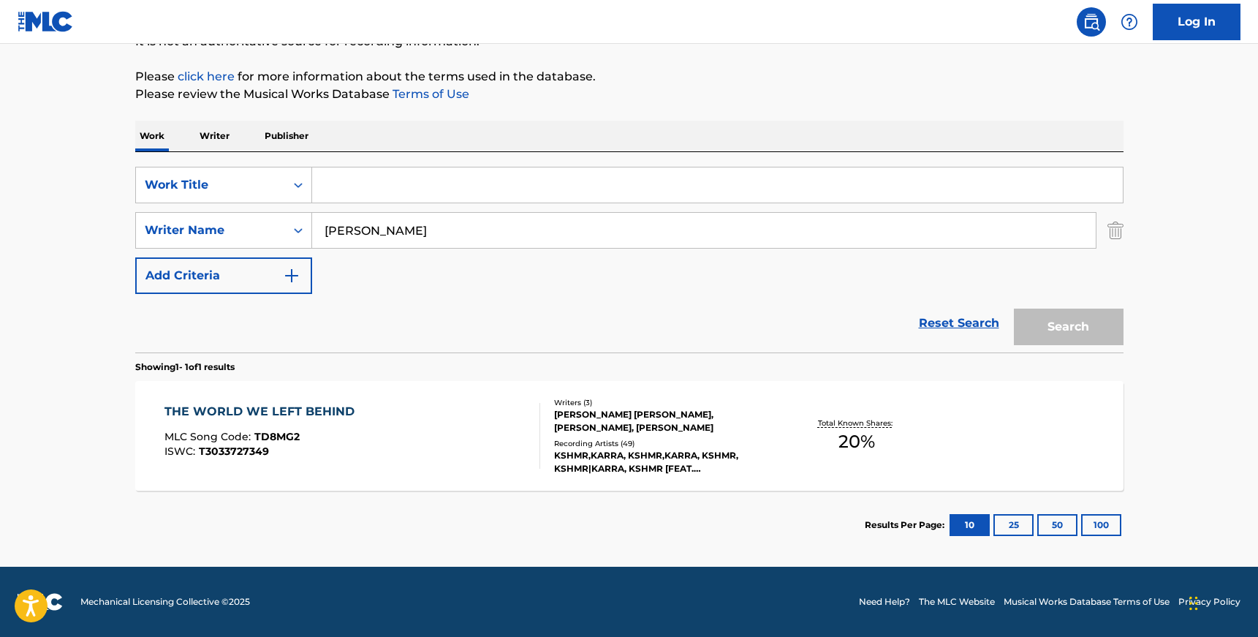
click at [378, 200] on input "Search Form" at bounding box center [717, 184] width 811 height 35
paste input "GOOD FEELING', 'Good Feeling"
drag, startPoint x: 418, startPoint y: 187, endPoint x: 543, endPoint y: 215, distance: 127.4
click at [541, 214] on div "SearchWithCriteriaf0749998-4356-4661-81e9-d0c5b6929076 Work Title GOOD FEELING'…" at bounding box center [629, 230] width 989 height 127
type input "GOOD FEELING"
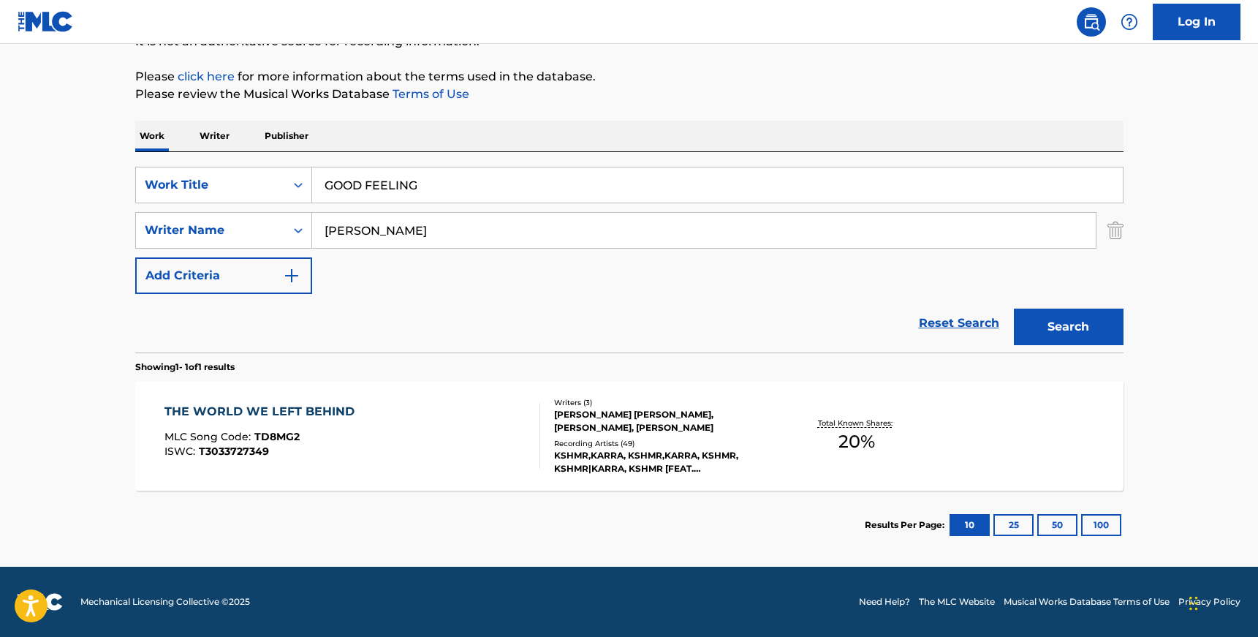
click at [1014, 309] on button "Search" at bounding box center [1069, 327] width 110 height 37
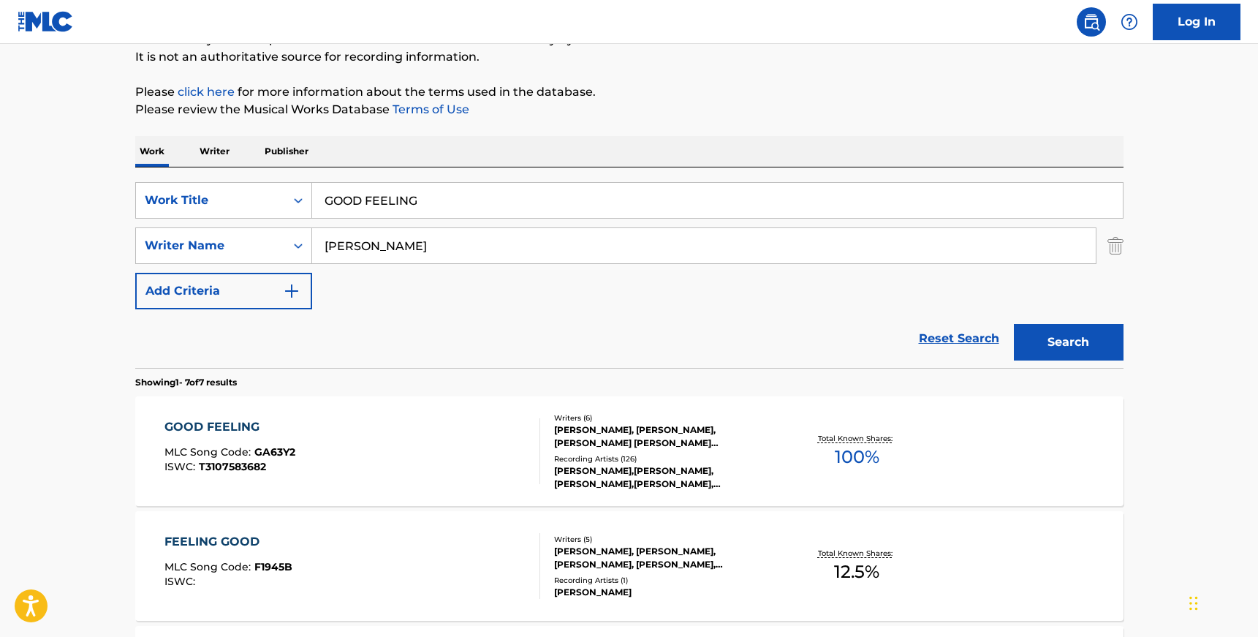
scroll to position [152, 0]
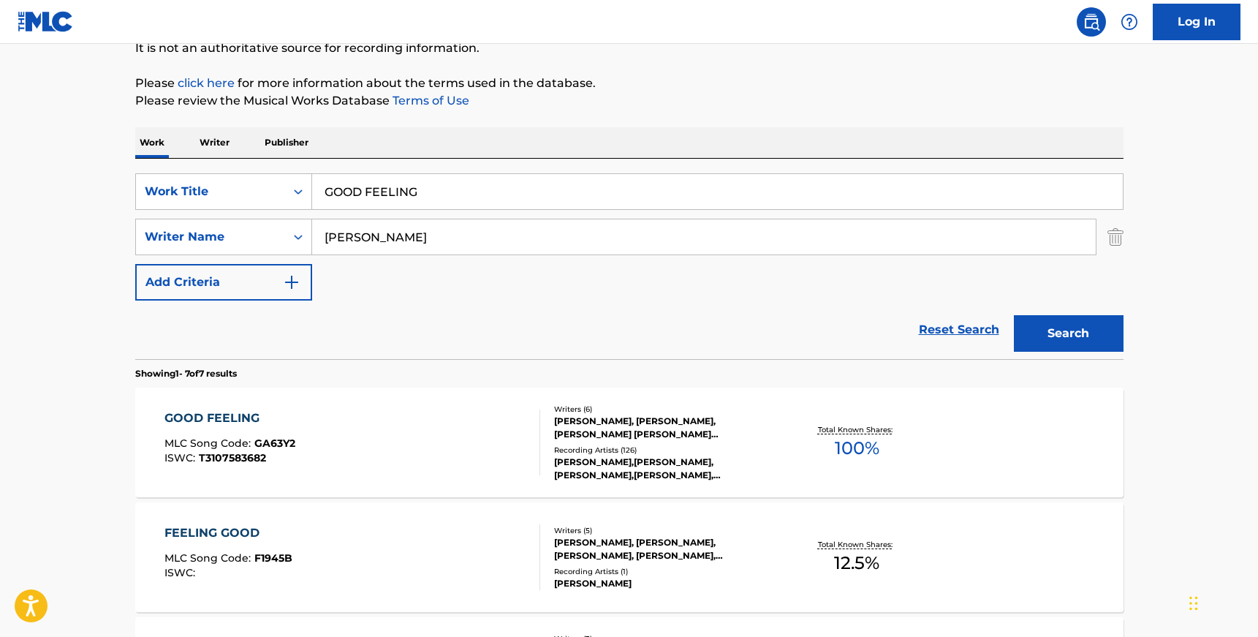
click at [565, 448] on div "Recording Artists ( 126 )" at bounding box center [664, 450] width 221 height 11
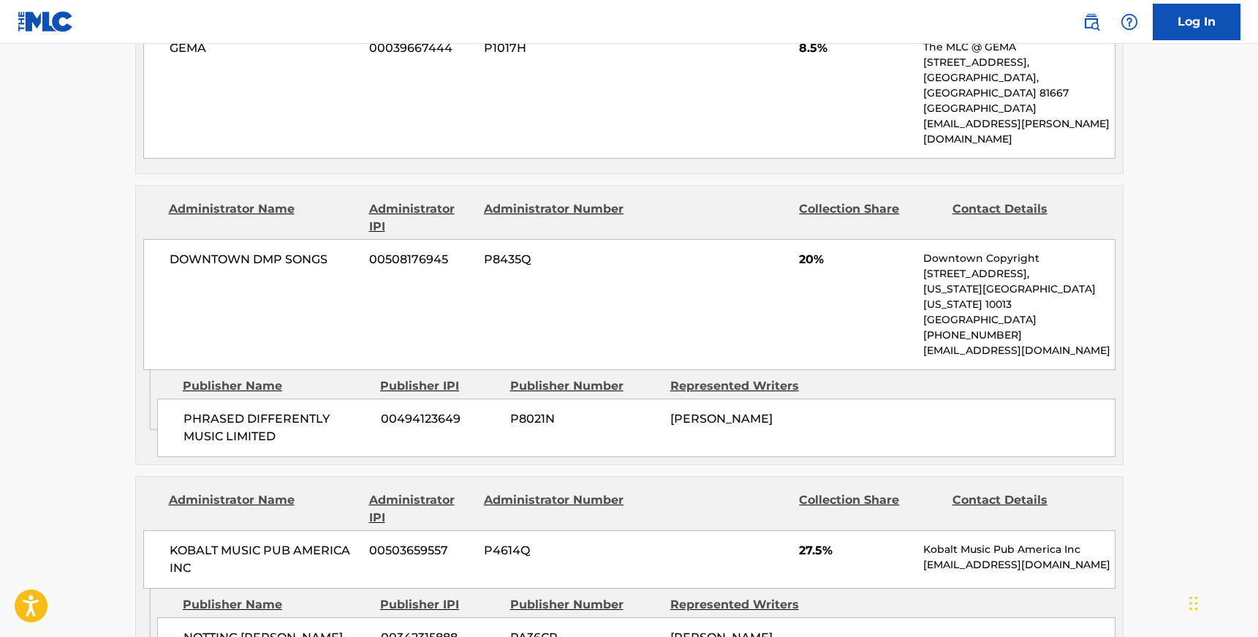
scroll to position [874, 0]
